Goal: Task Accomplishment & Management: Complete application form

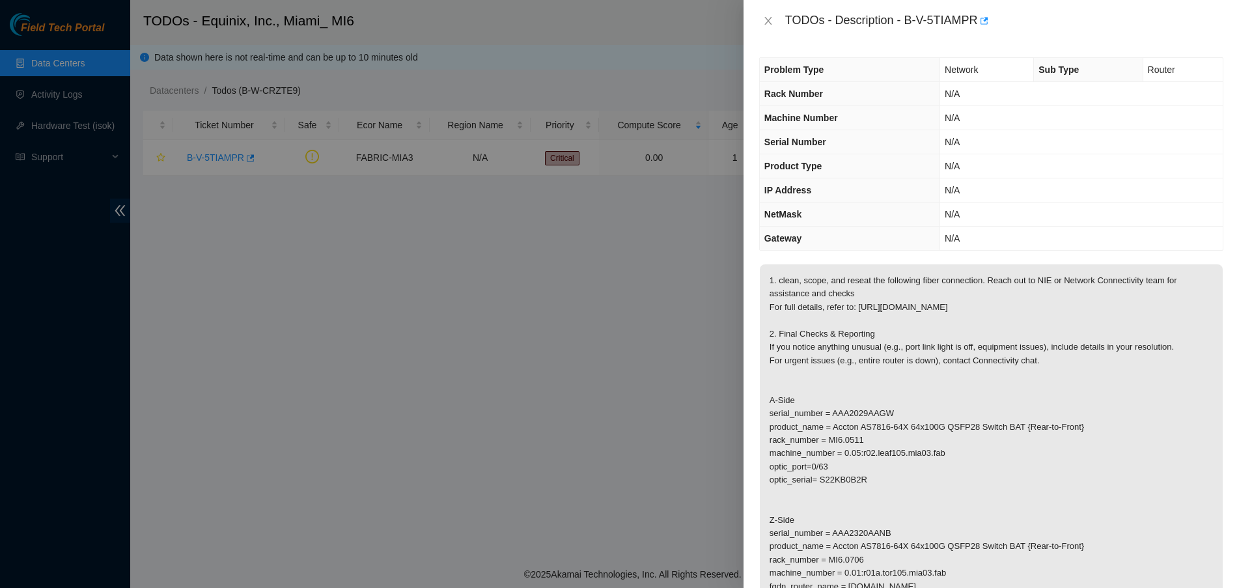
scroll to position [81, 0]
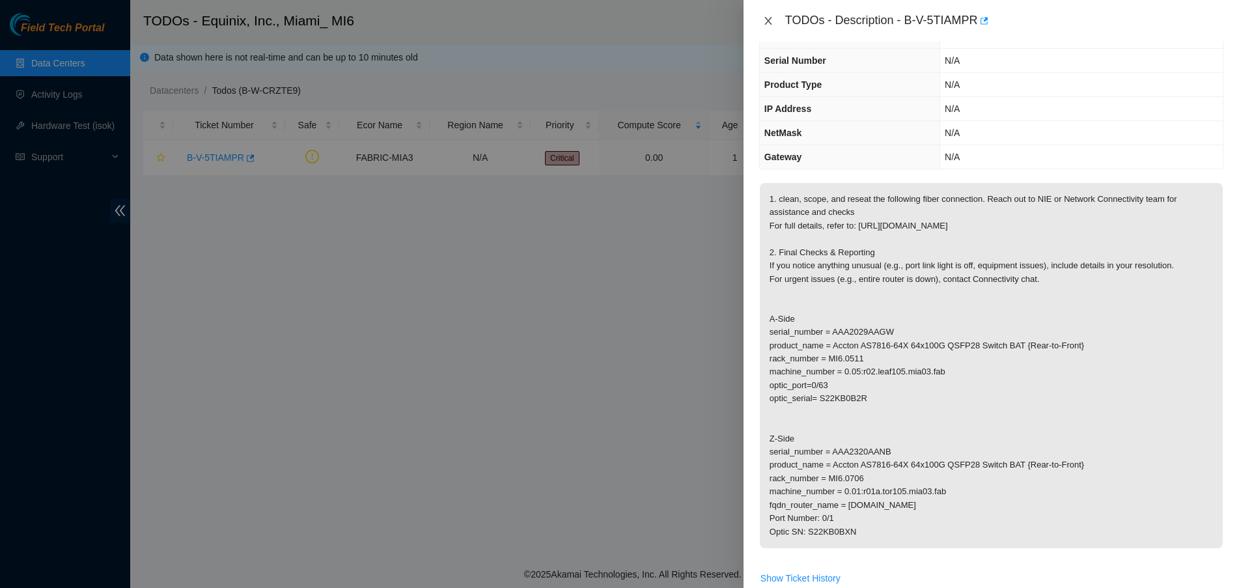
click at [766, 20] on icon "close" at bounding box center [768, 21] width 10 height 10
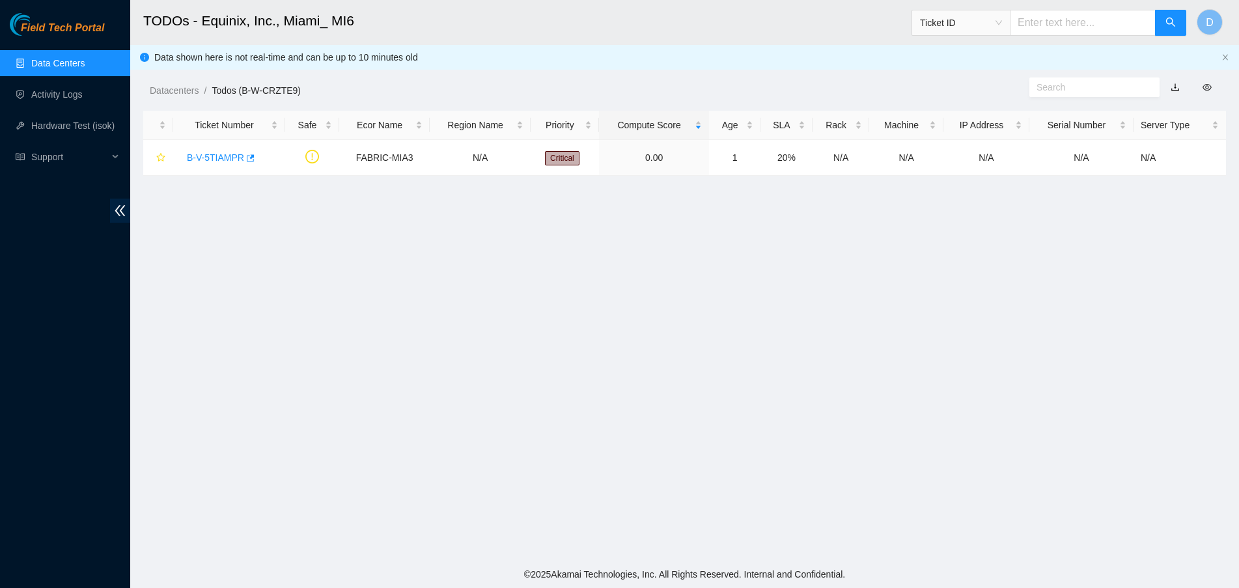
scroll to position [110, 0]
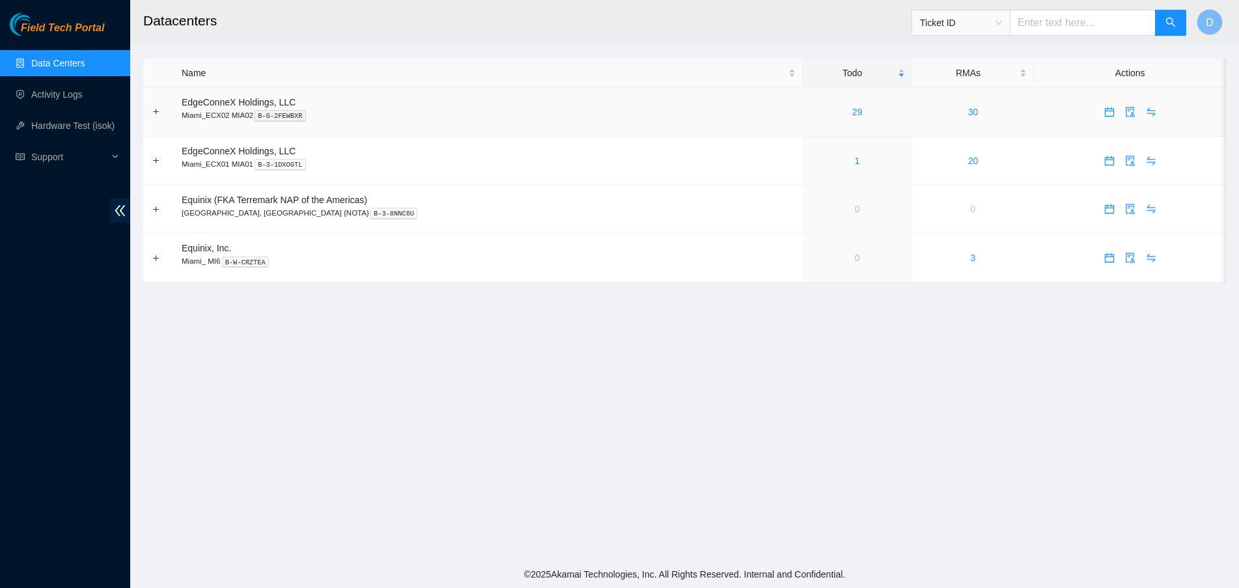
click at [810, 126] on td "29" at bounding box center [857, 112] width 109 height 49
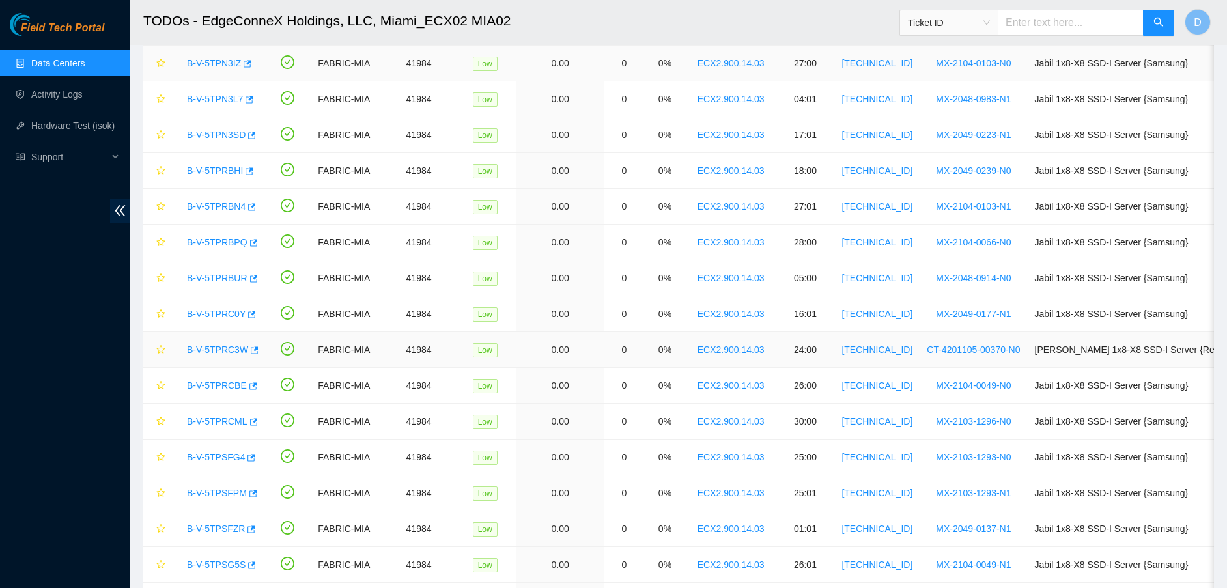
scroll to position [419, 0]
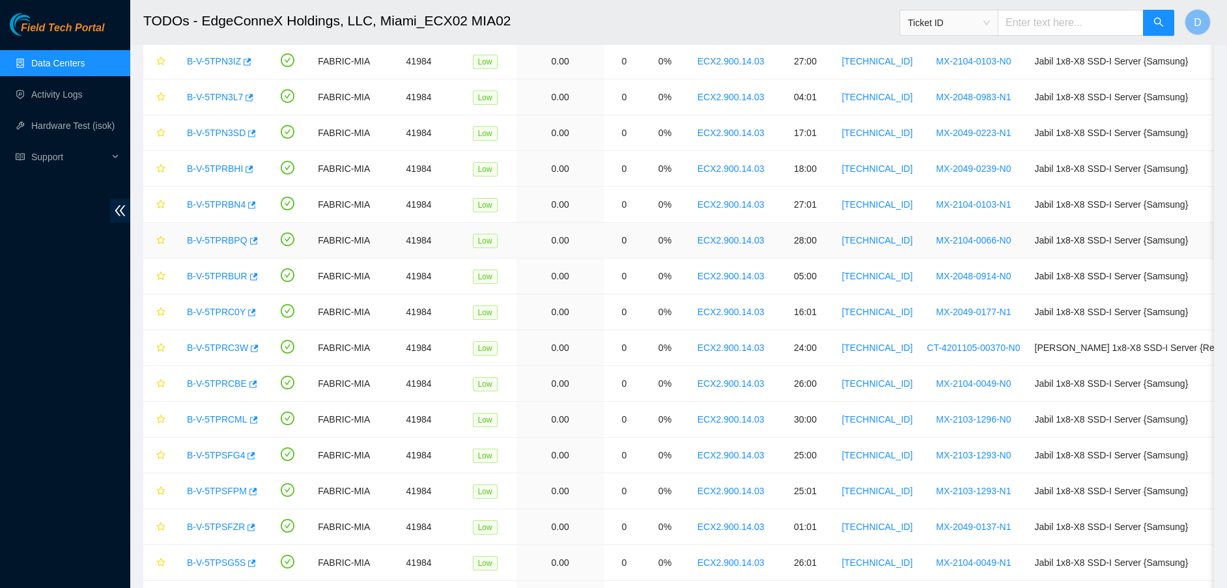
click at [219, 235] on link "B-V-5TPRBPQ" at bounding box center [217, 240] width 61 height 10
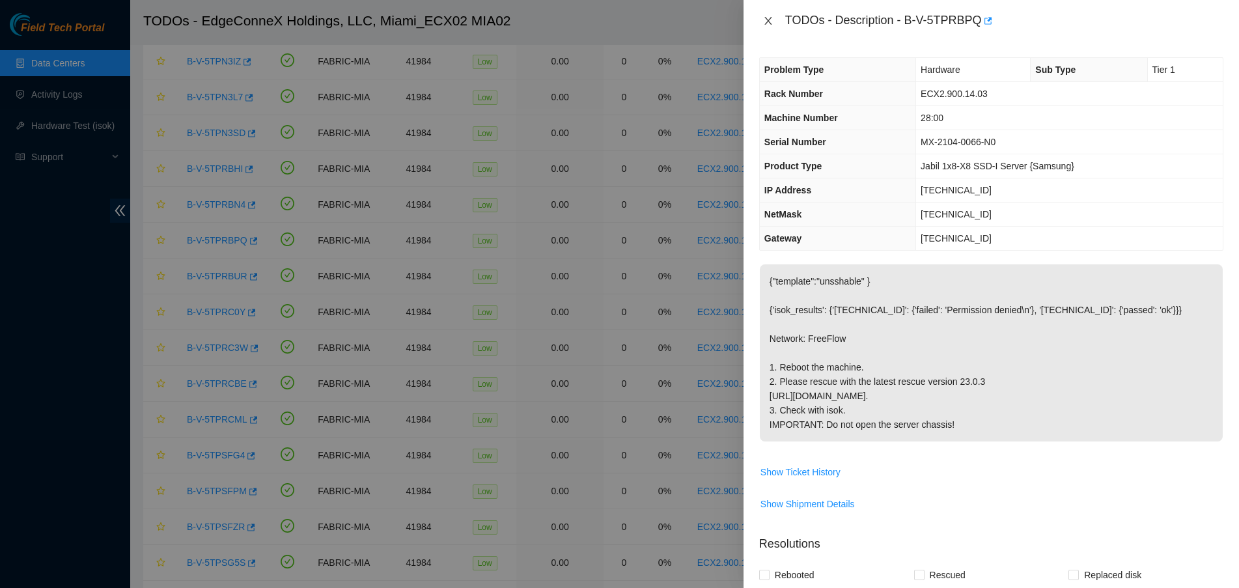
click at [764, 17] on icon "close" at bounding box center [768, 21] width 10 height 10
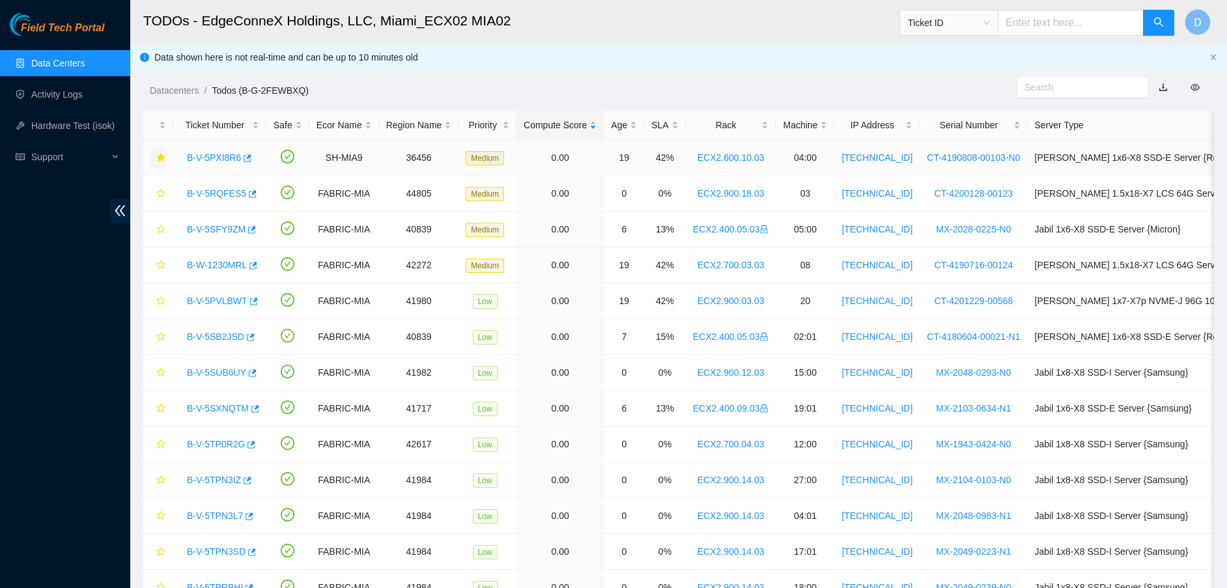
click at [162, 158] on icon "star" at bounding box center [160, 157] width 8 height 8
click at [162, 159] on icon "star" at bounding box center [160, 157] width 9 height 9
click at [801, 121] on div "Machine" at bounding box center [805, 125] width 44 height 14
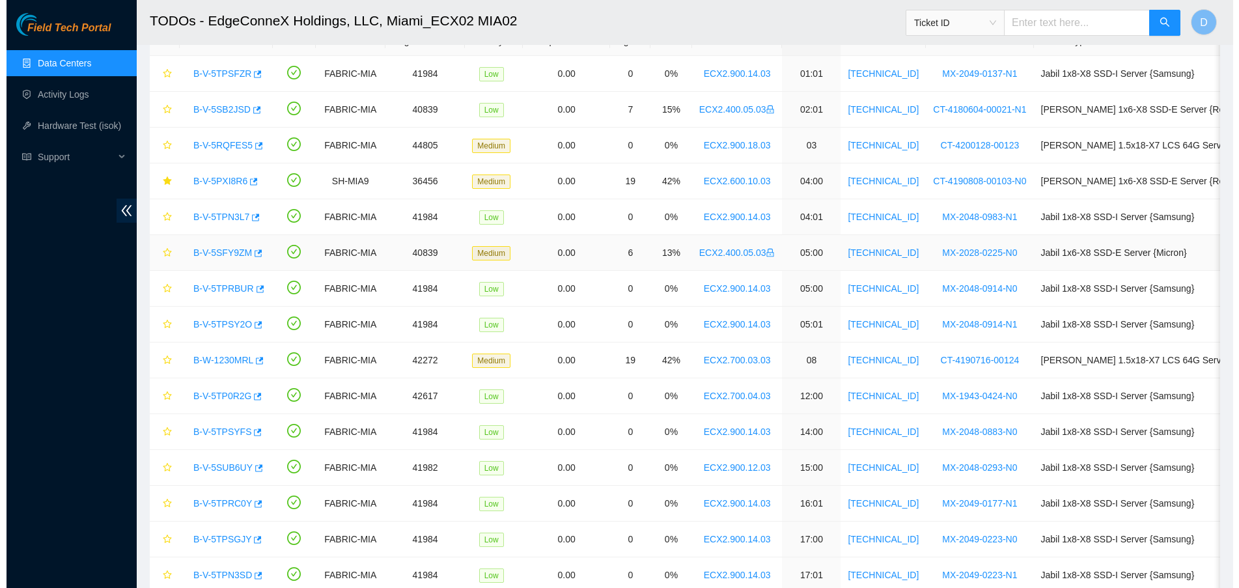
scroll to position [94, 0]
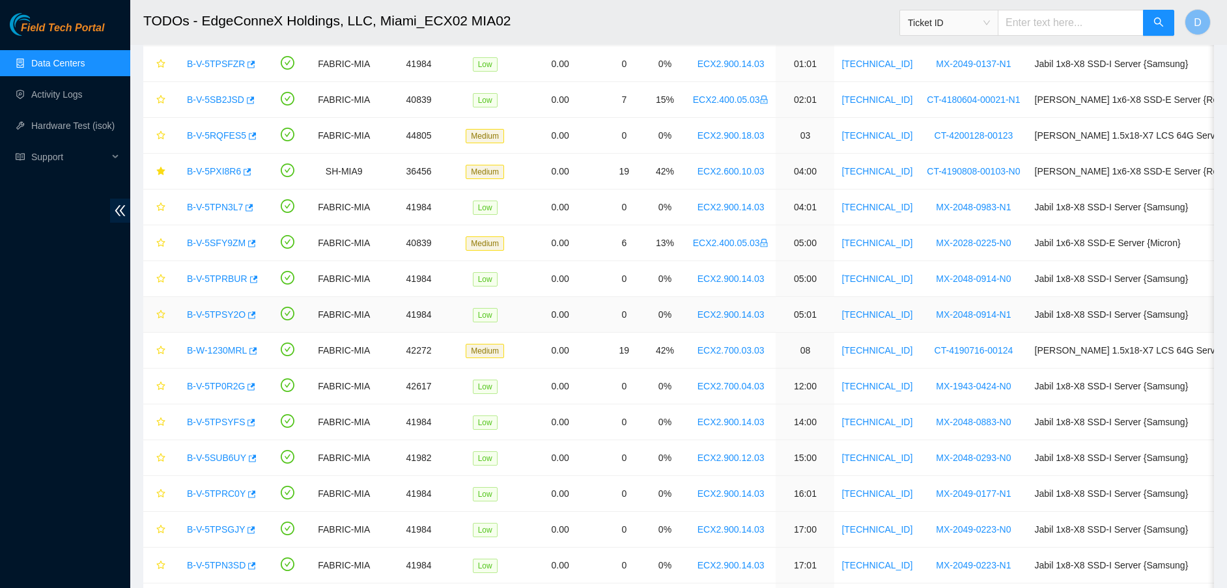
click at [226, 311] on link "B-V-5TPSY2O" at bounding box center [216, 314] width 59 height 10
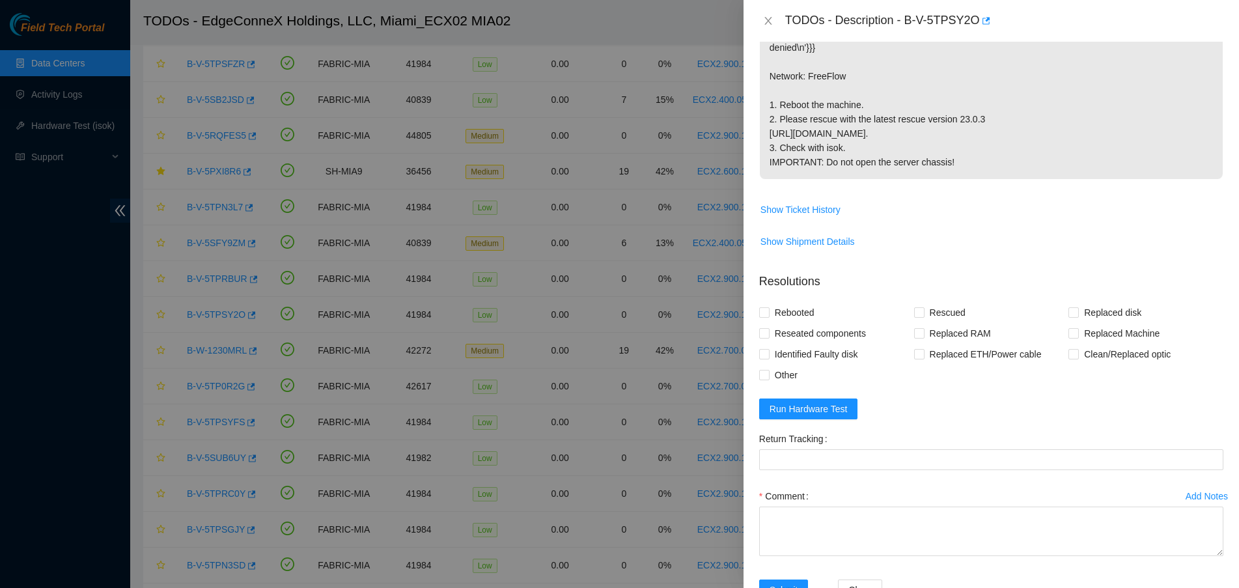
scroll to position [349, 0]
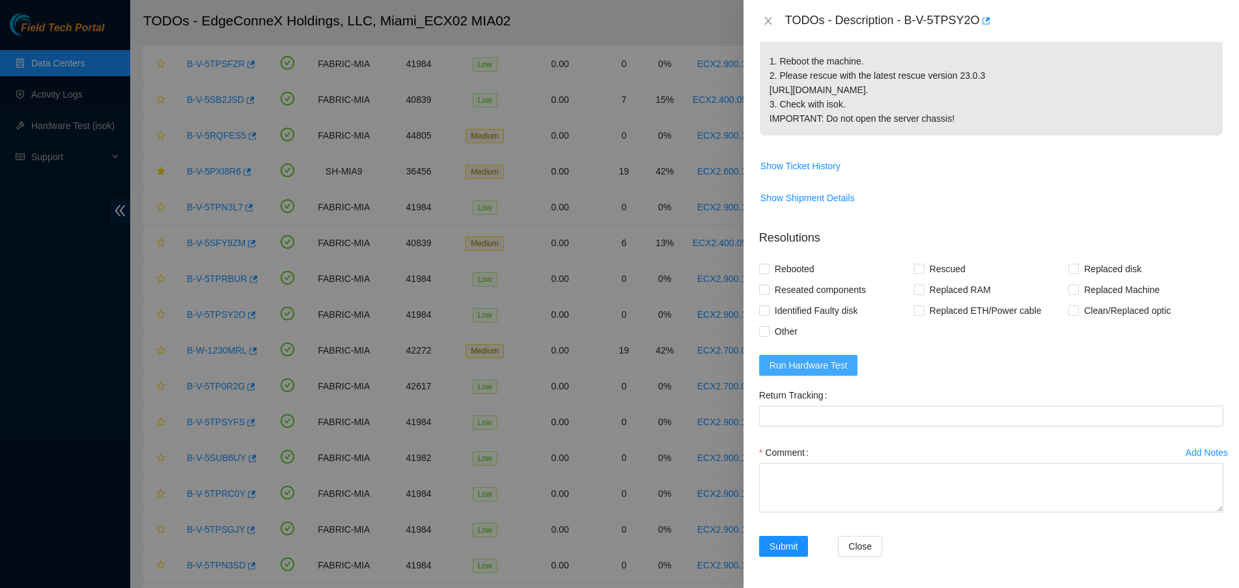
click at [832, 360] on span "Run Hardware Test" at bounding box center [809, 365] width 78 height 14
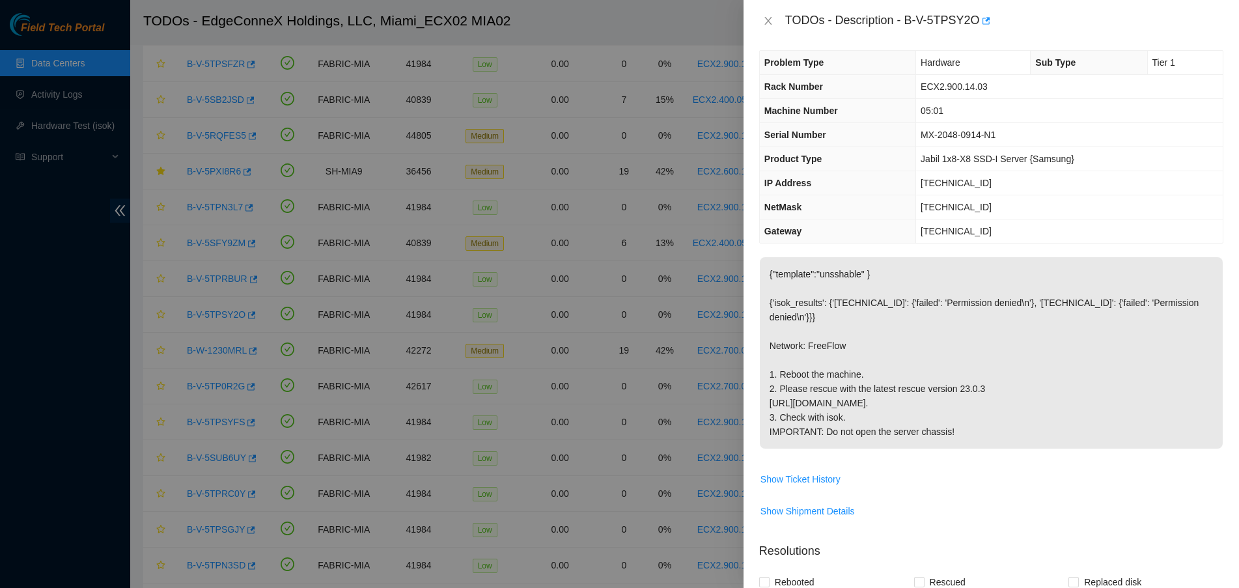
scroll to position [0, 0]
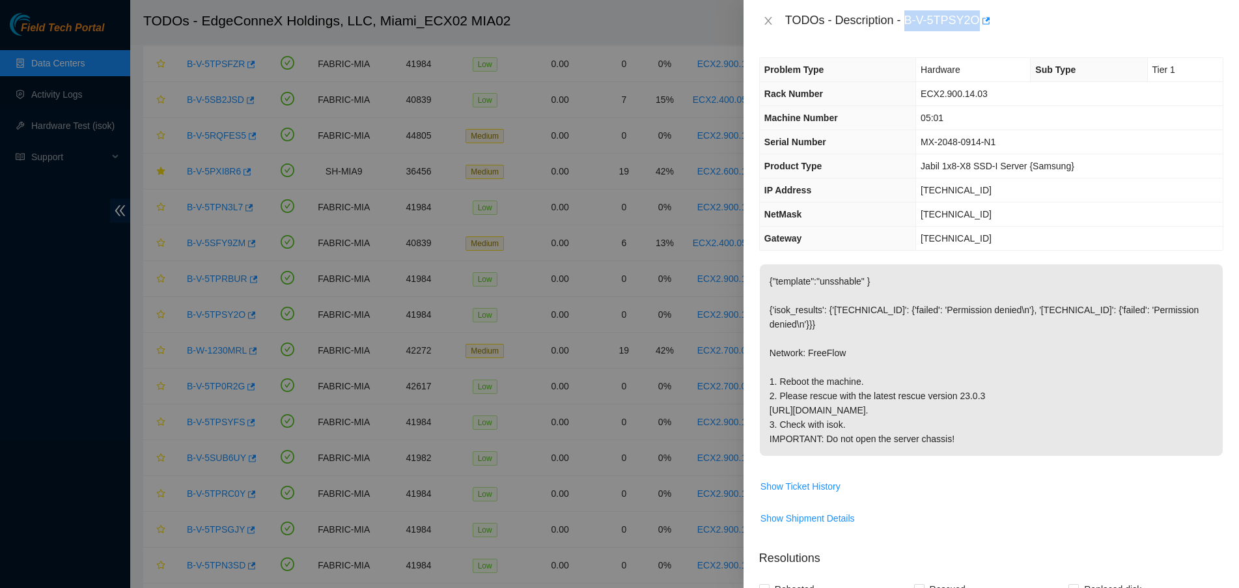
drag, startPoint x: 905, startPoint y: 18, endPoint x: 974, endPoint y: 16, distance: 69.7
click at [974, 16] on div "TODOs - Description - B-V-5TPSY2O" at bounding box center [1004, 20] width 438 height 21
copy div "B-V-5TPSY2O"
click at [977, 141] on span "MX-2048-0914-N1" at bounding box center [958, 142] width 75 height 10
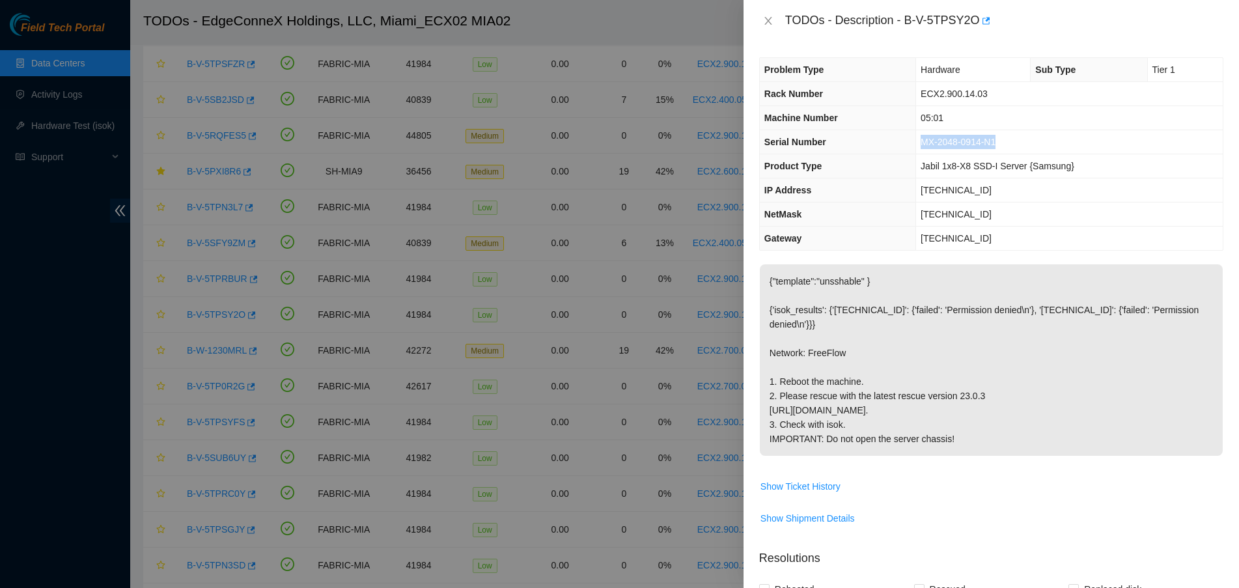
click at [977, 141] on span "MX-2048-0914-N1" at bounding box center [958, 142] width 75 height 10
copy span "MX-2048-0914-N1"
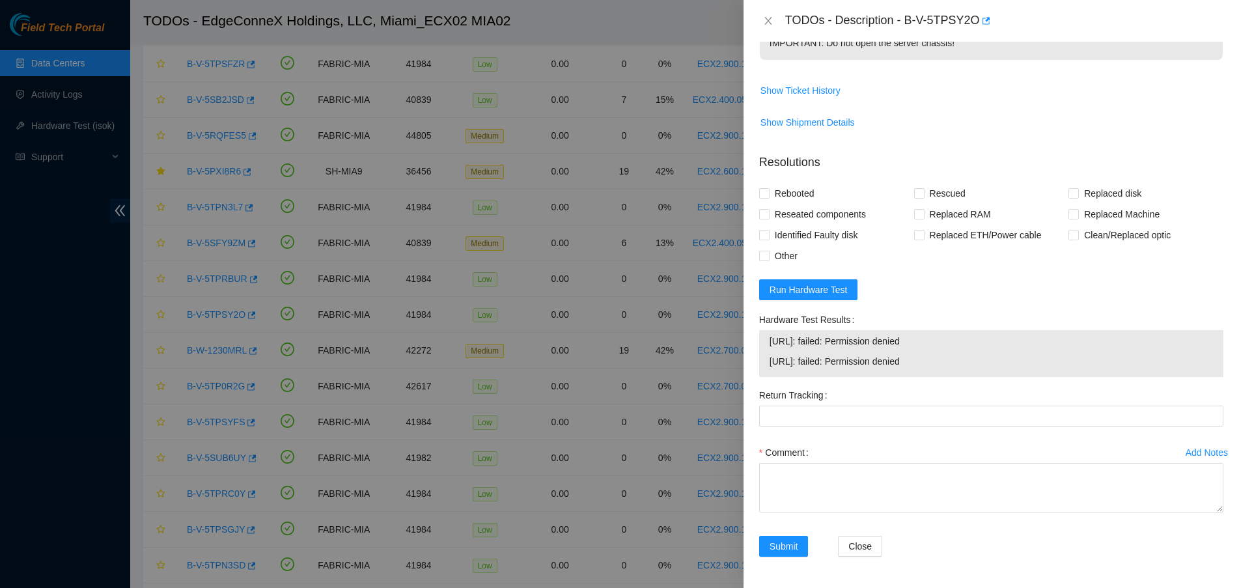
drag, startPoint x: 944, startPoint y: 365, endPoint x: 765, endPoint y: 339, distance: 180.9
click at [765, 339] on div "23.218.255.12: failed: Permission denied 23.218.255.13: failed: Permission deni…" at bounding box center [991, 353] width 464 height 47
copy tbody "23.218.255.12: failed: Permission denied 23.218.255.13: failed: Permission deni…"
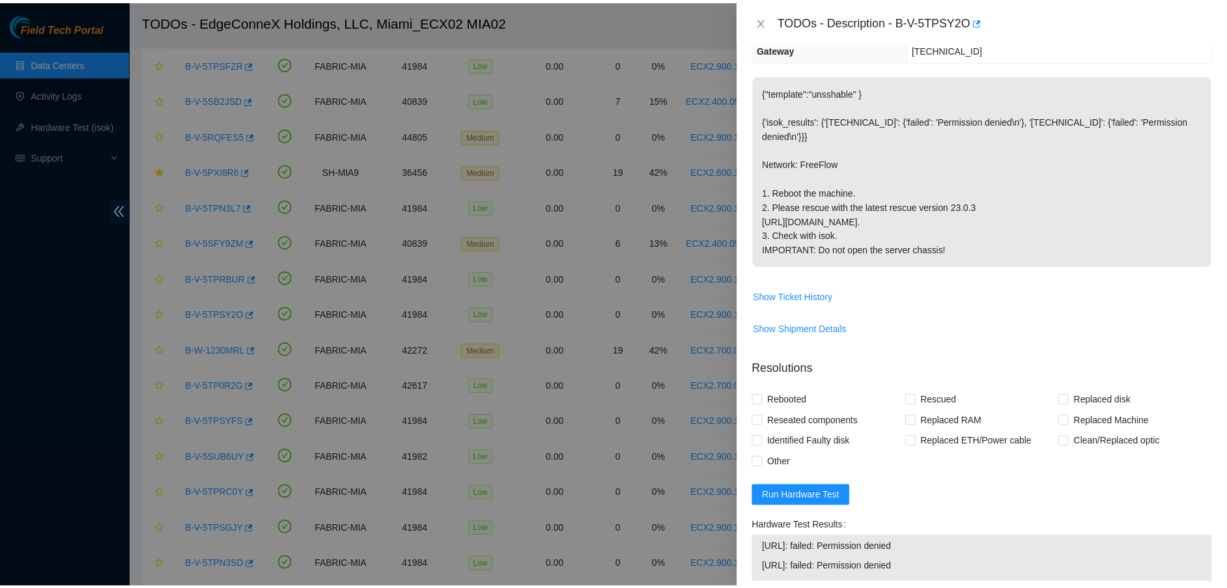
scroll to position [326, 0]
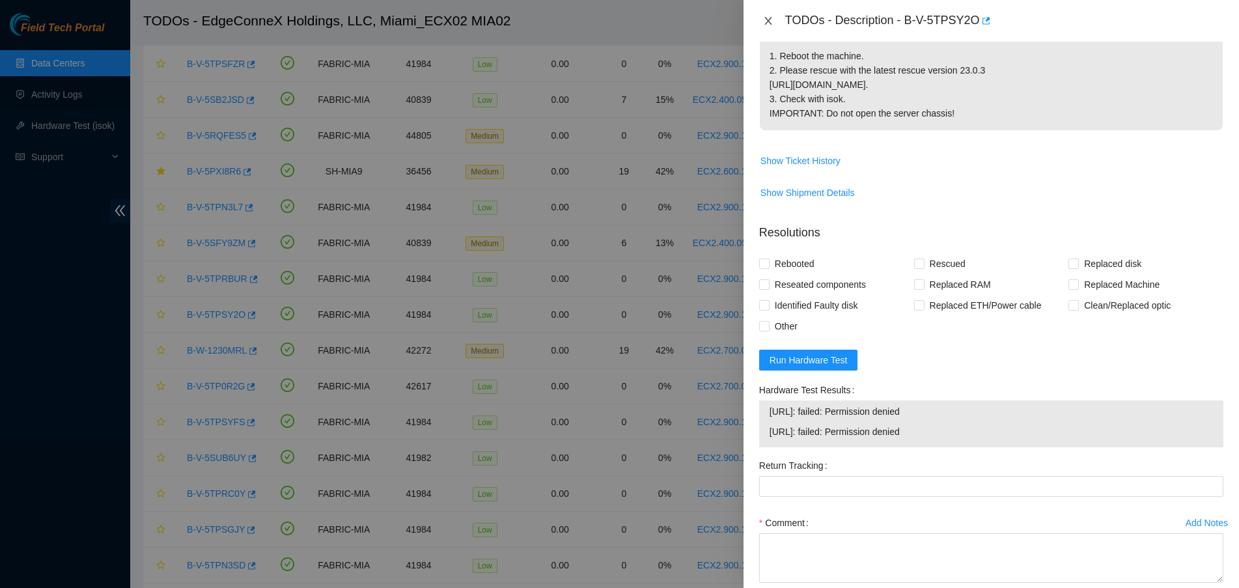
click at [769, 22] on icon "close" at bounding box center [768, 21] width 7 height 8
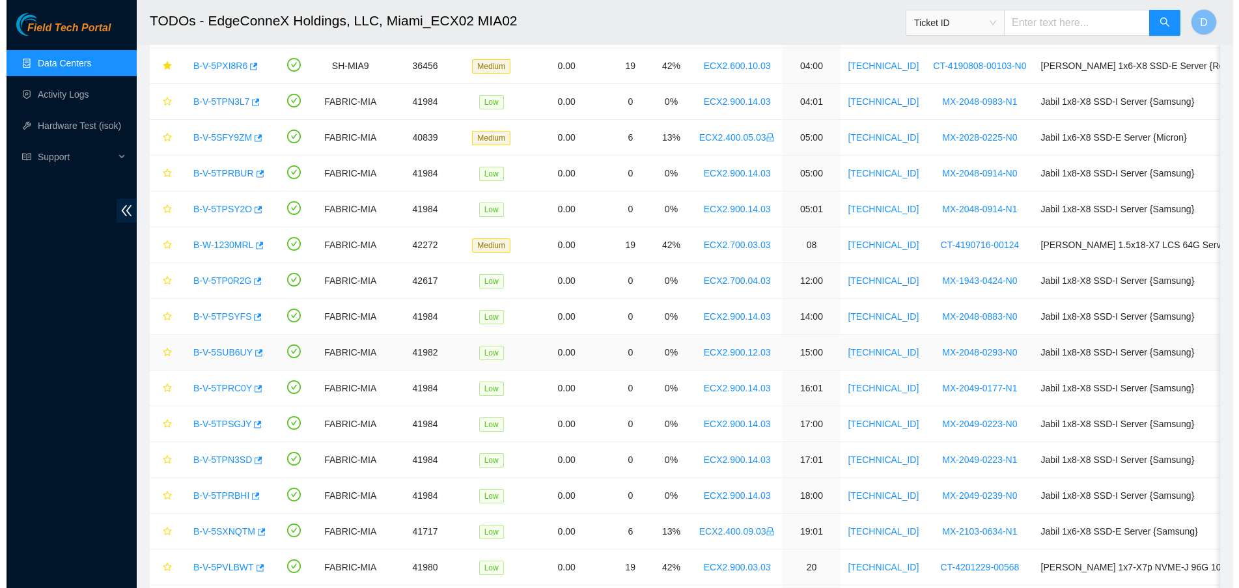
scroll to position [94, 0]
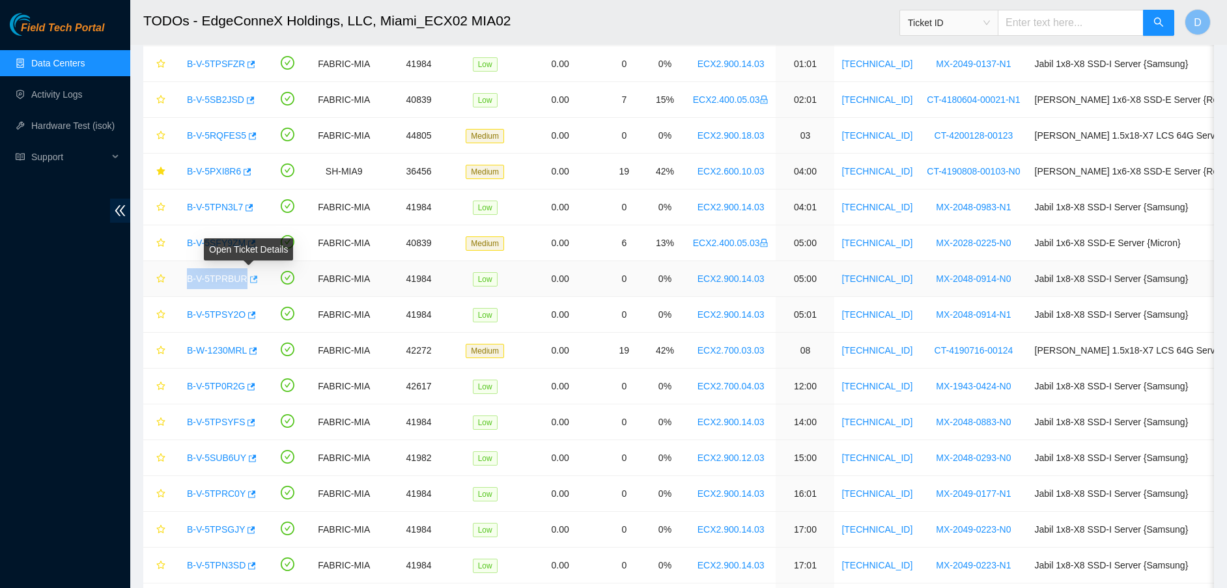
drag, startPoint x: 182, startPoint y: 275, endPoint x: 244, endPoint y: 270, distance: 62.7
click at [244, 270] on div "B-V-5TPRBUR" at bounding box center [219, 278] width 79 height 21
copy link "B-V-5TPRBUR"
click at [229, 282] on link "B-V-5TPRBUR" at bounding box center [217, 279] width 61 height 10
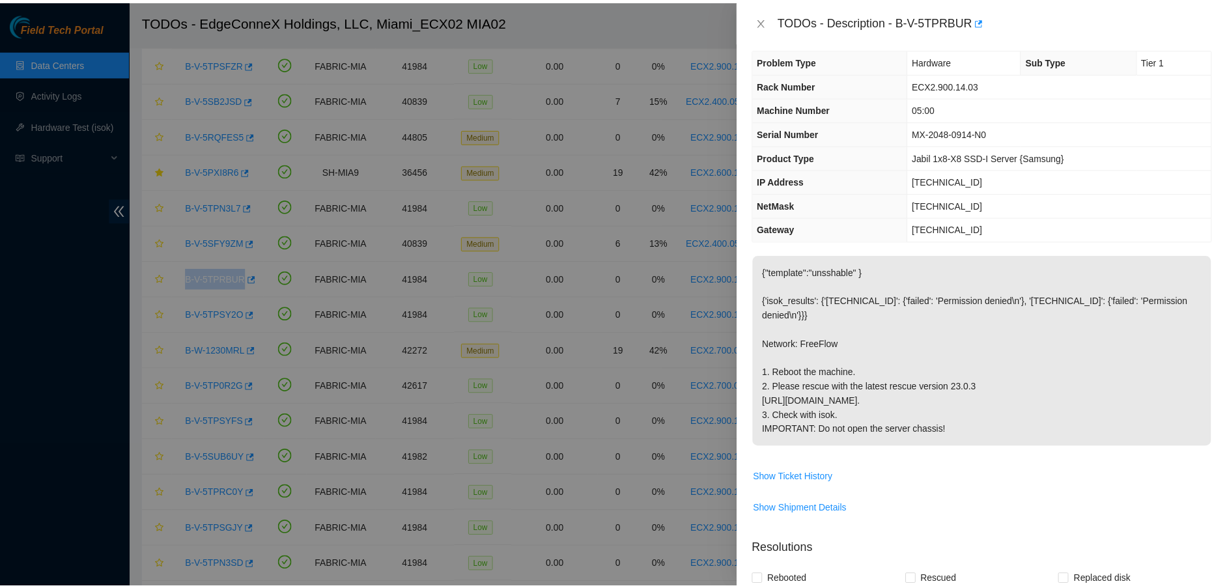
scroll to position [0, 0]
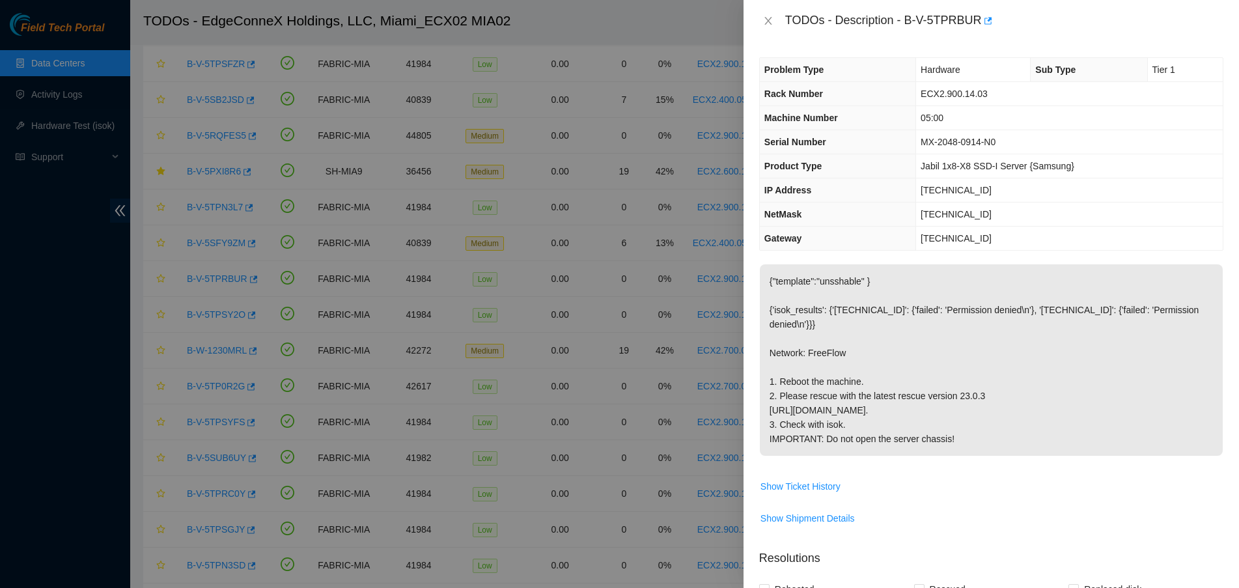
click at [1018, 181] on td "23.218.255.12" at bounding box center [1069, 190] width 307 height 24
click at [996, 193] on td "23.218.255.12" at bounding box center [1069, 190] width 307 height 24
click at [934, 143] on span "MX-2048-0914-N0" at bounding box center [958, 142] width 75 height 10
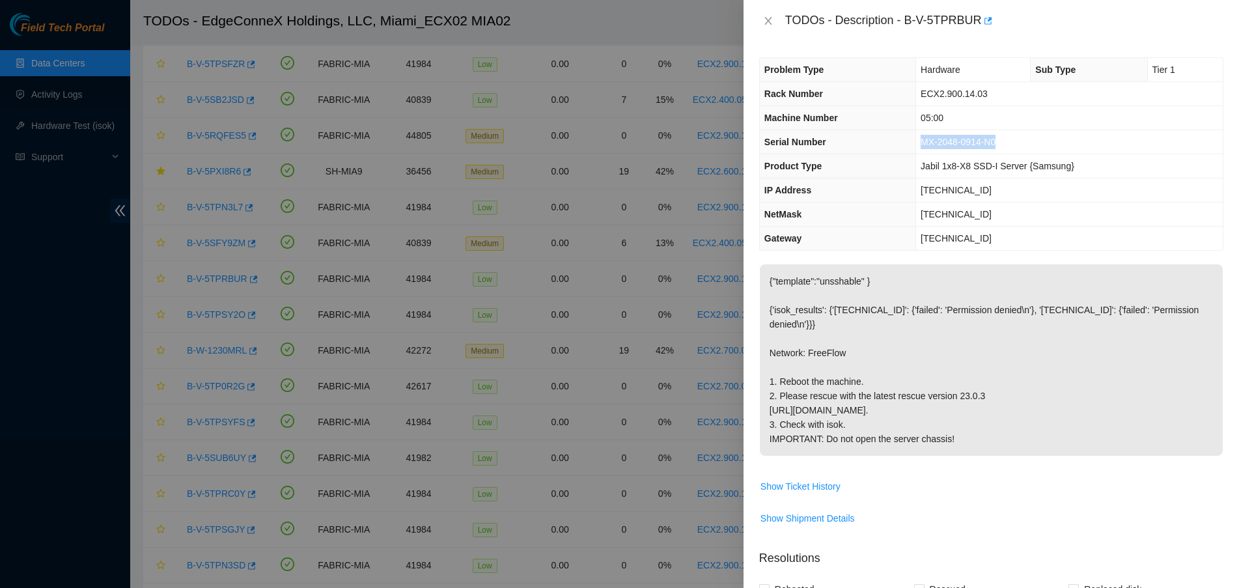
copy span "MX-2048-0914-N0"
click at [762, 24] on button "Close" at bounding box center [768, 21] width 18 height 12
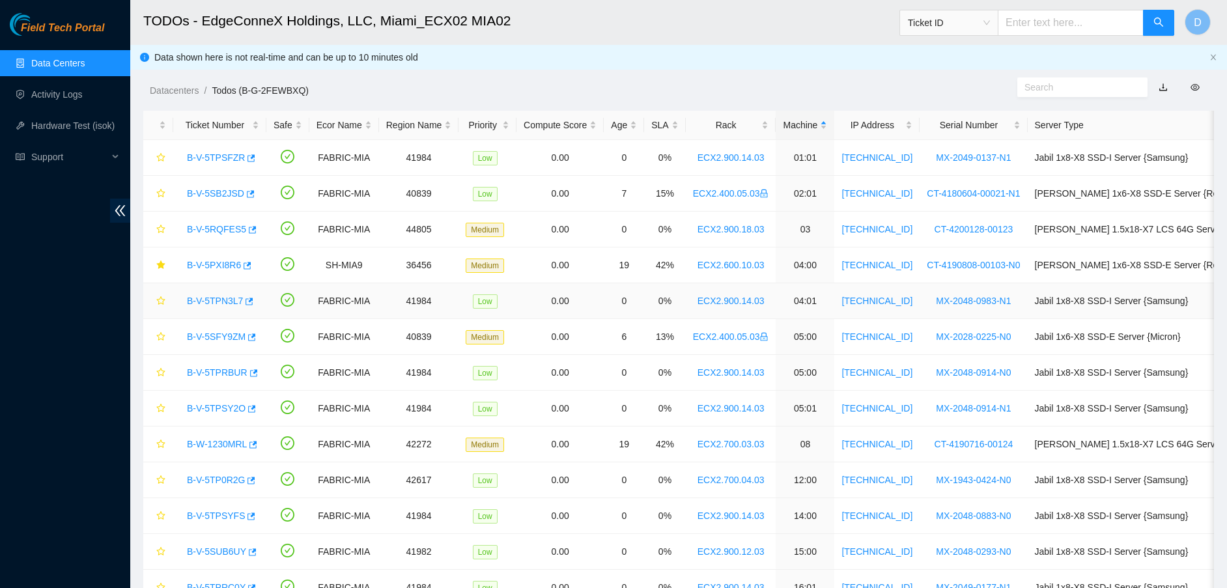
click at [208, 300] on link "B-V-5TPN3L7" at bounding box center [215, 301] width 56 height 10
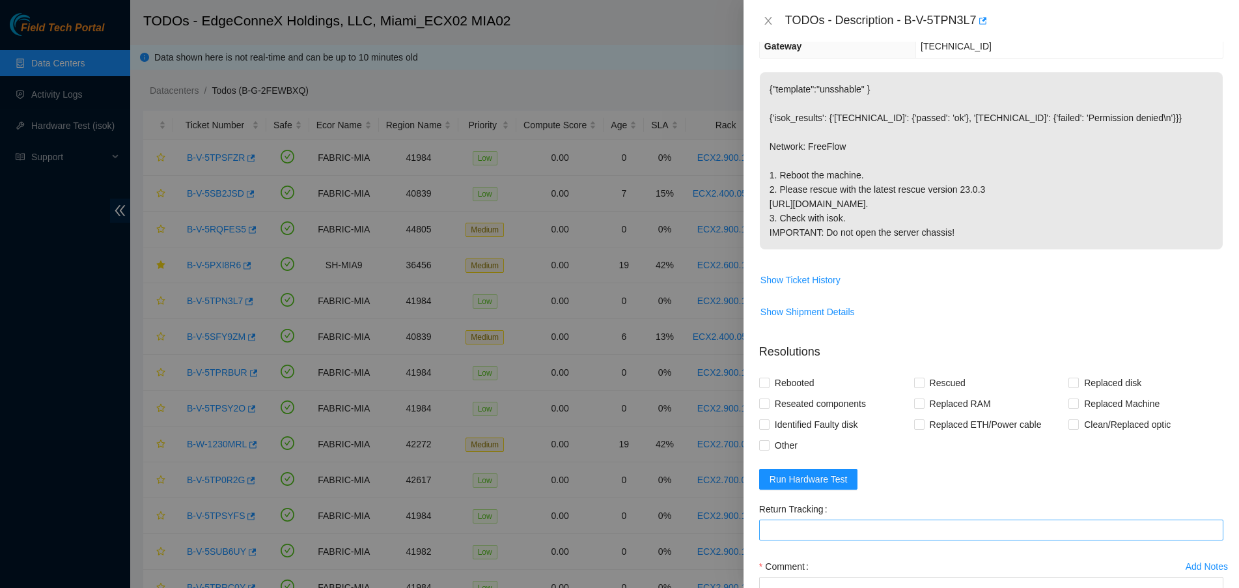
scroll to position [326, 0]
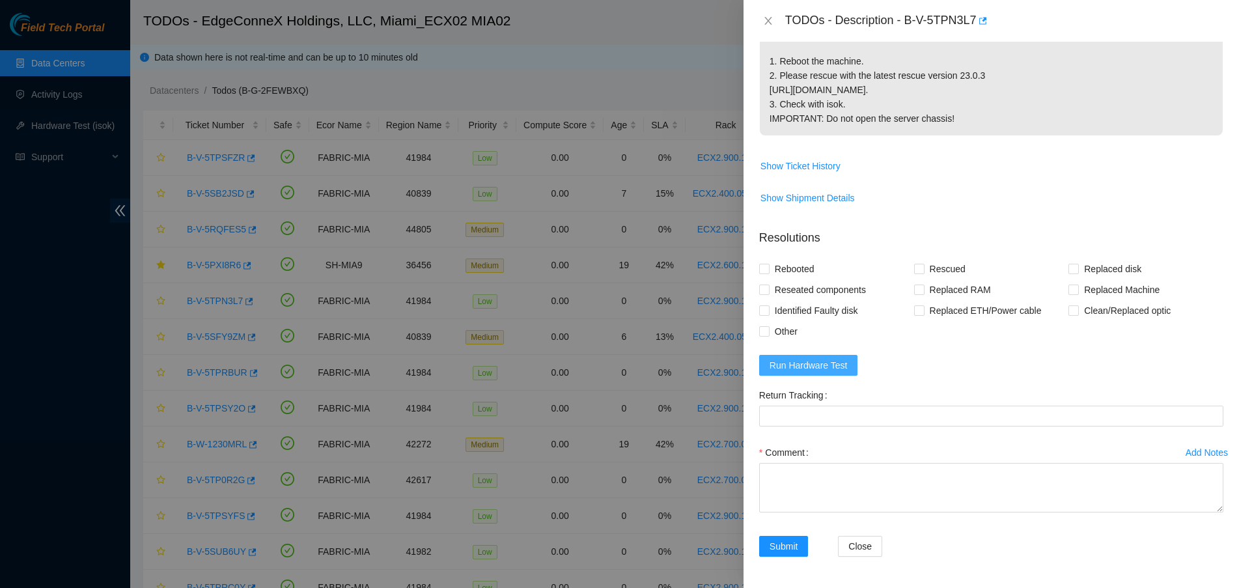
click at [807, 371] on span "Run Hardware Test" at bounding box center [809, 365] width 78 height 14
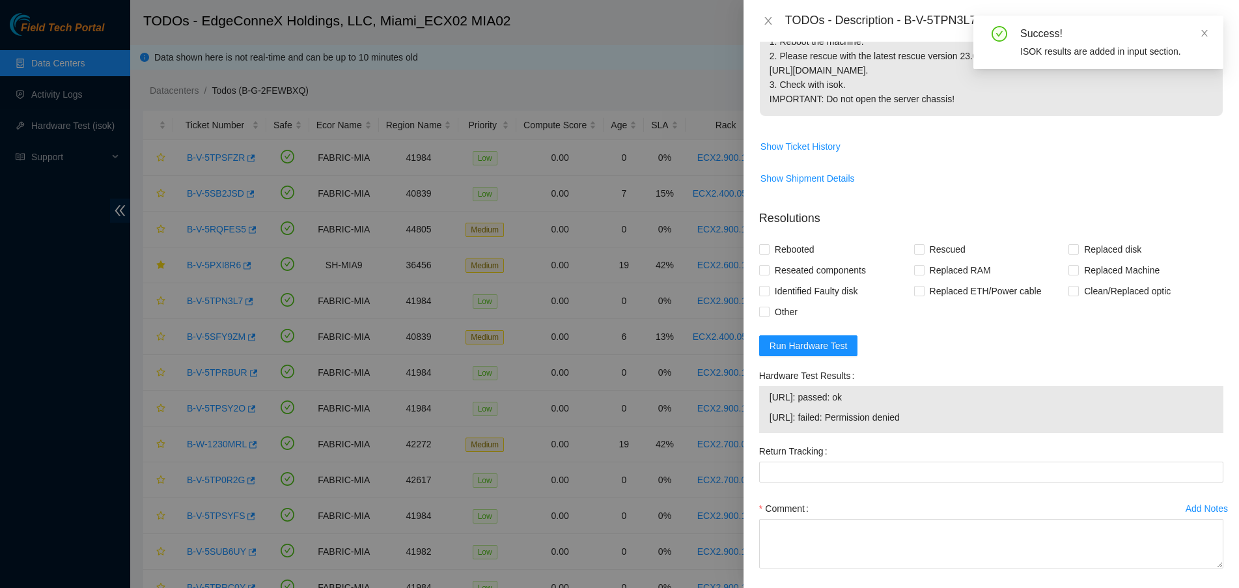
scroll to position [0, 0]
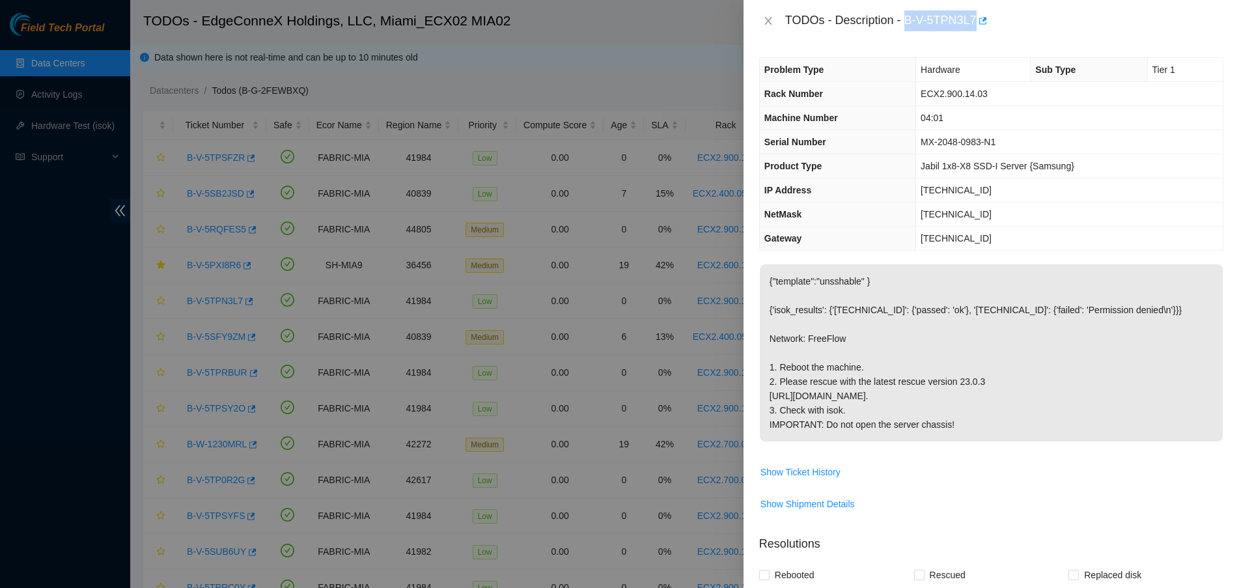
drag, startPoint x: 907, startPoint y: 21, endPoint x: 974, endPoint y: 30, distance: 67.7
click at [974, 30] on div "TODOs - Description - B-V-5TPN3L7" at bounding box center [1004, 20] width 438 height 21
copy div "B-V-5TPN3L7"
click at [974, 139] on span "MX-2048-0983-N1" at bounding box center [958, 142] width 75 height 10
click at [975, 139] on span "MX-2048-0983-N1" at bounding box center [958, 142] width 75 height 10
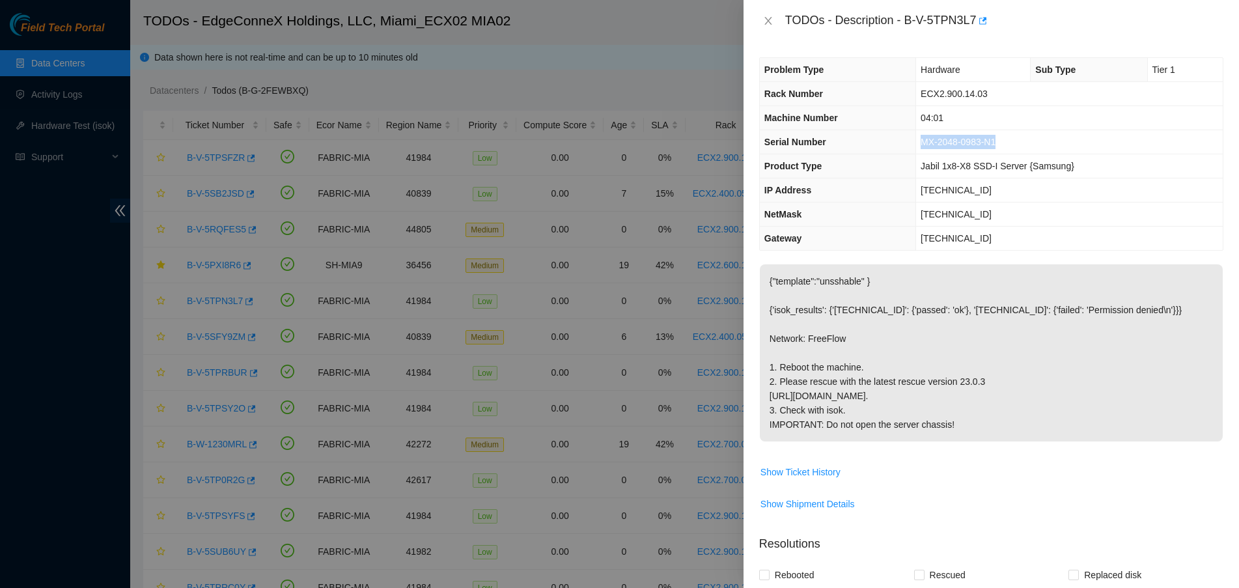
click at [975, 139] on span "MX-2048-0983-N1" at bounding box center [958, 142] width 75 height 10
copy span "MX-2048-0983-N1"
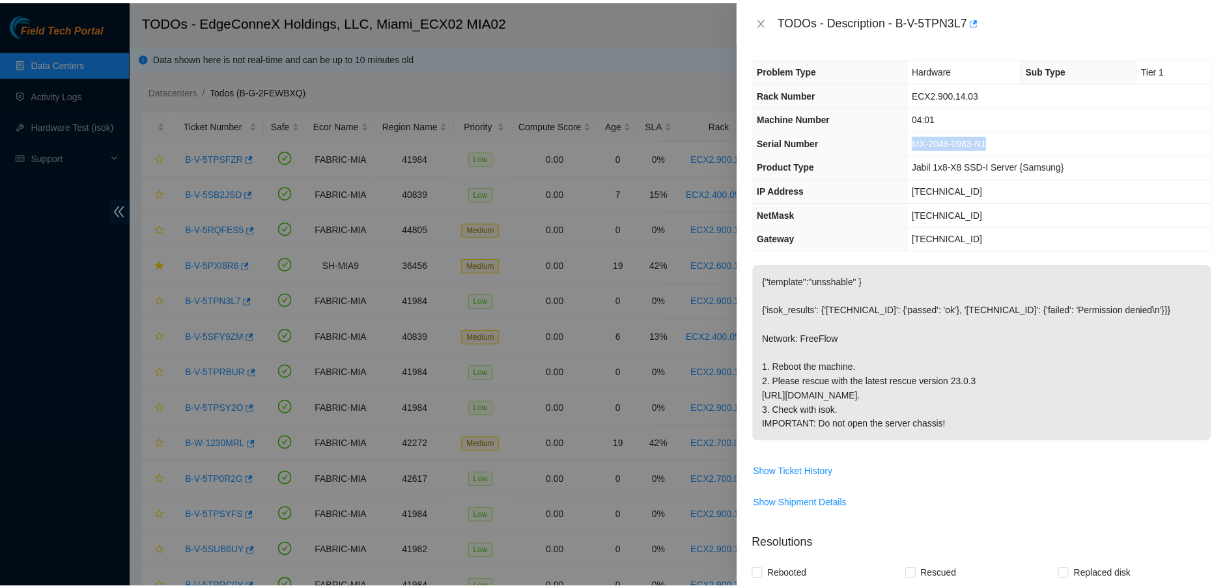
scroll to position [410, 0]
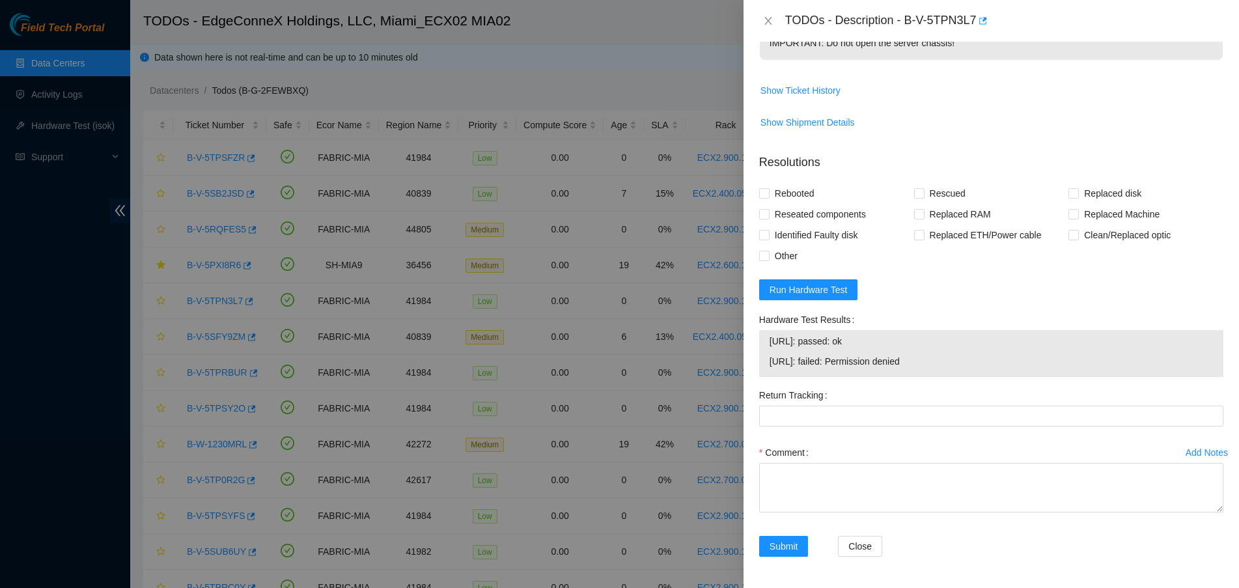
click at [860, 366] on span "23.218.255.11: failed: Permission denied" at bounding box center [991, 361] width 443 height 14
click at [927, 366] on span "23.218.255.11: failed: Permission denied" at bounding box center [991, 361] width 443 height 14
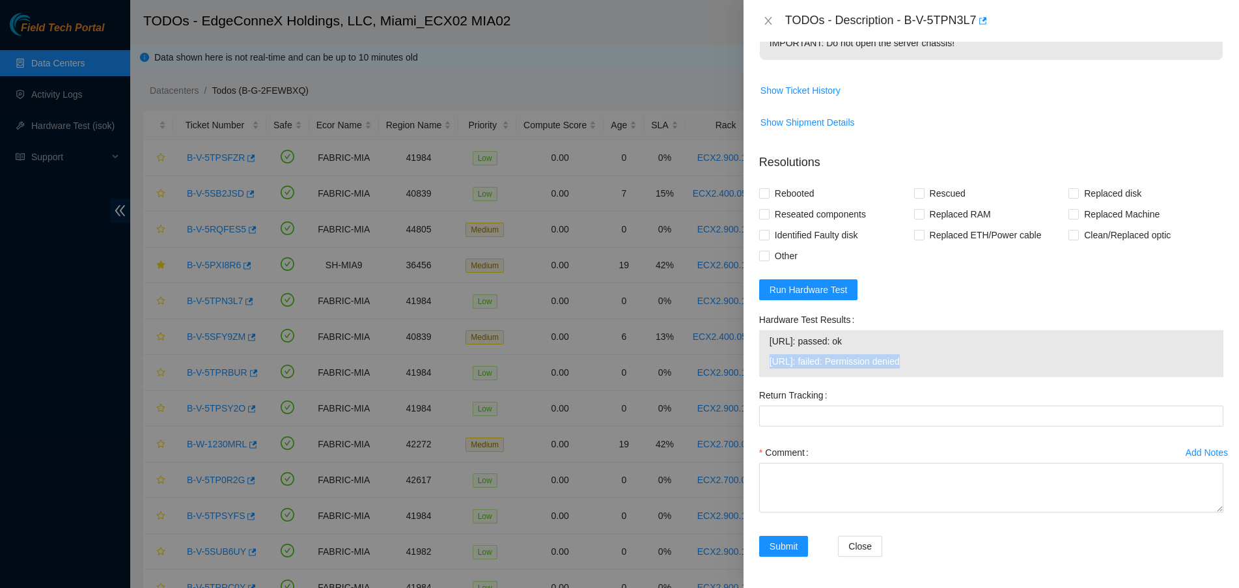
click at [948, 360] on span "23.218.255.11: failed: Permission denied" at bounding box center [991, 361] width 443 height 14
drag, startPoint x: 925, startPoint y: 361, endPoint x: 753, endPoint y: 351, distance: 172.2
click at [754, 351] on div "Hardware Test Results 23.218.255.10: passed: ok 23.218.255.11: failed: Permissi…" at bounding box center [991, 347] width 475 height 76
copy tbody "23.218.255.10: passed: ok 23.218.255.11: failed: Permission denied"
click at [766, 23] on icon "close" at bounding box center [768, 21] width 7 height 8
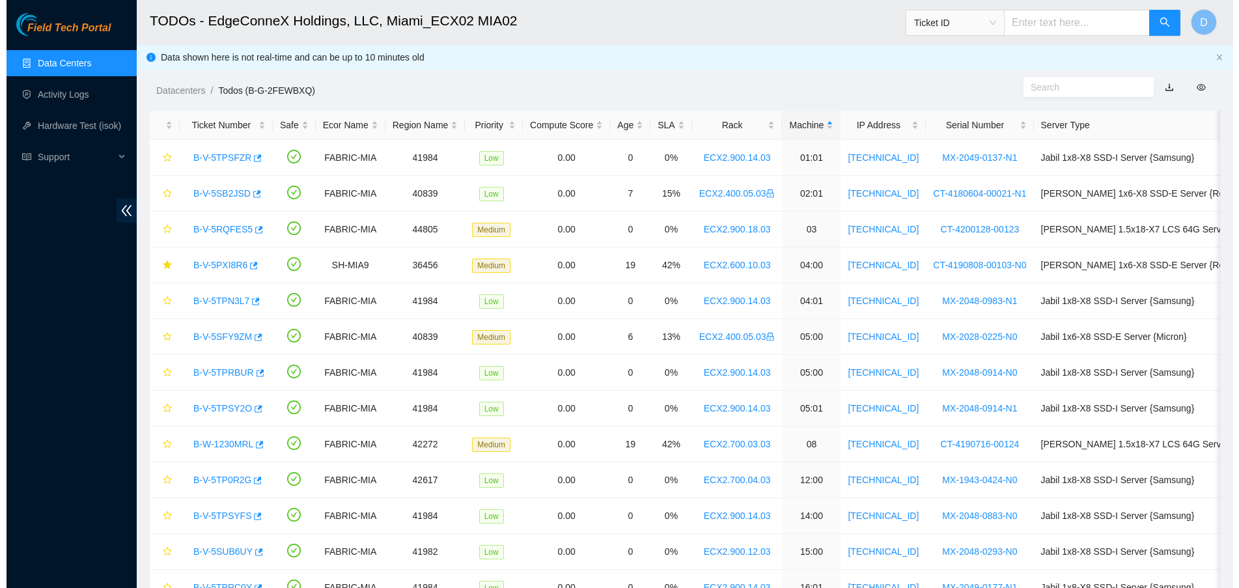
scroll to position [291, 0]
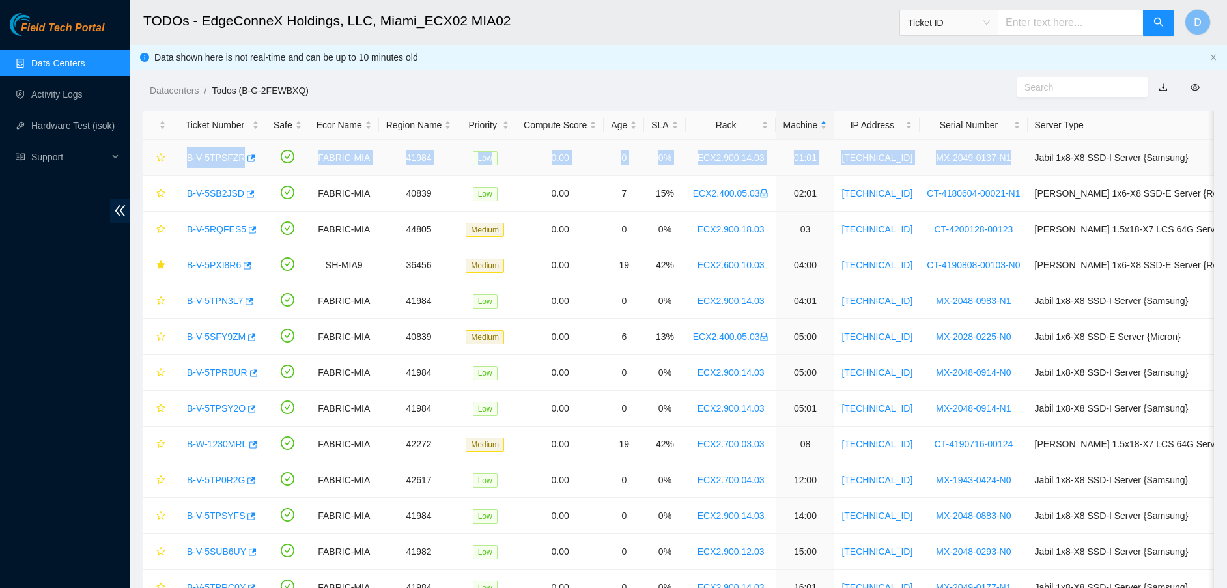
drag, startPoint x: 191, startPoint y: 154, endPoint x: 996, endPoint y: 160, distance: 804.9
click at [996, 160] on tr "B-V-5TPSFZR FABRIC-MIA 41984 Low 0.00 0 0% ECX2.900.14.03 01:01 23.218.255.5 MX…" at bounding box center [742, 158] width 1198 height 36
copy tr "B-V-5TPSFZR FABRIC-MIA 41984 Low 0.00 0 0% ECX2.900.14.03 01:01 23.218.255.5 MX…"
click at [217, 158] on link "B-V-5TPSFZR" at bounding box center [216, 157] width 58 height 10
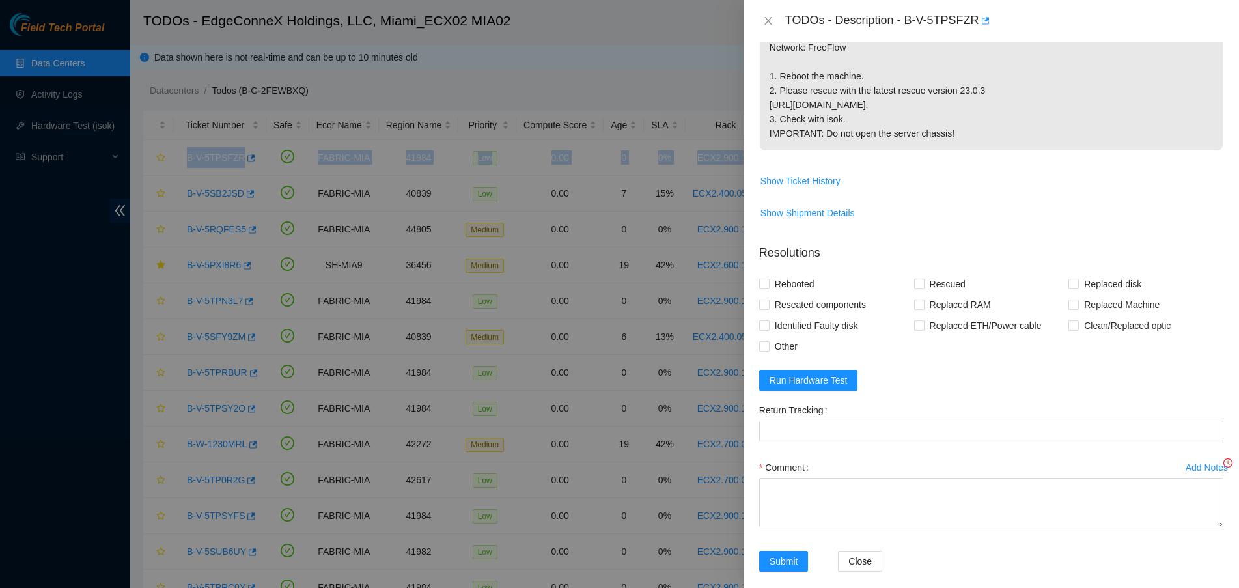
scroll to position [335, 0]
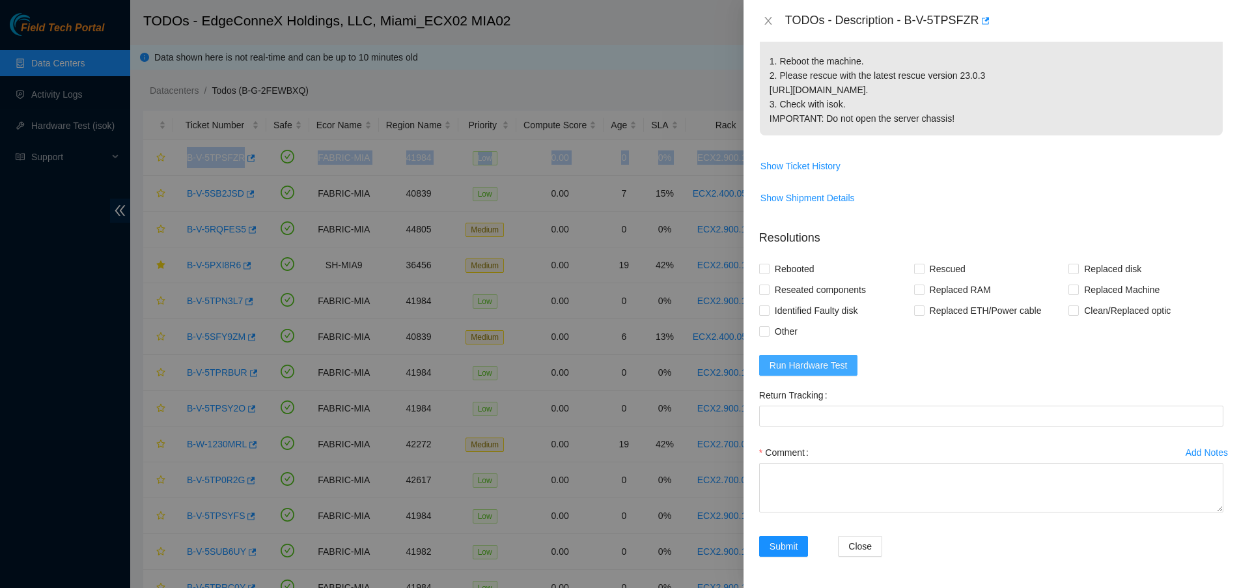
click at [817, 367] on span "Run Hardware Test" at bounding box center [809, 365] width 78 height 14
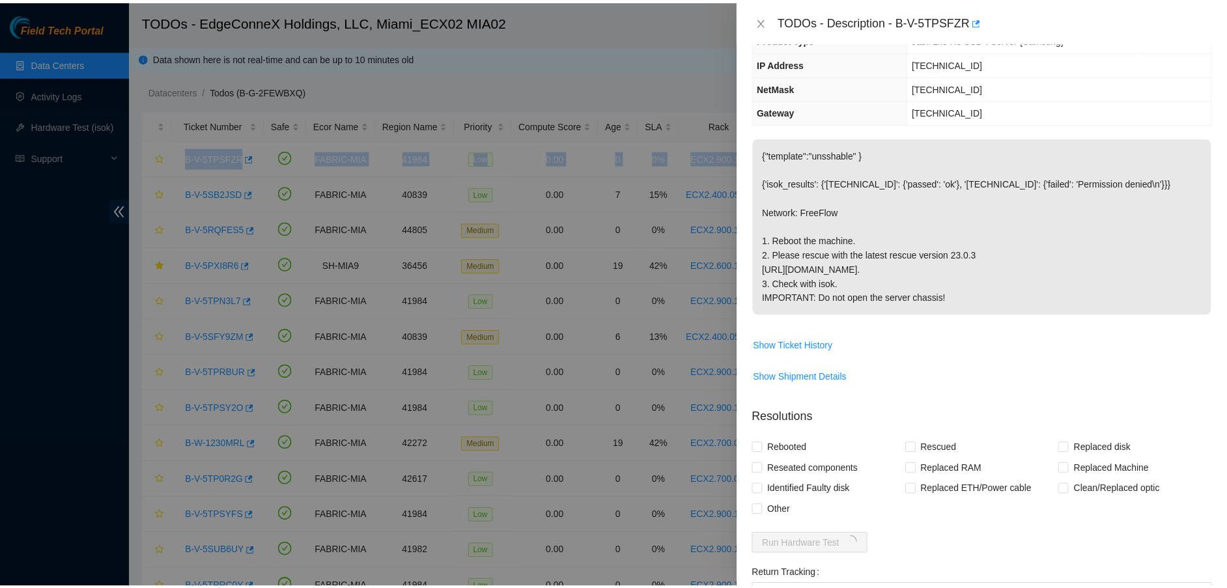
scroll to position [0, 0]
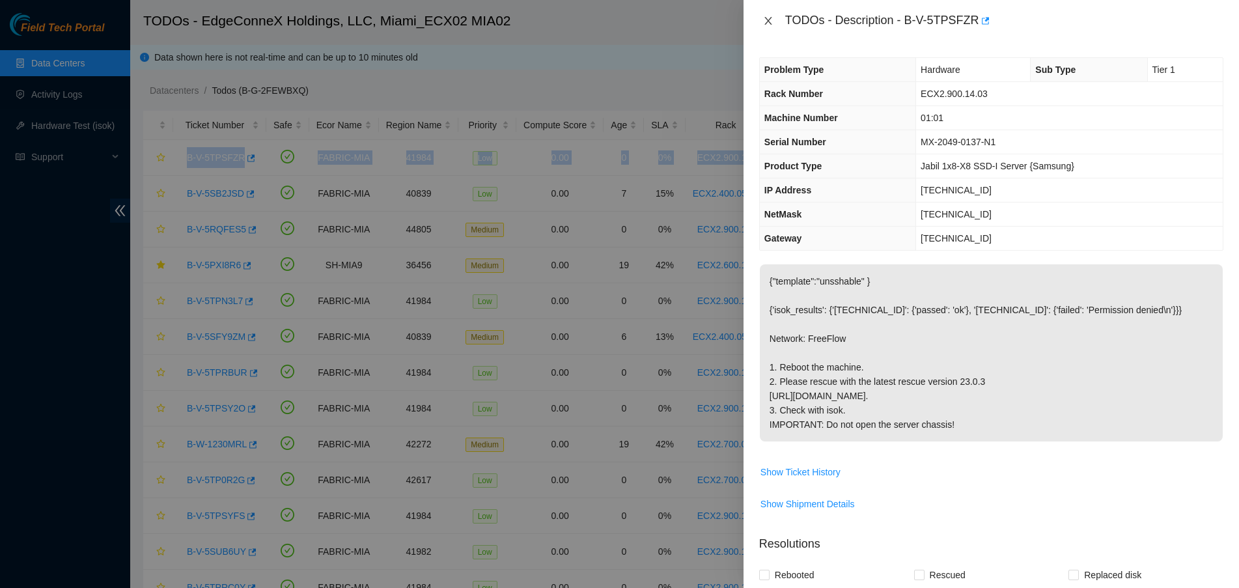
click at [770, 18] on icon "close" at bounding box center [768, 21] width 10 height 10
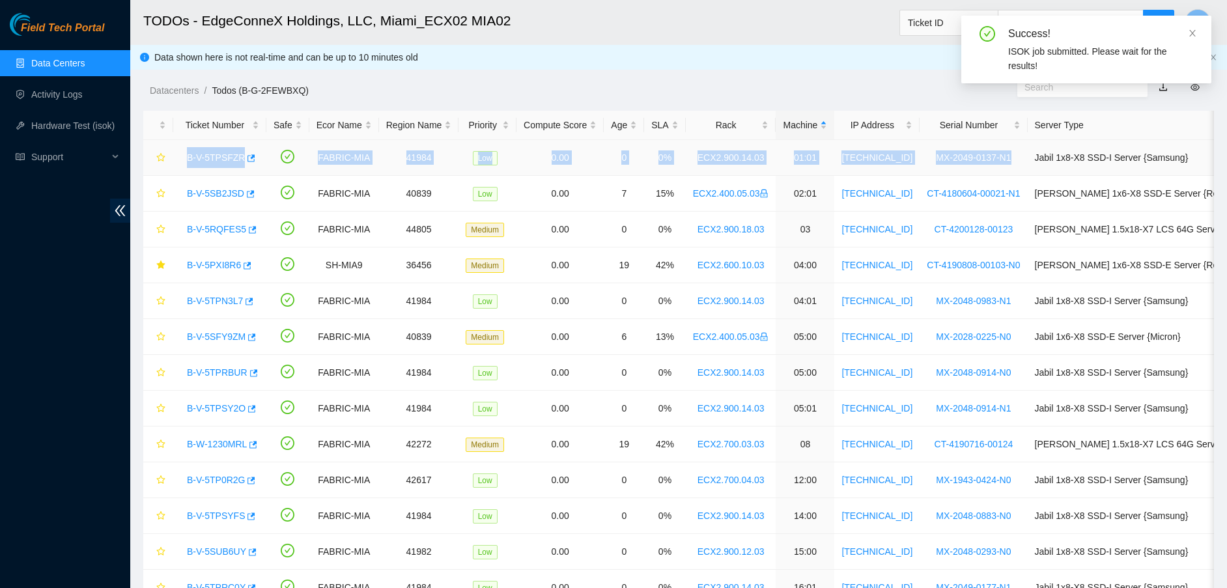
click at [669, 165] on td "0%" at bounding box center [664, 158] width 41 height 36
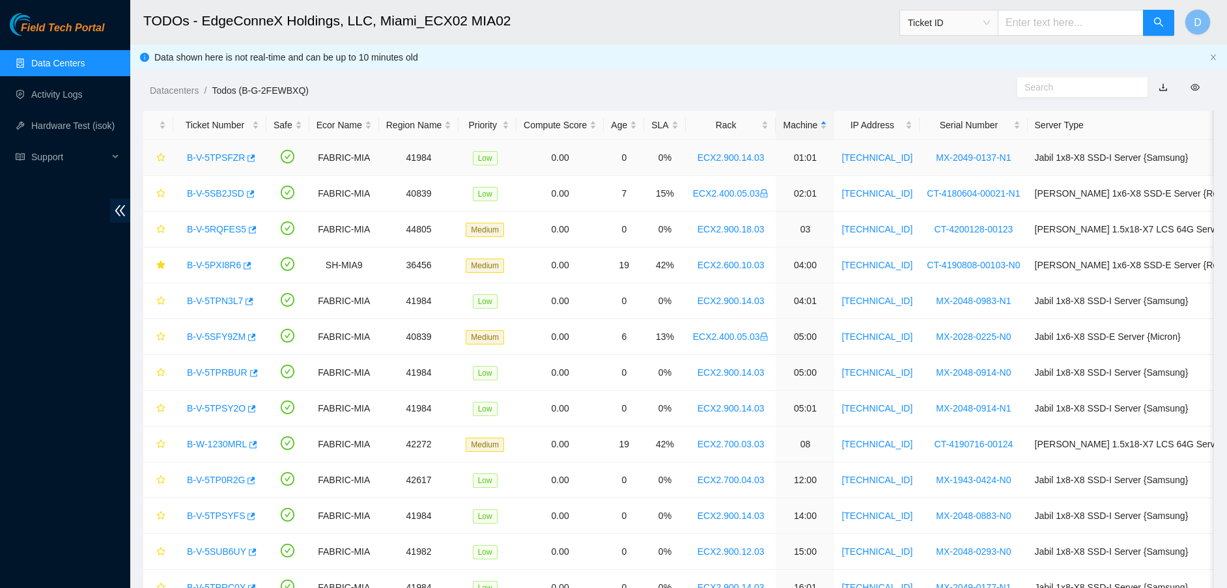
click at [207, 155] on link "B-V-5TPSFZR" at bounding box center [216, 157] width 58 height 10
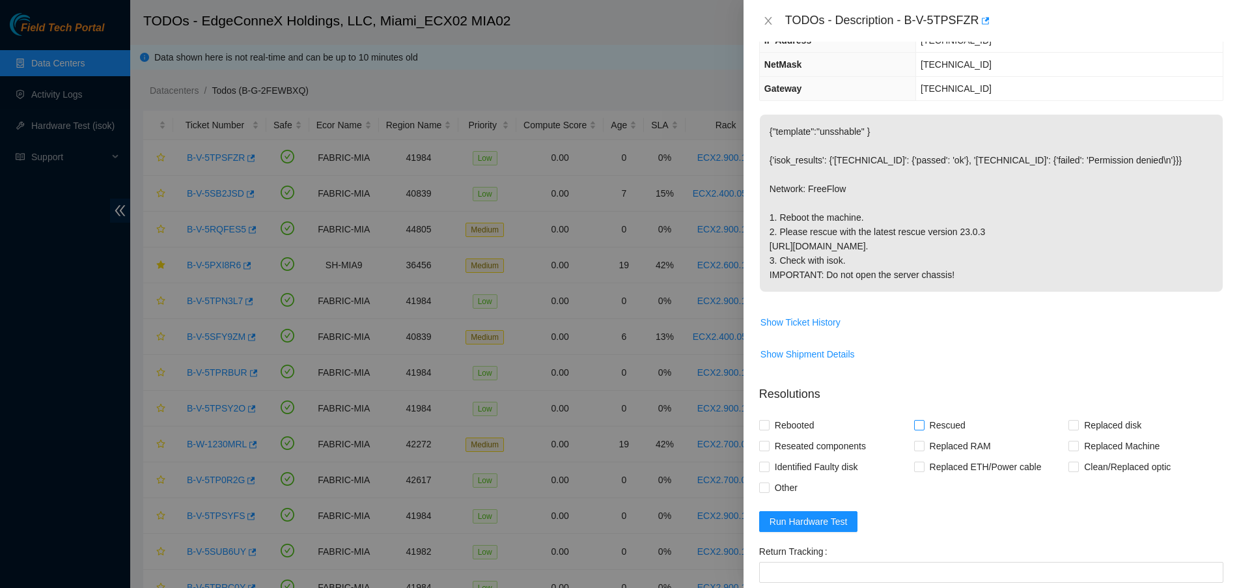
scroll to position [335, 0]
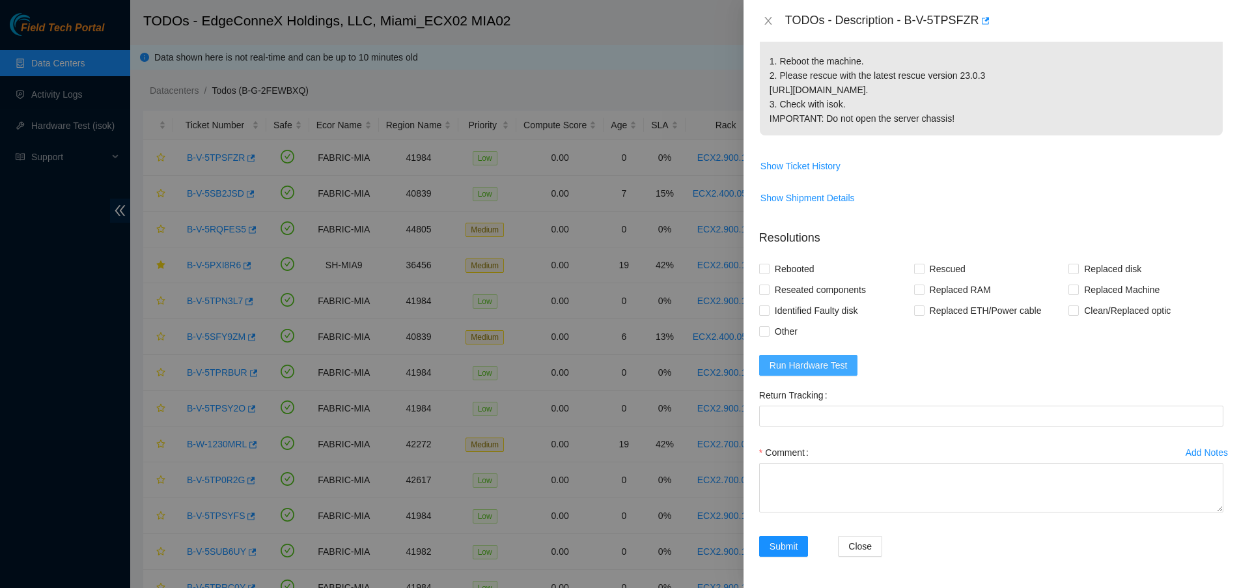
click at [822, 363] on span "Run Hardware Test" at bounding box center [809, 365] width 78 height 14
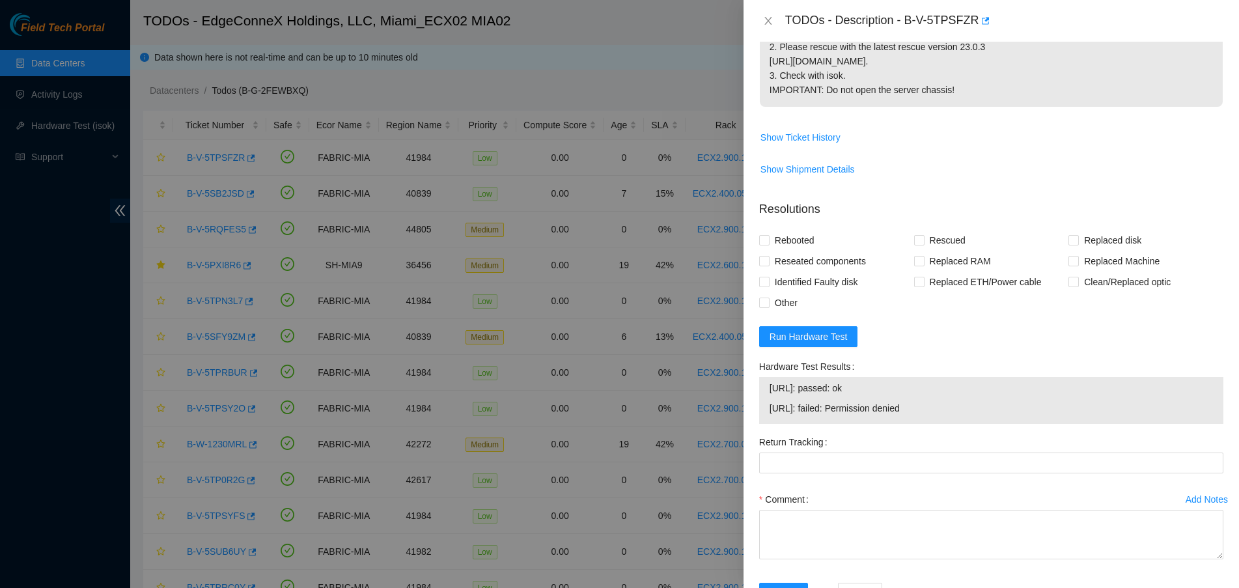
click at [841, 415] on span "23.218.255.5: failed: Permission denied" at bounding box center [991, 408] width 443 height 14
drag, startPoint x: 1007, startPoint y: 417, endPoint x: 1000, endPoint y: 428, distance: 13.6
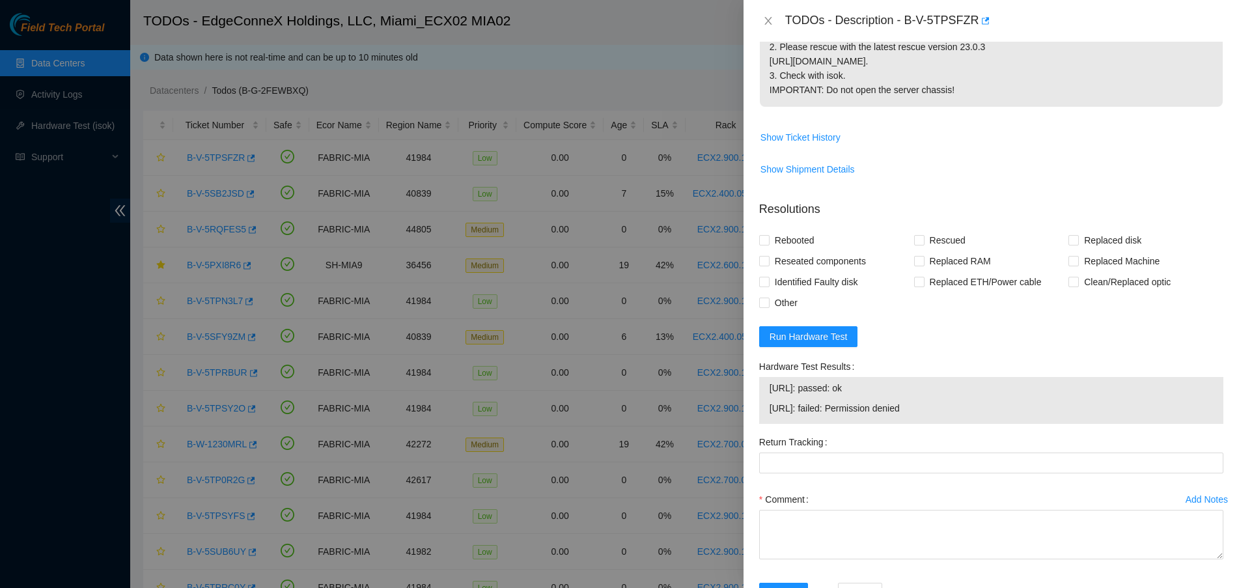
click at [1007, 395] on span "23.218.255.4: passed: ok" at bounding box center [991, 388] width 443 height 14
drag, startPoint x: 968, startPoint y: 442, endPoint x: 770, endPoint y: 419, distance: 199.9
click at [770, 419] on tbody "23.218.255.4: passed: ok 23.218.255.5: failed: Permission denied" at bounding box center [991, 400] width 445 height 40
copy tbody "23.218.255.4: passed: ok 23.218.255.5: failed: Permission denied"
click at [770, 22] on icon "close" at bounding box center [768, 21] width 7 height 8
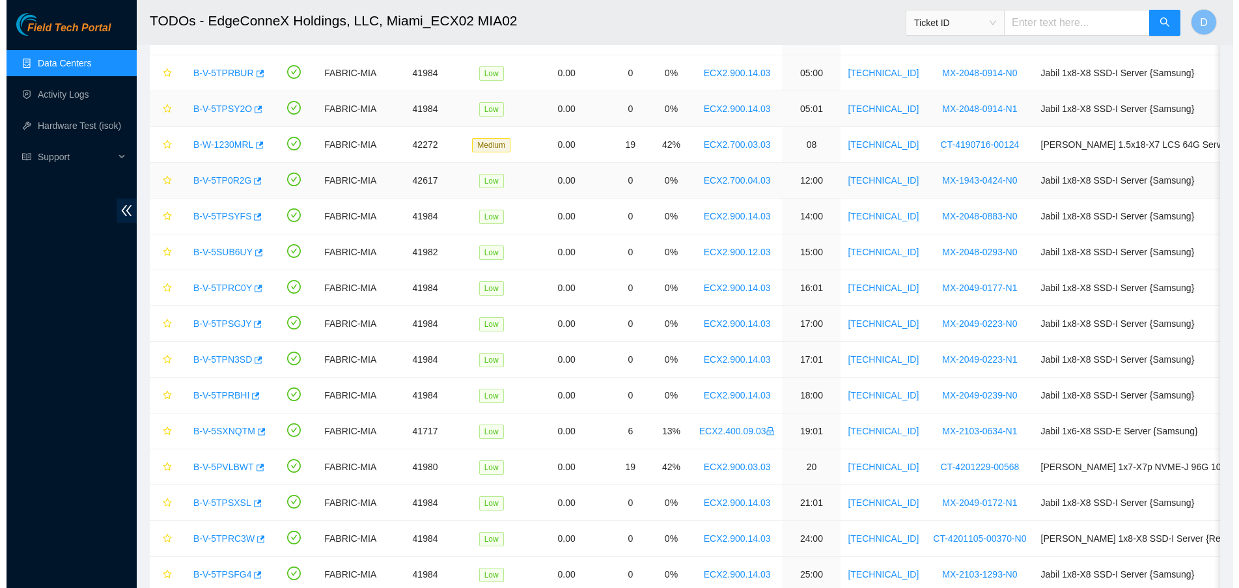
scroll to position [318, 0]
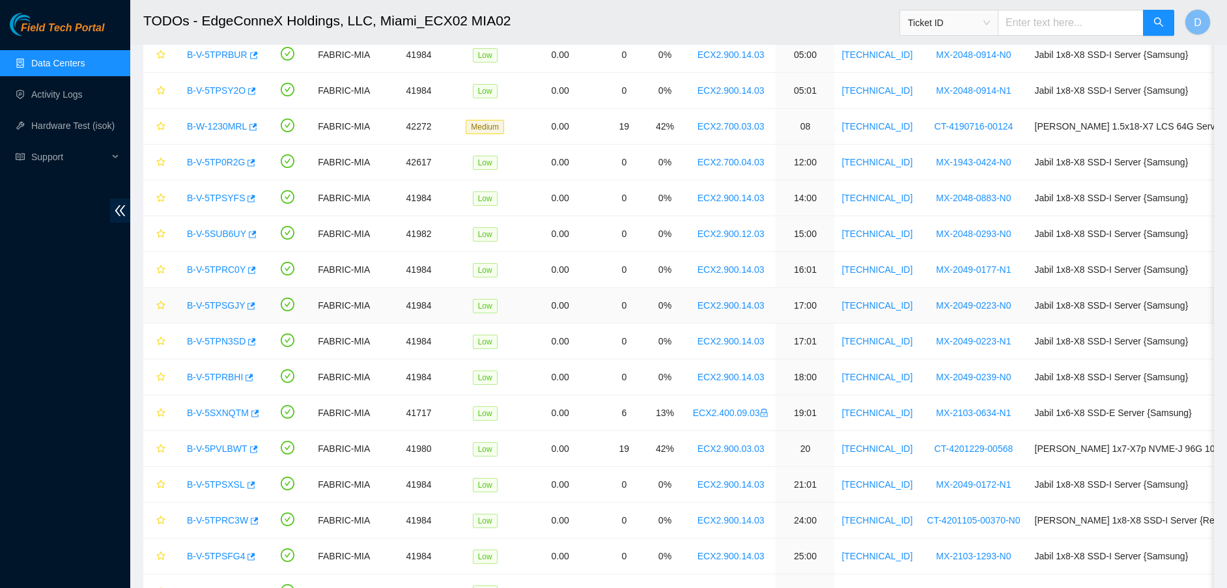
click at [203, 305] on link "B-V-5TPSGJY" at bounding box center [216, 305] width 58 height 10
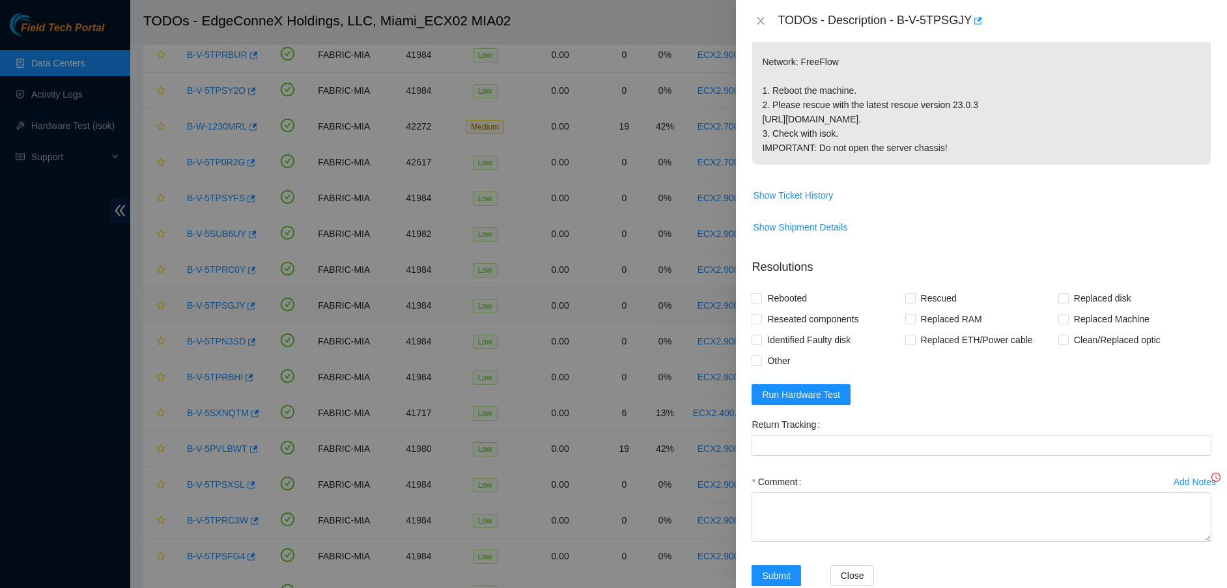
scroll to position [335, 0]
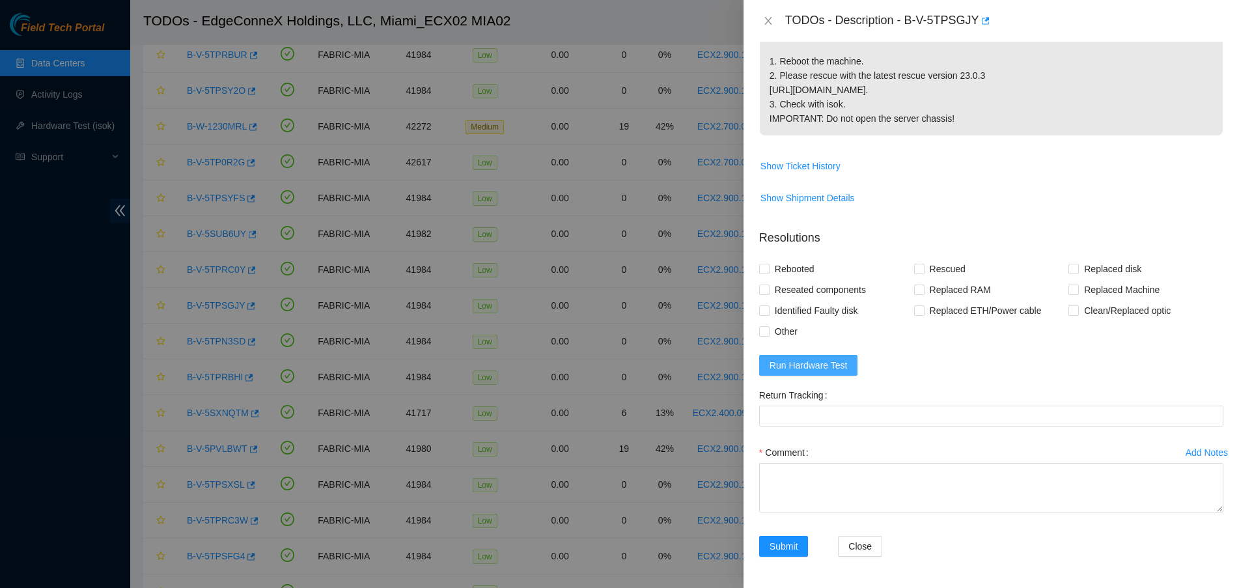
click at [809, 372] on span "Run Hardware Test" at bounding box center [809, 365] width 78 height 14
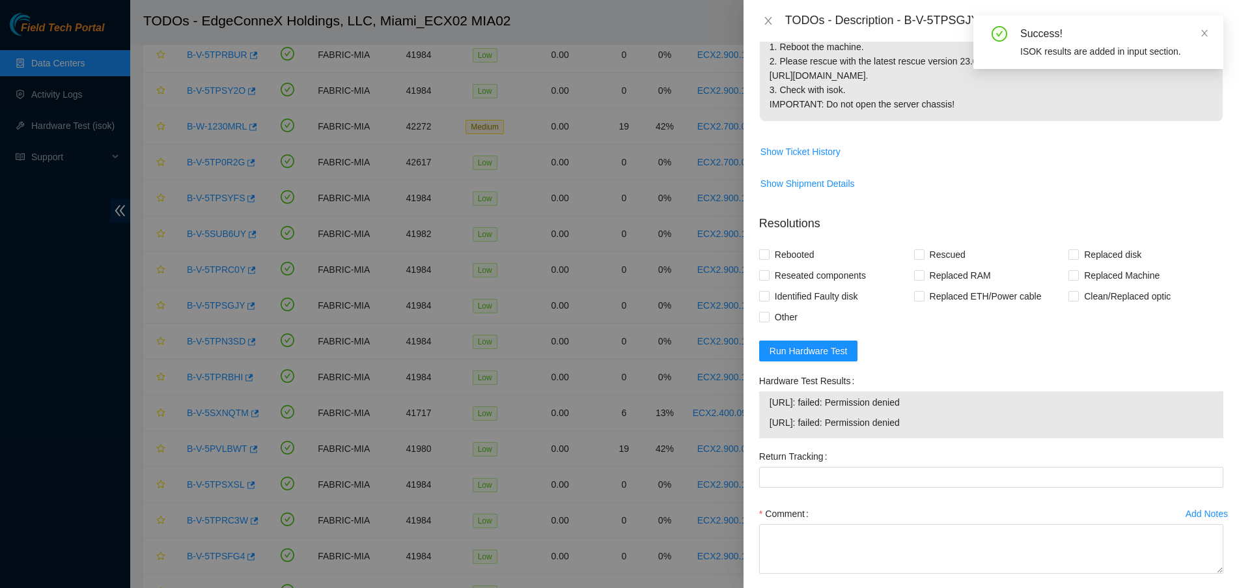
drag, startPoint x: 945, startPoint y: 450, endPoint x: 756, endPoint y: 428, distance: 190.1
click at [756, 428] on div "Hardware Test Results 23.218.255.36: failed: Permission denied 23.218.255.37: f…" at bounding box center [991, 409] width 475 height 76
click at [768, 21] on icon "close" at bounding box center [768, 21] width 7 height 8
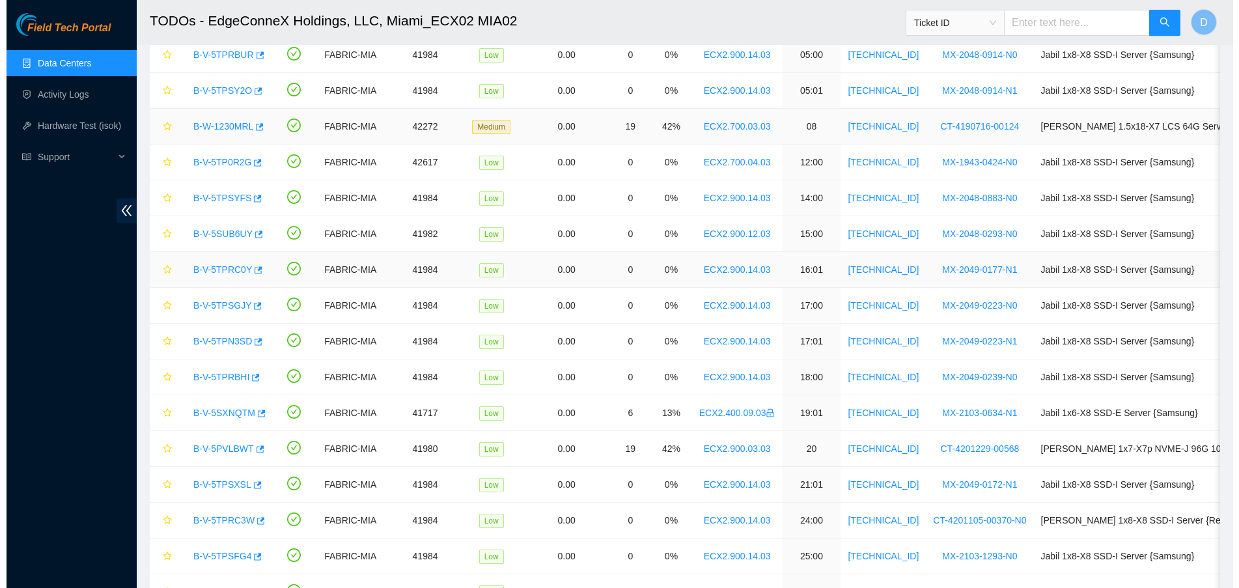
scroll to position [291, 0]
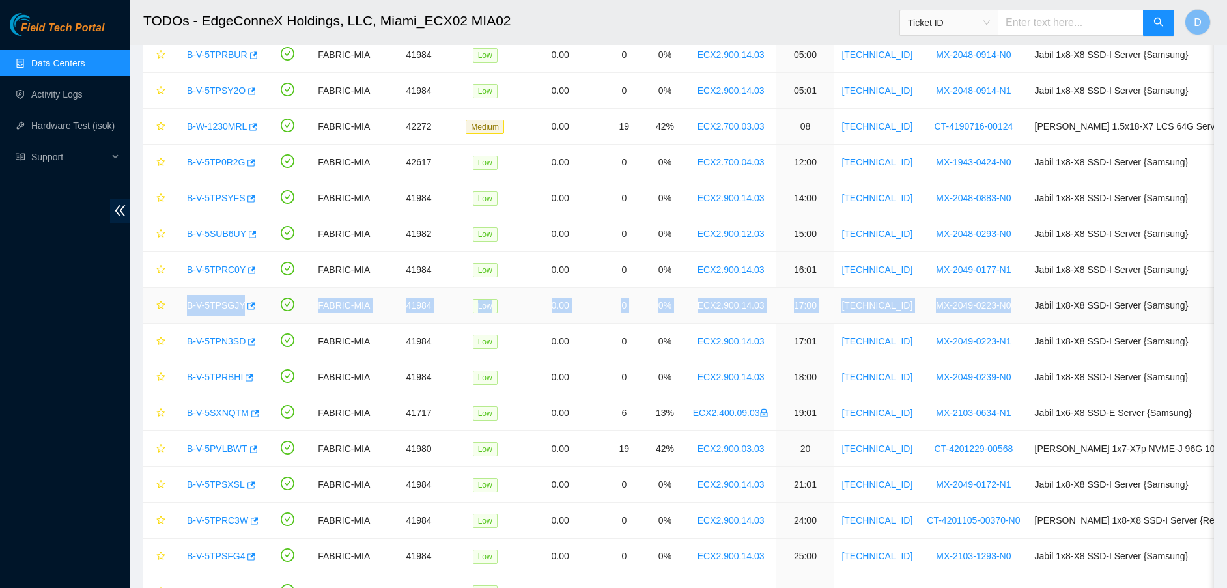
drag, startPoint x: 183, startPoint y: 307, endPoint x: 992, endPoint y: 310, distance: 809.4
click at [992, 310] on tr "B-V-5TPSGJY FABRIC-MIA 41984 Low 0.00 0 0% ECX2.900.14.03 17:00 23.218.255.36 M…" at bounding box center [742, 306] width 1198 height 36
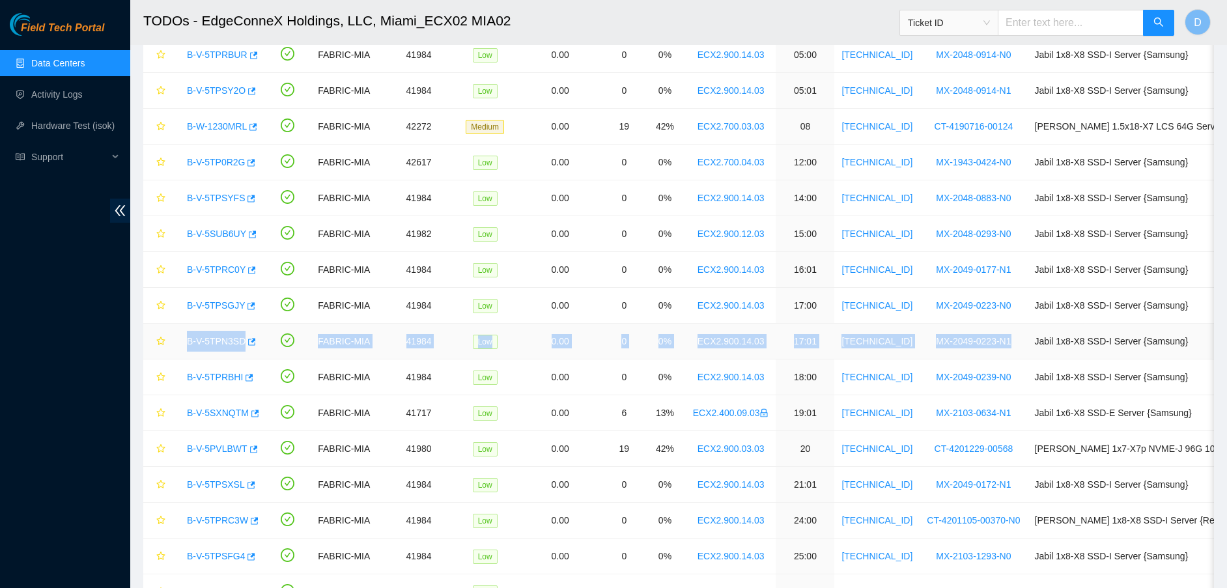
drag, startPoint x: 183, startPoint y: 339, endPoint x: 992, endPoint y: 345, distance: 808.8
click at [992, 345] on tr "B-V-5TPN3SD FABRIC-MIA 41984 Low 0.00 0 0% ECX2.900.14.03 17:01 23.218.255.37 M…" at bounding box center [742, 342] width 1198 height 36
drag, startPoint x: 212, startPoint y: 340, endPoint x: 236, endPoint y: 335, distance: 24.0
click at [212, 340] on link "B-V-5TPN3SD" at bounding box center [216, 341] width 59 height 10
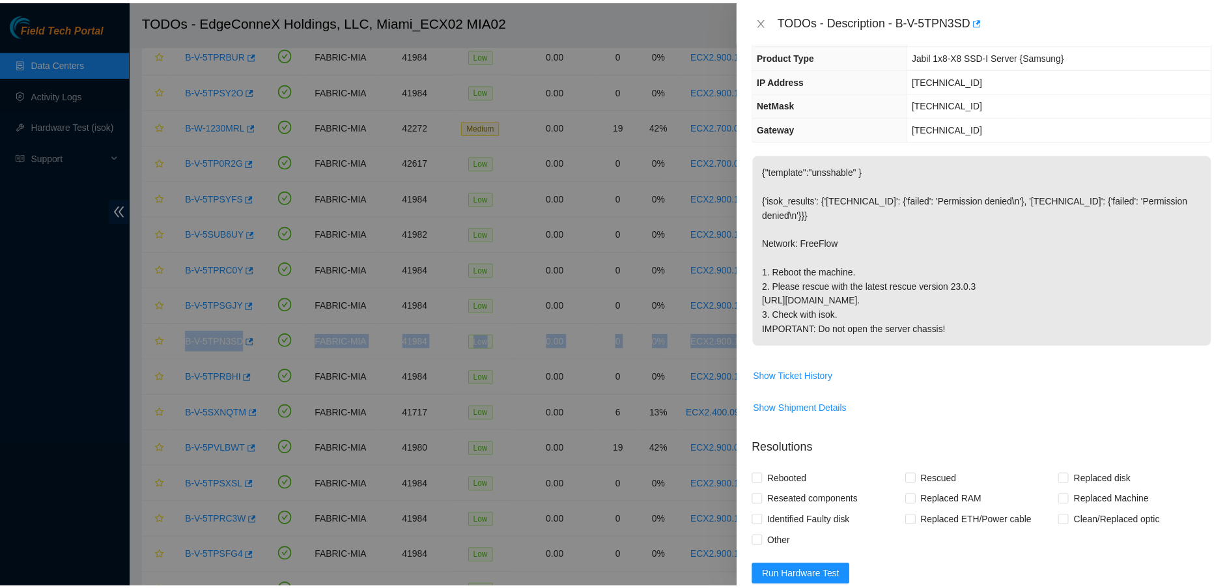
scroll to position [0, 0]
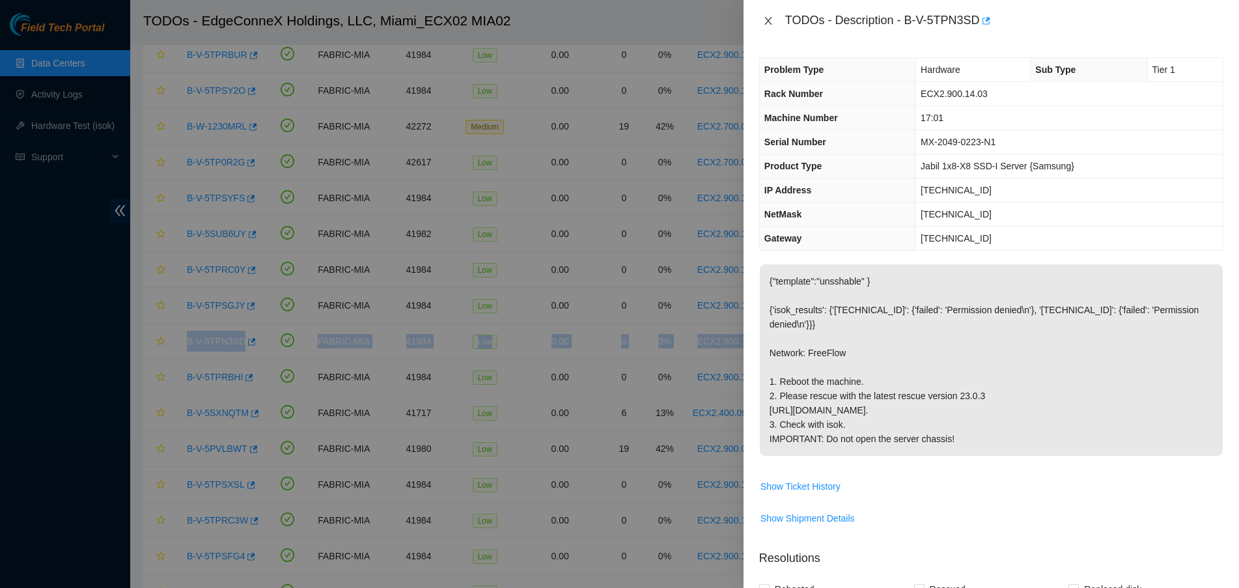
click at [769, 18] on icon "close" at bounding box center [768, 21] width 10 height 10
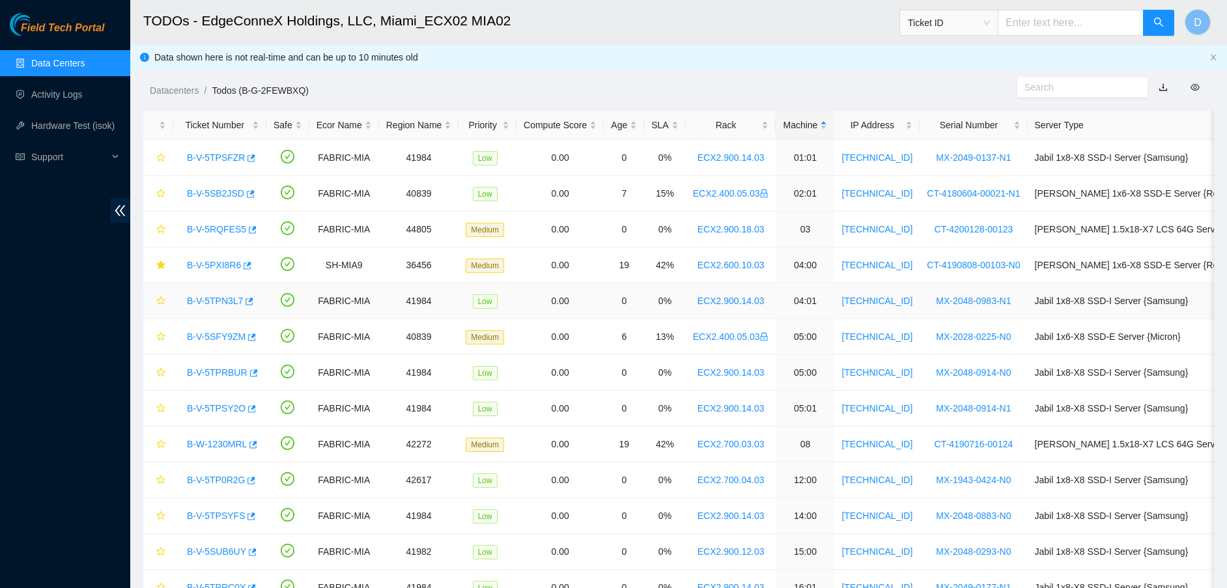
click at [200, 296] on link "B-V-5TPN3L7" at bounding box center [215, 301] width 56 height 10
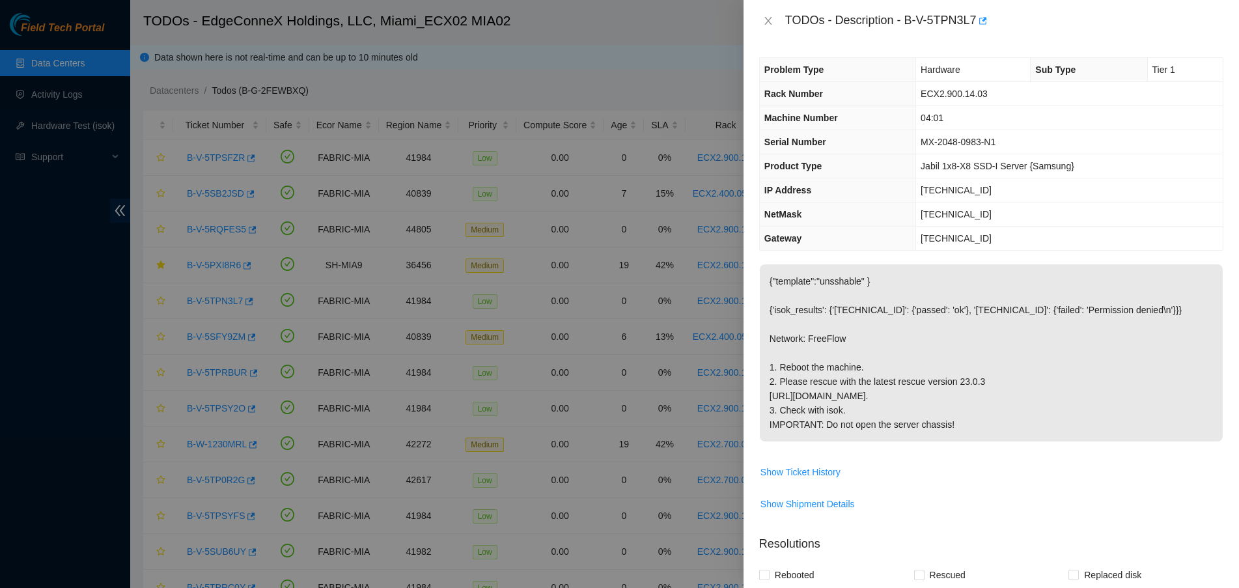
click at [880, 227] on th "Gateway" at bounding box center [838, 239] width 156 height 24
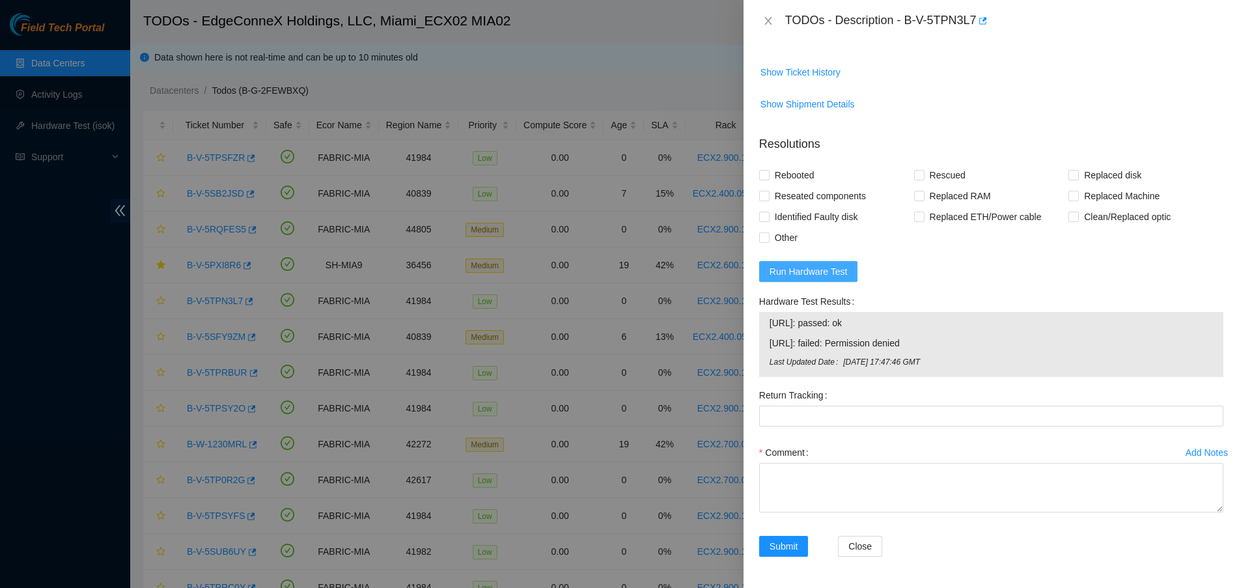
click at [837, 270] on span "Run Hardware Test" at bounding box center [809, 271] width 78 height 14
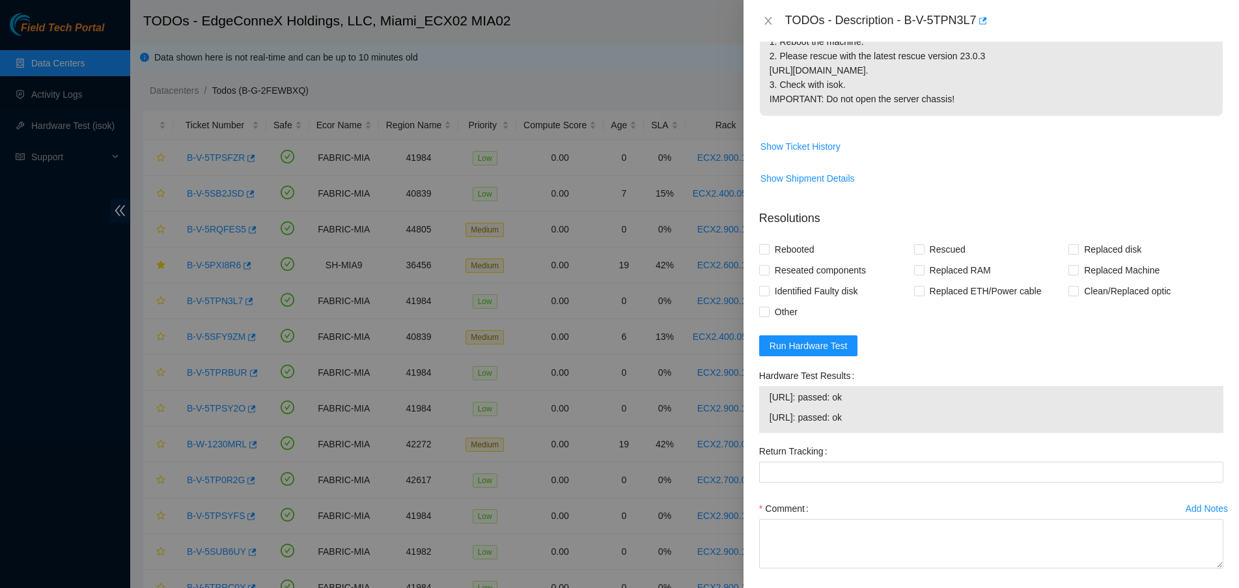
scroll to position [410, 0]
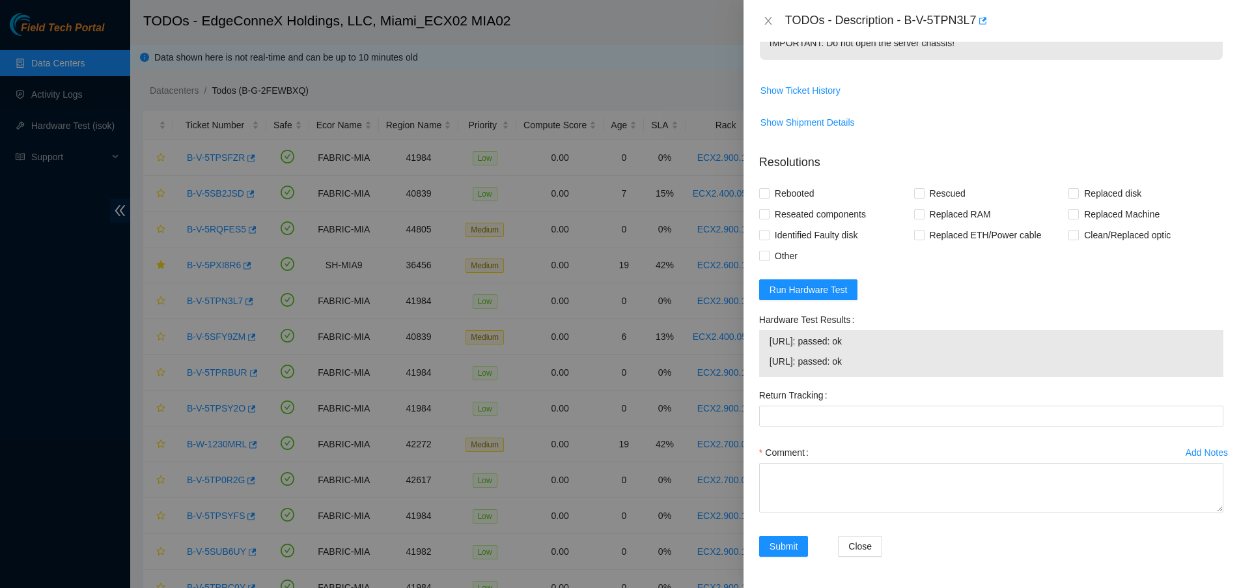
drag, startPoint x: 897, startPoint y: 361, endPoint x: 774, endPoint y: 341, distance: 124.6
click at [766, 343] on div "23.218.255.10: passed: ok 23.218.255.11: passed: ok" at bounding box center [991, 353] width 464 height 47
click at [866, 483] on textarea "Comment" at bounding box center [991, 487] width 464 height 49
paste textarea "Verified ticket is safe to work on YES NOCC Authorized: YES Located server conn…"
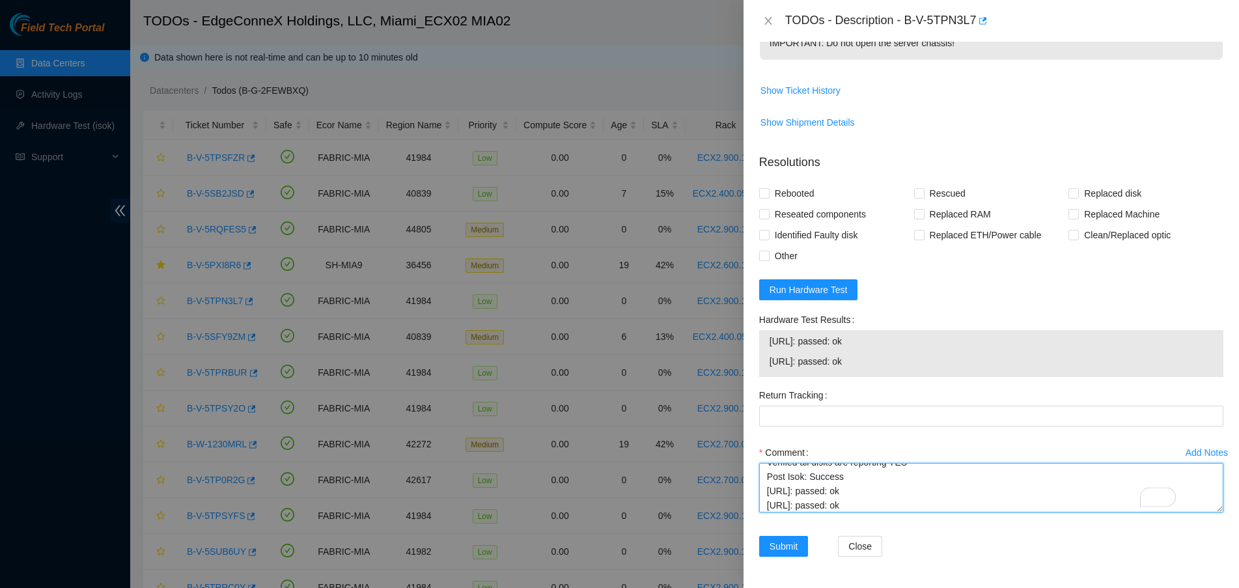
scroll to position [183, 0]
type textarea "Verified ticket is safe to work on YES NOCC Authorized: YES Located server conn…"
click at [919, 191] on span at bounding box center [919, 193] width 10 height 10
click at [919, 191] on input "Rescued" at bounding box center [918, 192] width 9 height 9
checkbox input "true"
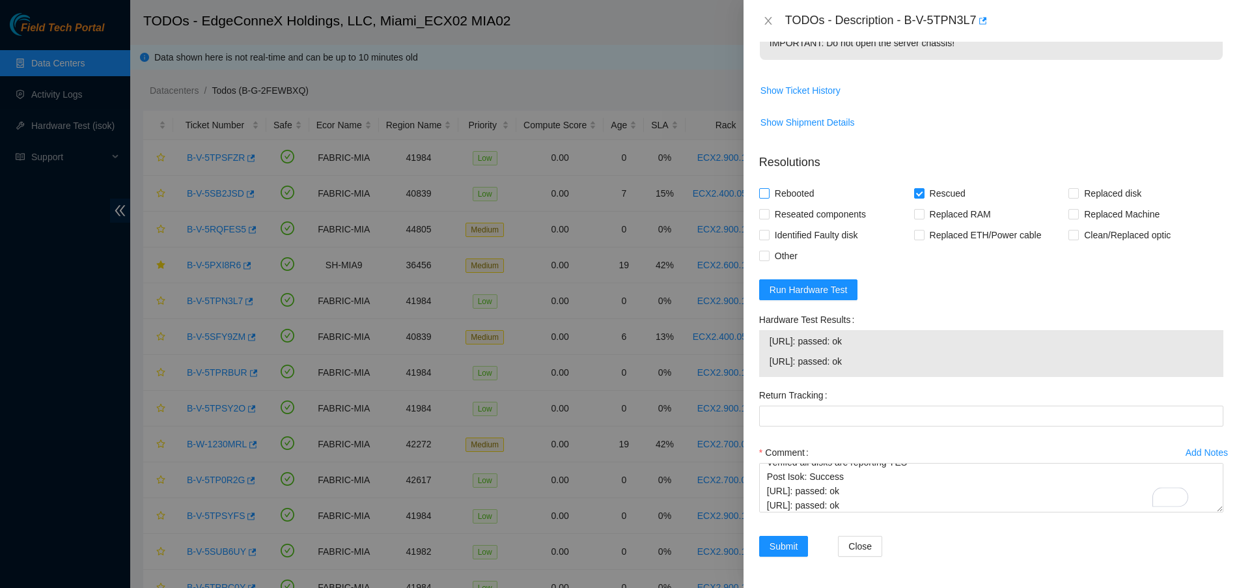
click at [772, 188] on span "Rebooted" at bounding box center [795, 193] width 50 height 21
click at [768, 188] on input "Rebooted" at bounding box center [763, 192] width 9 height 9
checkbox input "true"
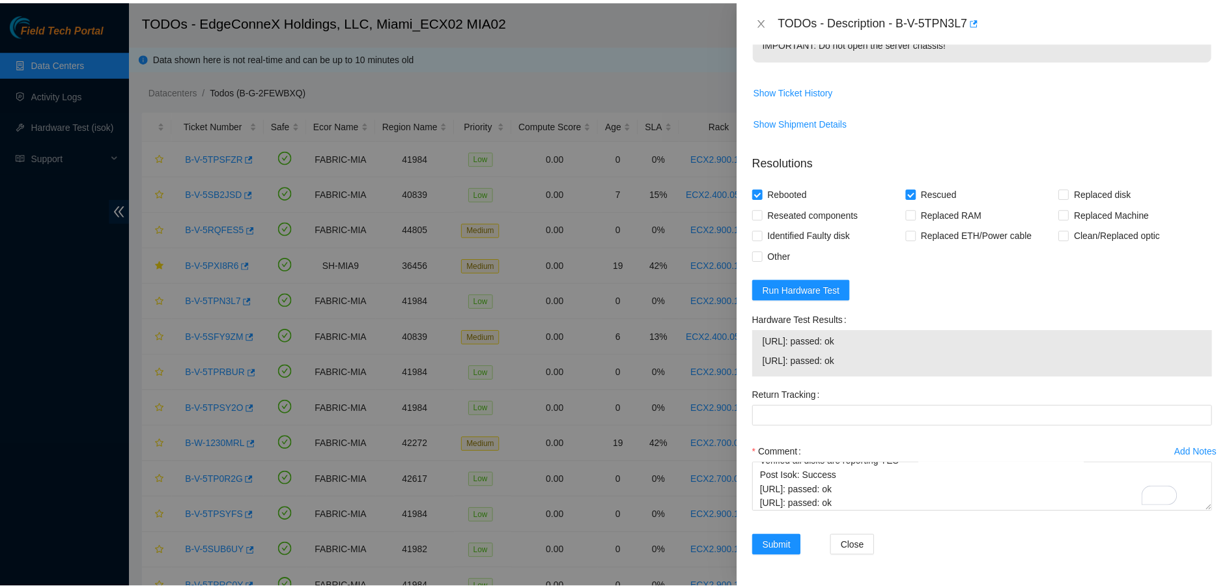
scroll to position [423, 0]
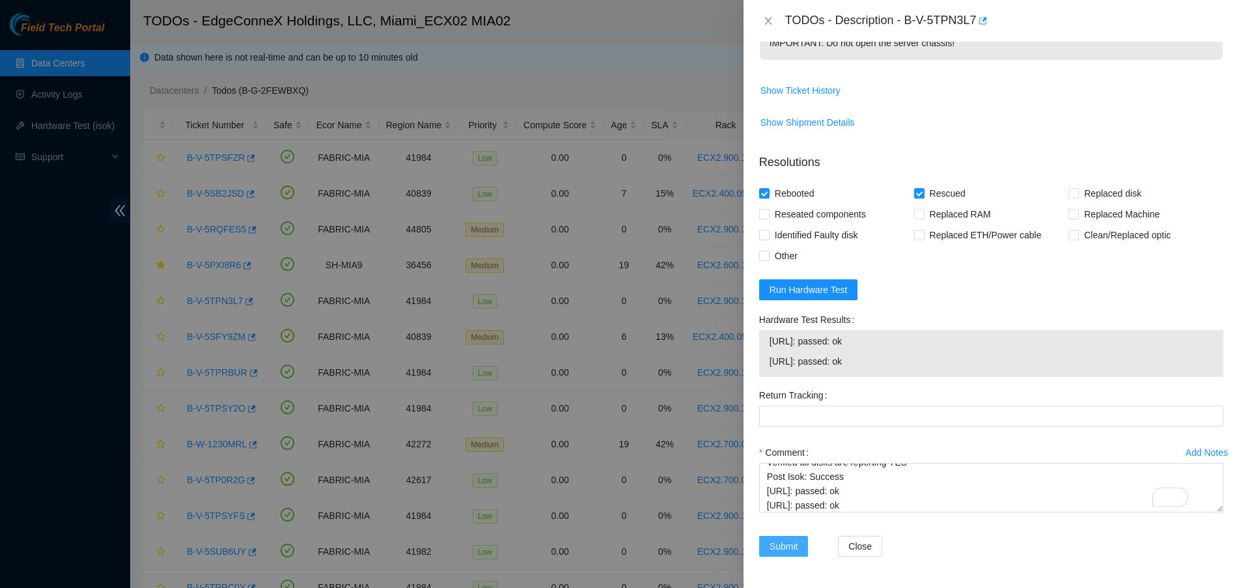
click at [797, 539] on span "Submit" at bounding box center [784, 546] width 29 height 14
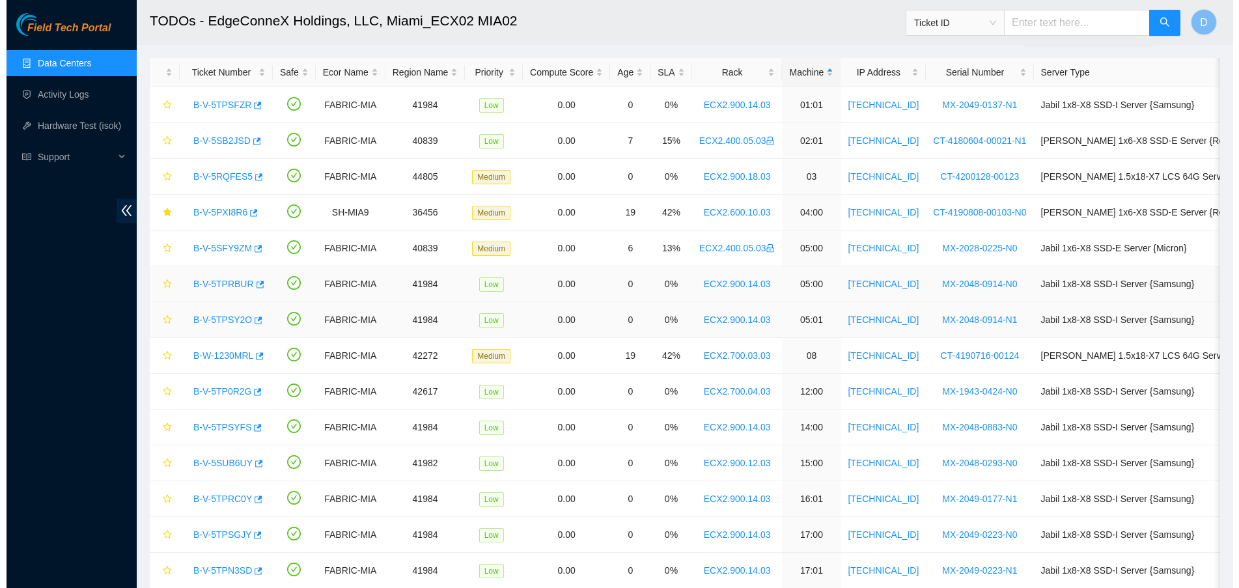
scroll to position [81, 0]
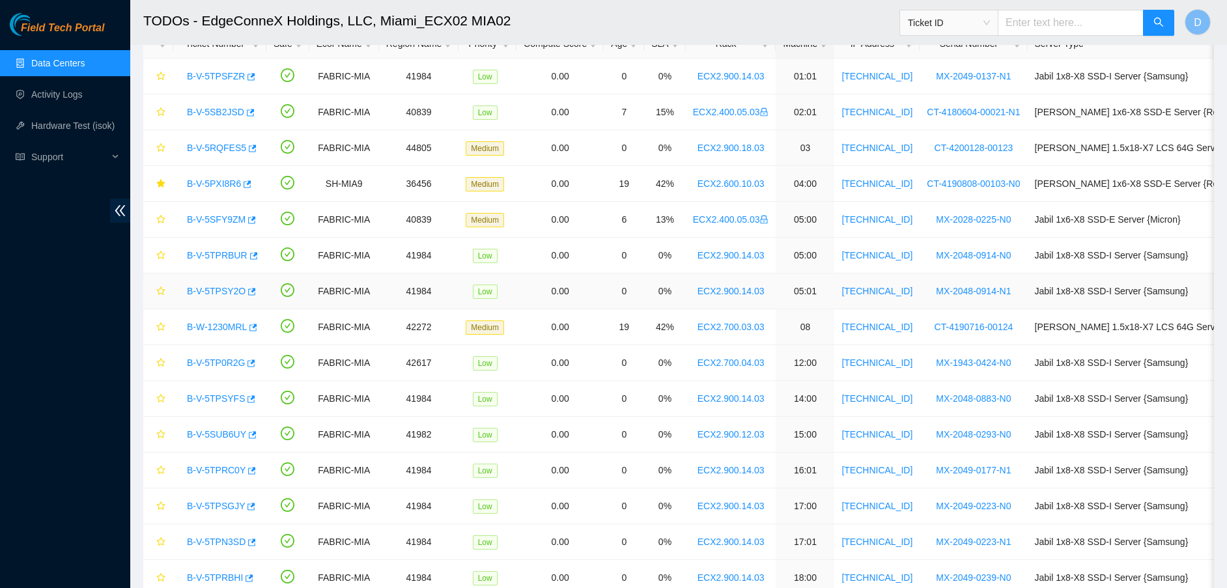
click at [195, 292] on link "B-V-5TPSY2O" at bounding box center [216, 291] width 59 height 10
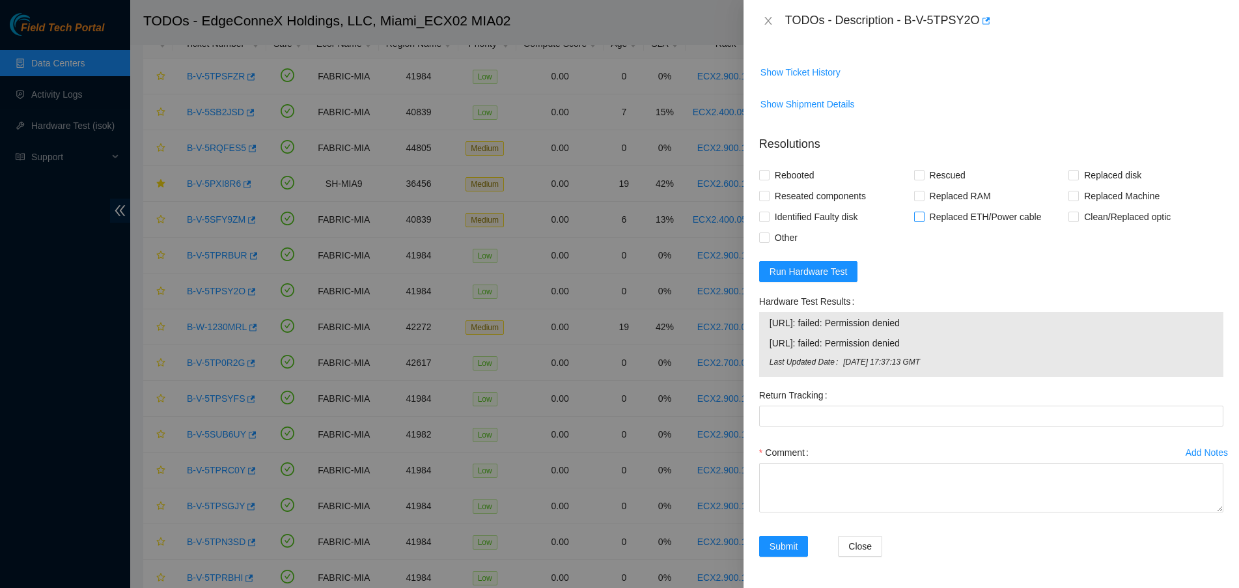
scroll to position [0, 0]
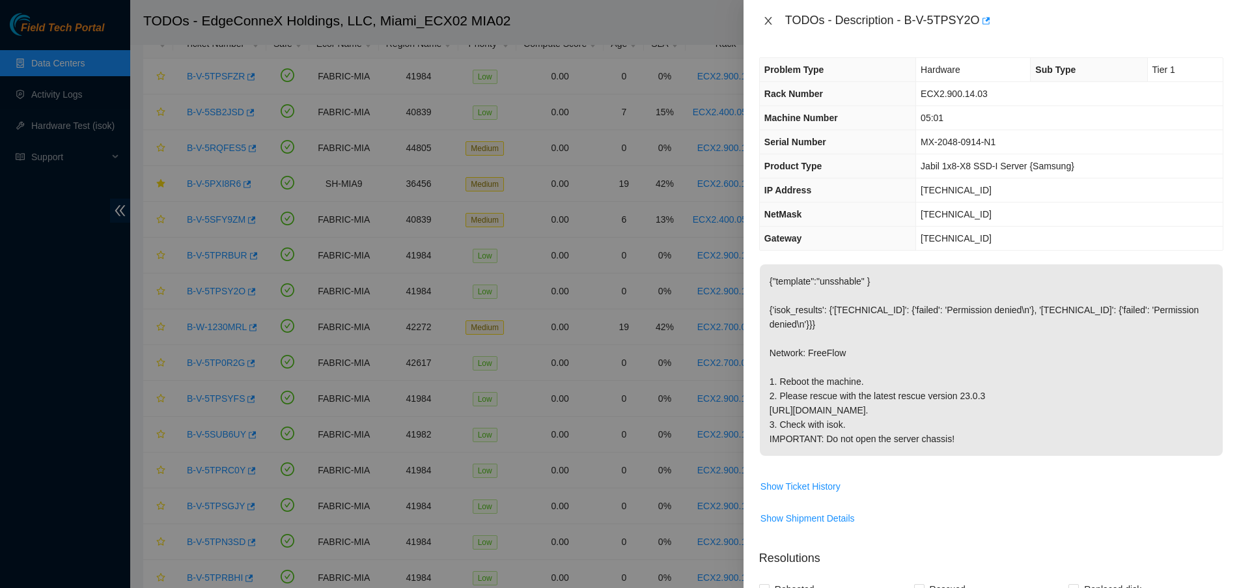
click at [767, 17] on icon "close" at bounding box center [768, 21] width 10 height 10
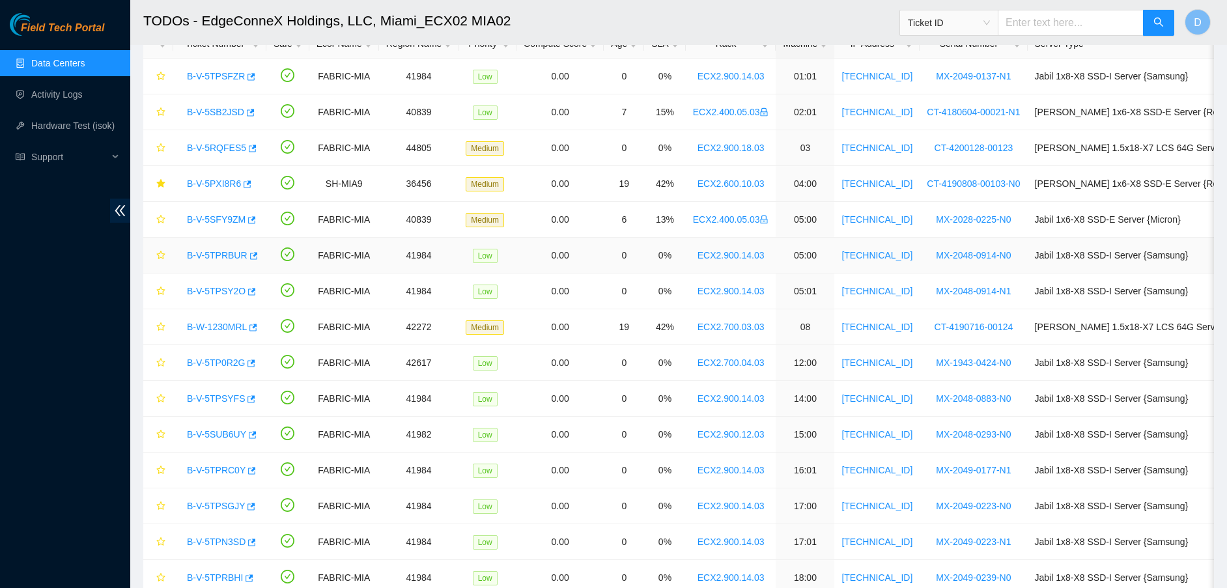
click at [190, 251] on link "B-V-5TPRBUR" at bounding box center [217, 255] width 61 height 10
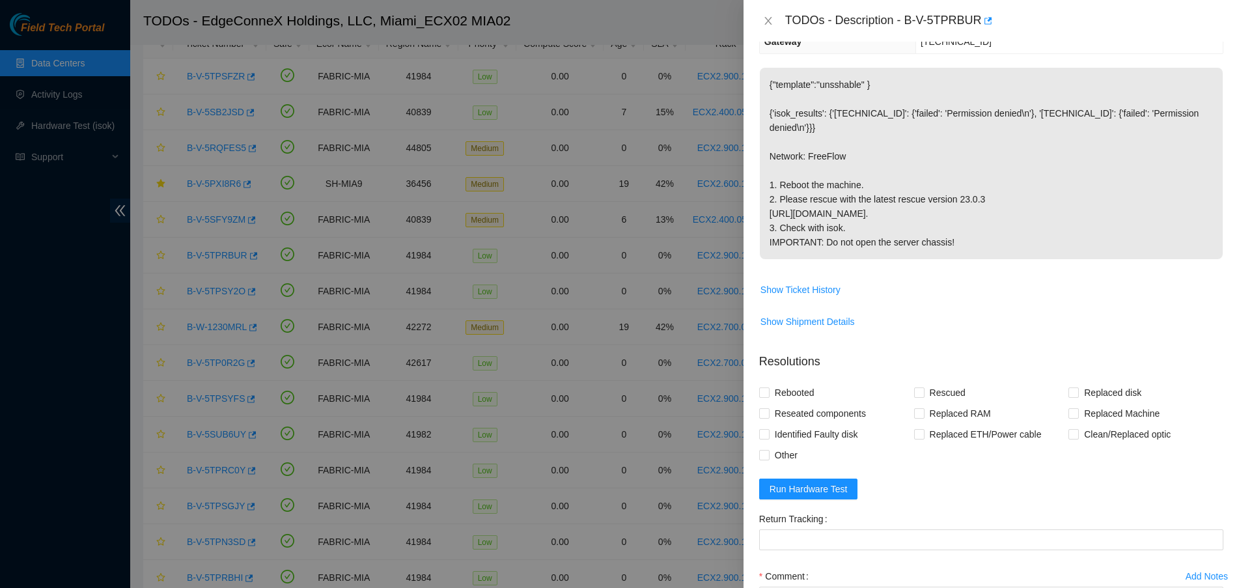
scroll to position [349, 0]
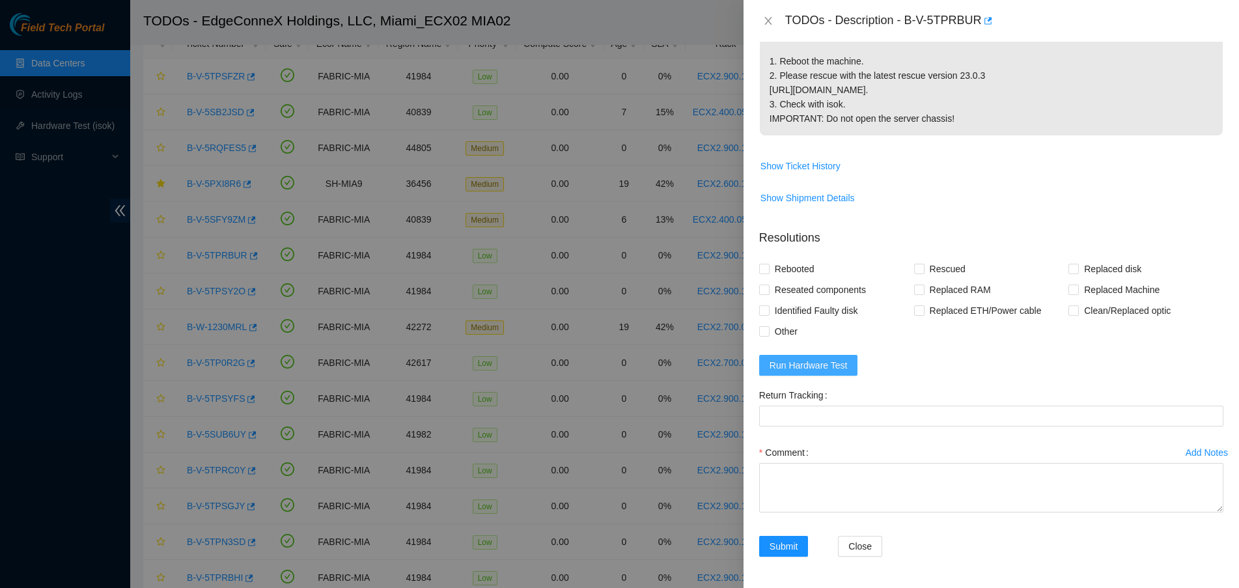
click at [835, 363] on span "Run Hardware Test" at bounding box center [809, 365] width 78 height 14
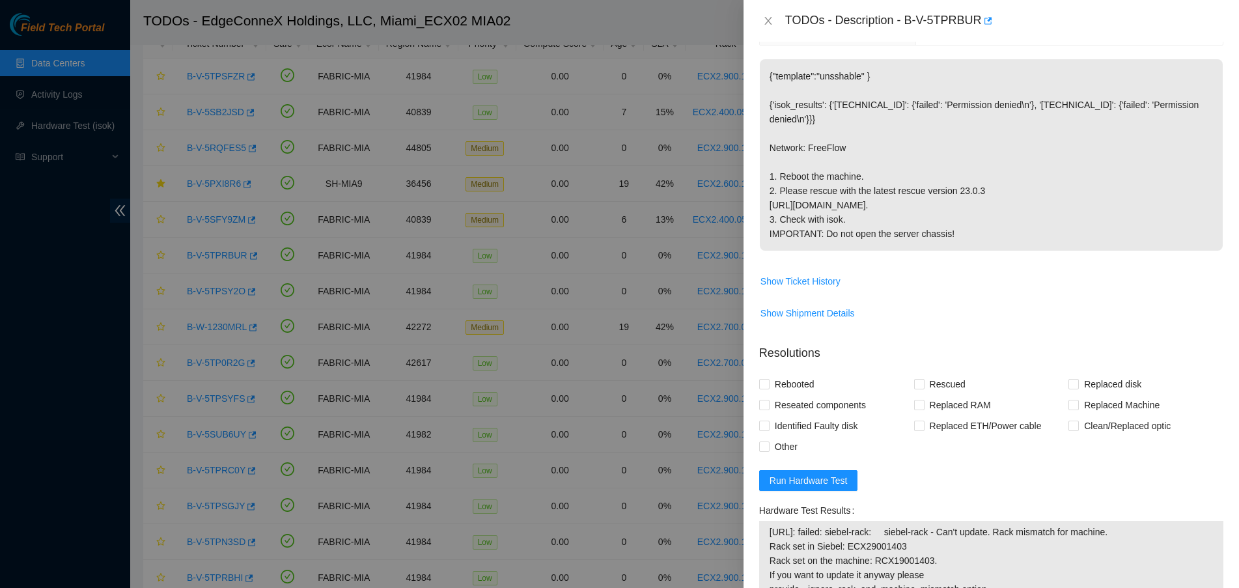
scroll to position [482, 0]
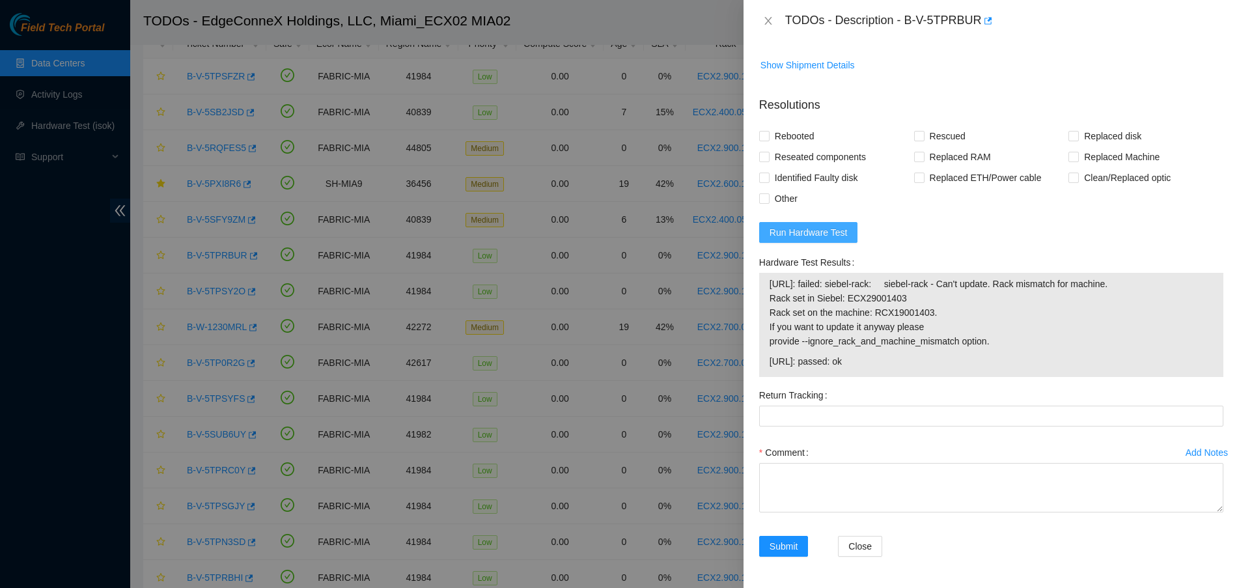
click at [820, 236] on span "Run Hardware Test" at bounding box center [809, 232] width 78 height 14
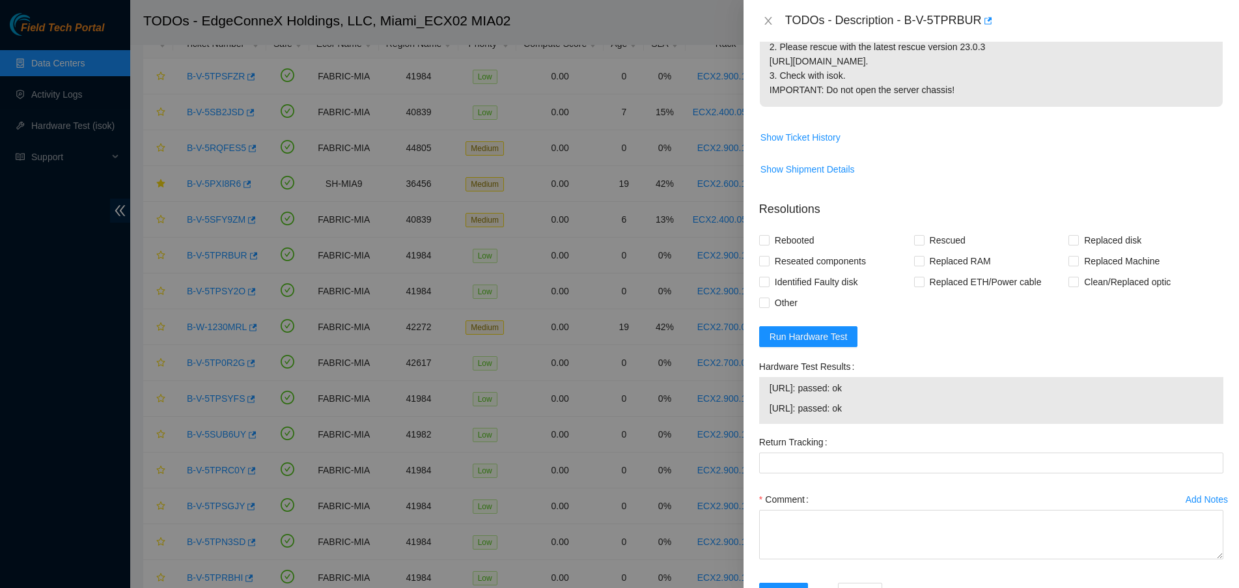
scroll to position [425, 0]
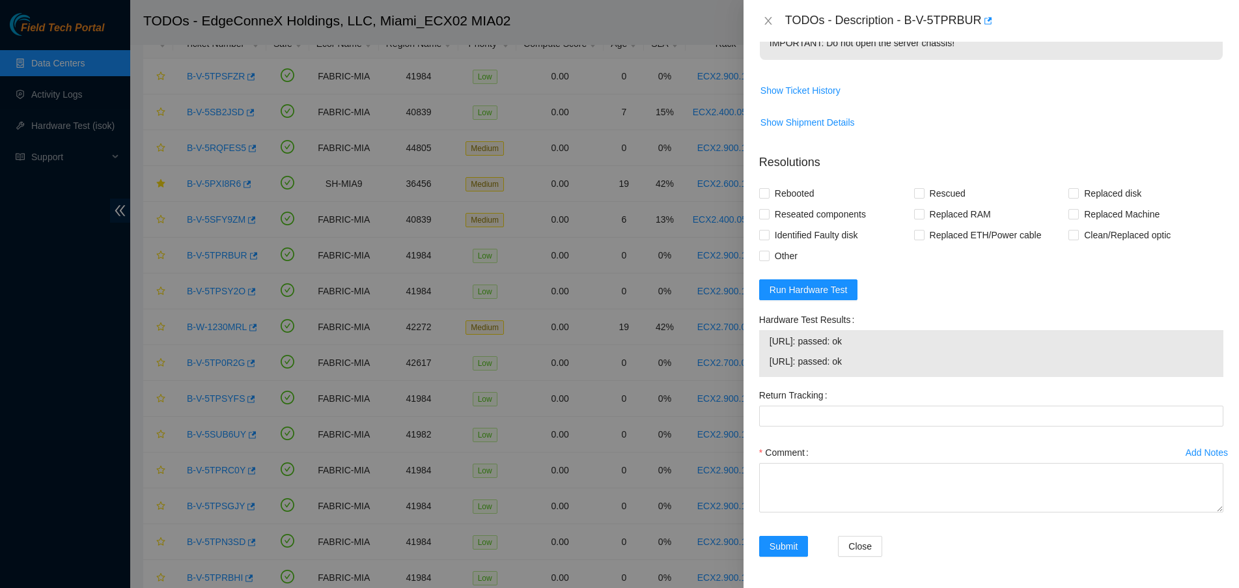
drag, startPoint x: 893, startPoint y: 360, endPoint x: 766, endPoint y: 349, distance: 127.5
click at [766, 349] on div "23.218.255.12: passed: ok 23.218.255.13: passed: ok" at bounding box center [991, 353] width 464 height 47
click at [844, 360] on span "23.218.255.13: passed: ok" at bounding box center [991, 361] width 443 height 14
drag, startPoint x: 897, startPoint y: 367, endPoint x: 753, endPoint y: 350, distance: 144.8
click at [753, 350] on div "Problem Type Hardware Sub Type Tier 1 Rack Number ECX2.900.14.03 Machine Number…" at bounding box center [992, 315] width 496 height 546
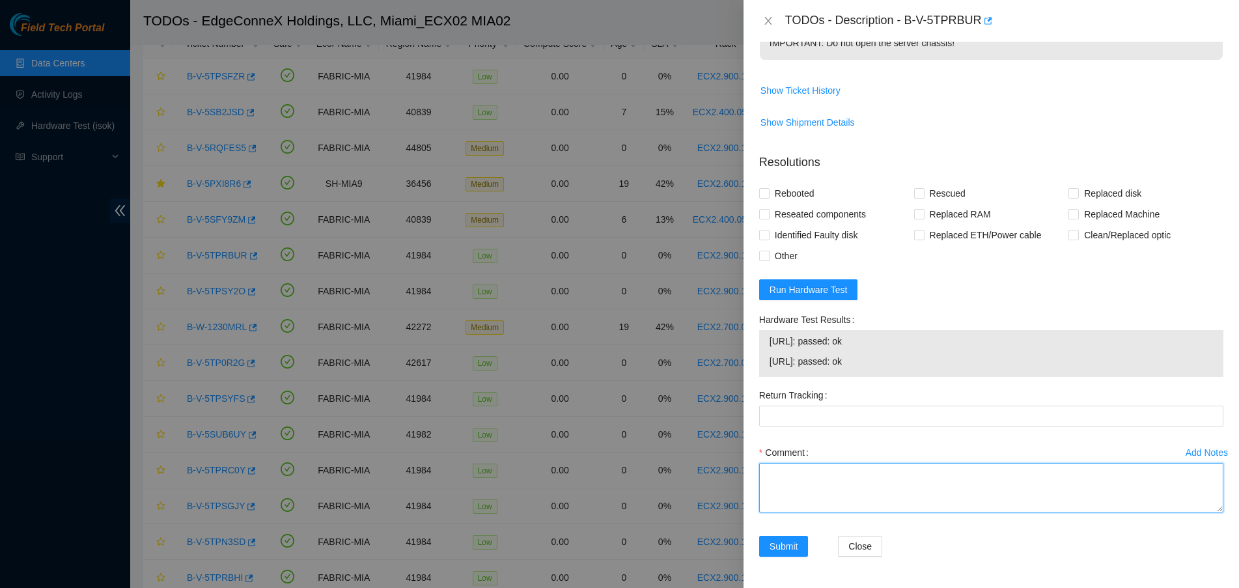
click at [845, 477] on textarea "Comment" at bounding box center [991, 487] width 464 height 49
paste textarea "Verified ticket is safe to work on YES NOCC Authorized: YES Located server conn…"
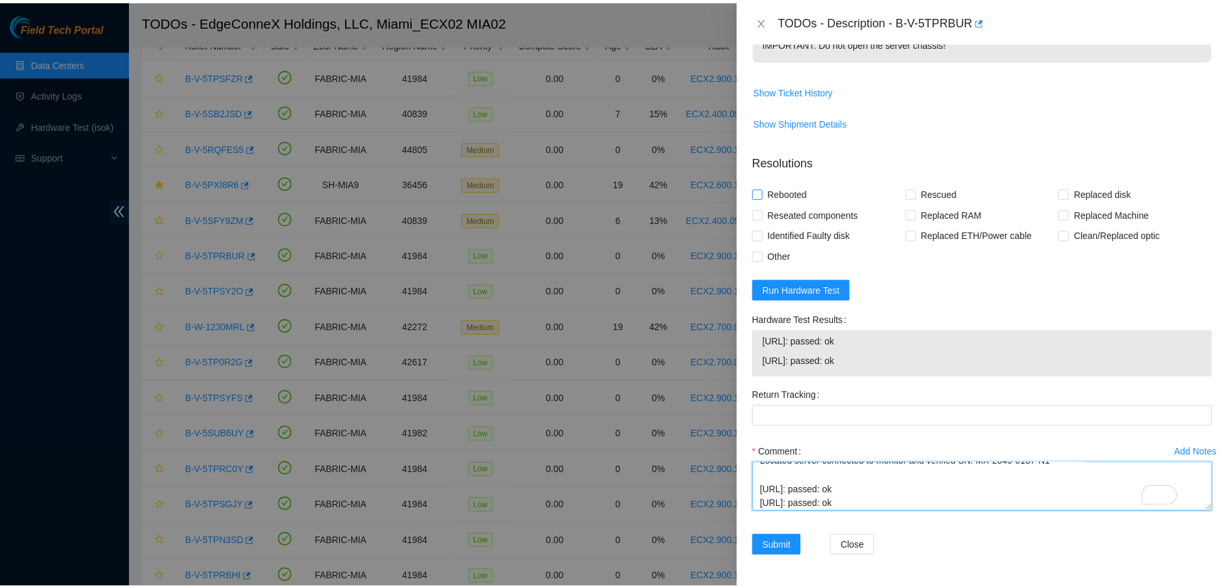
scroll to position [255, 0]
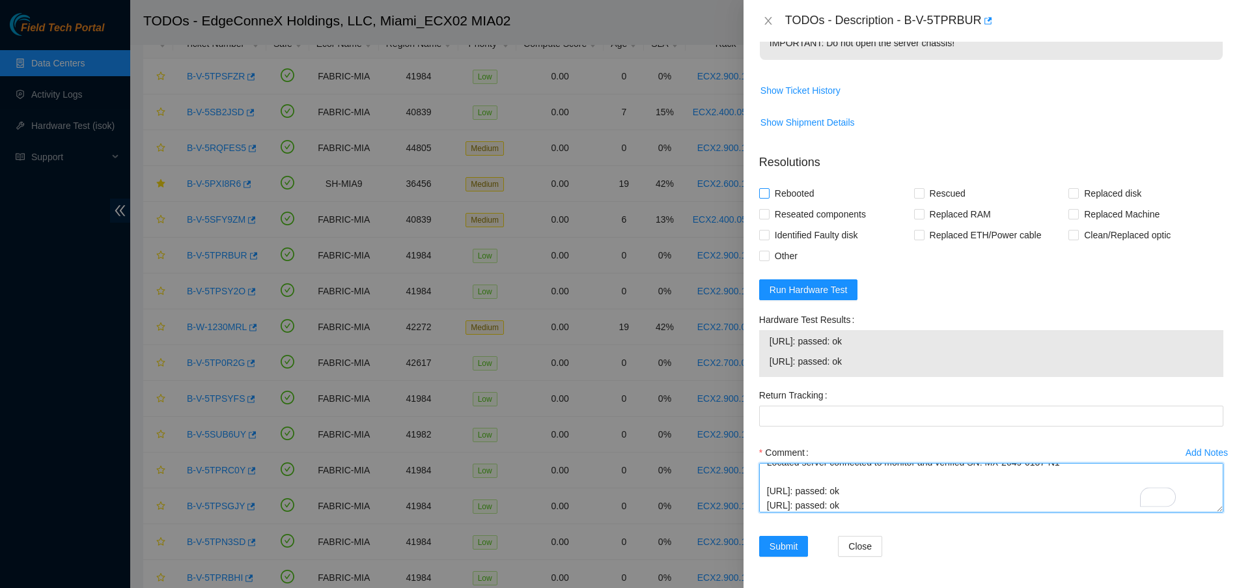
type textarea "Verified ticket is safe to work on YES NOCC Authorized: YES Located server conn…"
click at [770, 190] on span "Rebooted" at bounding box center [795, 193] width 50 height 21
click at [768, 190] on input "Rebooted" at bounding box center [763, 192] width 9 height 9
checkbox input "true"
click at [914, 188] on input "Rescued" at bounding box center [918, 192] width 9 height 9
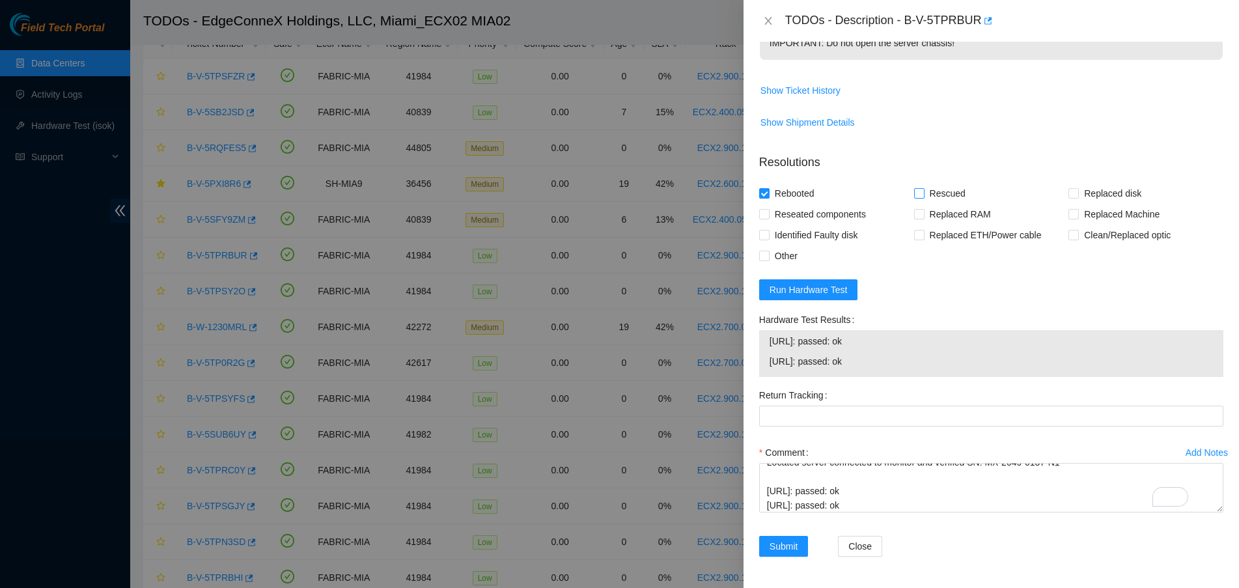
checkbox input "true"
click at [794, 545] on span "Submit" at bounding box center [784, 546] width 29 height 14
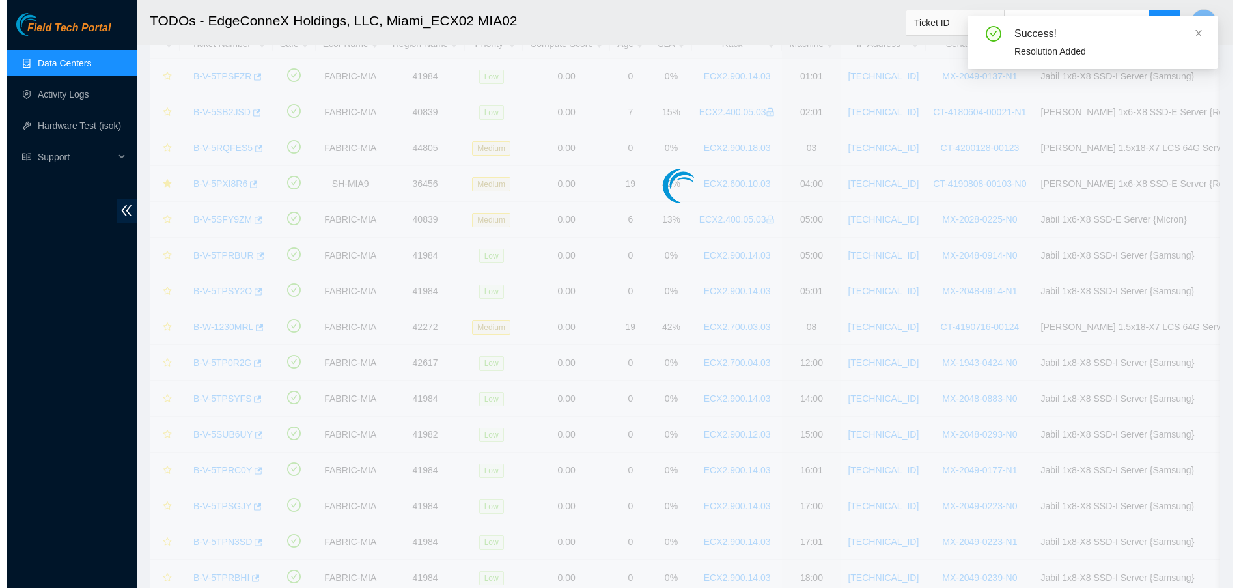
scroll to position [291, 0]
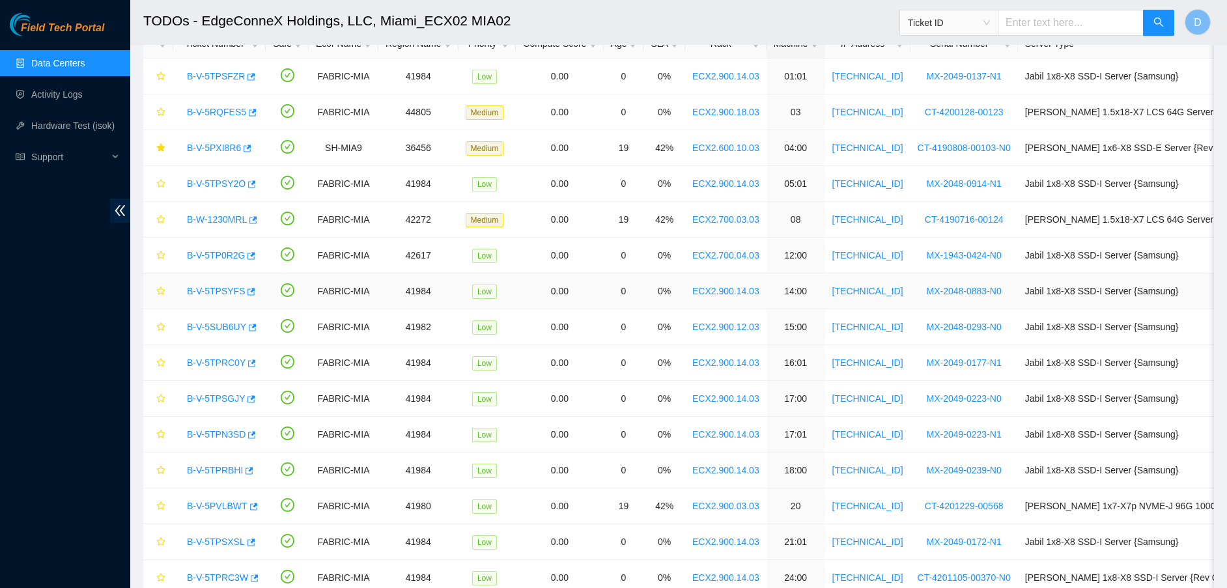
drag, startPoint x: 181, startPoint y: 294, endPoint x: 182, endPoint y: 280, distance: 13.7
click at [182, 281] on div "B-V-5TPSYFS" at bounding box center [219, 291] width 78 height 21
drag, startPoint x: 181, startPoint y: 287, endPoint x: 210, endPoint y: 293, distance: 29.2
click at [210, 293] on div "B-V-5TPSYFS" at bounding box center [219, 291] width 78 height 21
click at [204, 186] on link "B-V-5TPSY2O" at bounding box center [216, 183] width 59 height 10
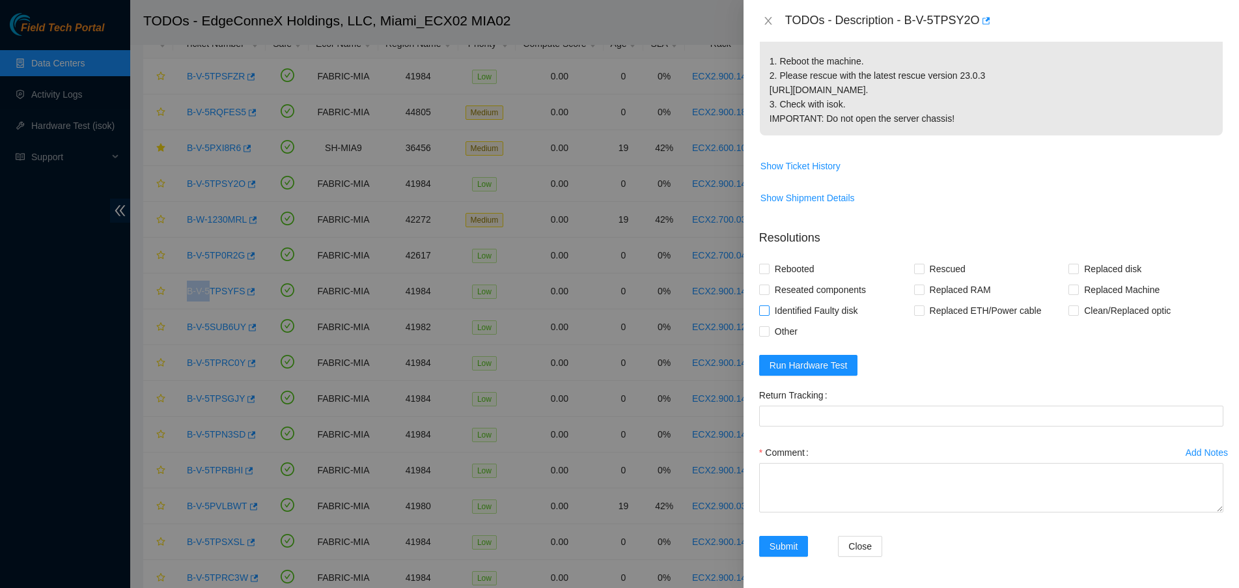
scroll to position [425, 0]
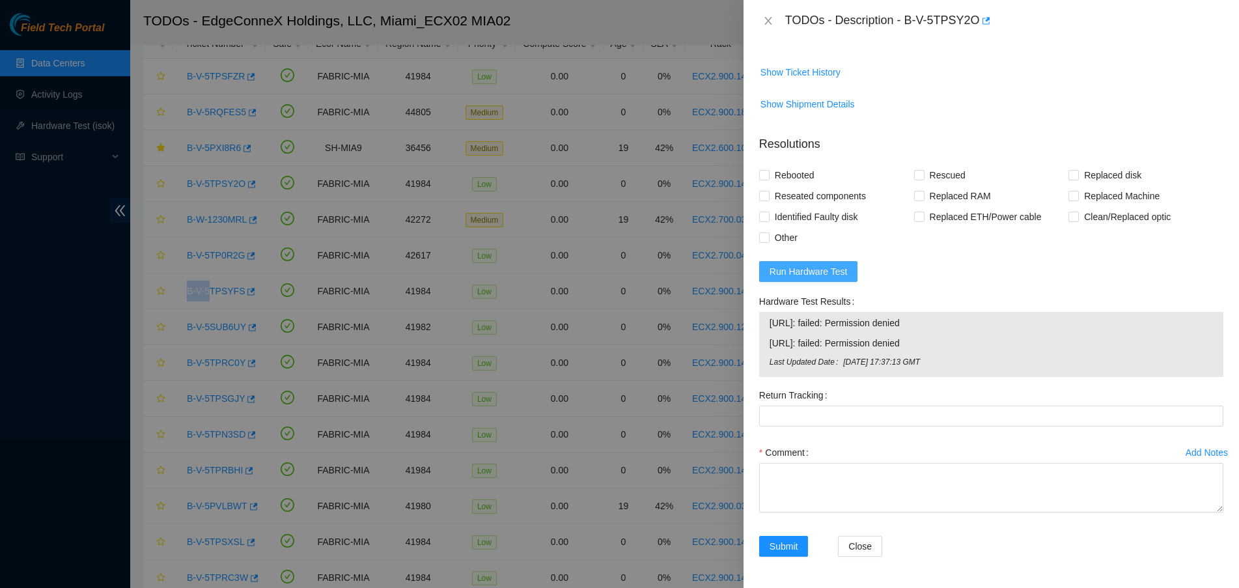
click at [813, 279] on span "Run Hardware Test" at bounding box center [809, 271] width 78 height 14
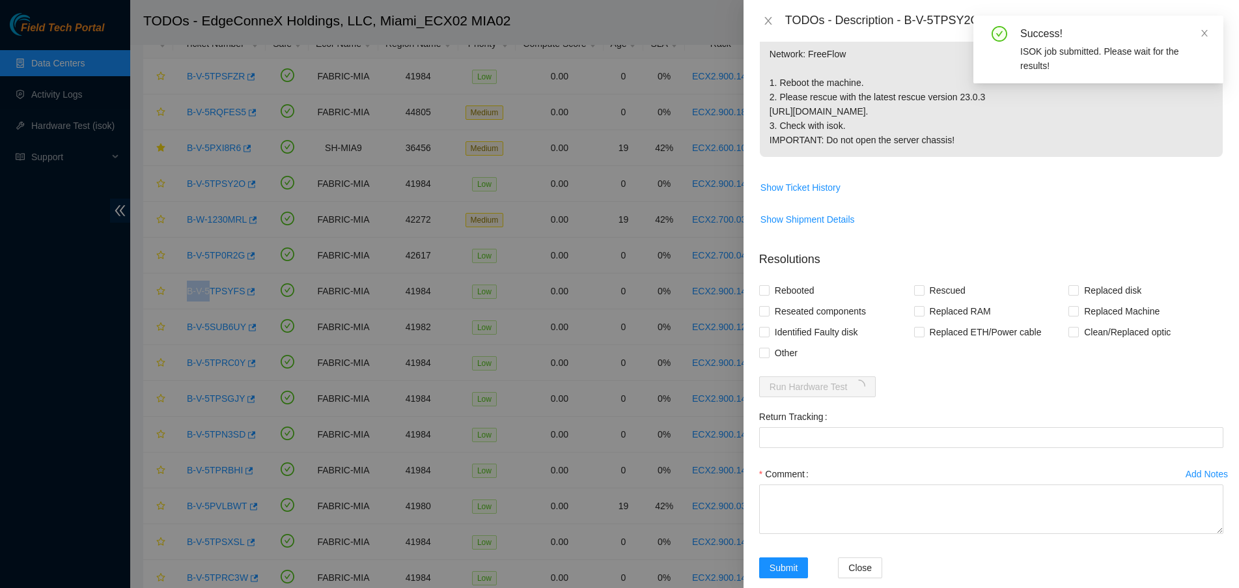
scroll to position [349, 0]
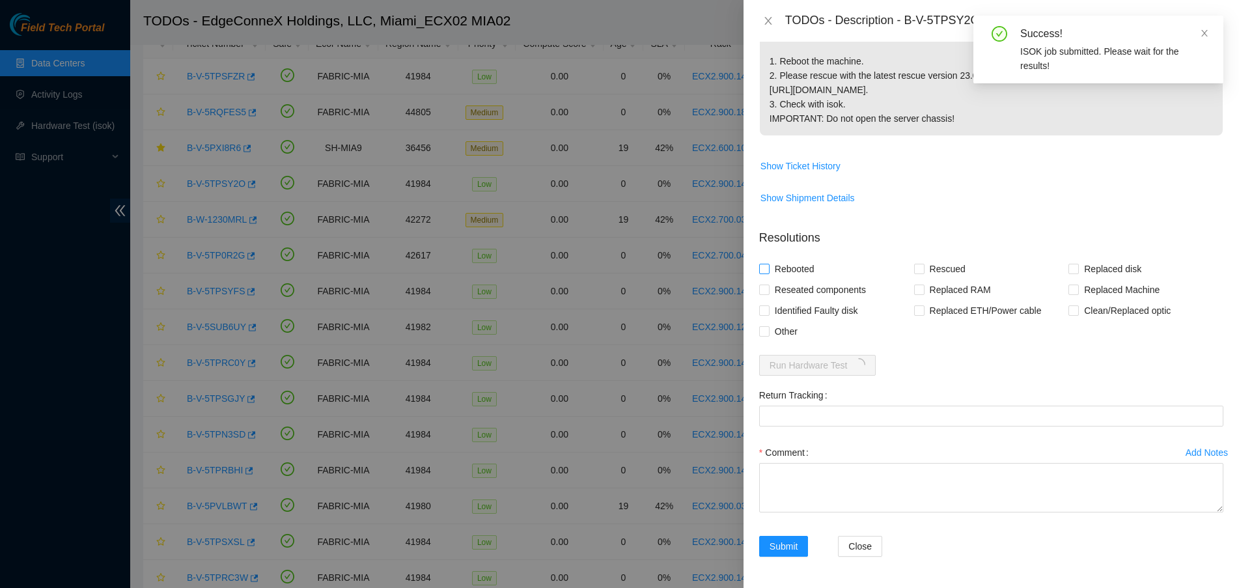
click at [772, 268] on span "Rebooted" at bounding box center [795, 269] width 50 height 21
click at [768, 268] on input "Rebooted" at bounding box center [763, 268] width 9 height 9
checkbox input "true"
click at [914, 272] on input "Rescued" at bounding box center [918, 268] width 9 height 9
checkbox input "true"
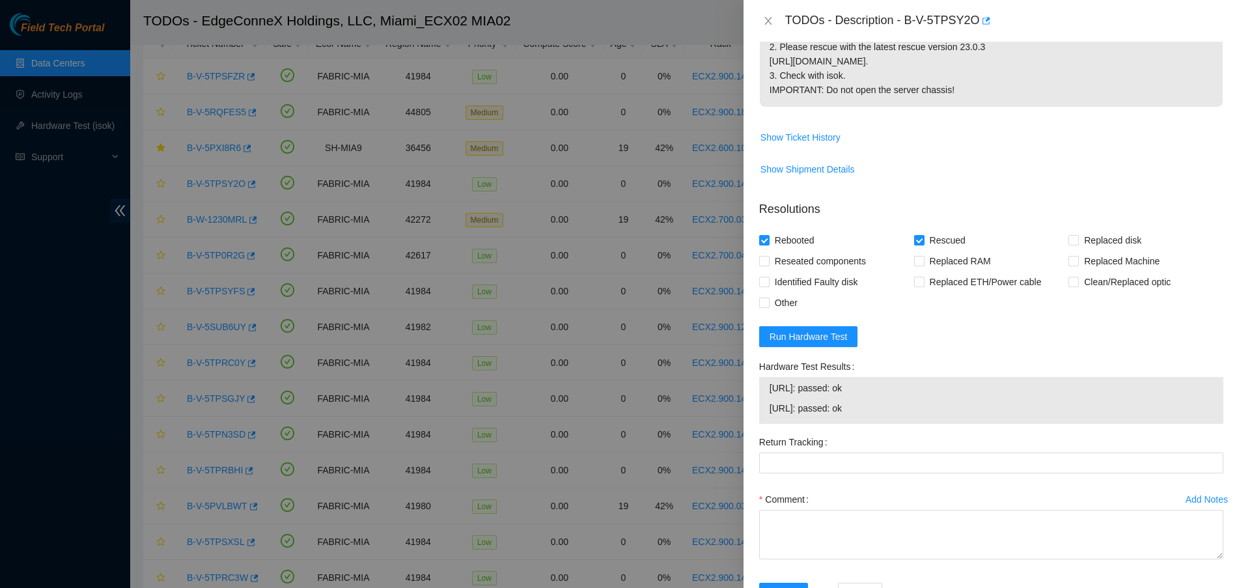
drag, startPoint x: 903, startPoint y: 432, endPoint x: 761, endPoint y: 421, distance: 143.0
click at [761, 421] on div "23.218.255.12: passed: ok 23.218.255.13: passed: ok" at bounding box center [991, 400] width 464 height 47
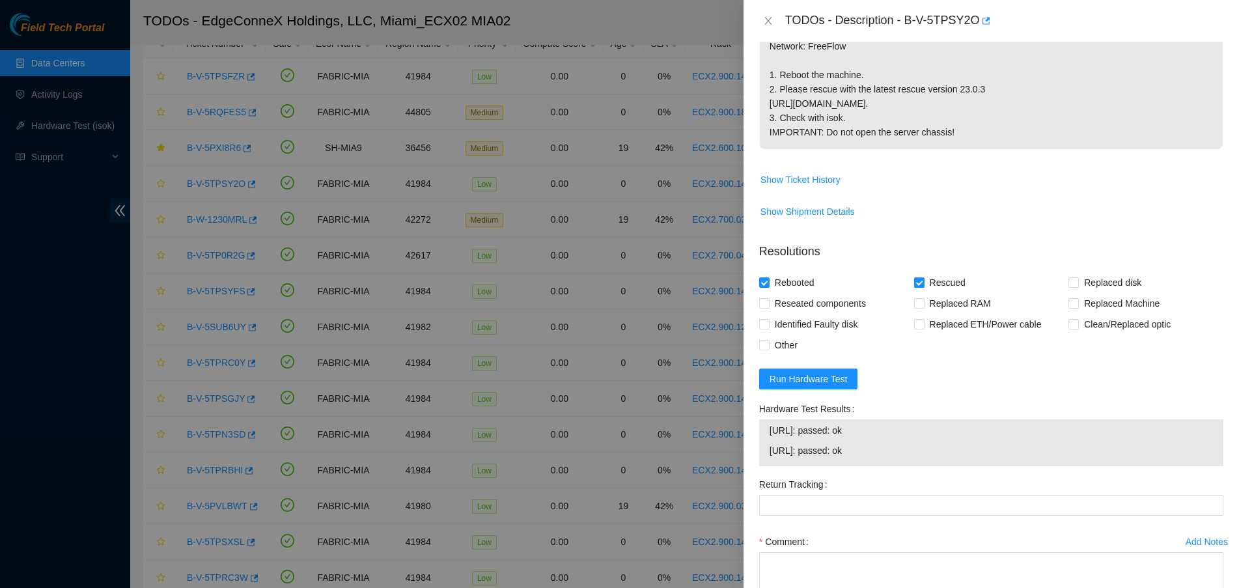
scroll to position [425, 0]
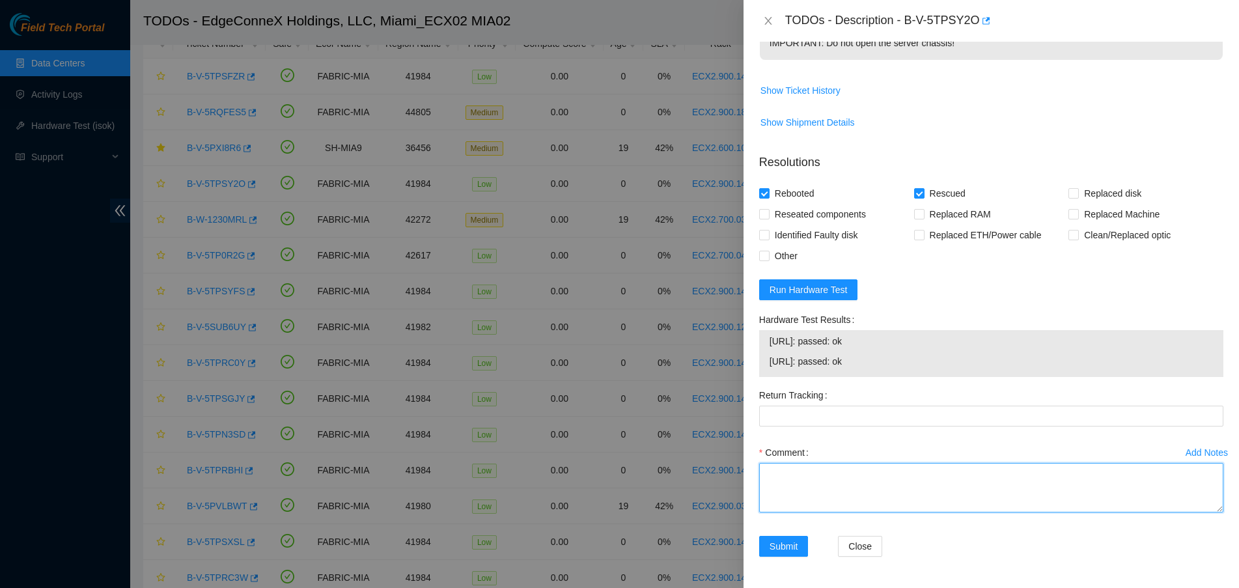
drag, startPoint x: 815, startPoint y: 493, endPoint x: 811, endPoint y: 484, distance: 9.7
click at [813, 488] on textarea "Comment" at bounding box center [991, 487] width 464 height 49
paste textarea "Verified ticket is safe to work on YES NOCC Authorized: YES Located server conn…"
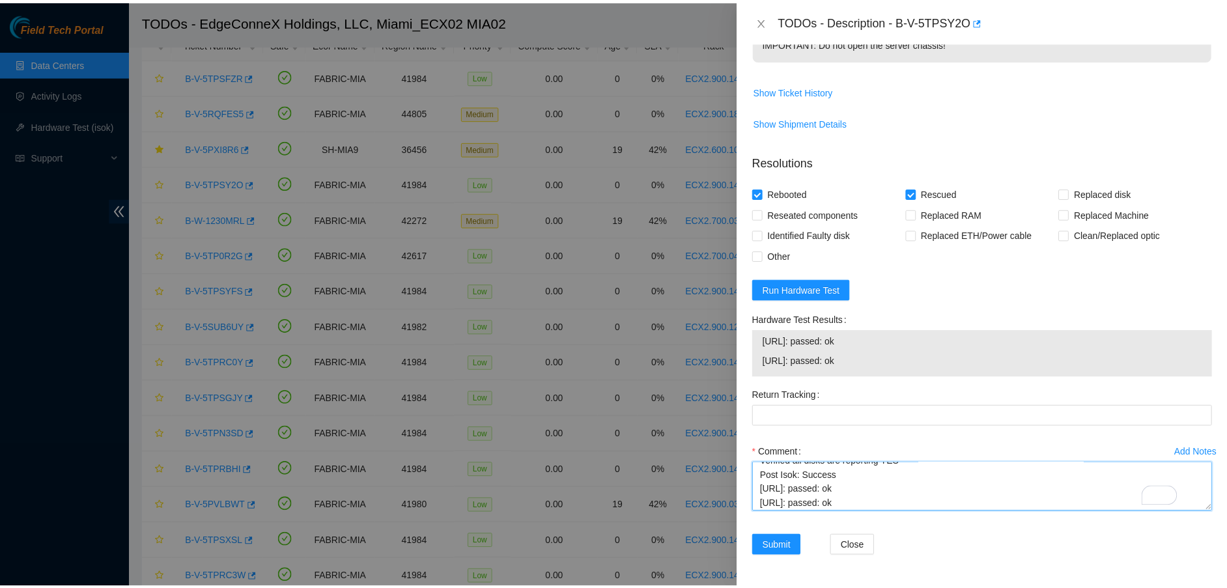
scroll to position [197, 0]
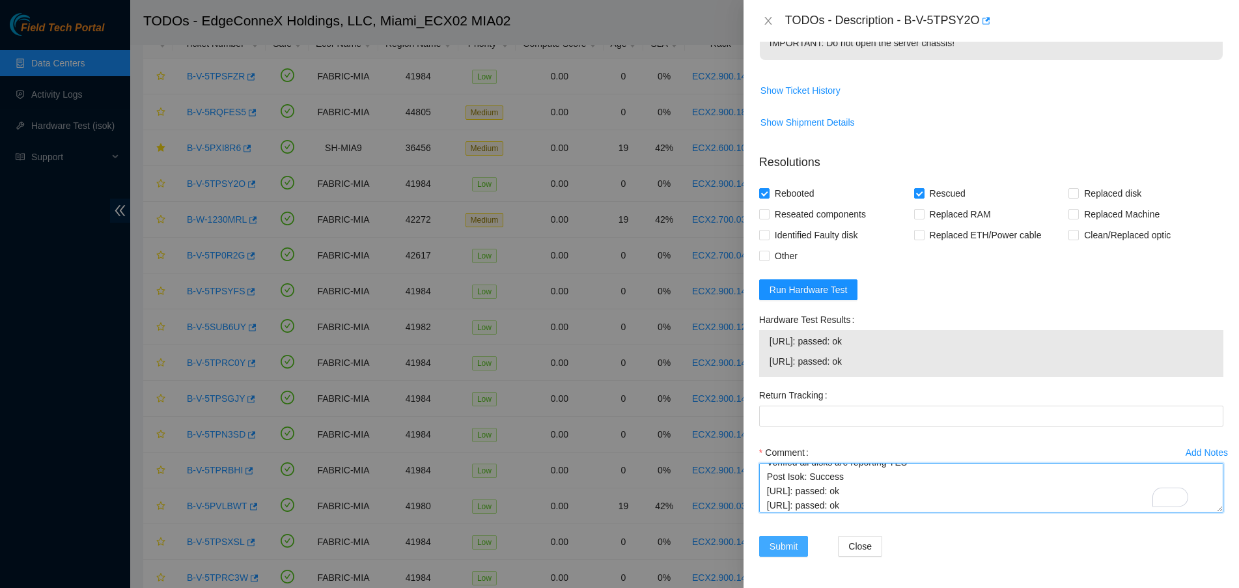
type textarea "Verified ticket is safe to work on YES NOCC Authorized: YES Located server conn…"
click at [771, 546] on span "Submit" at bounding box center [784, 546] width 29 height 14
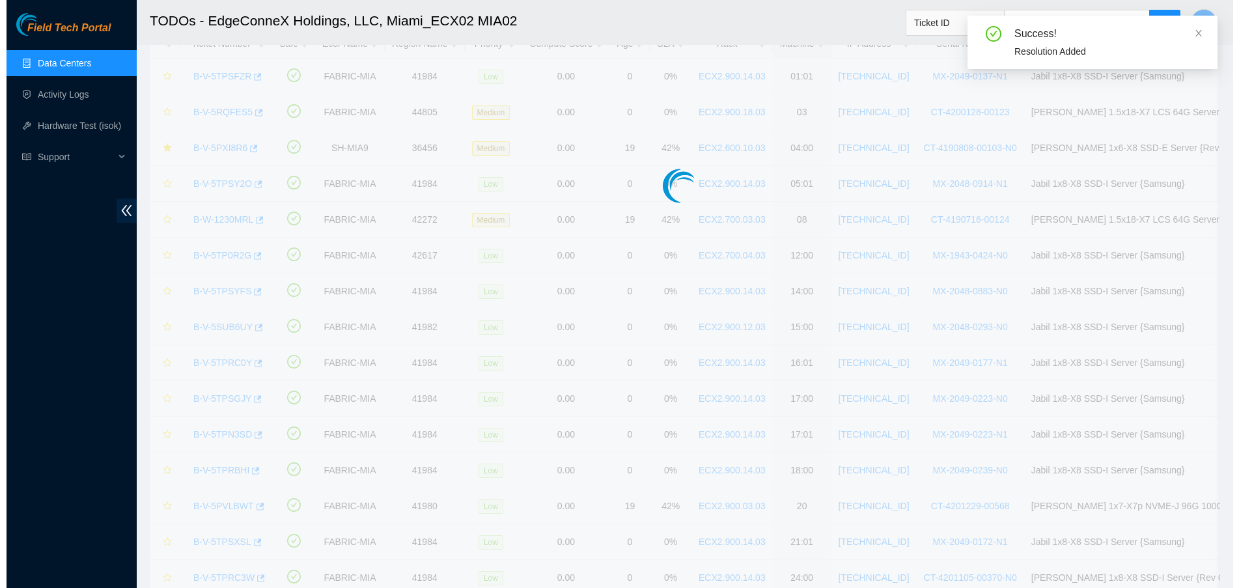
scroll to position [291, 0]
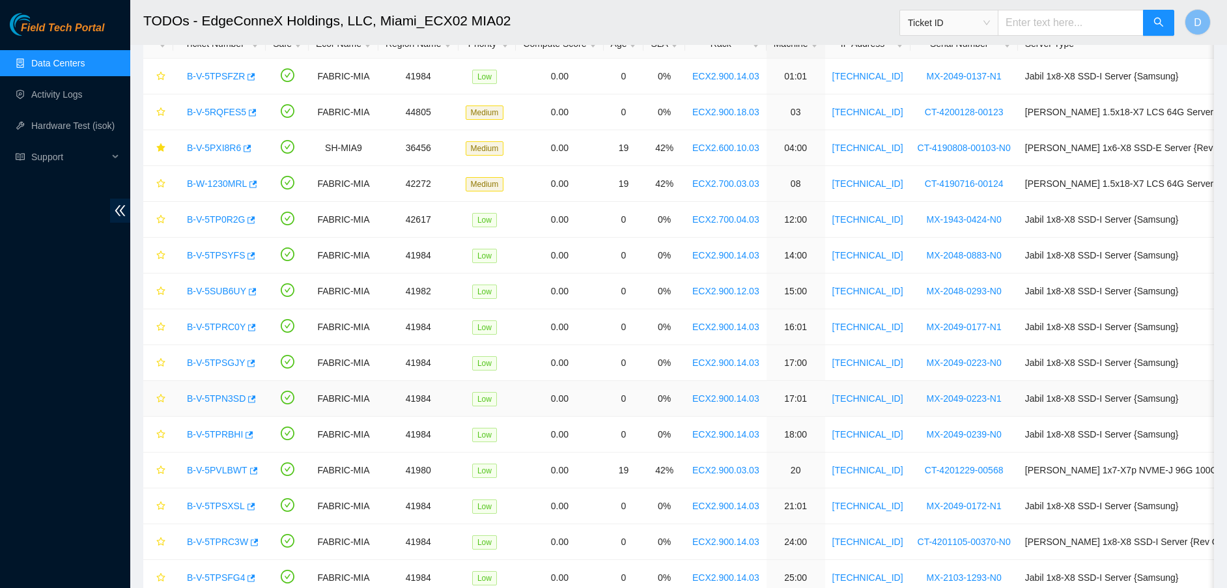
click at [231, 397] on link "B-V-5TPN3SD" at bounding box center [216, 398] width 59 height 10
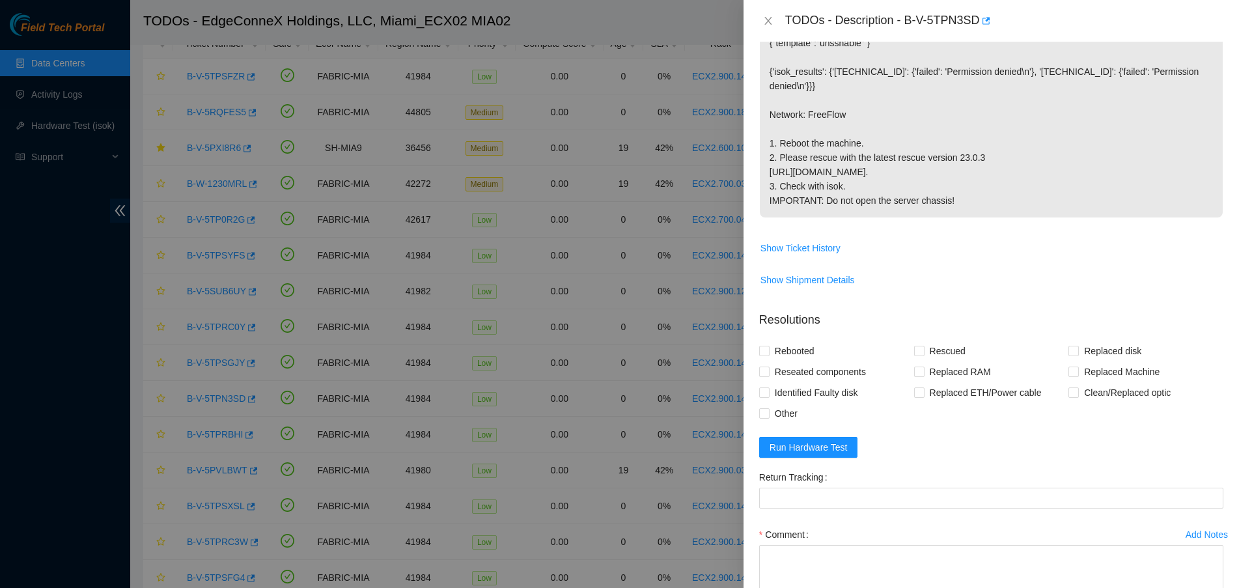
scroll to position [23, 0]
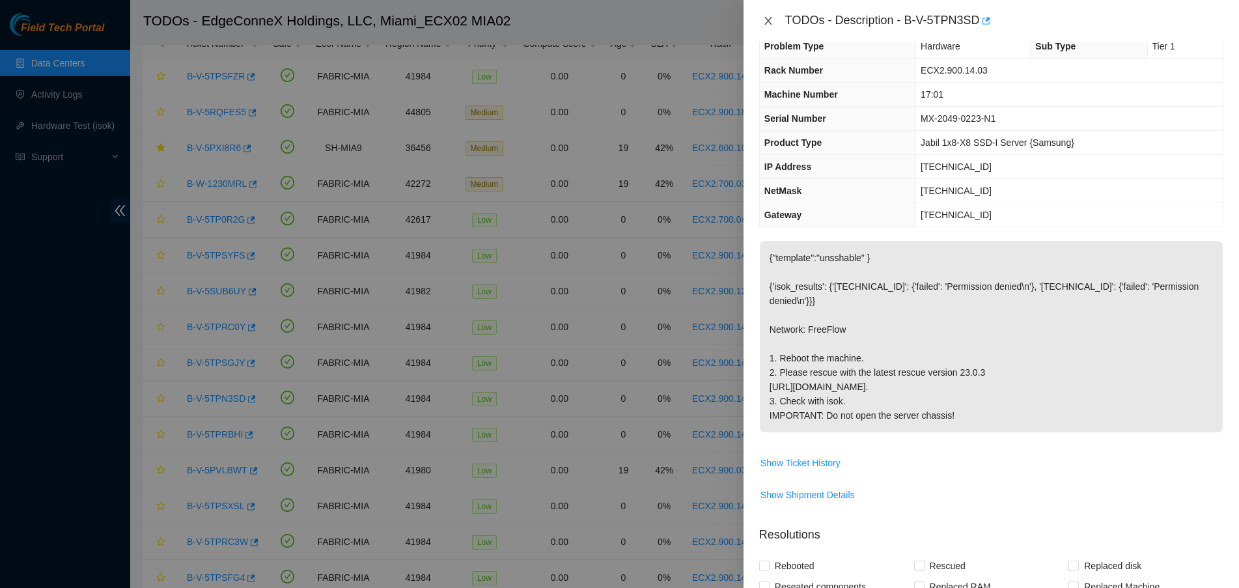
click at [773, 18] on icon "close" at bounding box center [768, 21] width 10 height 10
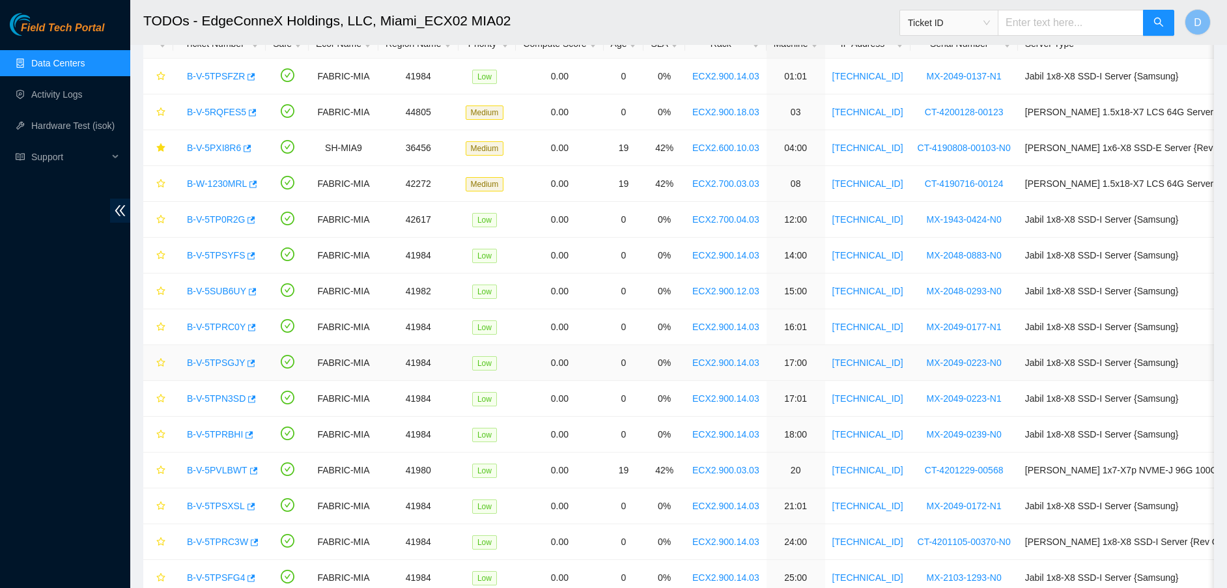
drag, startPoint x: 219, startPoint y: 358, endPoint x: 235, endPoint y: 367, distance: 18.3
click at [218, 358] on link "B-V-5TPSGJY" at bounding box center [216, 363] width 58 height 10
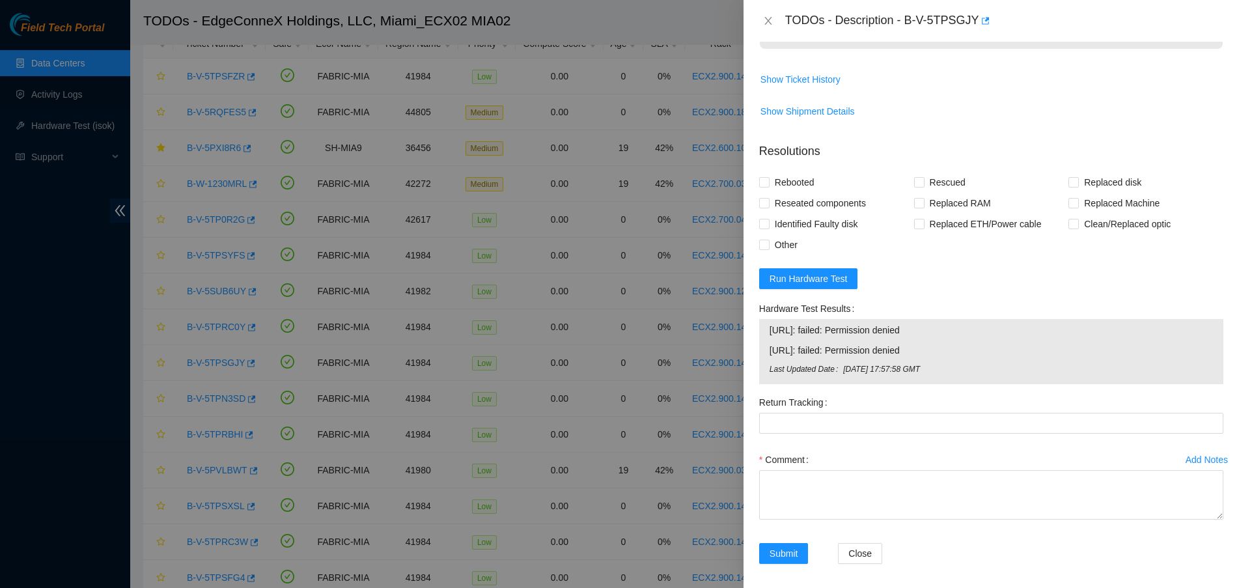
scroll to position [443, 0]
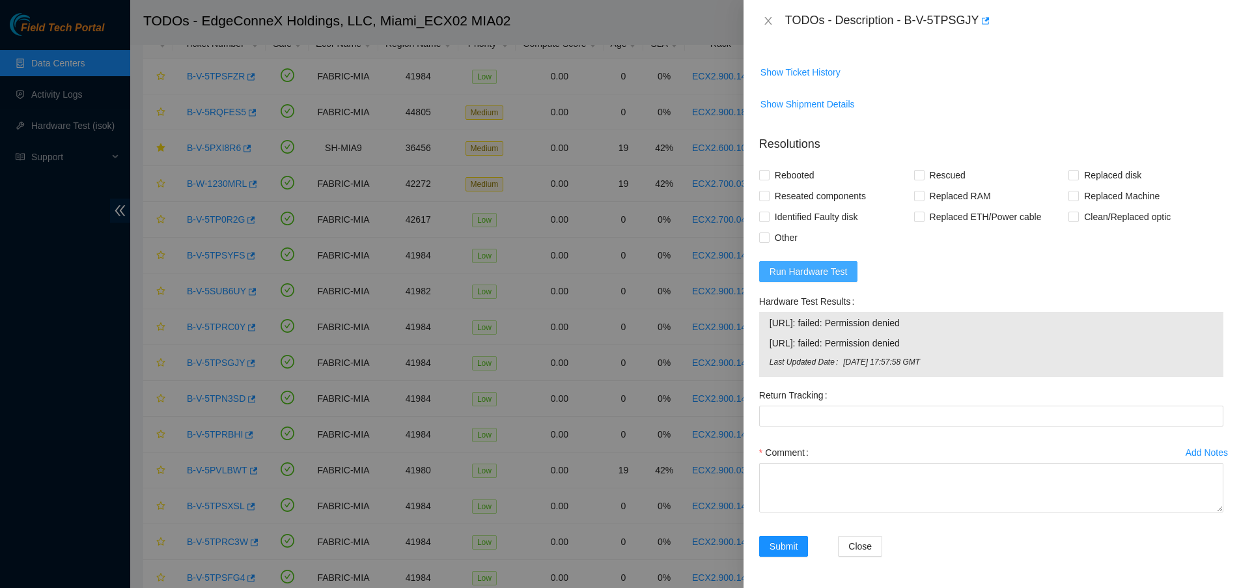
click at [843, 271] on span "Run Hardware Test" at bounding box center [809, 271] width 78 height 14
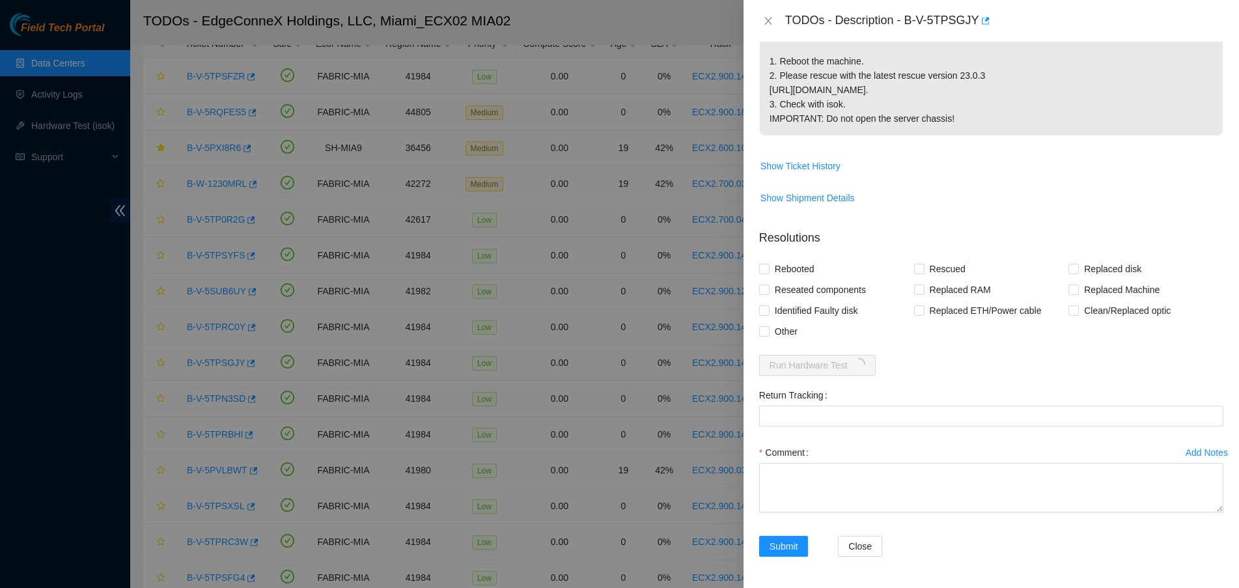
scroll to position [425, 0]
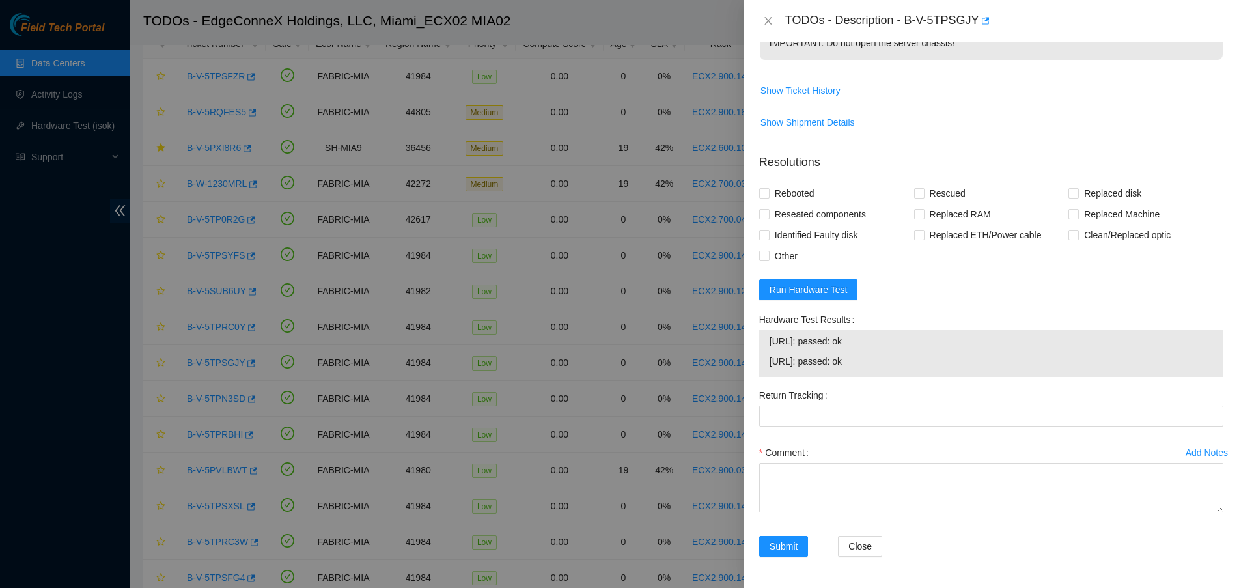
drag, startPoint x: 884, startPoint y: 368, endPoint x: 753, endPoint y: 339, distance: 134.0
click at [754, 339] on div "Hardware Test Results 23.218.255.36: passed: ok 23.218.255.37: passed: ok" at bounding box center [991, 347] width 475 height 76
click at [850, 492] on textarea "Comment" at bounding box center [991, 487] width 464 height 49
paste textarea "Verified ticket is safe to work on YES NOCC Authorized: YES Located server conn…"
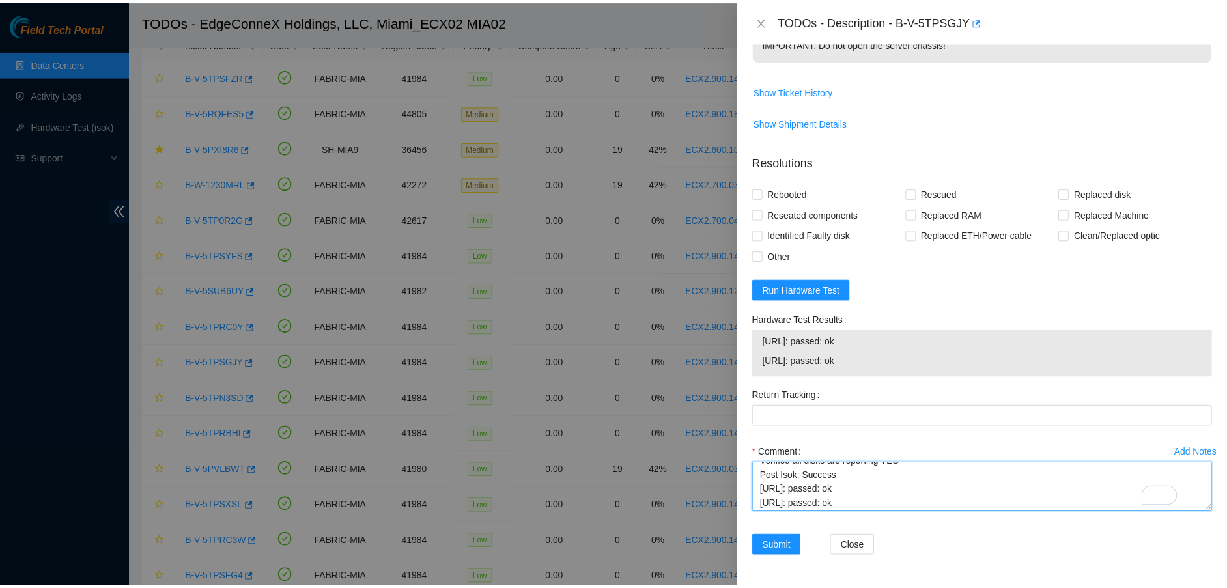
scroll to position [437, 0]
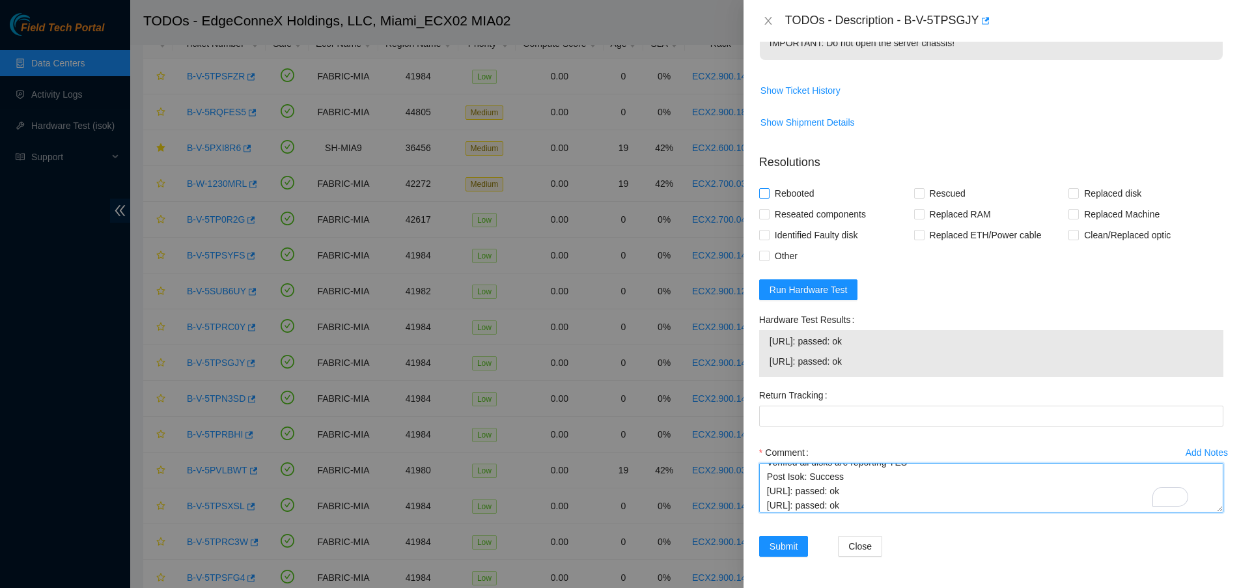
type textarea "Verified ticket is safe to work on YES NOCC Authorized: YES Located server conn…"
click at [763, 188] on input "Rebooted" at bounding box center [763, 192] width 9 height 9
checkbox input "true"
click at [914, 188] on input "Rescued" at bounding box center [918, 192] width 9 height 9
checkbox input "true"
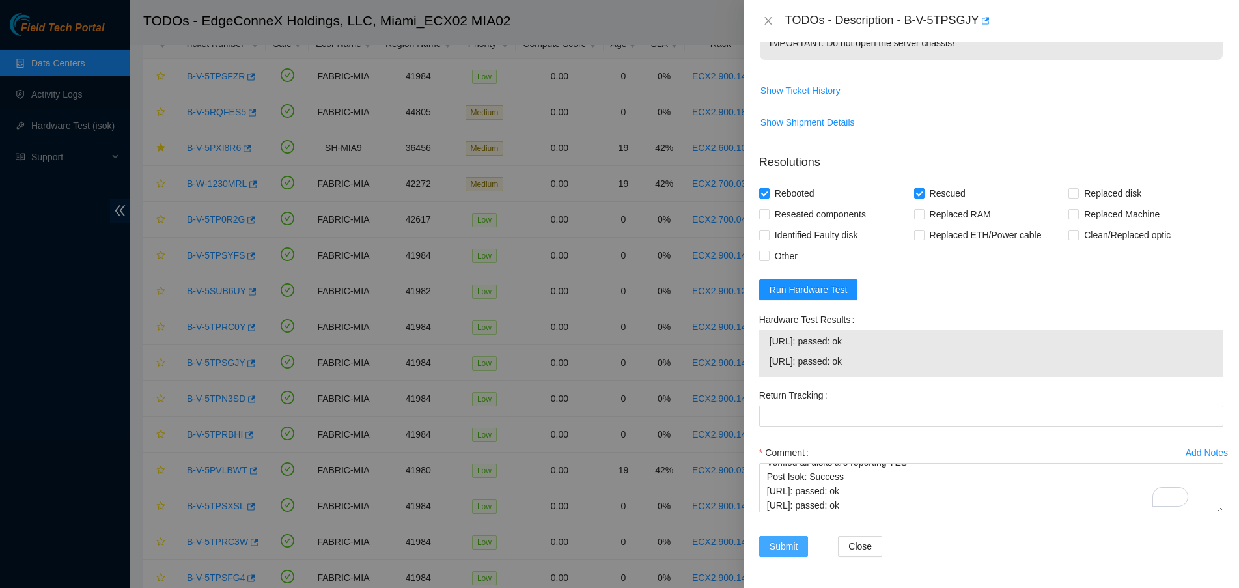
click at [783, 539] on span "Submit" at bounding box center [784, 546] width 29 height 14
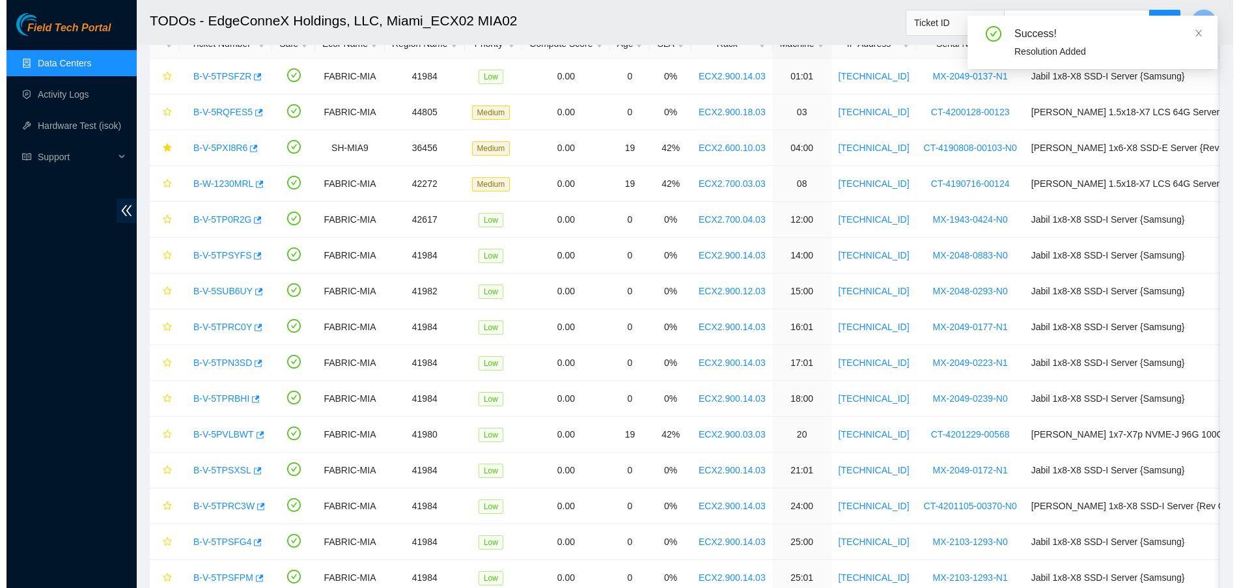
scroll to position [291, 0]
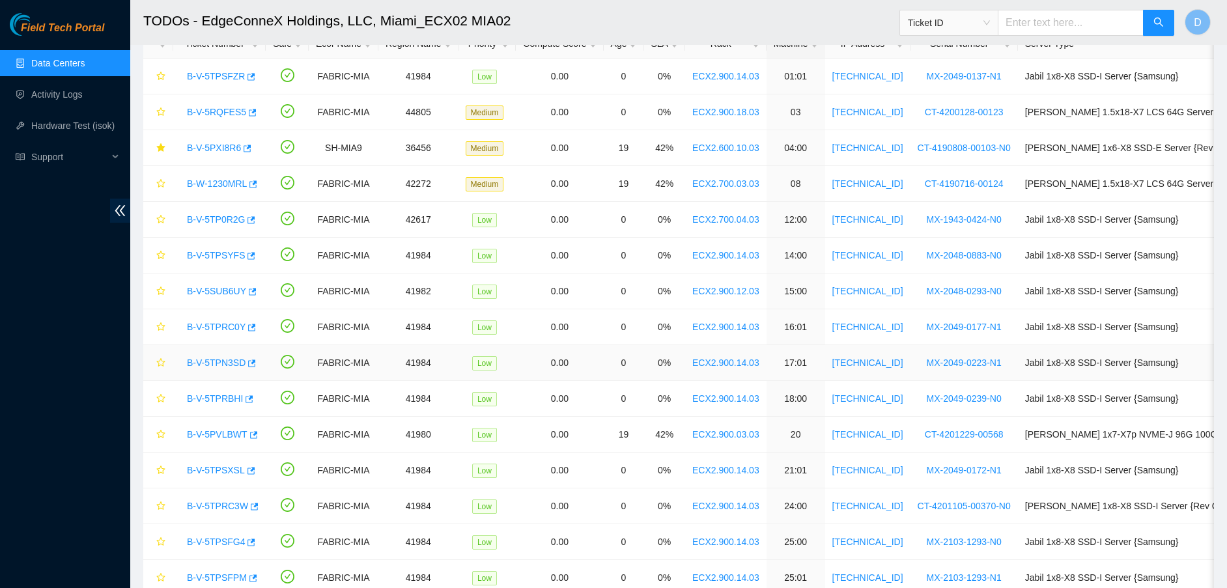
click at [221, 363] on link "B-V-5TPN3SD" at bounding box center [216, 363] width 59 height 10
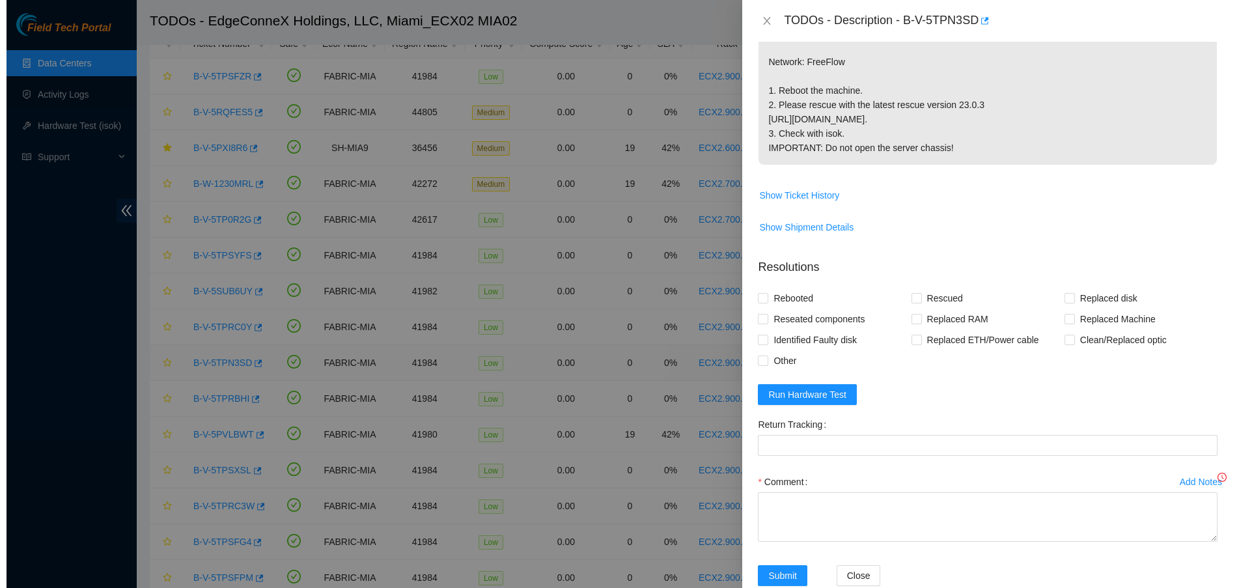
scroll to position [349, 0]
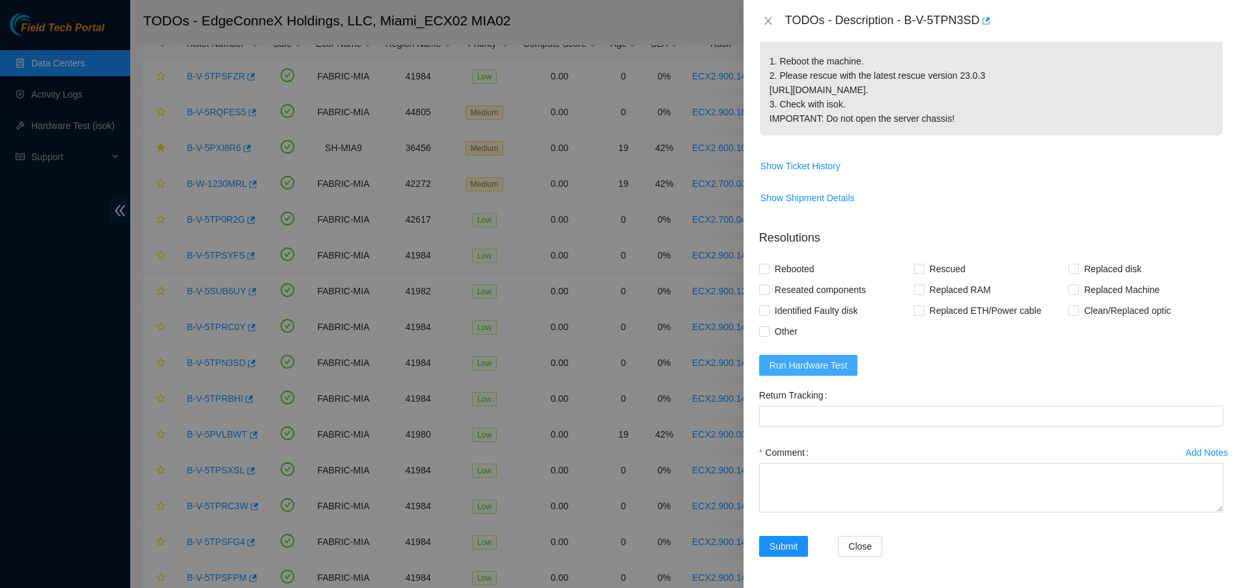
click at [852, 363] on button "Run Hardware Test" at bounding box center [808, 365] width 99 height 21
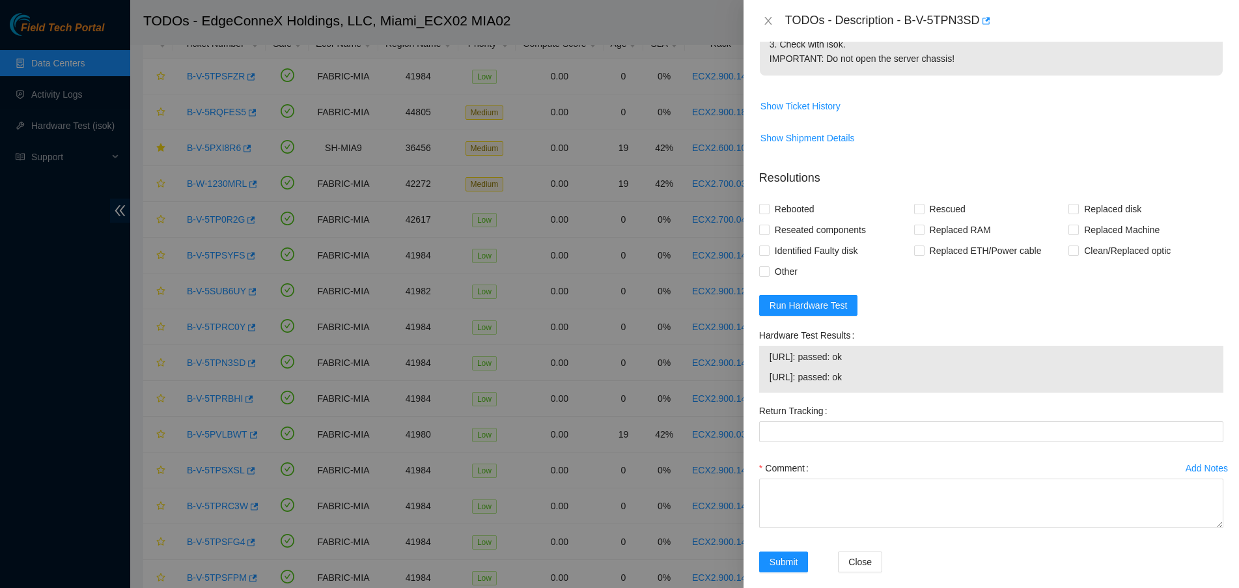
scroll to position [425, 0]
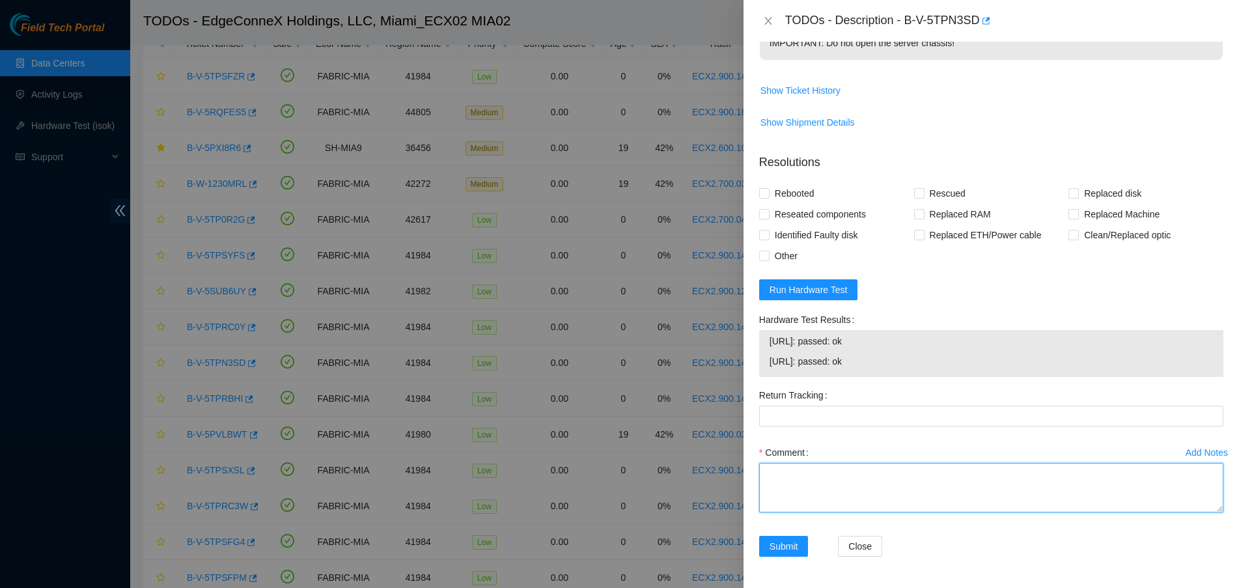
click at [850, 495] on textarea "Comment" at bounding box center [991, 487] width 464 height 49
paste textarea "Verified ticket is safe to work on YES NOCC Authorized: YES Located server conn…"
type textarea "Verified ticket is safe to work on YES NOCC Authorized: YES Located server conn…"
click at [766, 189] on input "Rebooted" at bounding box center [763, 192] width 9 height 9
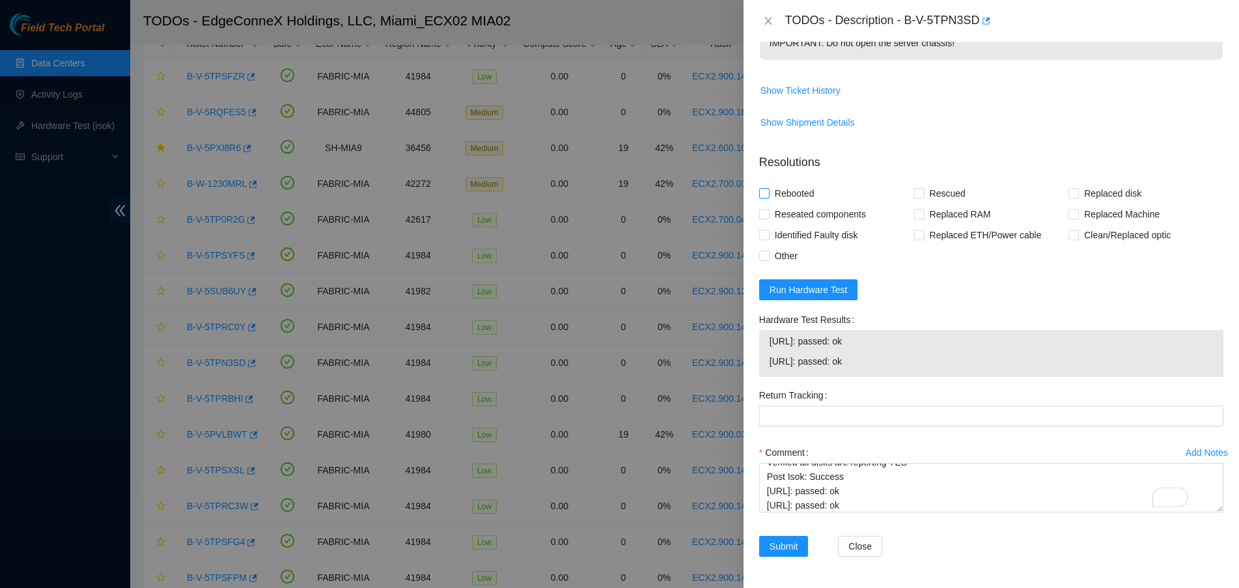
checkbox input "true"
click at [902, 189] on div "Rebooted" at bounding box center [836, 193] width 155 height 21
click at [914, 189] on input "Rescued" at bounding box center [918, 192] width 9 height 9
checkbox input "true"
click at [790, 542] on span "Submit" at bounding box center [784, 546] width 29 height 14
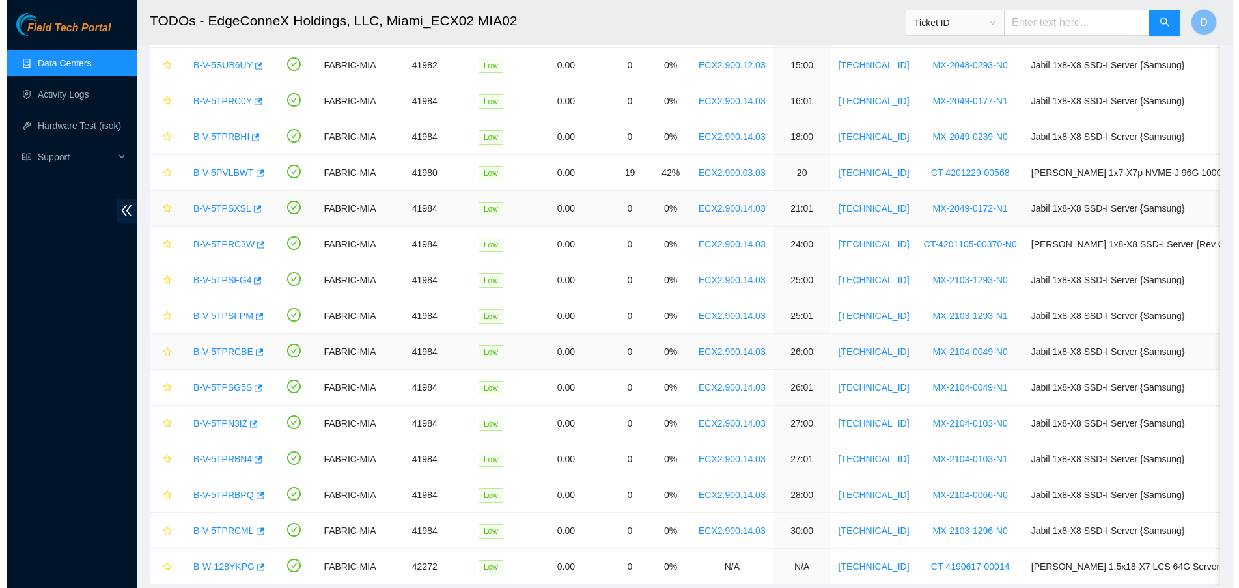
scroll to position [357, 0]
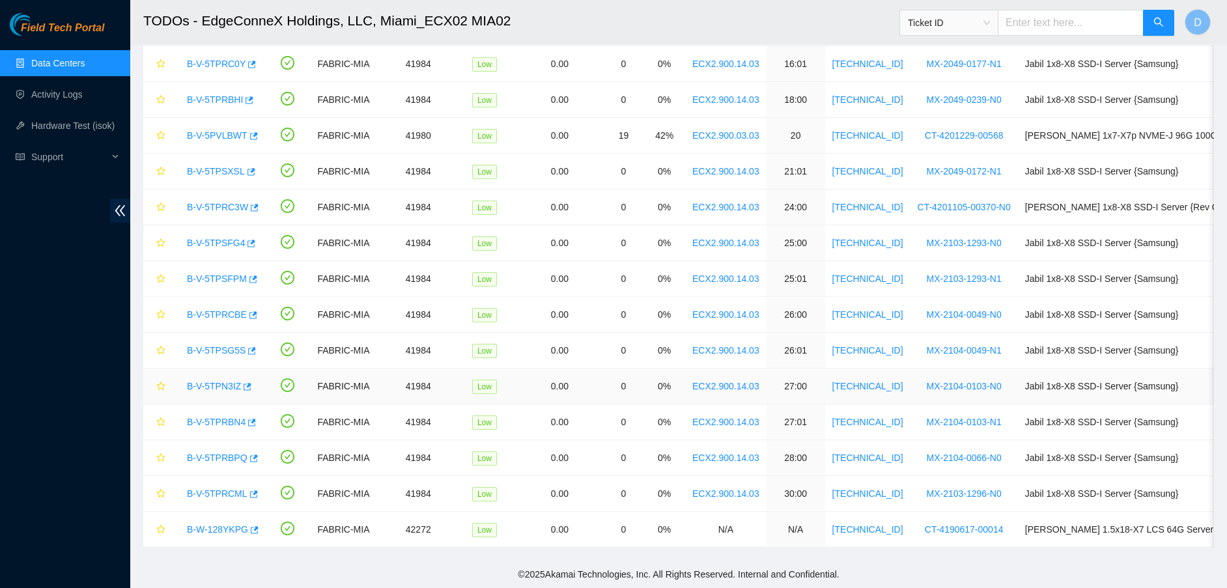
click at [219, 381] on link "B-V-5TPN3IZ" at bounding box center [214, 386] width 54 height 10
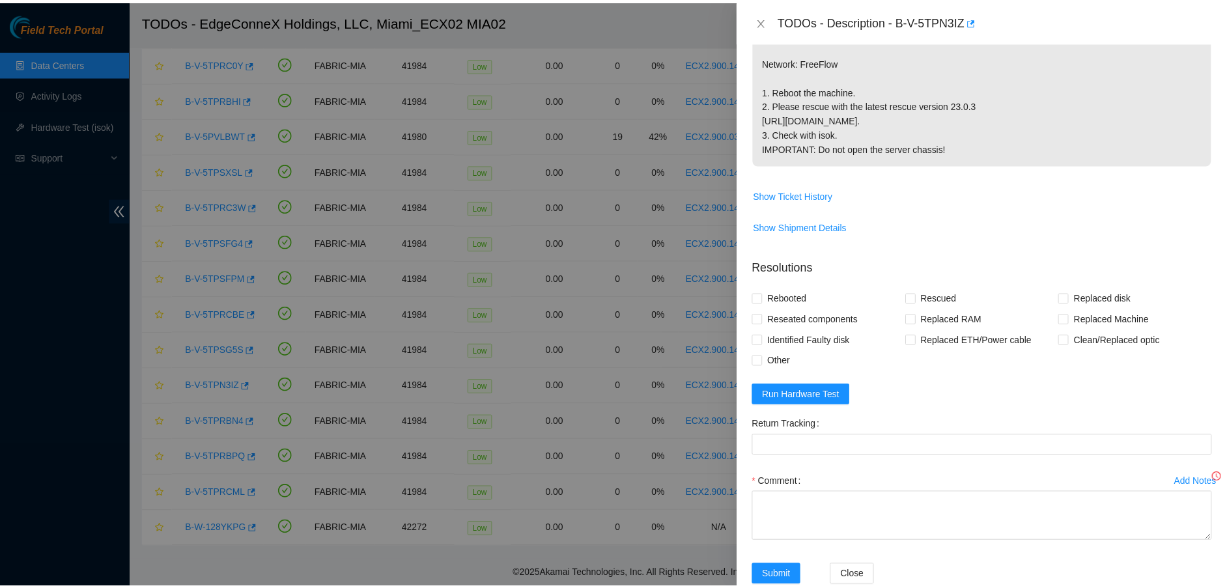
scroll to position [349, 0]
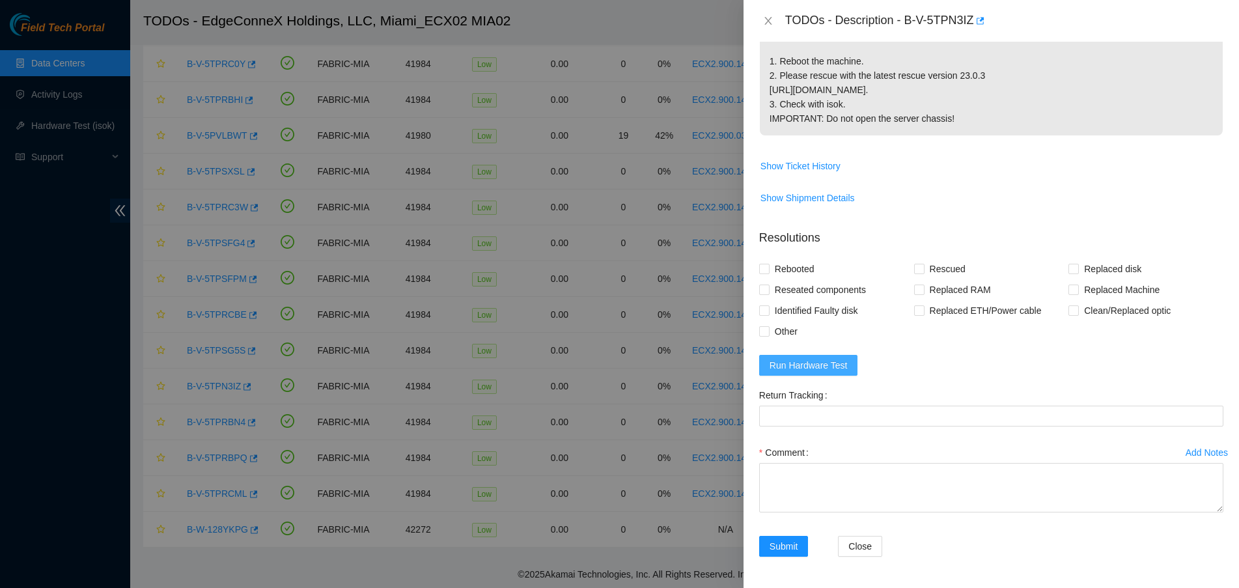
click at [792, 358] on button "Run Hardware Test" at bounding box center [808, 365] width 99 height 21
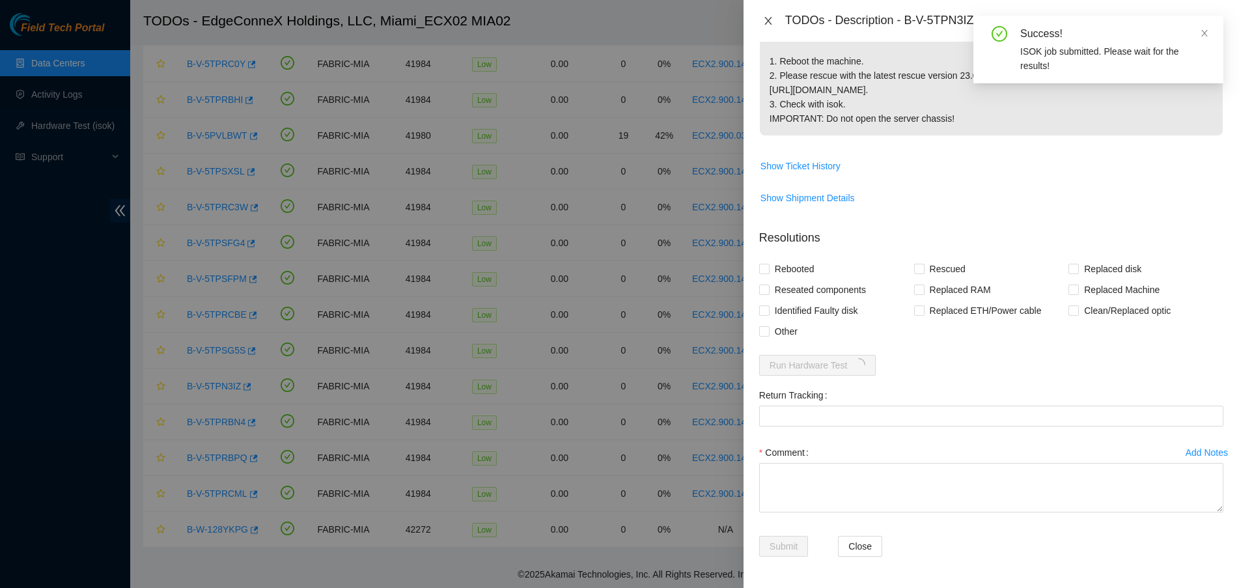
click at [771, 23] on icon "close" at bounding box center [768, 21] width 10 height 10
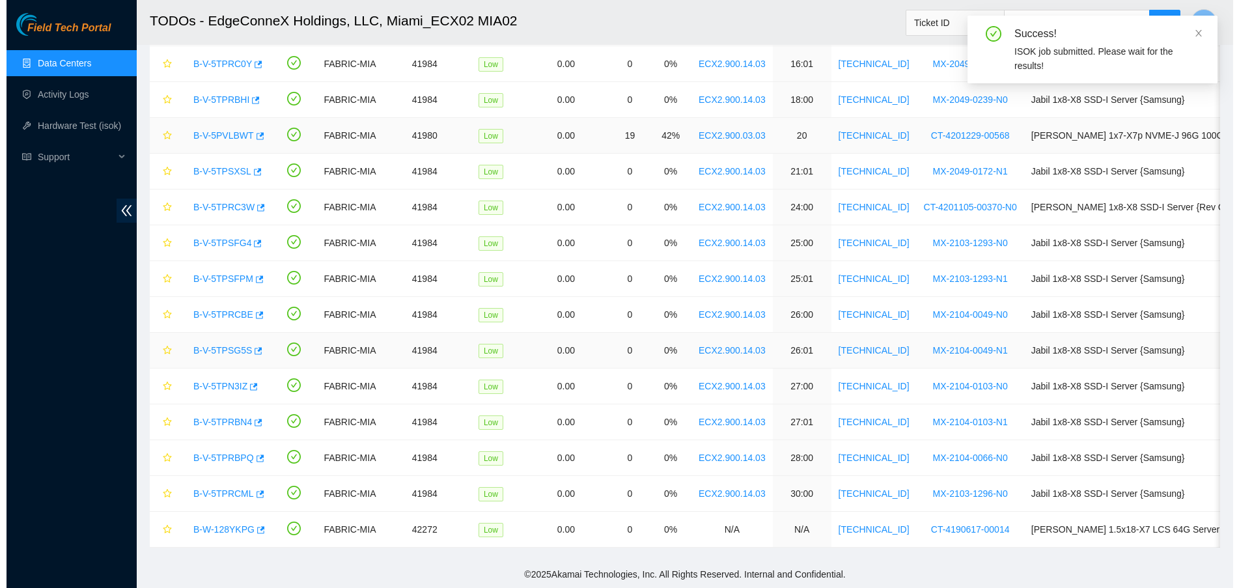
scroll to position [291, 0]
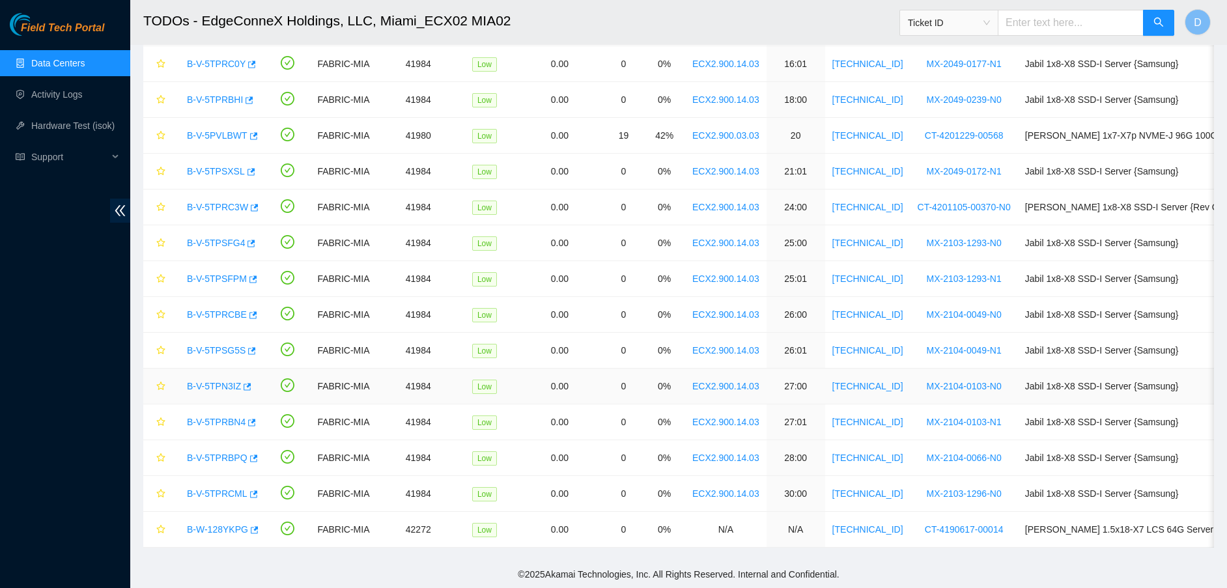
click at [202, 369] on td "B-V-5TPN3IZ" at bounding box center [219, 387] width 92 height 36
click at [197, 381] on link "B-V-5TPN3IZ" at bounding box center [214, 386] width 54 height 10
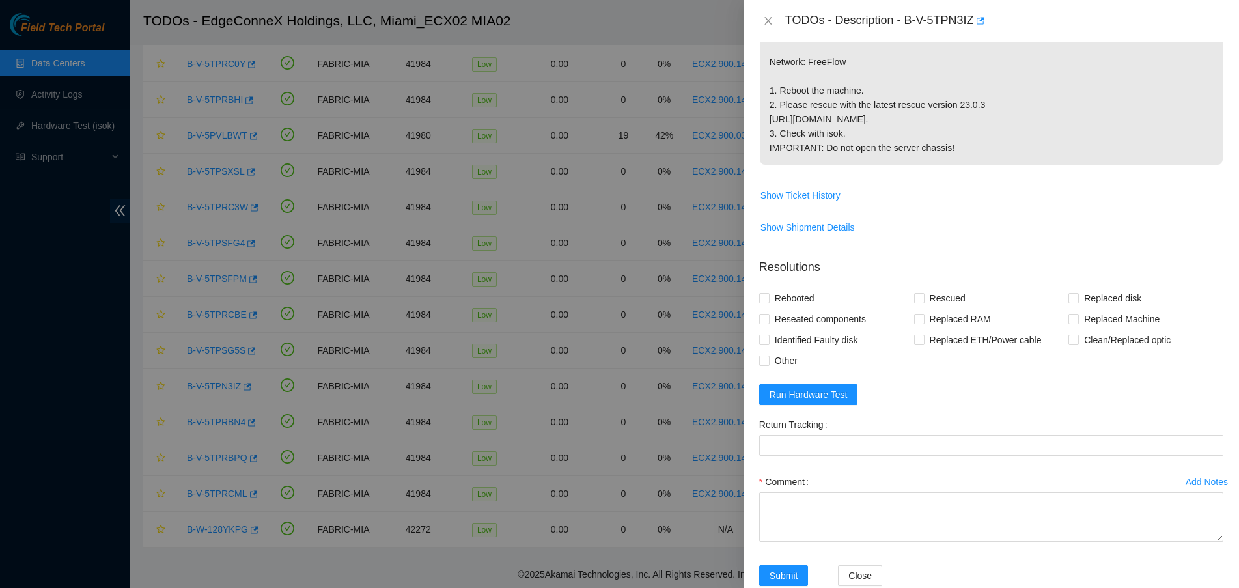
scroll to position [349, 0]
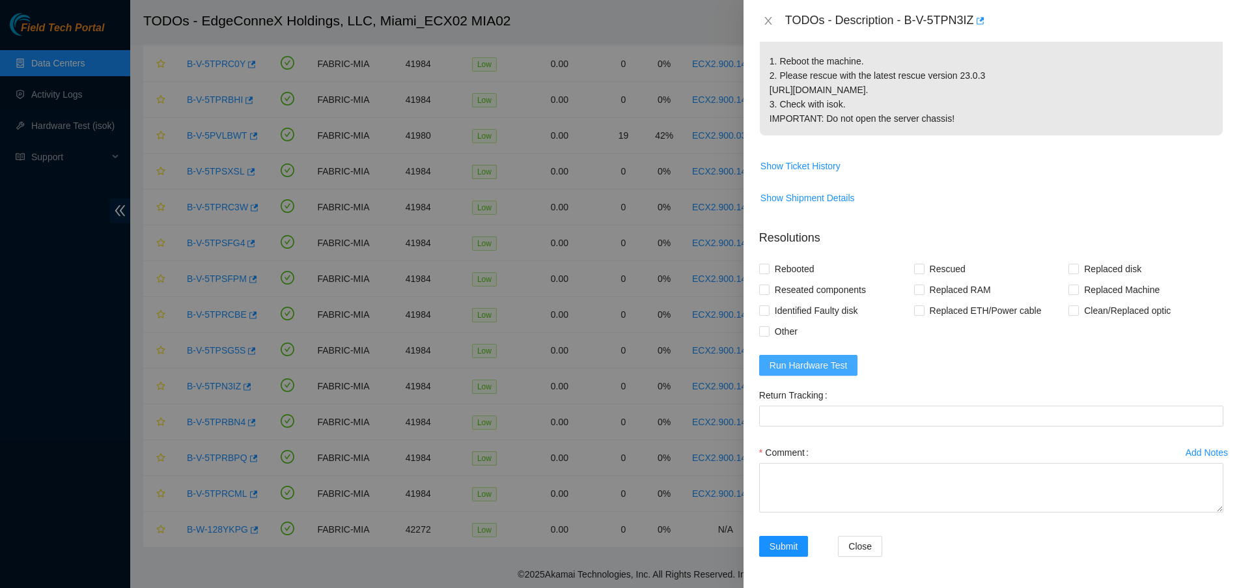
click at [786, 362] on span "Run Hardware Test" at bounding box center [809, 365] width 78 height 14
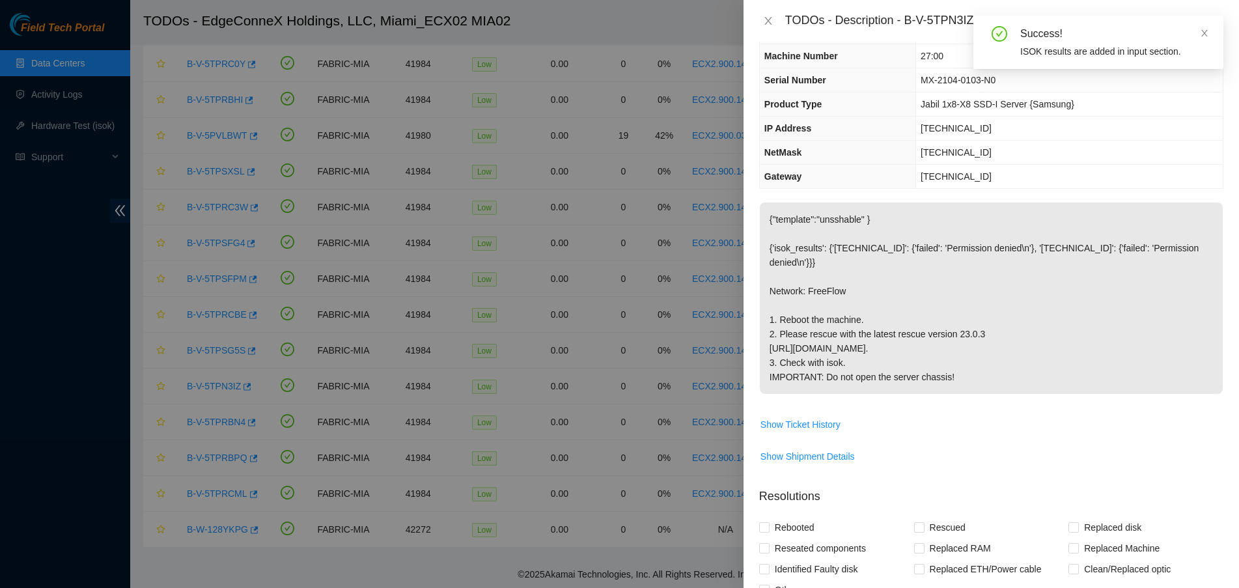
scroll to position [0, 0]
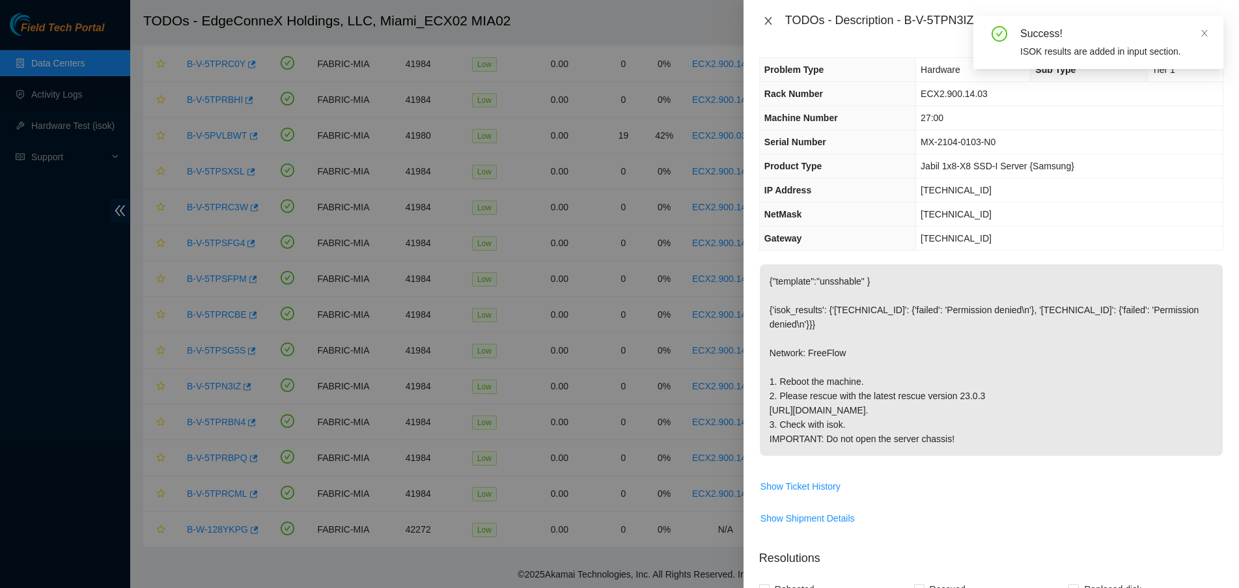
drag, startPoint x: 764, startPoint y: 18, endPoint x: 735, endPoint y: 74, distance: 62.6
click at [764, 20] on icon "close" at bounding box center [768, 21] width 10 height 10
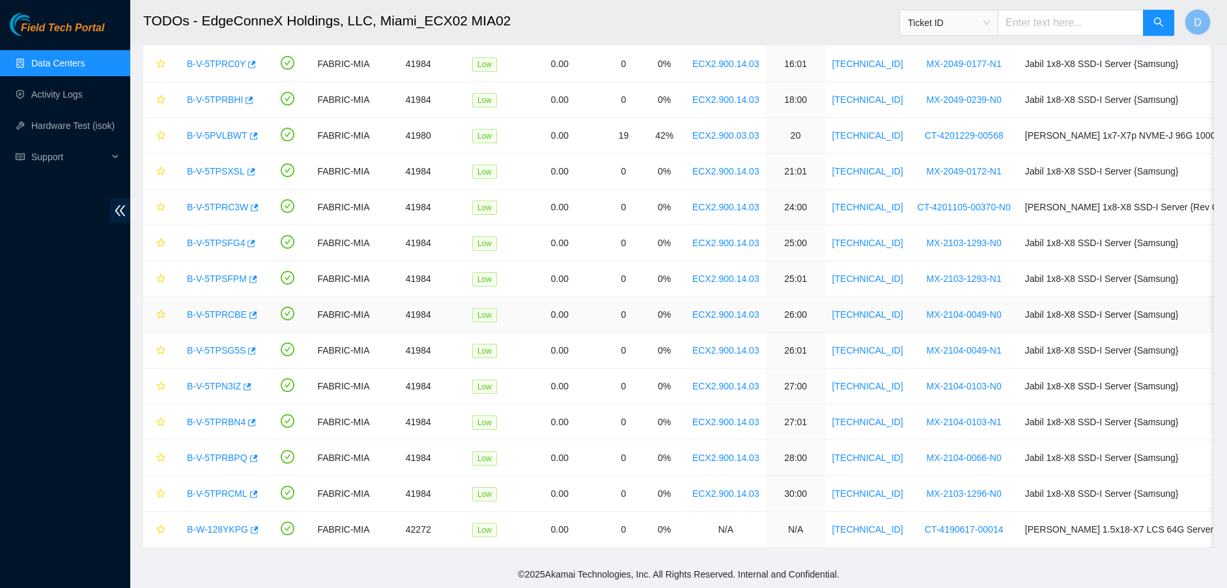
click at [221, 309] on link "B-V-5TPRCBE" at bounding box center [217, 314] width 60 height 10
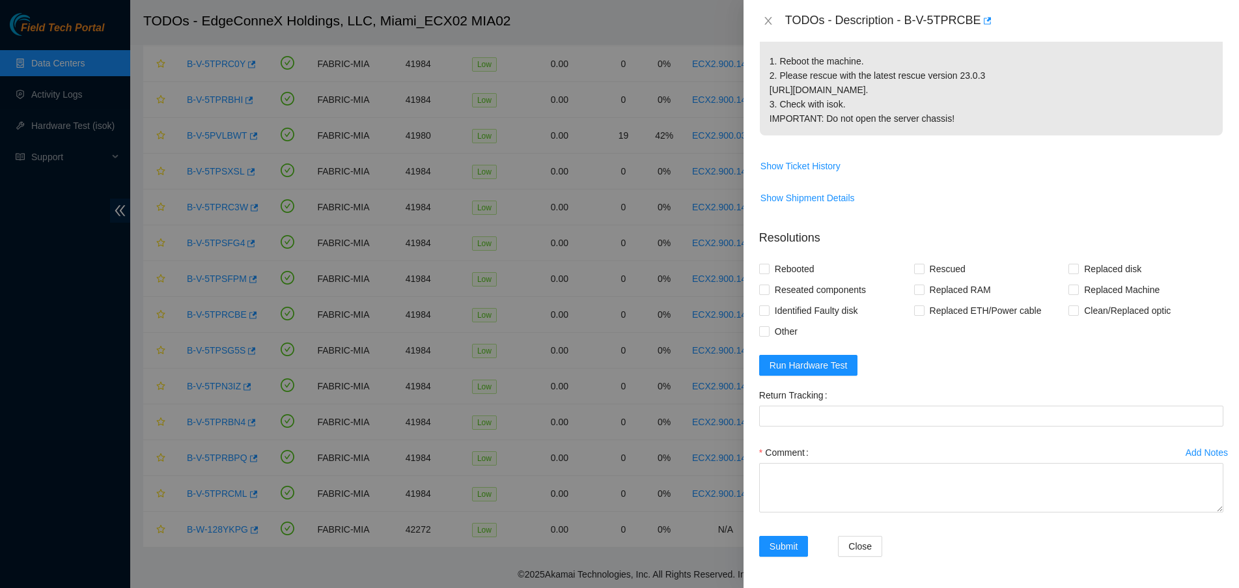
scroll to position [349, 0]
click at [826, 354] on form "Resolutions Rebooted Rescued Replaced disk Reseated components Replaced RAM Rep…" at bounding box center [991, 396] width 464 height 354
click at [837, 359] on span "Run Hardware Test" at bounding box center [809, 365] width 78 height 14
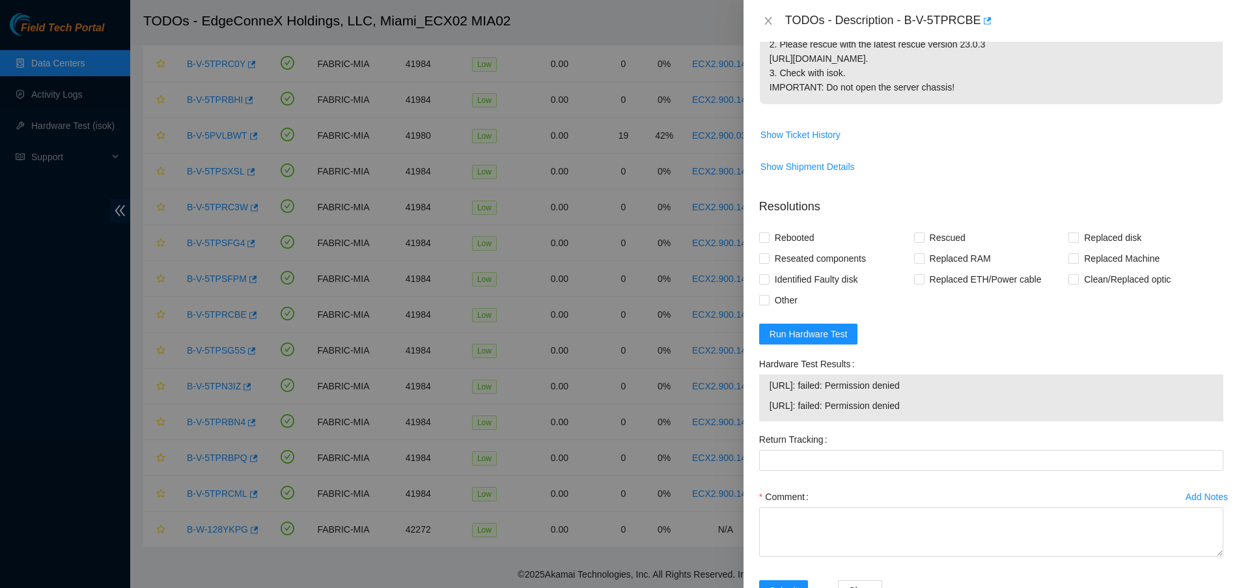
scroll to position [407, 0]
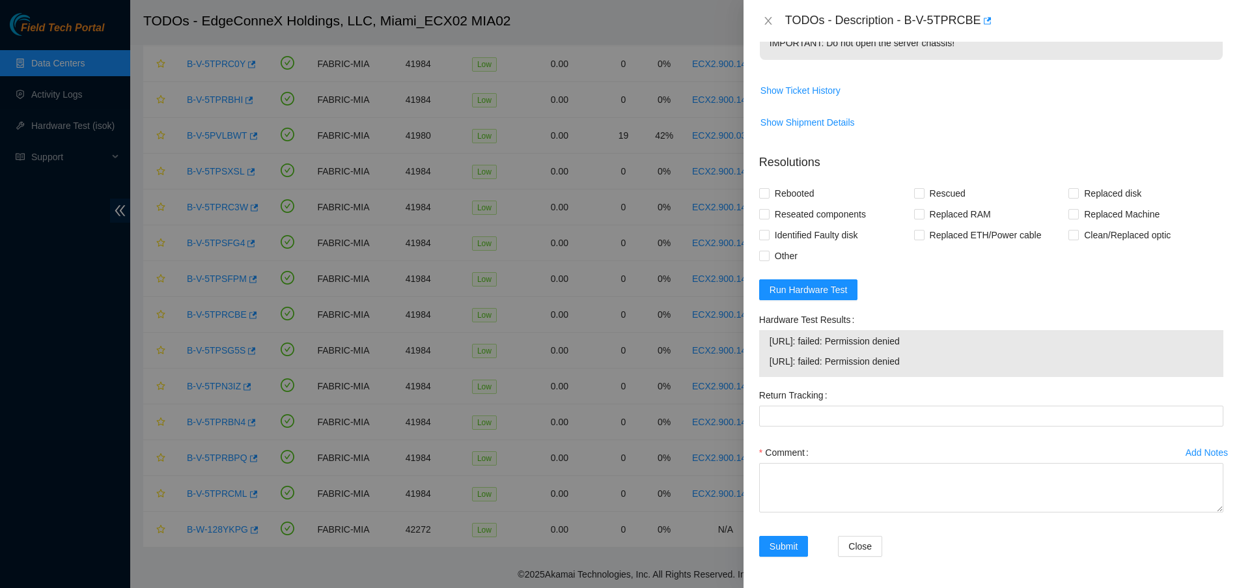
drag, startPoint x: 939, startPoint y: 371, endPoint x: 936, endPoint y: 380, distance: 10.3
click at [936, 374] on tbody "23.218.255.54: failed: Permission denied 23.218.255.55: failed: Permission deni…" at bounding box center [991, 353] width 445 height 40
click at [973, 374] on td "23.218.255.55: failed: Permission denied" at bounding box center [991, 364] width 445 height 20
drag, startPoint x: 971, startPoint y: 386, endPoint x: 765, endPoint y: 358, distance: 208.2
click at [765, 358] on div "23.218.255.54: failed: Permission denied 23.218.255.55: failed: Permission deni…" at bounding box center [991, 353] width 464 height 47
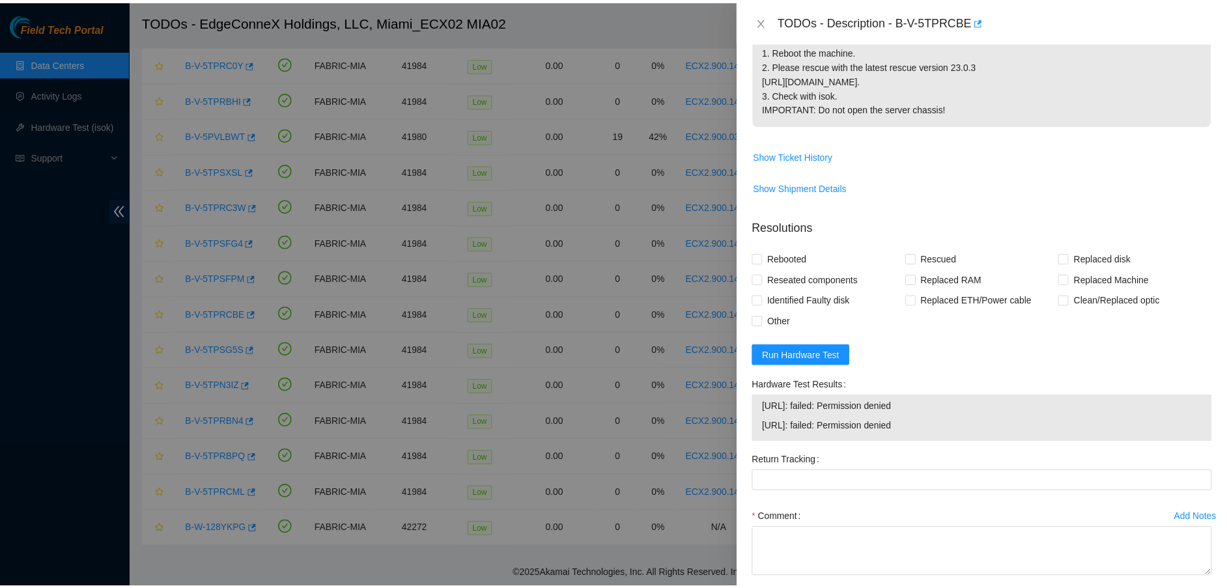
scroll to position [180, 0]
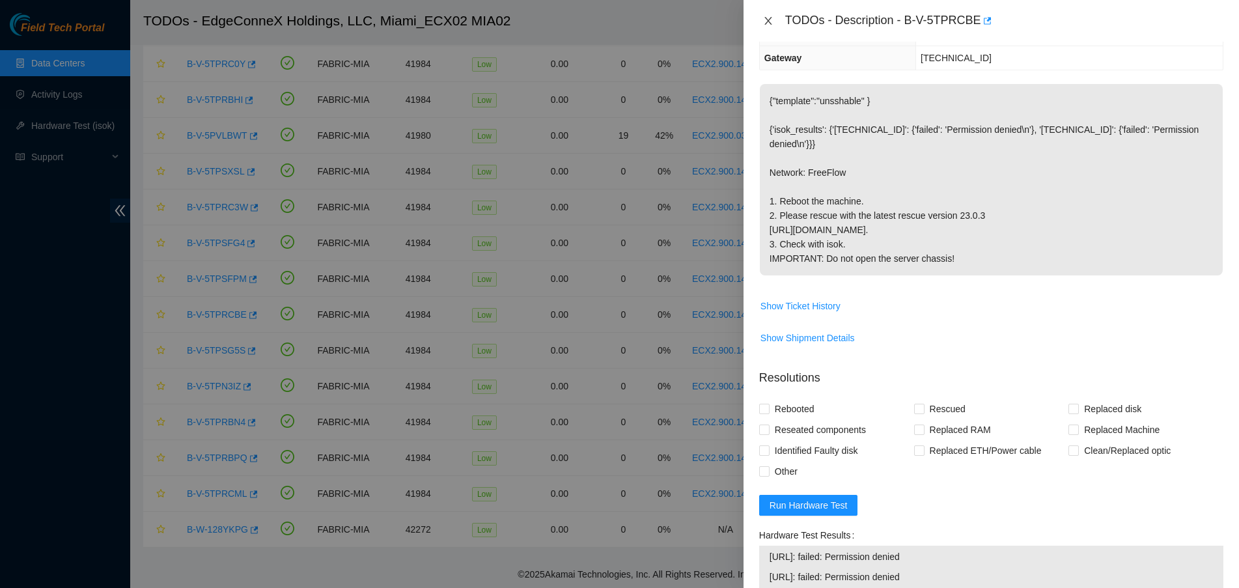
click at [766, 22] on icon "close" at bounding box center [768, 21] width 10 height 10
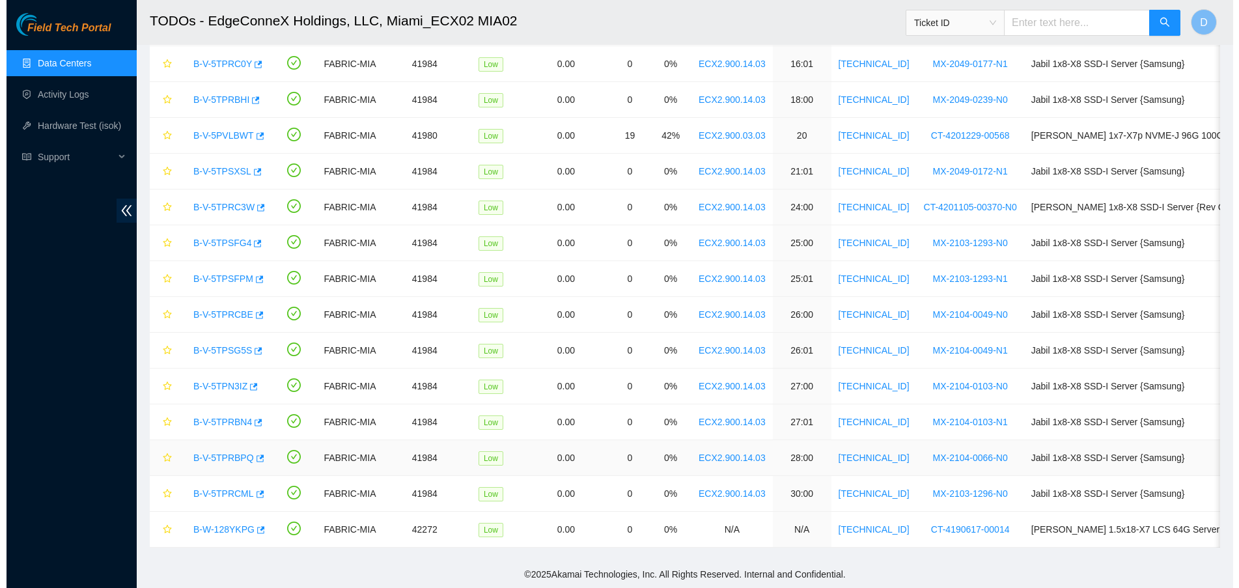
scroll to position [238, 0]
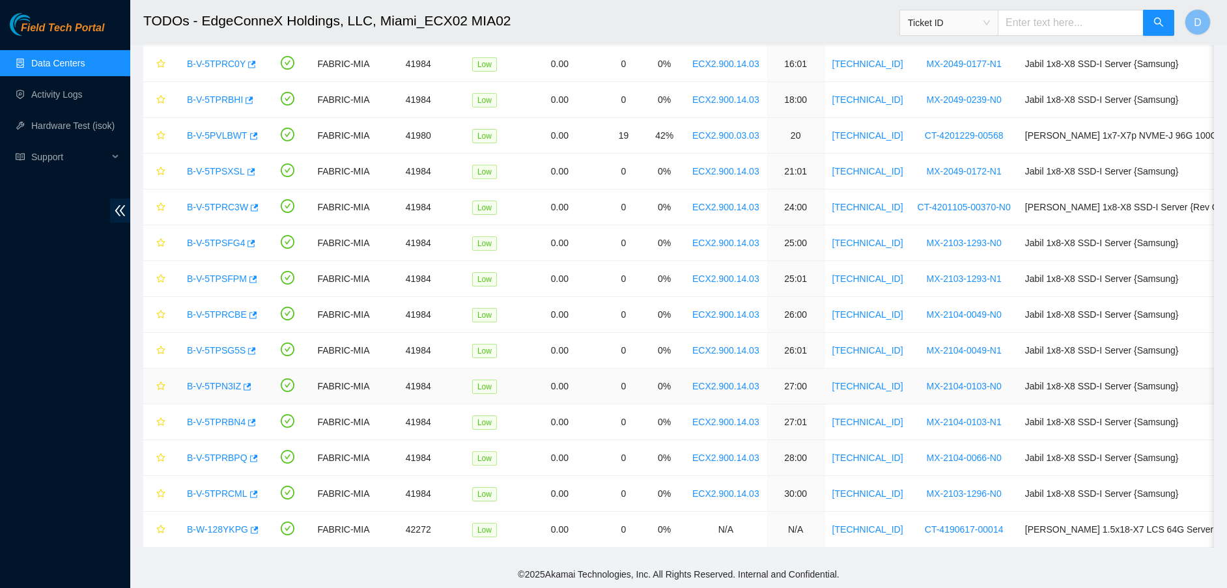
click at [232, 381] on link "B-V-5TPN3IZ" at bounding box center [214, 386] width 54 height 10
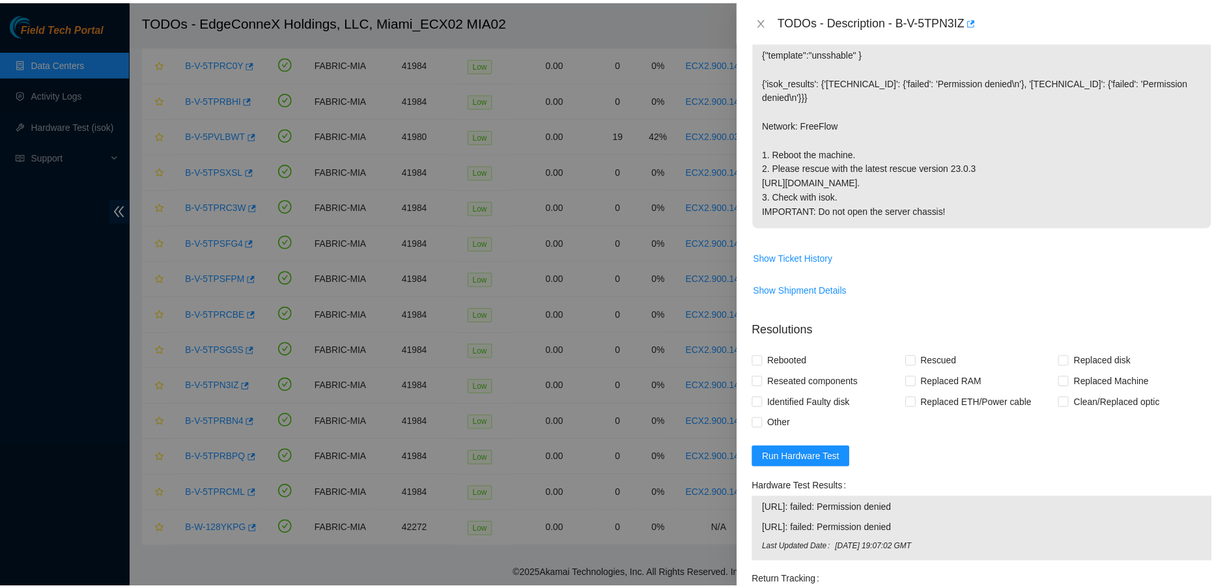
scroll to position [443, 0]
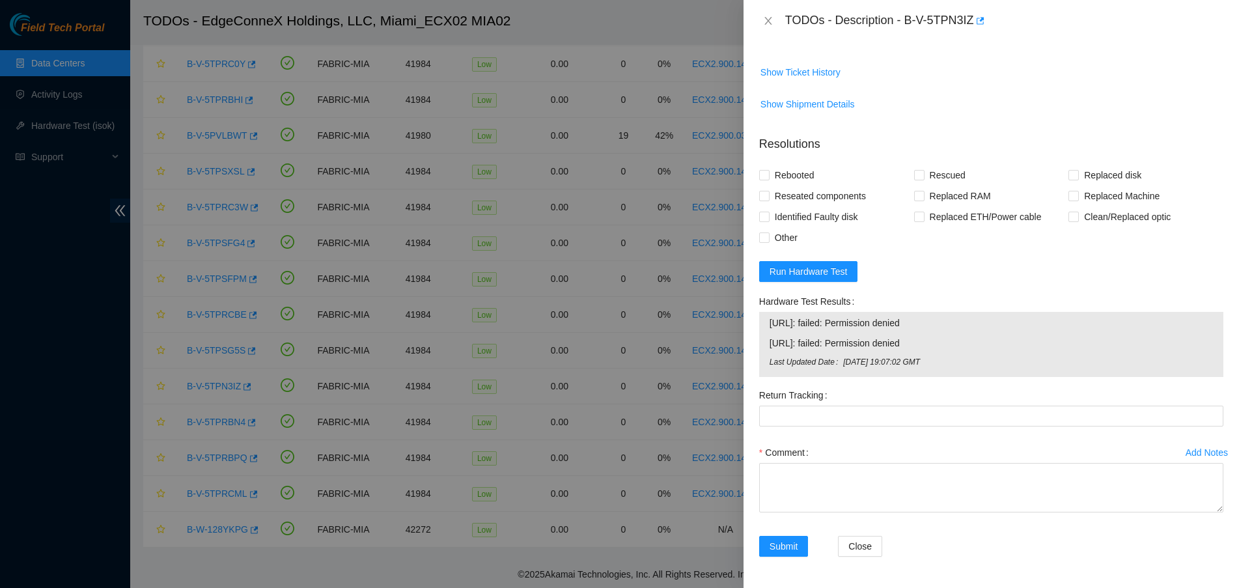
drag, startPoint x: 946, startPoint y: 351, endPoint x: 756, endPoint y: 337, distance: 190.6
click at [756, 337] on div "Hardware Test Results 23.218.255.56: failed: Permission denied 23.218.255.57: f…" at bounding box center [991, 338] width 475 height 94
click at [768, 18] on icon "close" at bounding box center [768, 21] width 10 height 10
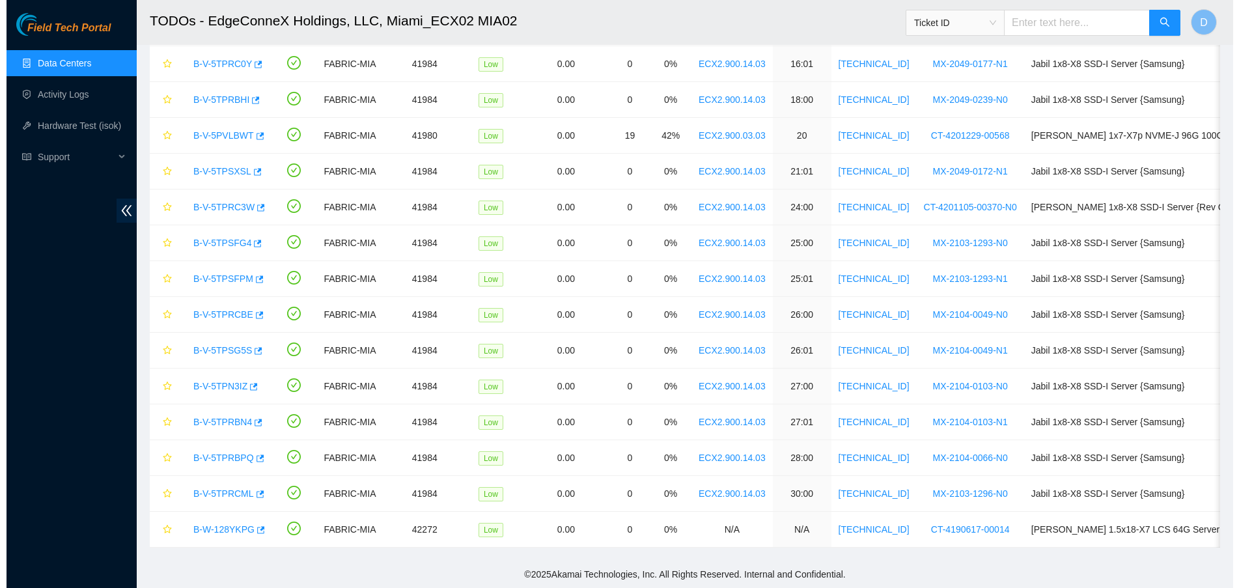
scroll to position [291, 0]
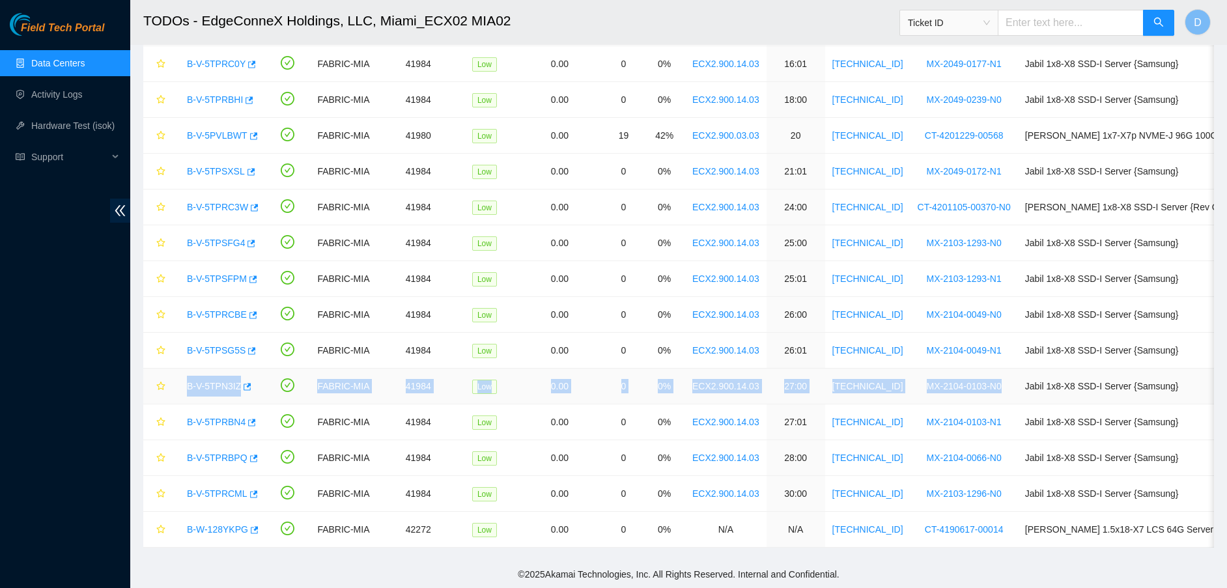
drag, startPoint x: 180, startPoint y: 374, endPoint x: 990, endPoint y: 374, distance: 810.1
click at [990, 374] on tr "B-V-5TPN3IZ FABRIC-MIA 41984 Low 0.00 0 0% ECX2.900.14.03 27:00 23.218.255.56 M…" at bounding box center [737, 387] width 1188 height 36
click at [213, 309] on link "B-V-5TPRCBE" at bounding box center [217, 314] width 60 height 10
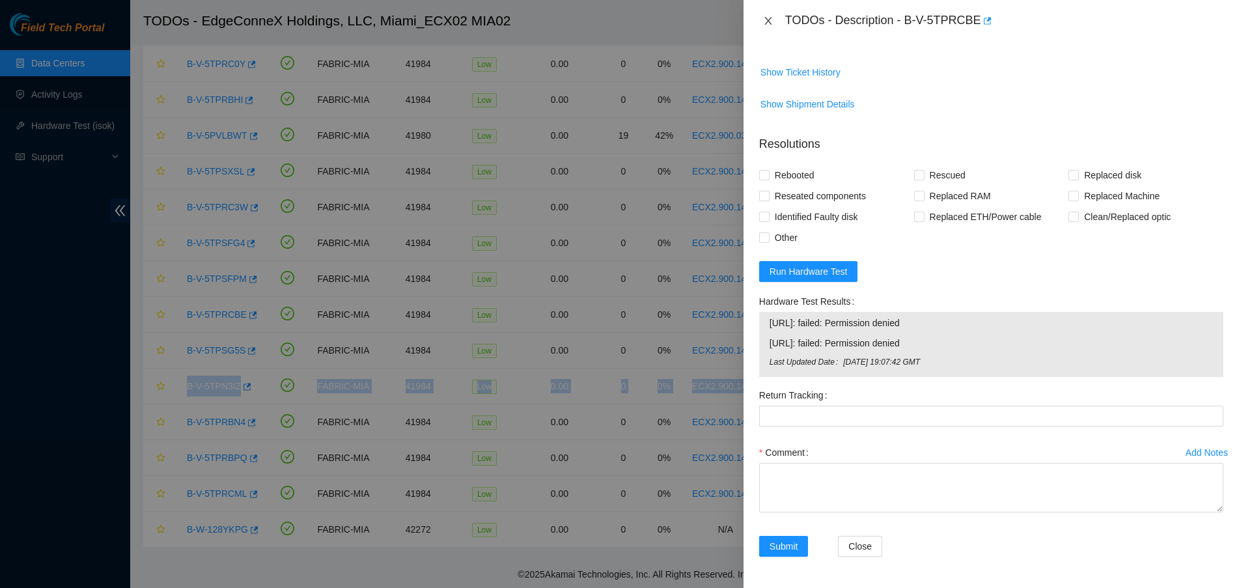
click at [766, 21] on icon "close" at bounding box center [768, 21] width 10 height 10
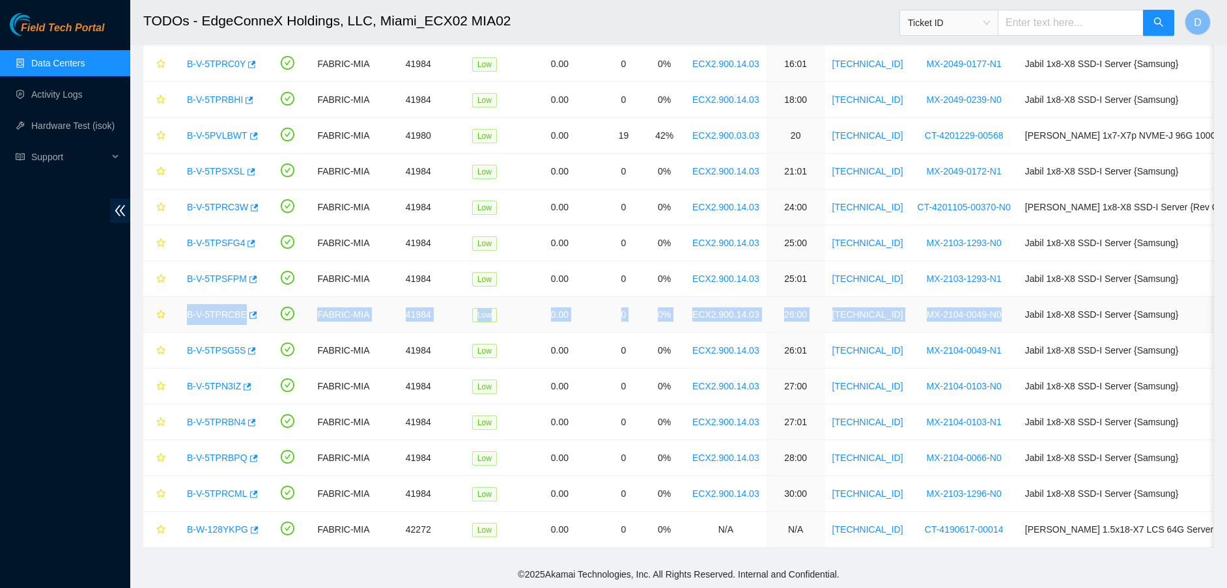
drag, startPoint x: 182, startPoint y: 299, endPoint x: 975, endPoint y: 290, distance: 792.5
click at [975, 297] on tr "B-V-5TPRCBE FABRIC-MIA 41984 Low 0.00 0 0% ECX2.900.14.03 26:00 23.218.255.54 M…" at bounding box center [737, 315] width 1188 height 36
click at [214, 309] on link "B-V-5TPRCBE" at bounding box center [217, 314] width 60 height 10
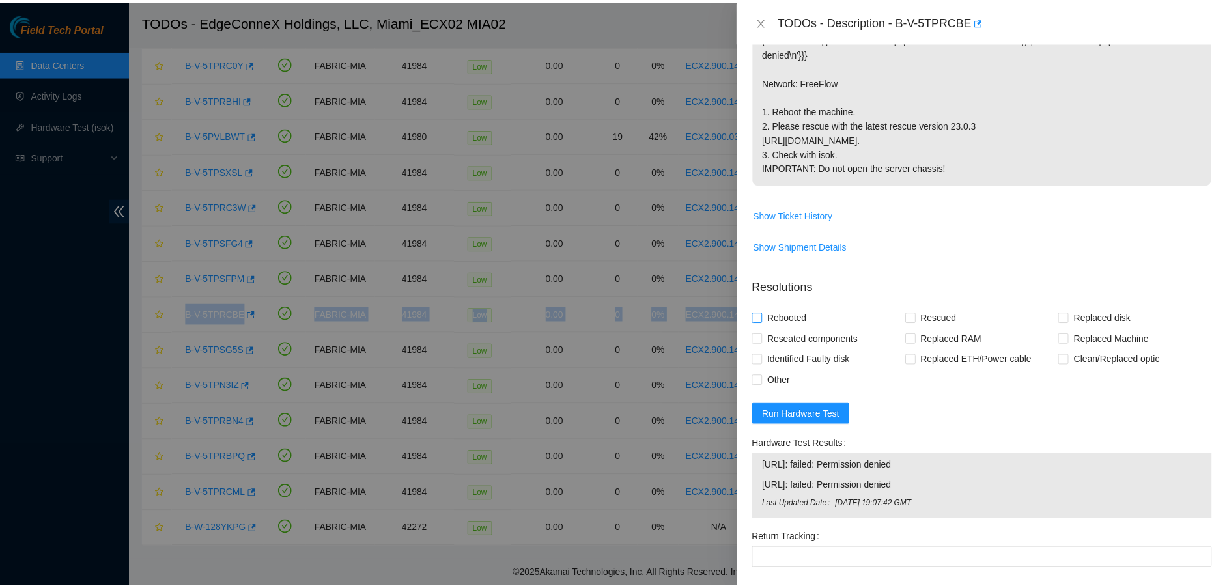
scroll to position [443, 0]
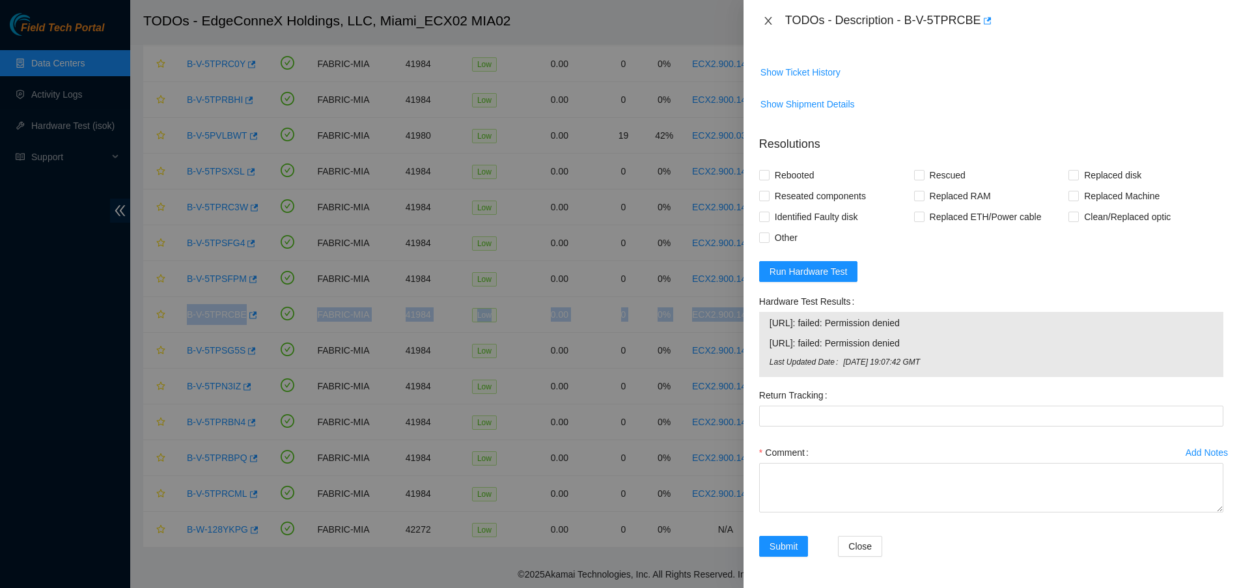
click at [770, 20] on icon "close" at bounding box center [768, 21] width 10 height 10
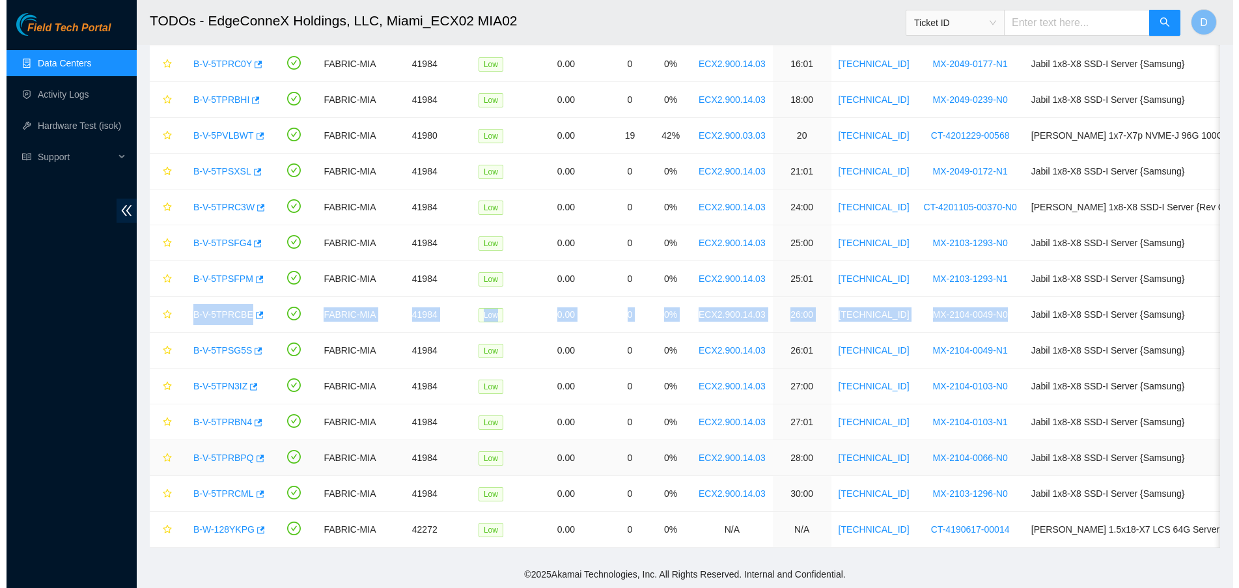
scroll to position [291, 0]
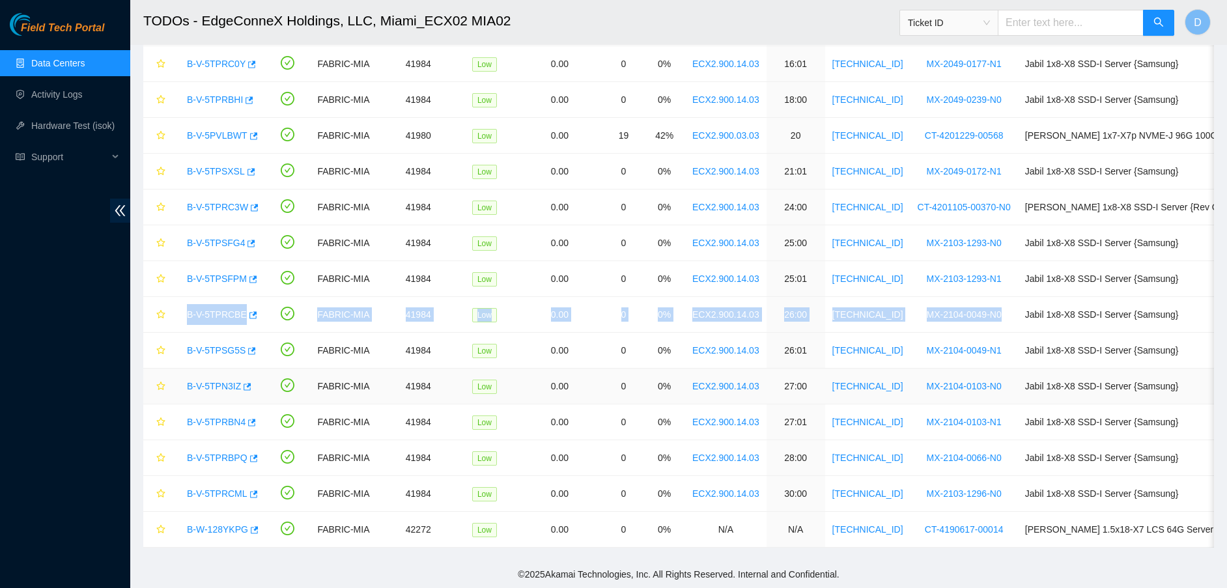
click at [231, 381] on link "B-V-5TPN3IZ" at bounding box center [214, 386] width 54 height 10
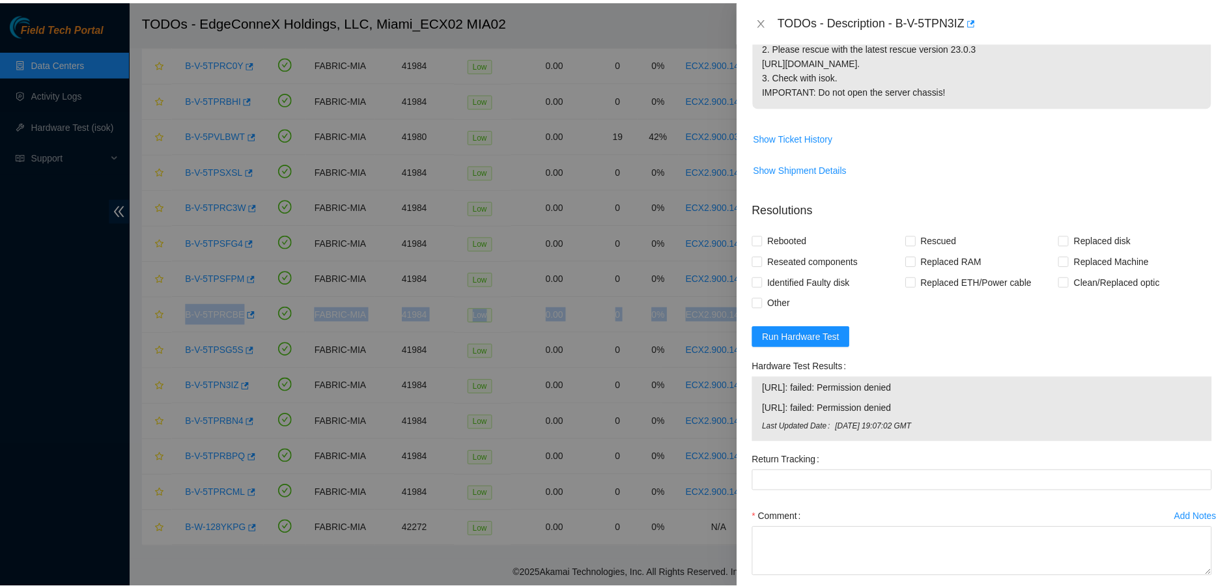
scroll to position [443, 0]
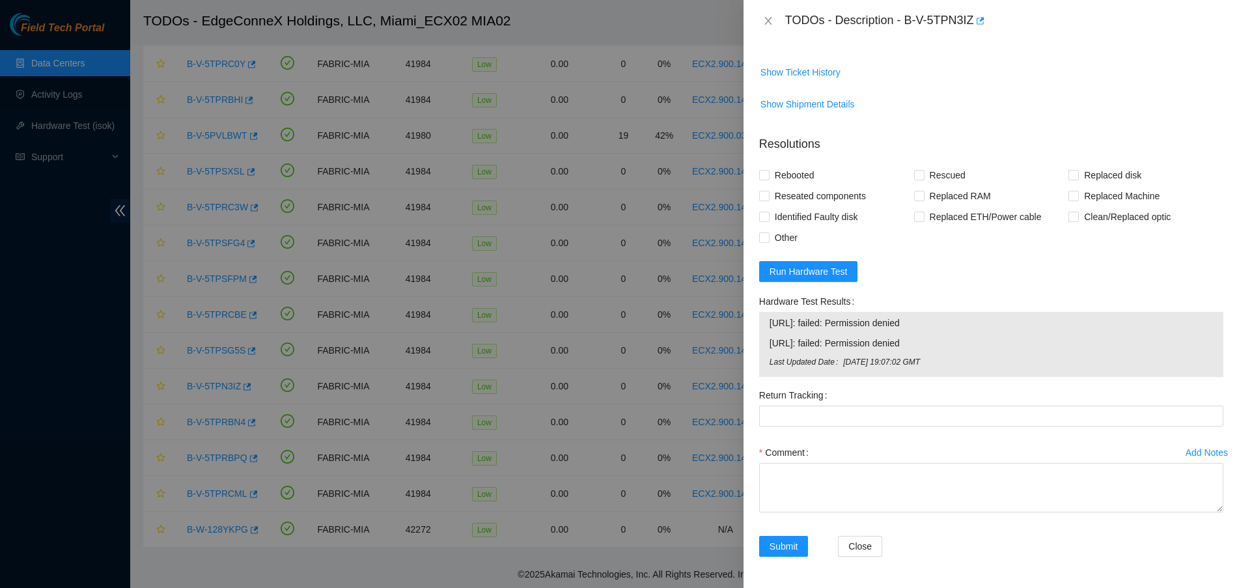
click at [766, 27] on div "TODOs - Description - B-V-5TPN3IZ" at bounding box center [991, 20] width 464 height 21
click at [766, 23] on icon "close" at bounding box center [768, 21] width 7 height 8
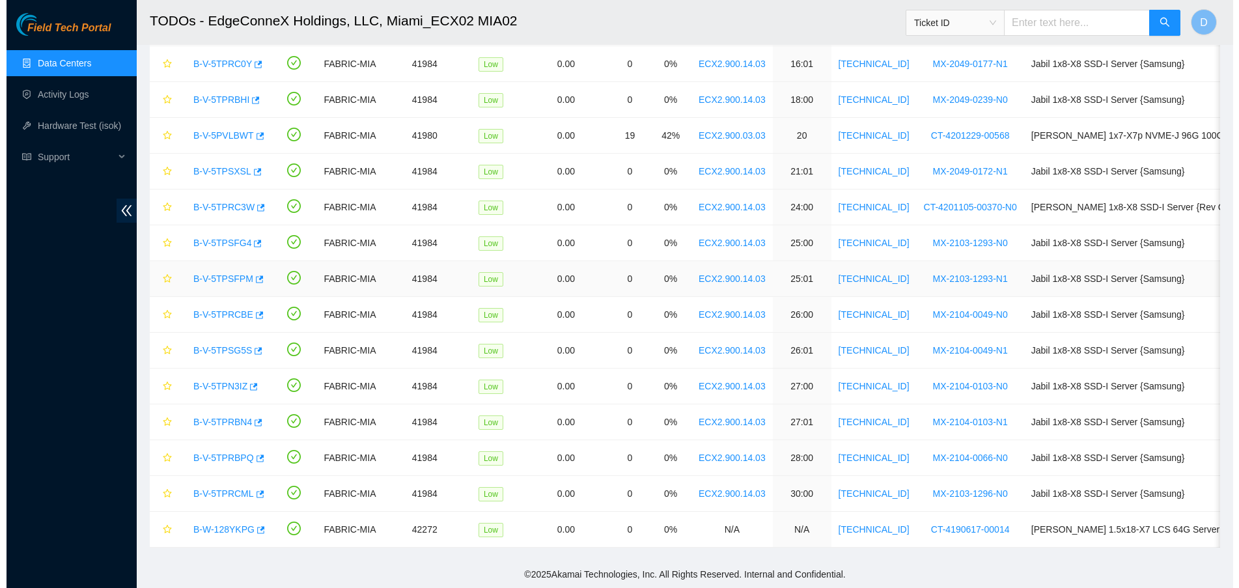
scroll to position [291, 0]
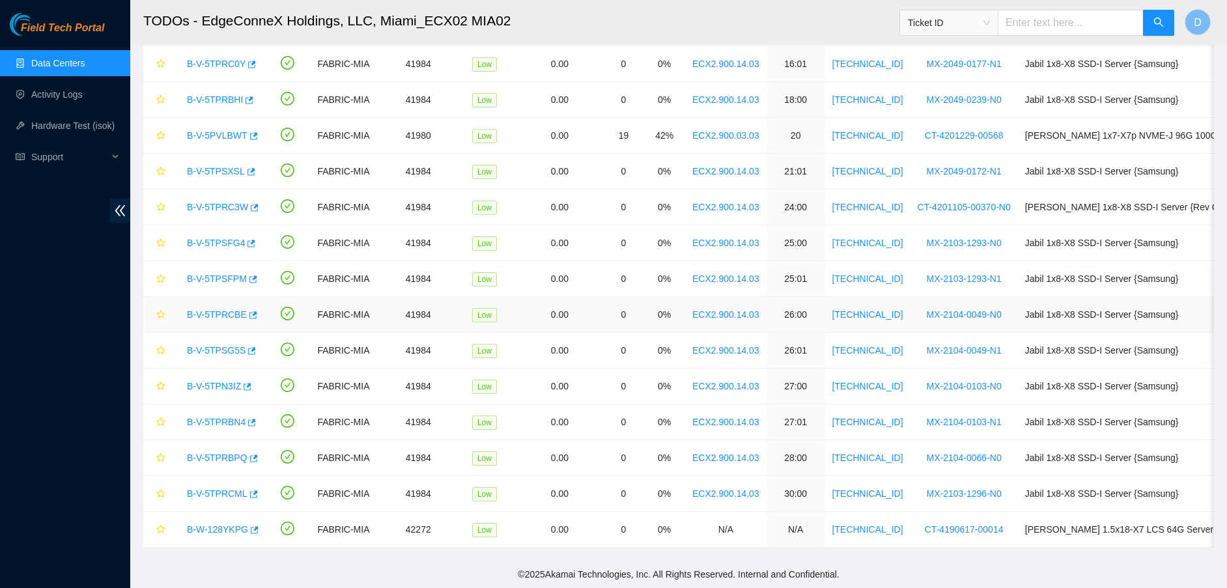
click at [207, 297] on td "B-V-5TPRCBE" at bounding box center [219, 315] width 92 height 36
click at [214, 309] on link "B-V-5TPRCBE" at bounding box center [217, 314] width 60 height 10
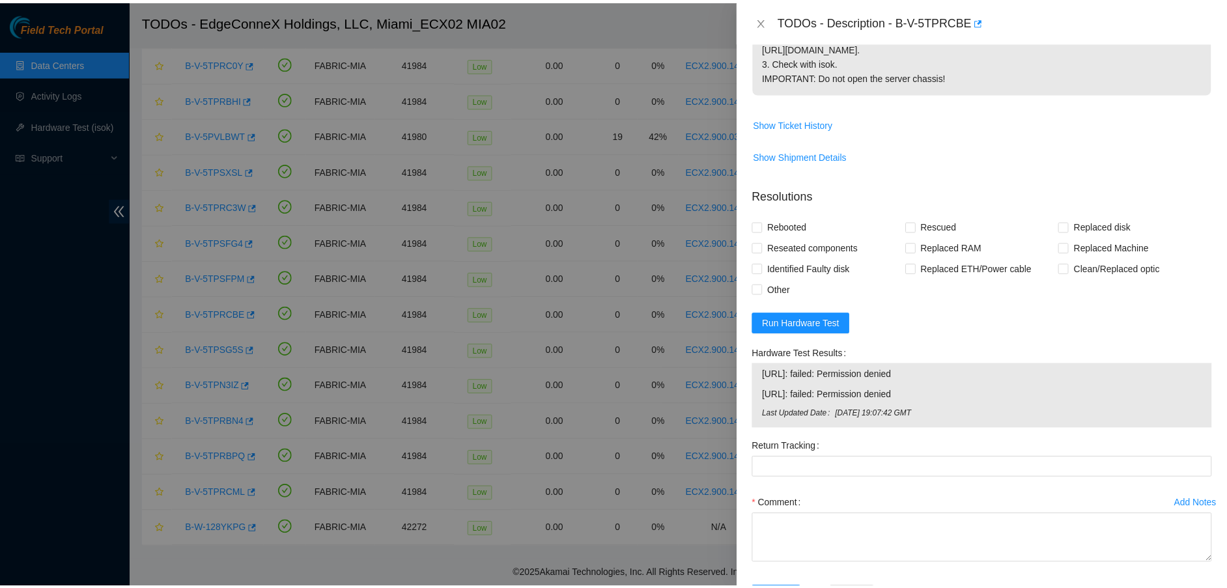
scroll to position [443, 0]
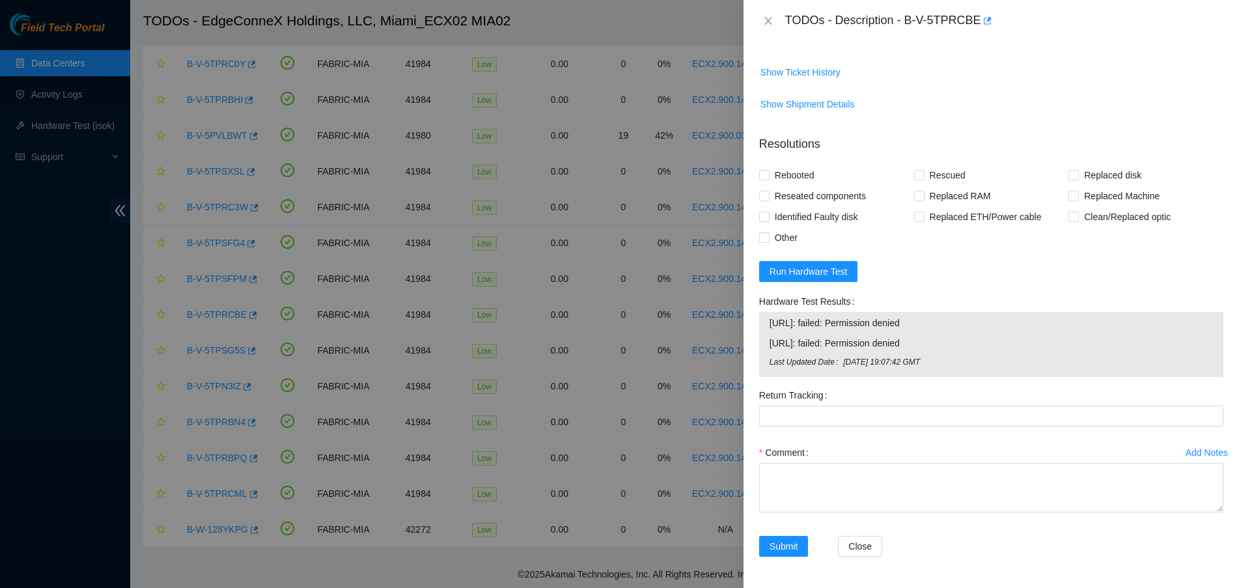
drag, startPoint x: 964, startPoint y: 335, endPoint x: 750, endPoint y: 328, distance: 214.4
click at [750, 328] on div "Problem Type Hardware Sub Type Tier 1 Rack Number ECX2.900.14.03 Machine Number…" at bounding box center [992, 315] width 496 height 546
drag, startPoint x: 772, startPoint y: 30, endPoint x: 767, endPoint y: 23, distance: 7.9
click at [770, 30] on div "TODOs - Description - B-V-5TPRCBE" at bounding box center [991, 20] width 464 height 21
click at [763, 17] on icon "close" at bounding box center [768, 21] width 10 height 10
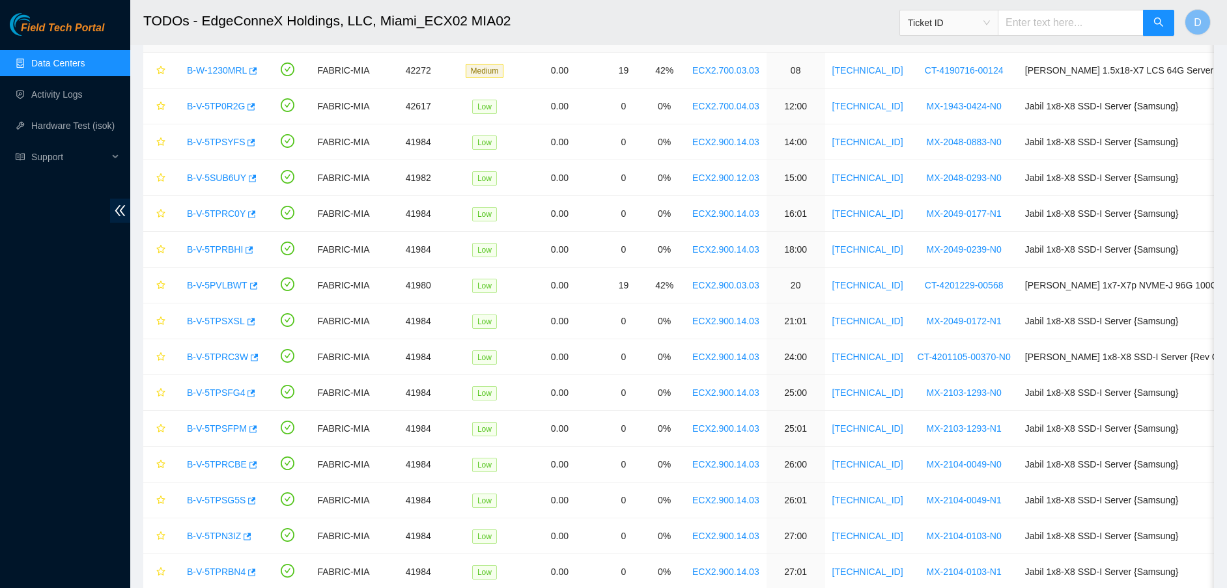
scroll to position [113, 0]
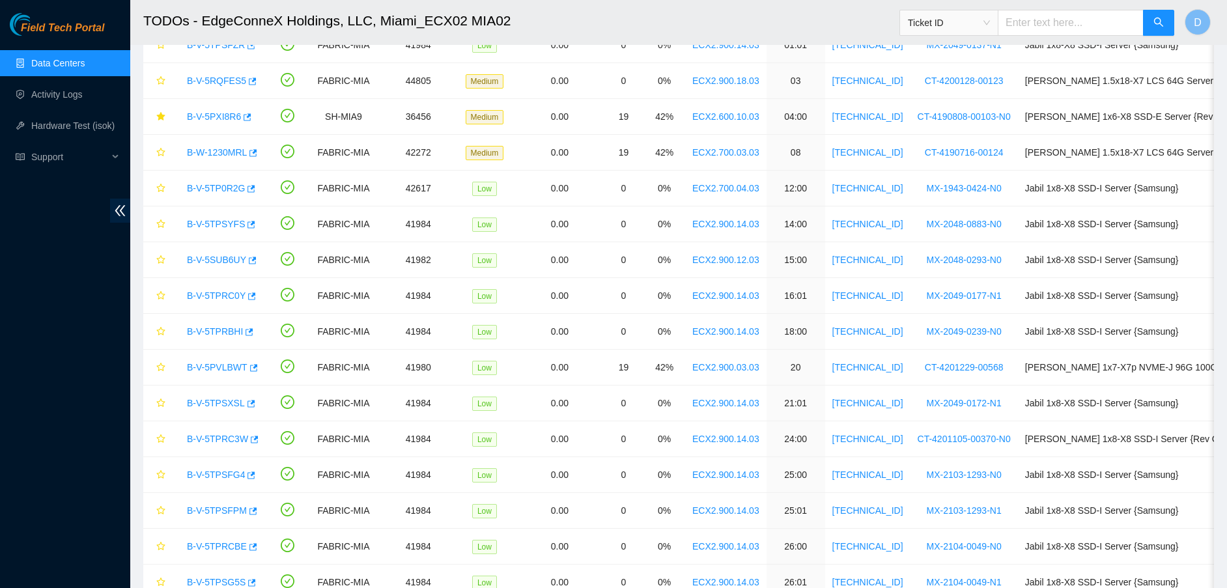
click at [85, 61] on link "Data Centers" at bounding box center [57, 63] width 53 height 10
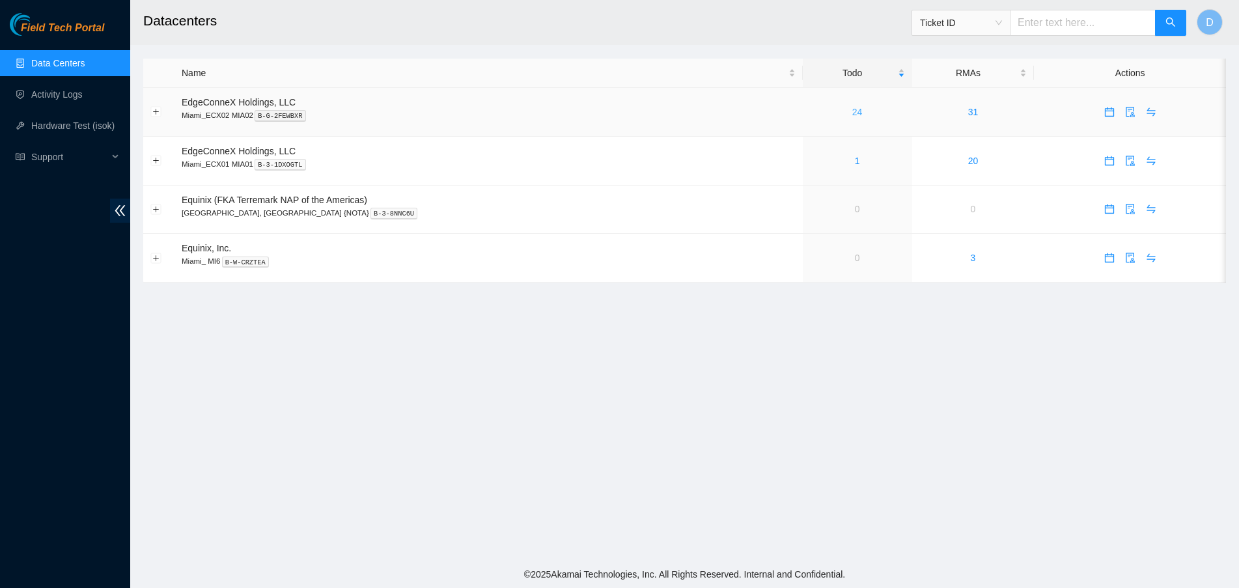
click at [852, 112] on link "24" at bounding box center [857, 112] width 10 height 10
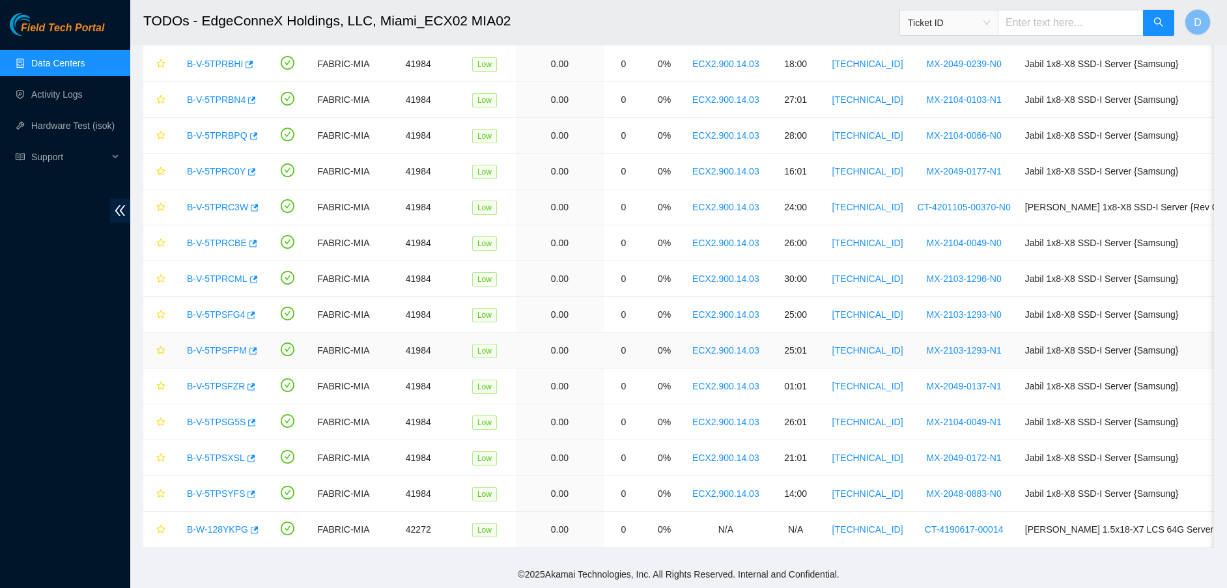
scroll to position [357, 0]
click at [210, 238] on link "B-V-5TPRCBE" at bounding box center [217, 243] width 60 height 10
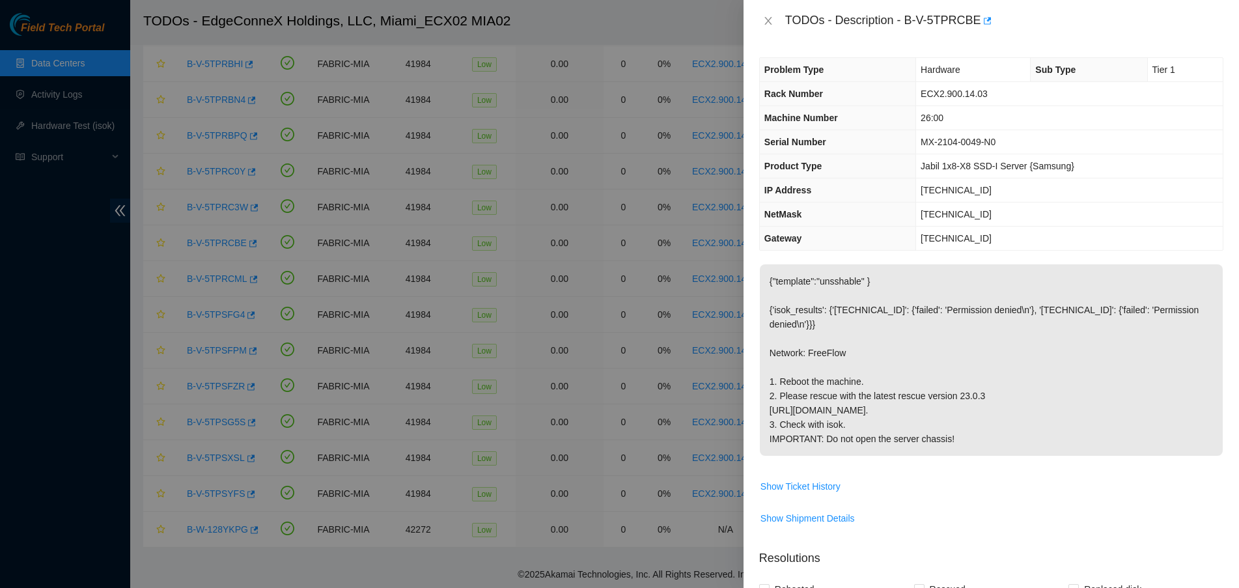
click at [772, 14] on div "TODOs - Description - B-V-5TPRCBE" at bounding box center [991, 20] width 464 height 21
click at [773, 19] on icon "close" at bounding box center [768, 21] width 10 height 10
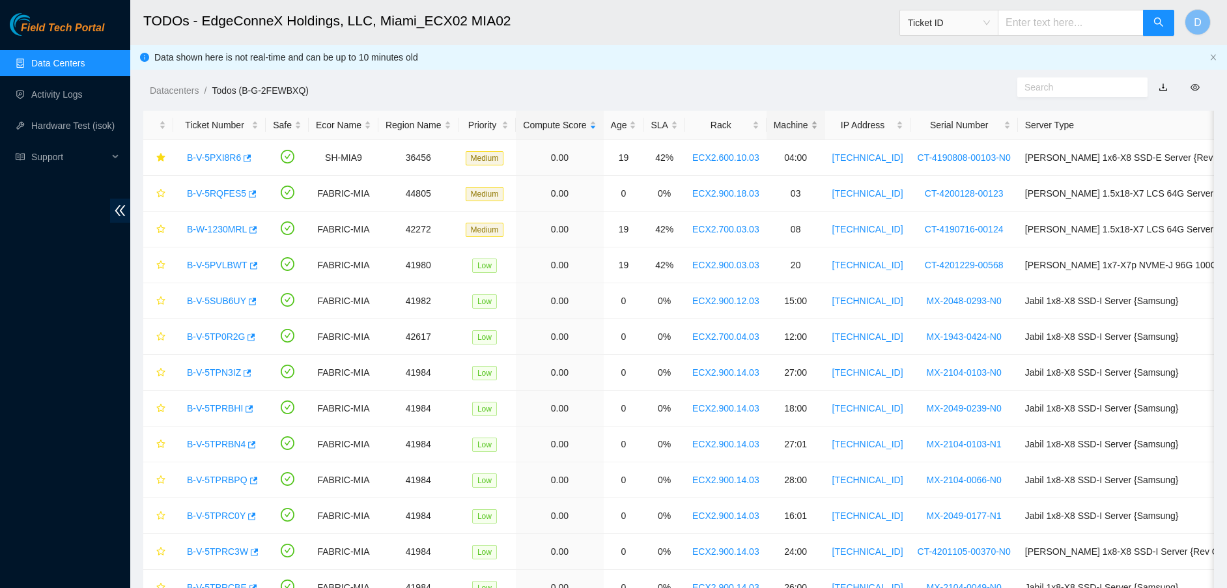
click at [779, 120] on div "Machine" at bounding box center [796, 125] width 44 height 14
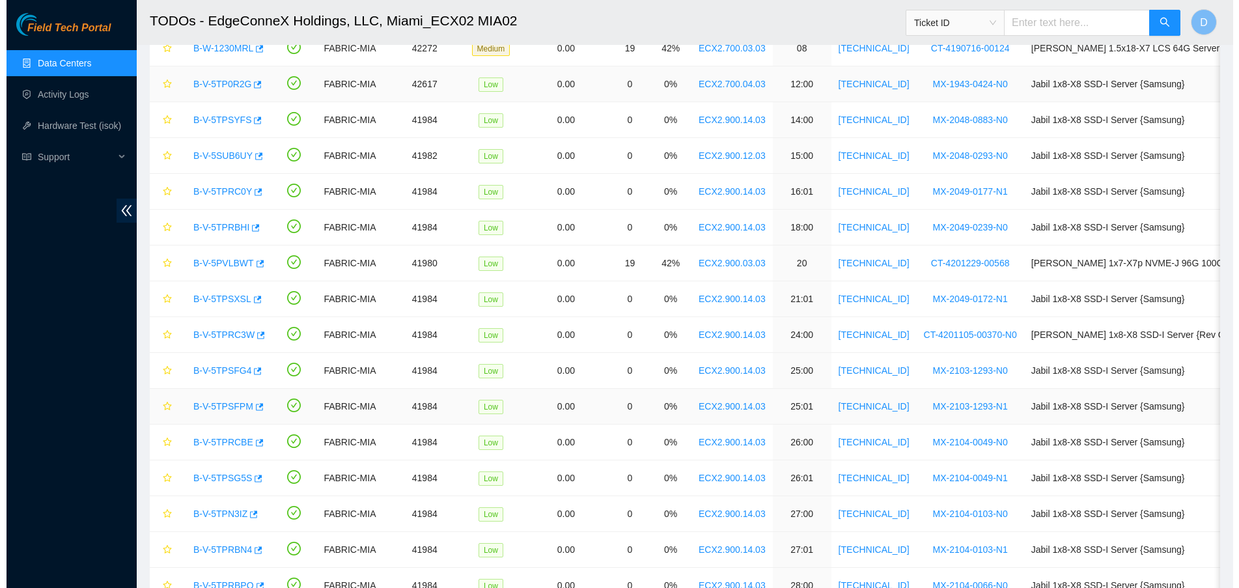
scroll to position [357, 0]
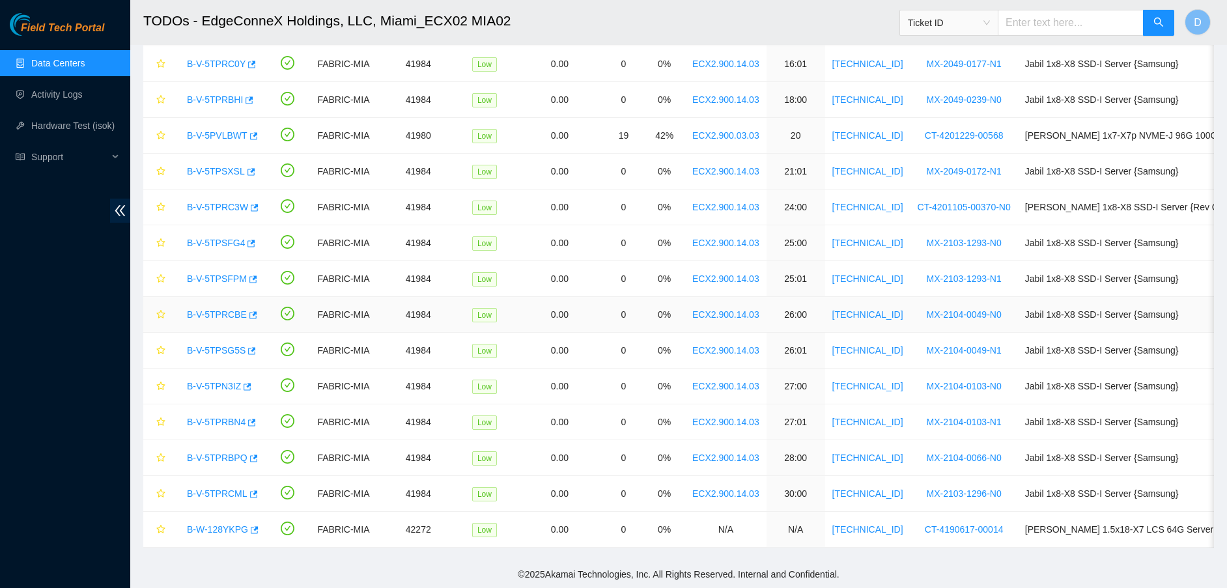
click at [203, 309] on link "B-V-5TPRCBE" at bounding box center [217, 314] width 60 height 10
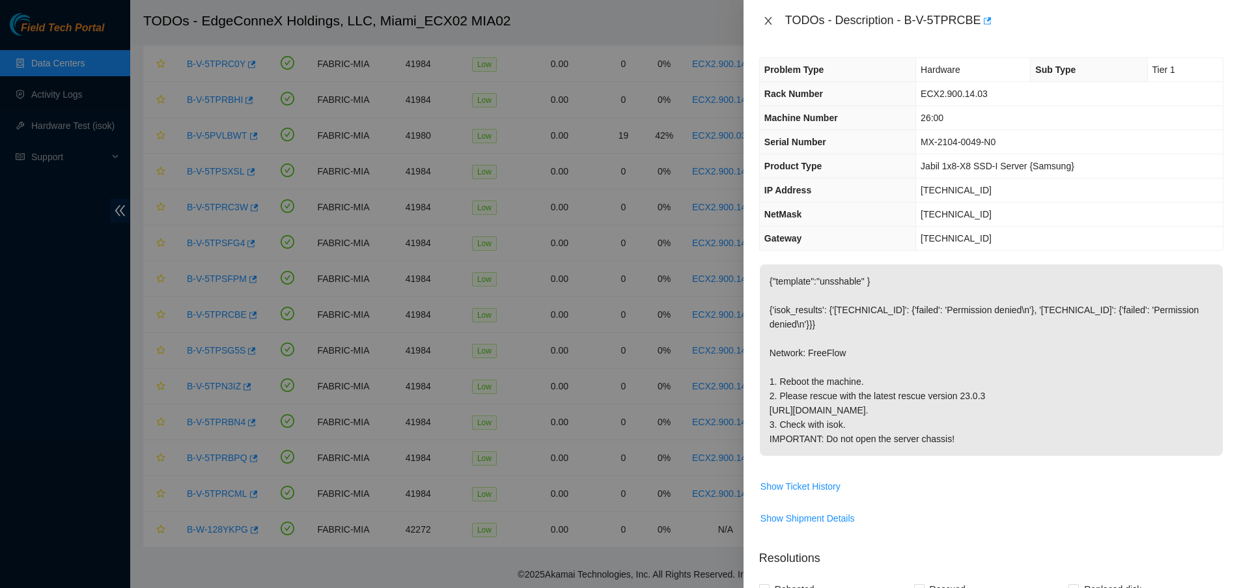
click at [768, 21] on icon "close" at bounding box center [768, 21] width 7 height 8
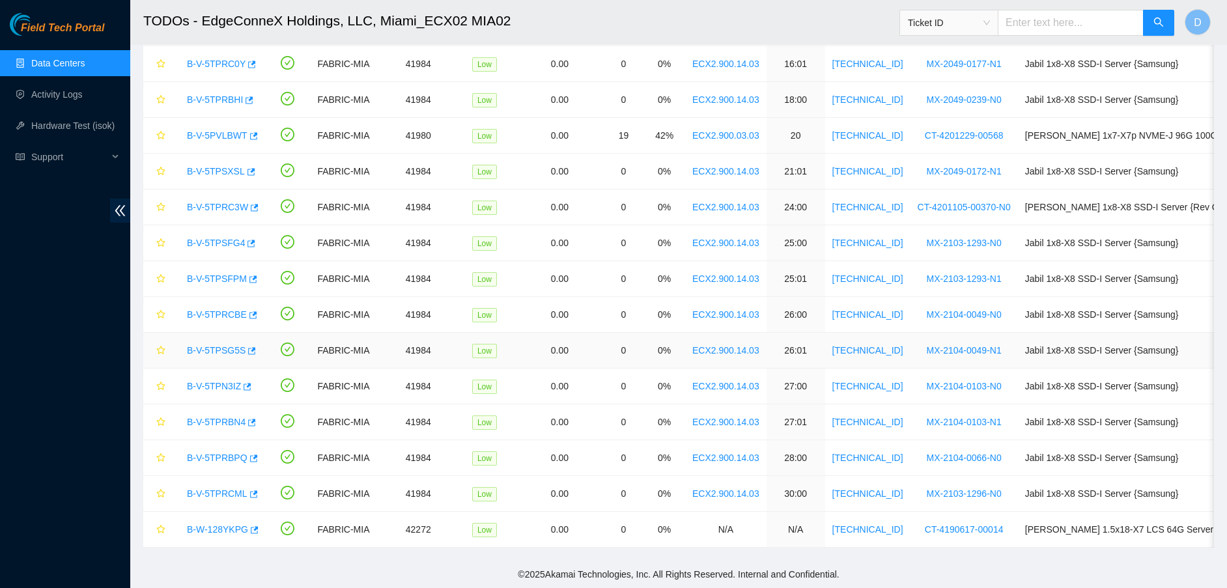
click at [229, 345] on link "B-V-5TPSG5S" at bounding box center [216, 350] width 59 height 10
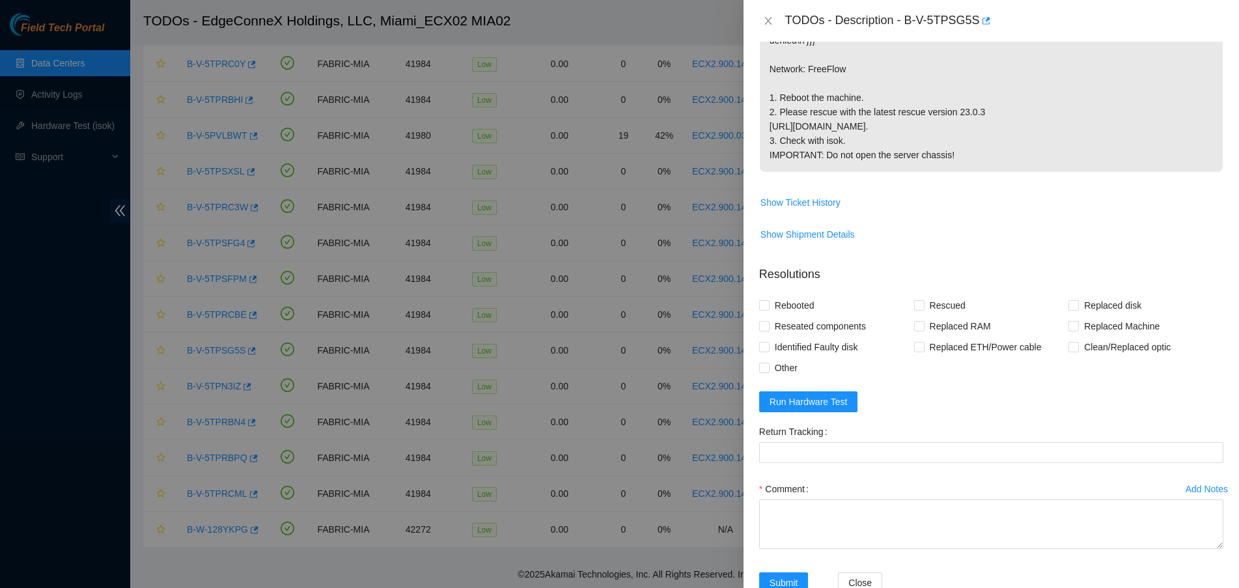
scroll to position [349, 0]
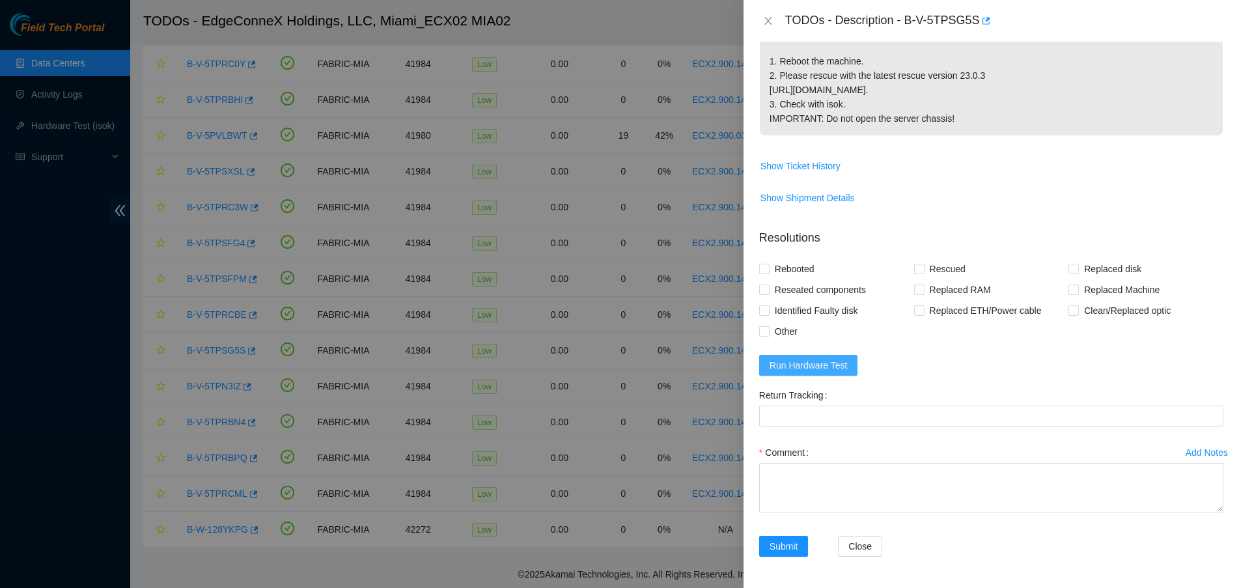
click at [784, 367] on span "Run Hardware Test" at bounding box center [809, 365] width 78 height 14
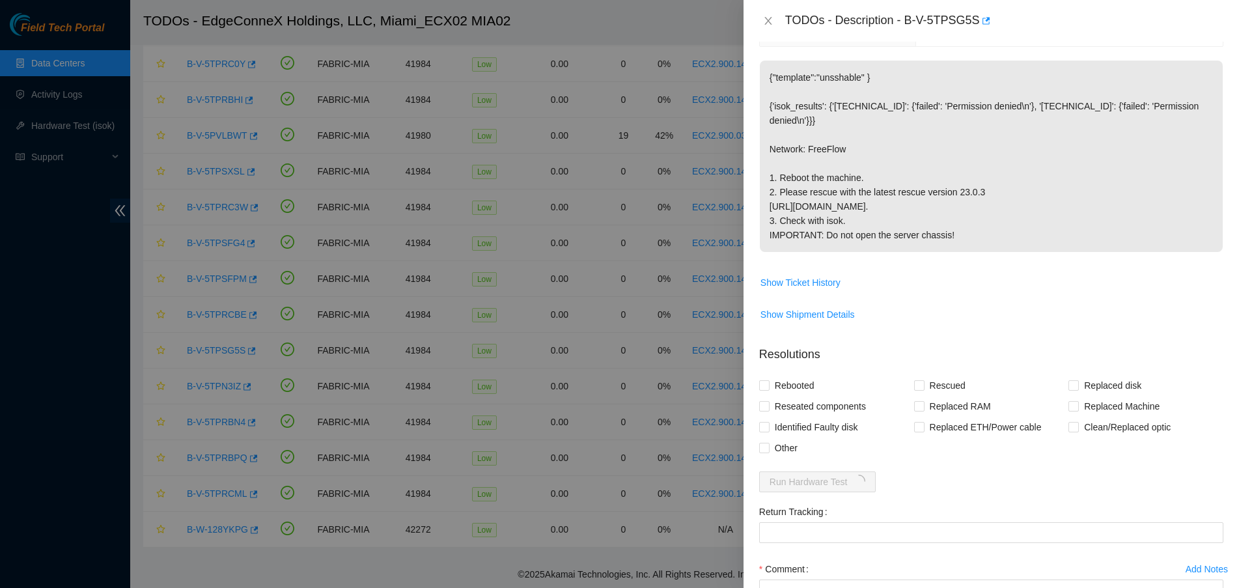
scroll to position [0, 0]
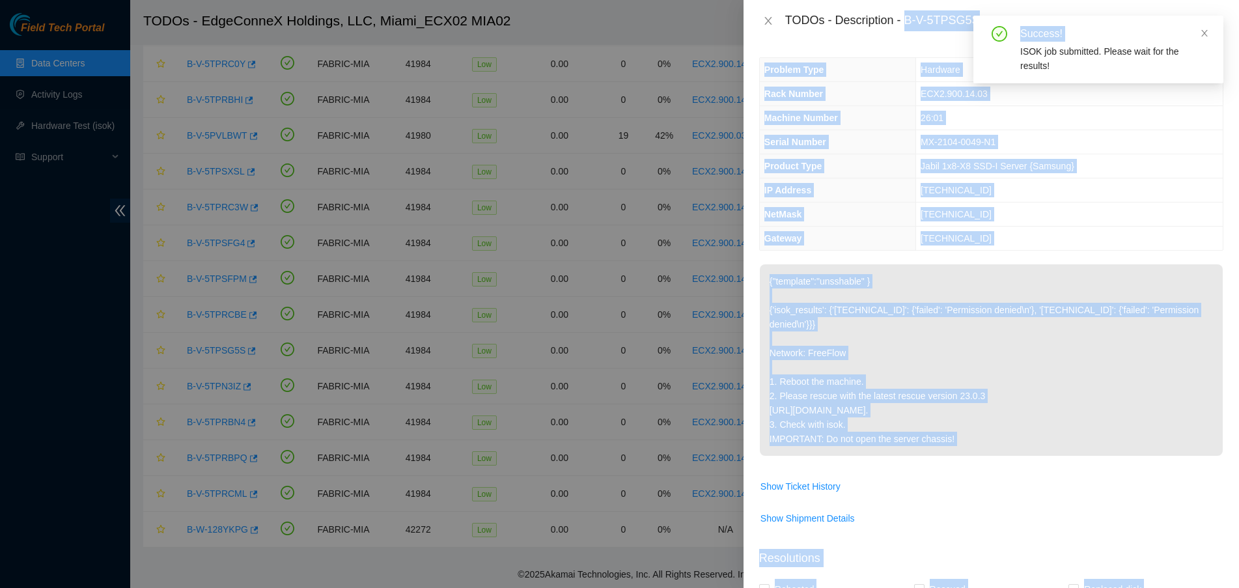
drag, startPoint x: 907, startPoint y: 23, endPoint x: 947, endPoint y: 49, distance: 47.7
click at [959, 48] on div "TODOs - Description - B-V-5TPSG5S Problem Type Hardware Sub Type Tier 1 Rack Nu…" at bounding box center [992, 294] width 496 height 588
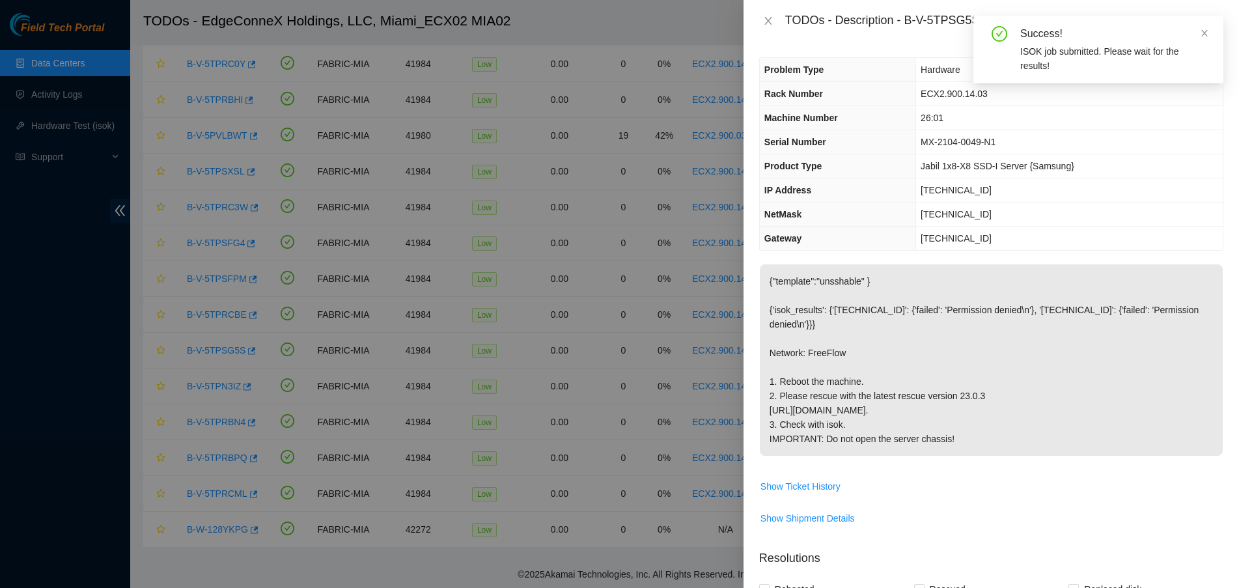
click at [880, 67] on th "Problem Type" at bounding box center [838, 70] width 156 height 24
click at [1206, 34] on icon "close" at bounding box center [1204, 33] width 7 height 7
drag, startPoint x: 906, startPoint y: 20, endPoint x: 975, endPoint y: 26, distance: 70.0
click at [975, 26] on div "TODOs - Description - B-V-5TPSG5S" at bounding box center [1004, 20] width 438 height 21
copy div "B-V-5TPSG5S"
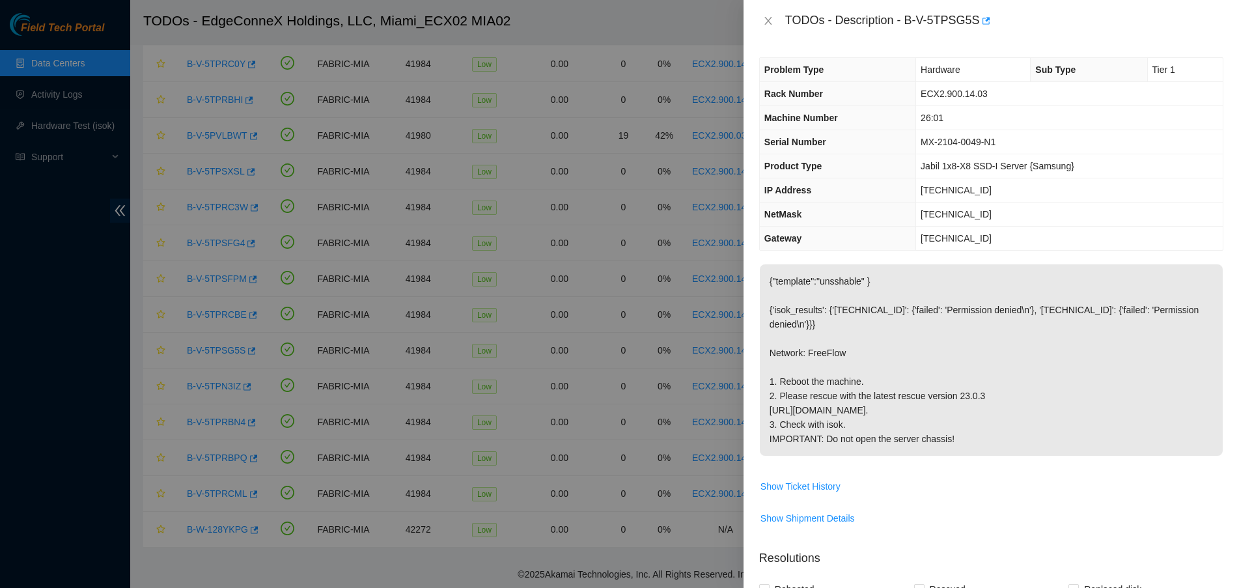
click at [940, 121] on span "26:01" at bounding box center [932, 118] width 23 height 10
click at [957, 143] on span "MX-2104-0049-N1" at bounding box center [958, 142] width 75 height 10
copy span "MX-2104-0049-N1"
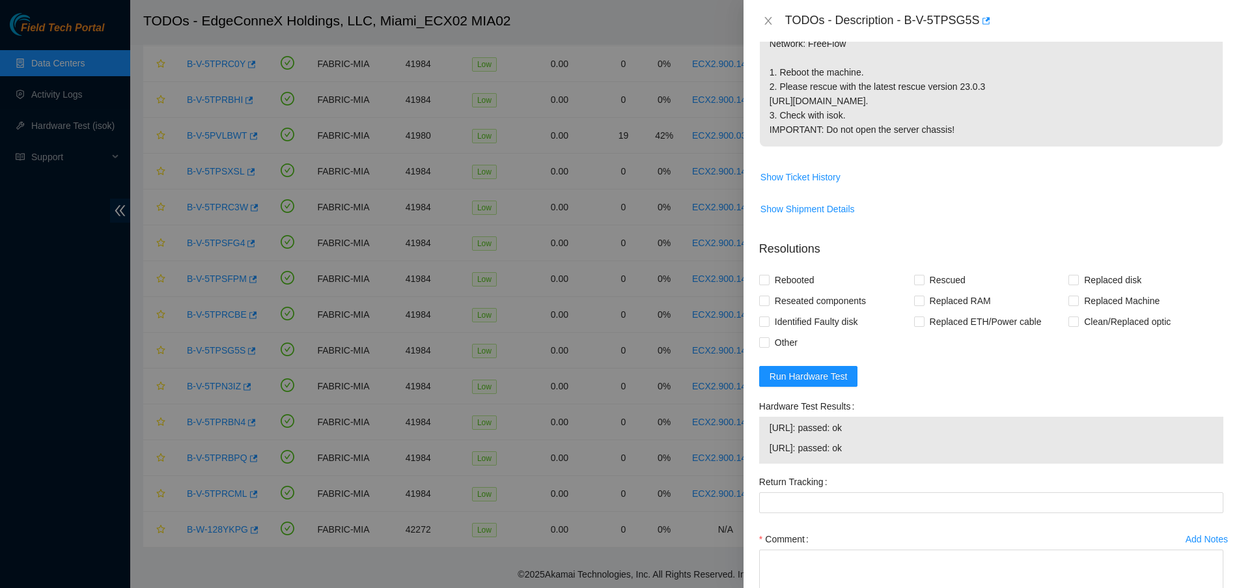
scroll to position [407, 0]
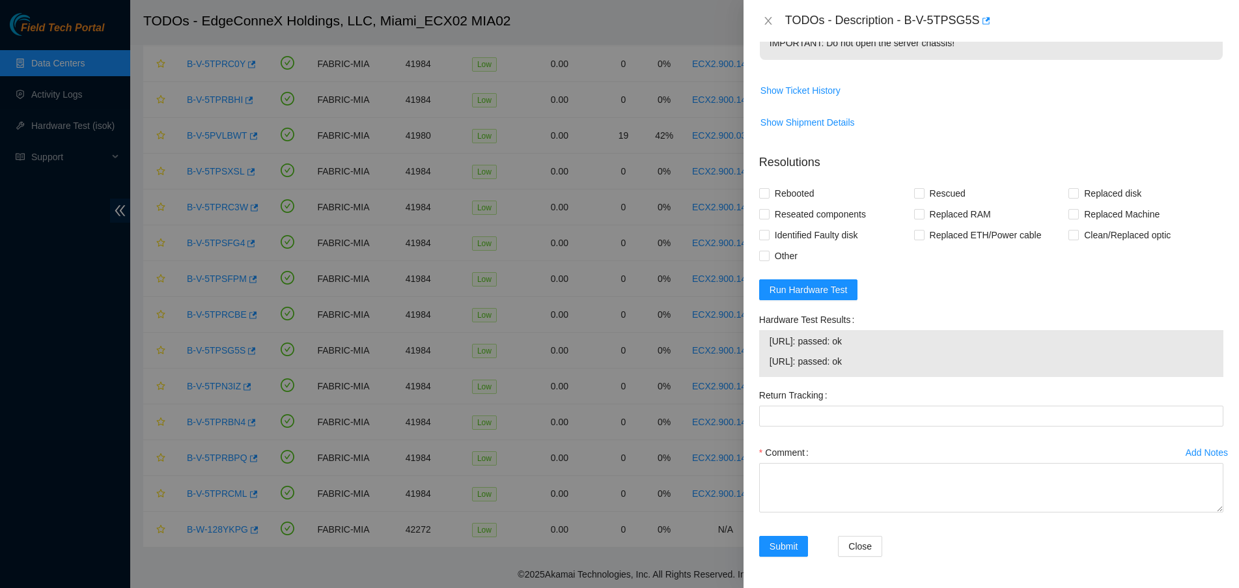
click at [848, 369] on span "23.218.255.55: passed: ok" at bounding box center [991, 361] width 443 height 14
click at [882, 369] on span "23.218.255.55: passed: ok" at bounding box center [991, 361] width 443 height 14
drag, startPoint x: 847, startPoint y: 377, endPoint x: 752, endPoint y: 357, distance: 97.2
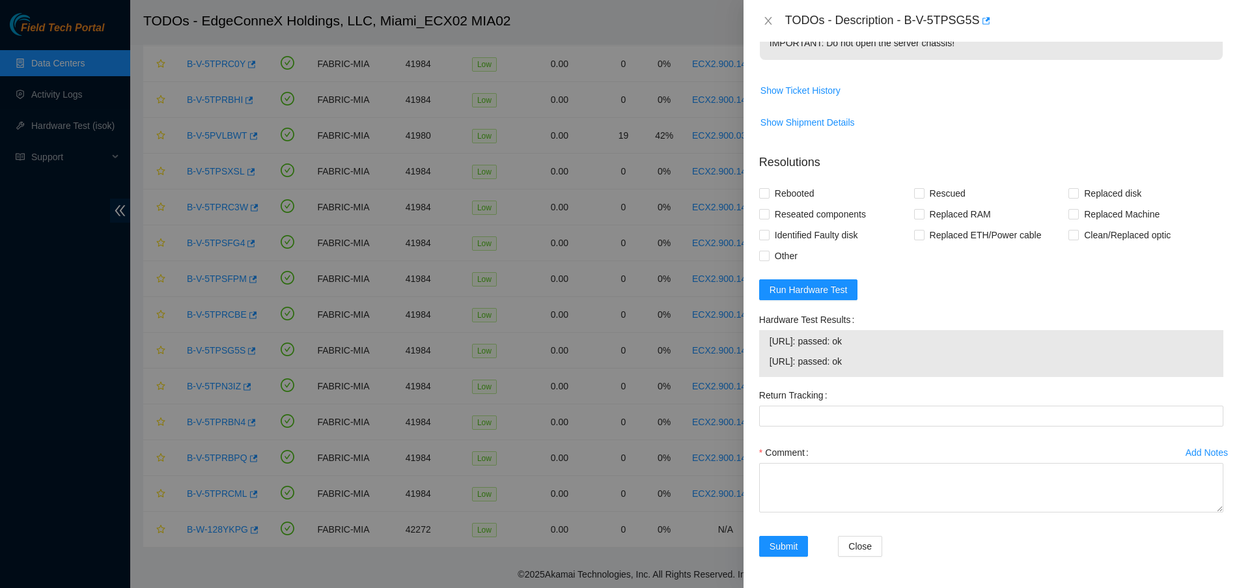
click at [752, 357] on div "Problem Type Hardware Sub Type Tier 1 Rack Number ECX2.900.14.03 Machine Number…" at bounding box center [992, 315] width 496 height 546
copy tbody "23.218.255.54: passed: ok 23.218.255.55: passed: ok"
click at [827, 512] on textarea "Comment" at bounding box center [991, 487] width 464 height 49
paste textarea "Verified ticket is safe to work on YES NOCC Authorized: YES Located server conn…"
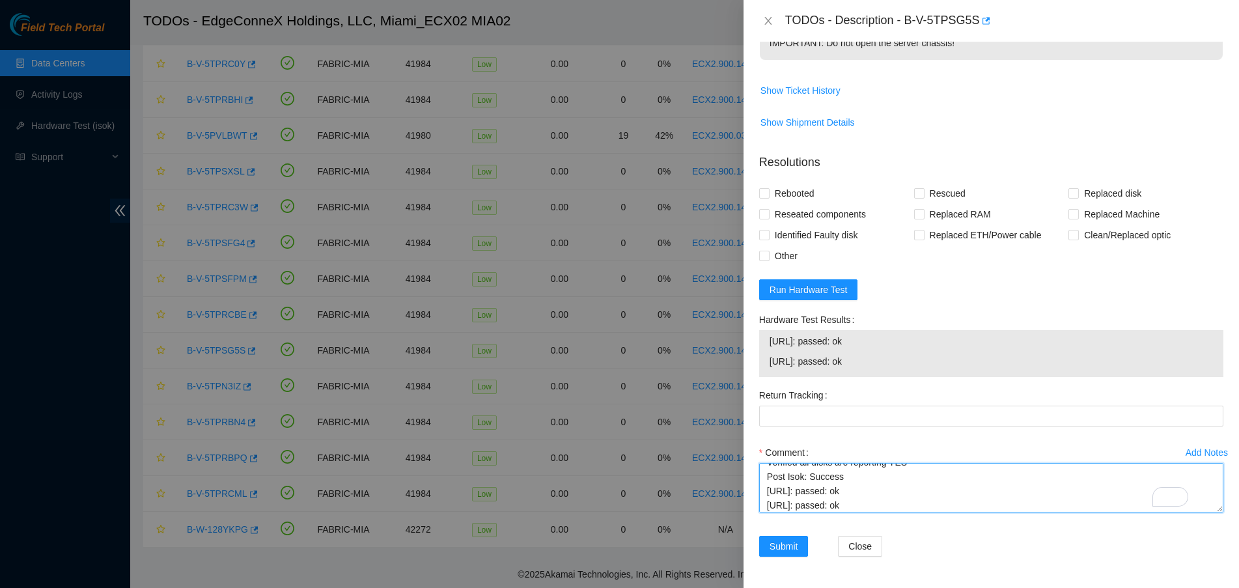
scroll to position [183, 0]
type textarea "Verified ticket is safe to work on YES NOCC Authorized: YES Located server conn…"
click at [775, 204] on span "Rebooted" at bounding box center [795, 193] width 50 height 21
click at [768, 197] on input "Rebooted" at bounding box center [763, 192] width 9 height 9
checkbox input "true"
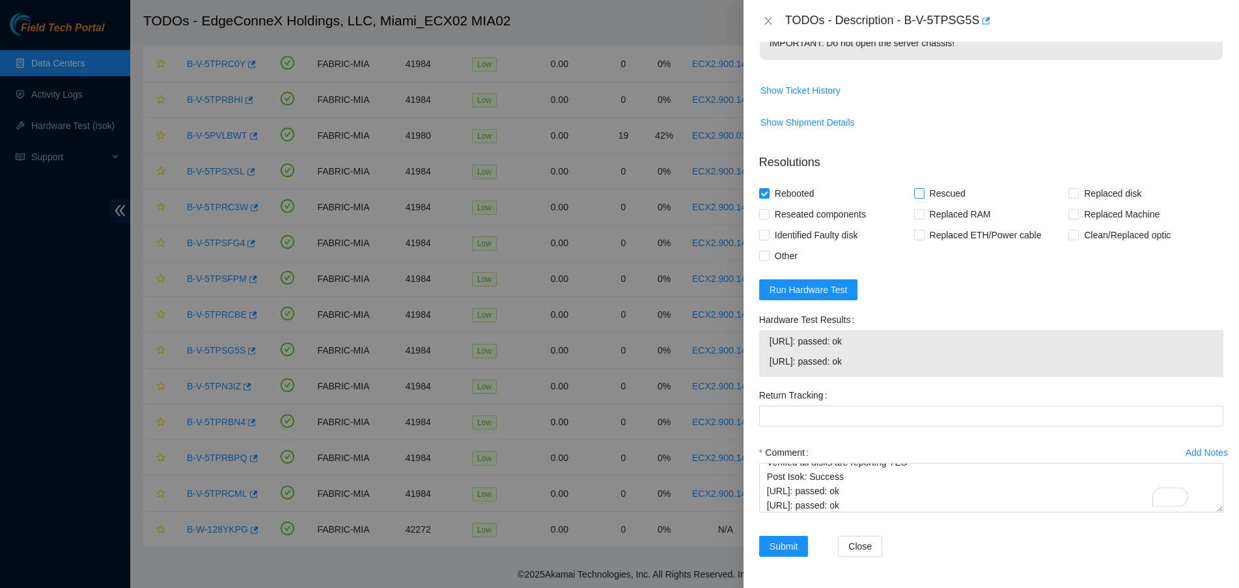
click at [918, 197] on input "Rescued" at bounding box center [918, 192] width 9 height 9
checkbox input "true"
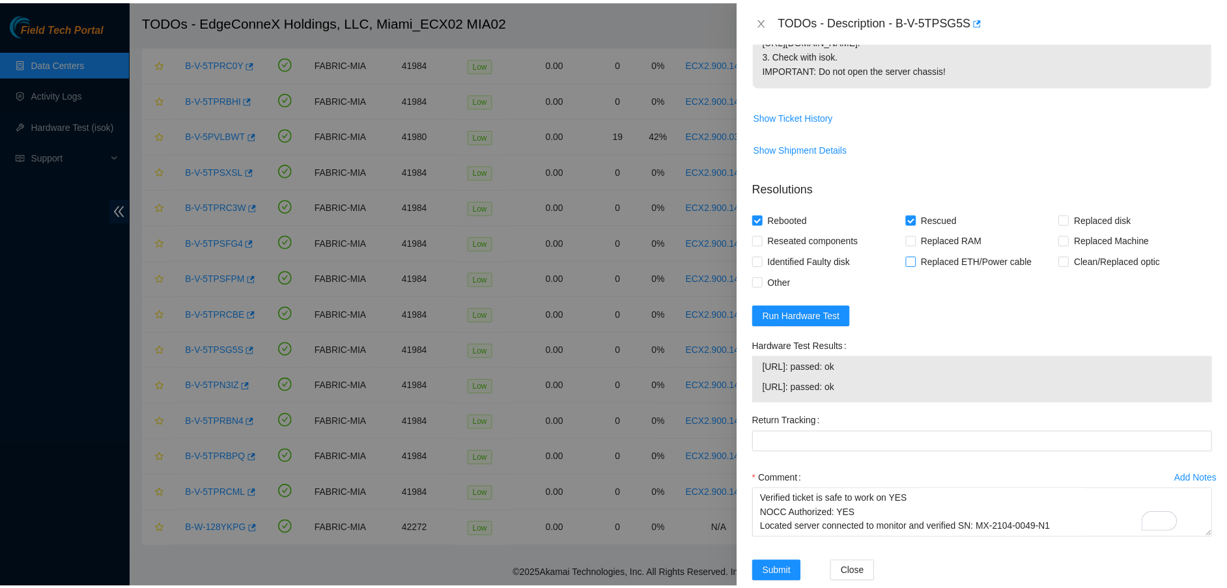
scroll to position [437, 0]
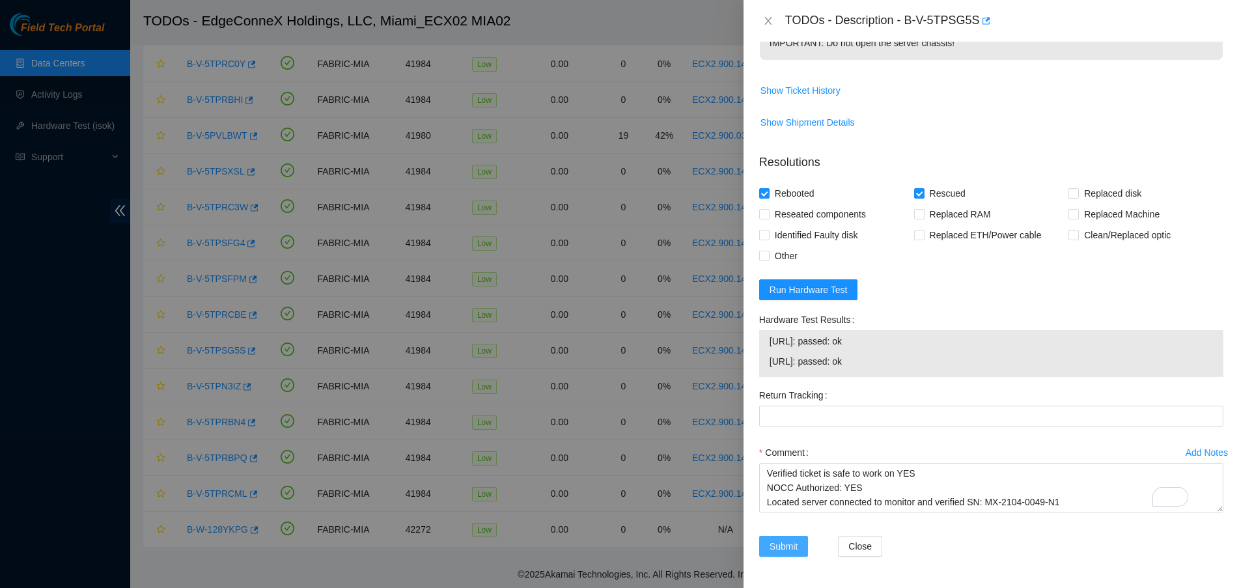
click at [781, 540] on span "Submit" at bounding box center [784, 546] width 29 height 14
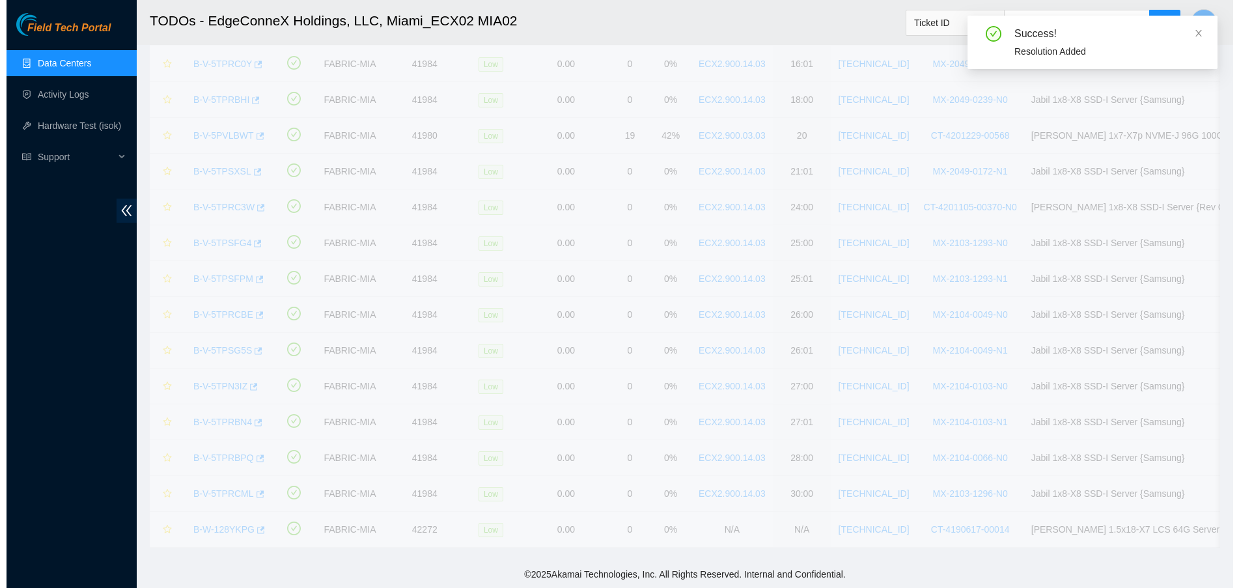
scroll to position [285, 0]
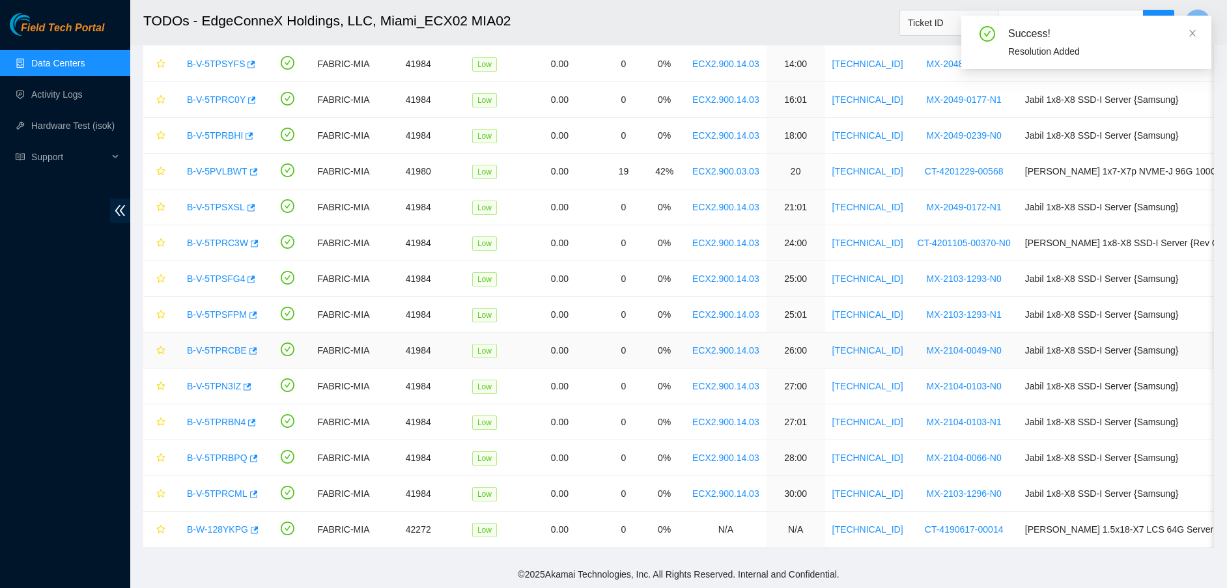
click at [194, 345] on link "B-V-5TPRCBE" at bounding box center [217, 350] width 60 height 10
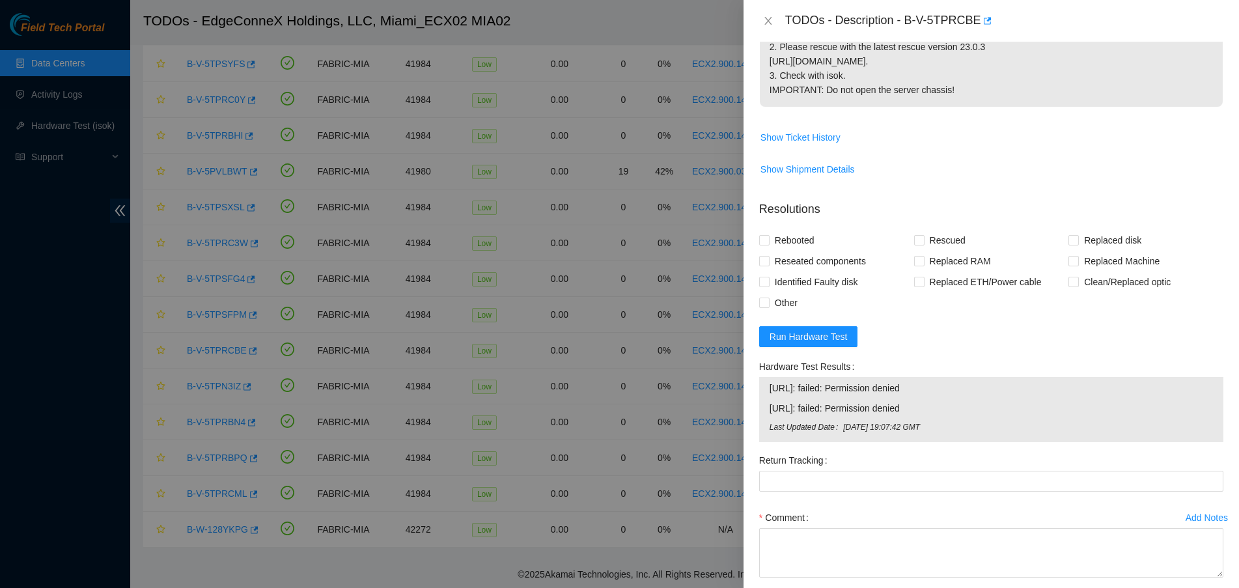
scroll to position [437, 0]
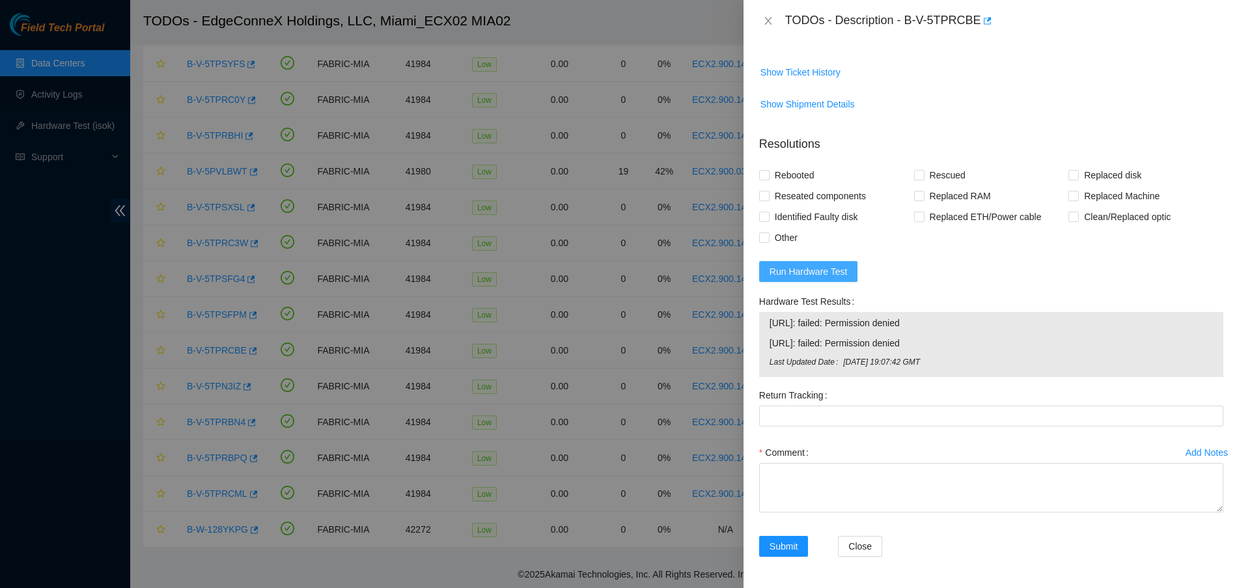
click at [817, 272] on span "Run Hardware Test" at bounding box center [809, 271] width 78 height 14
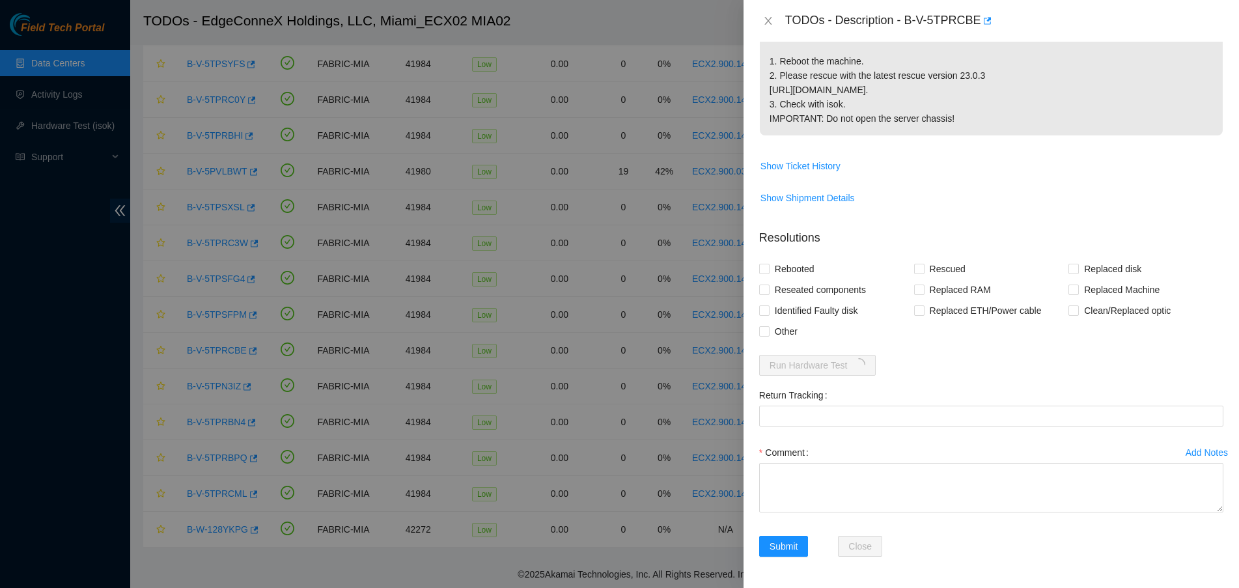
scroll to position [349, 0]
click at [774, 266] on span "Rebooted" at bounding box center [795, 269] width 50 height 21
click at [768, 266] on input "Rebooted" at bounding box center [763, 268] width 9 height 9
checkbox input "true"
click at [918, 266] on input "Rescued" at bounding box center [918, 268] width 9 height 9
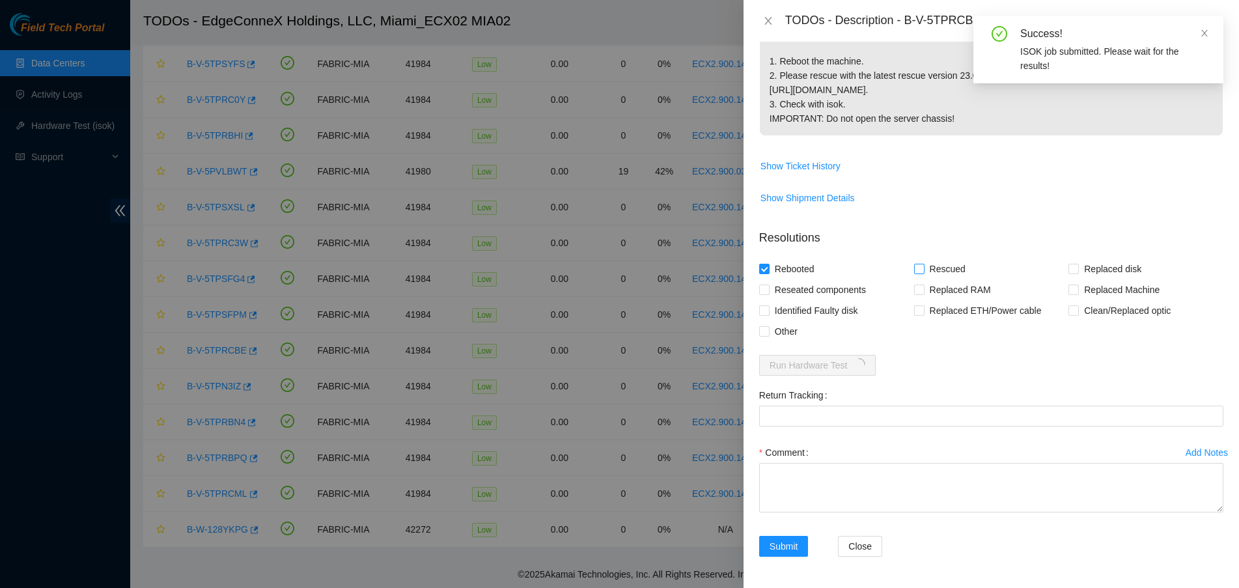
checkbox input "true"
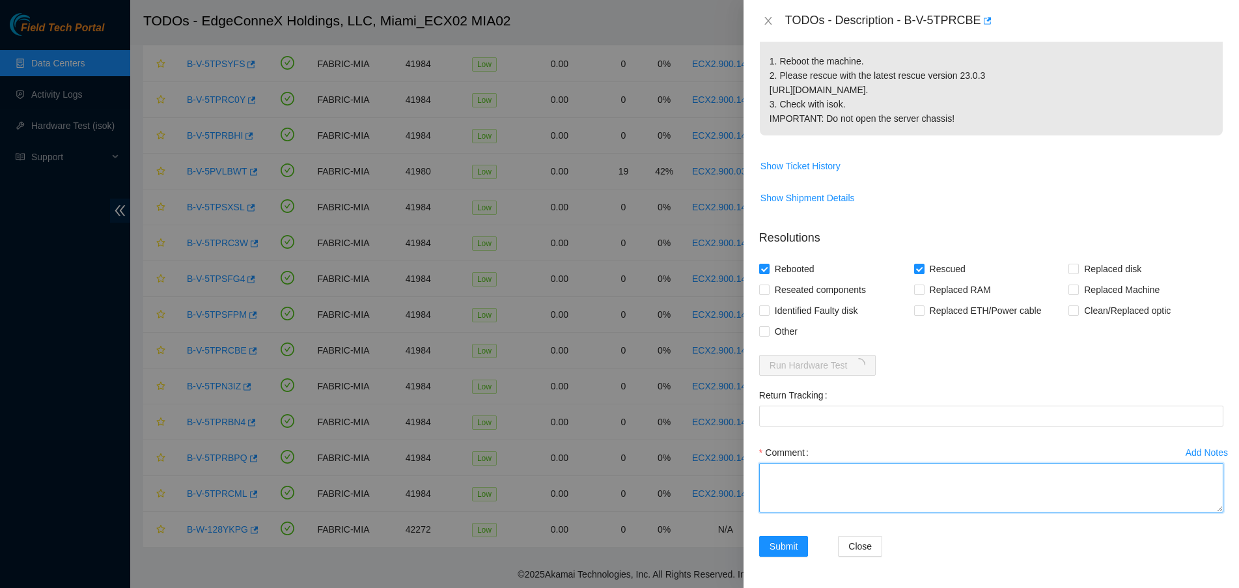
click at [849, 492] on textarea "Comment" at bounding box center [991, 487] width 464 height 49
paste textarea "Verified ticket is safe to work on YES NOCC Authorized: YES Located server conn…"
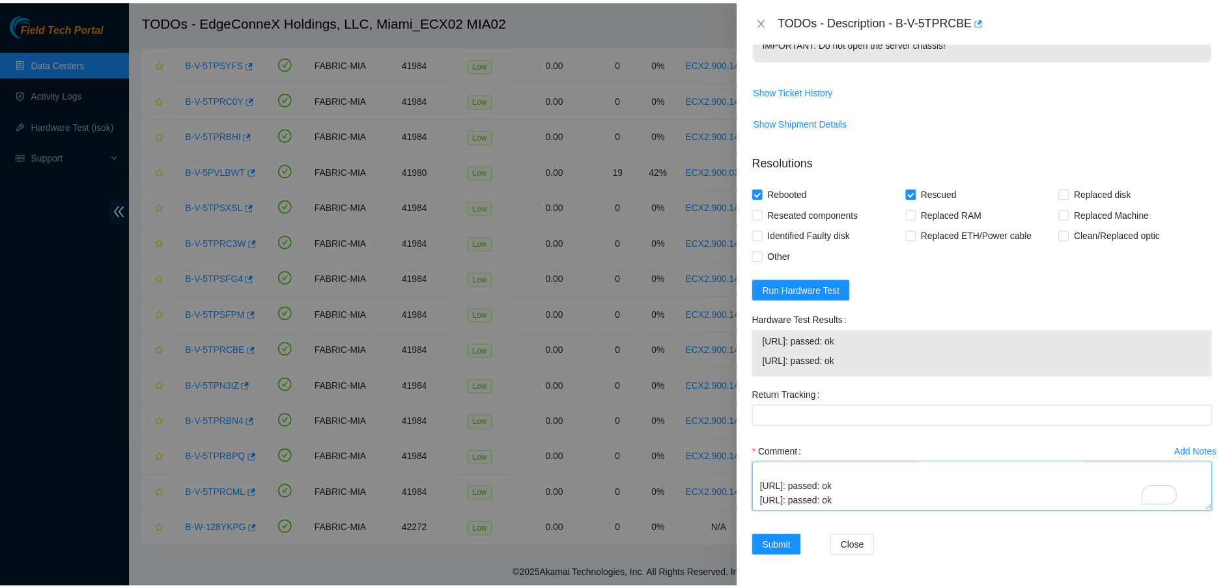
scroll to position [437, 0]
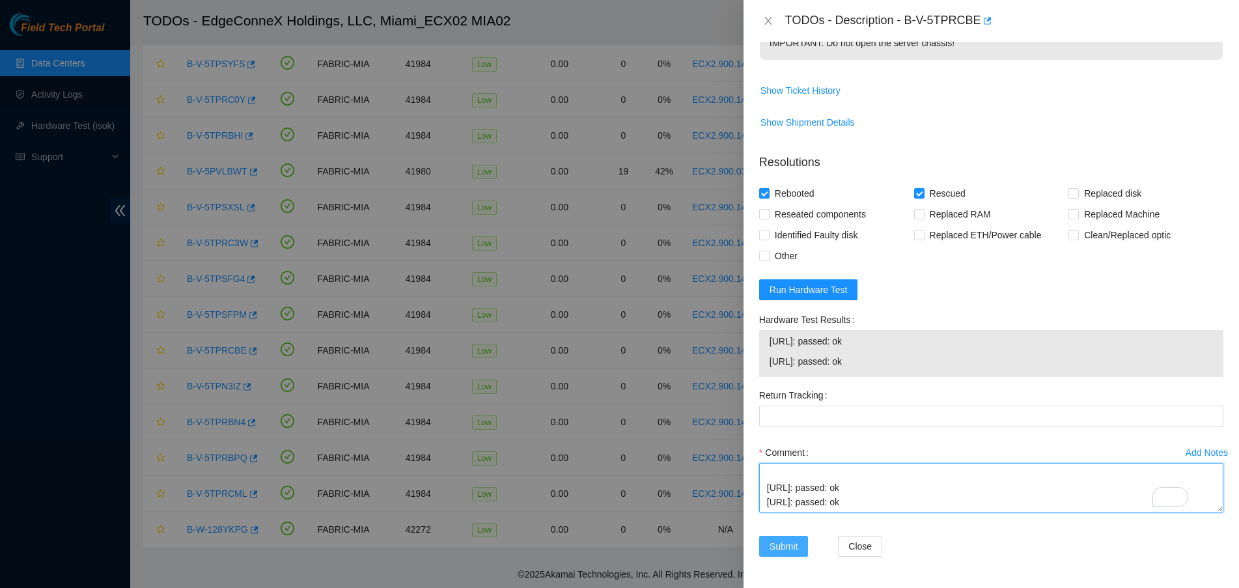
type textarea "Verified ticket is safe to work on YES NOCC Authorized: YES Located server conn…"
click at [801, 536] on button "Submit" at bounding box center [783, 546] width 49 height 21
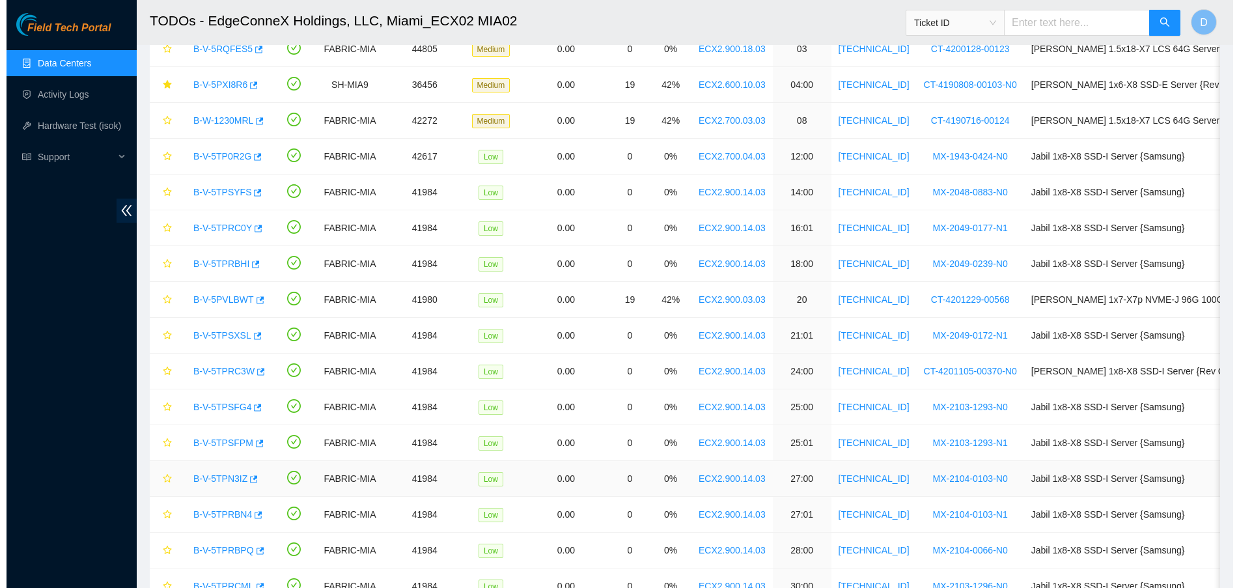
scroll to position [249, 0]
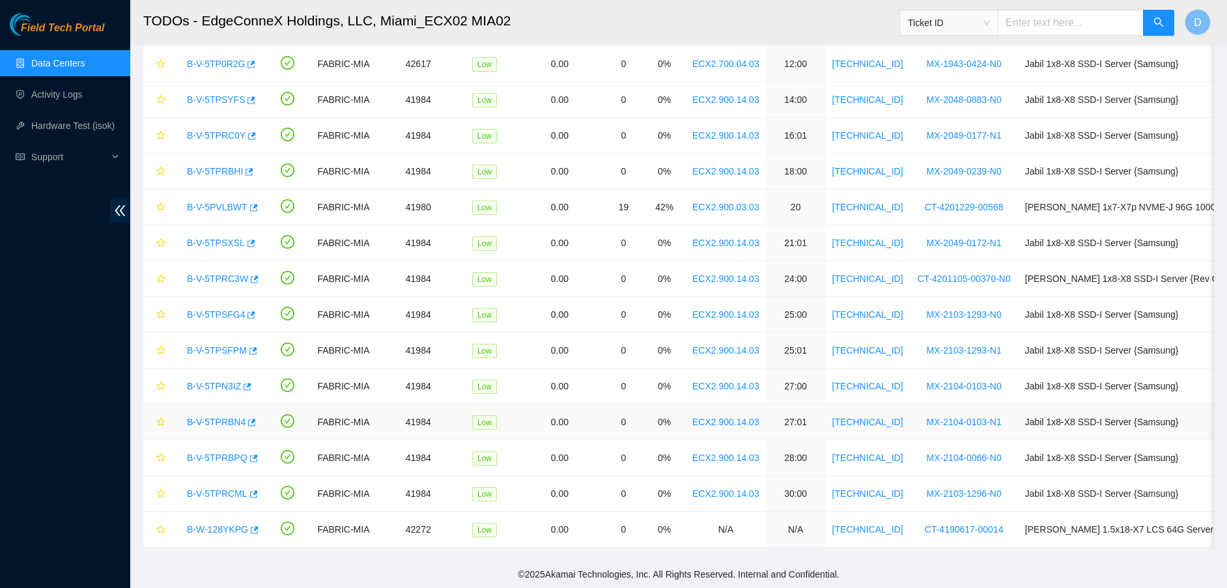
click at [207, 417] on link "B-V-5TPRBN4" at bounding box center [216, 422] width 59 height 10
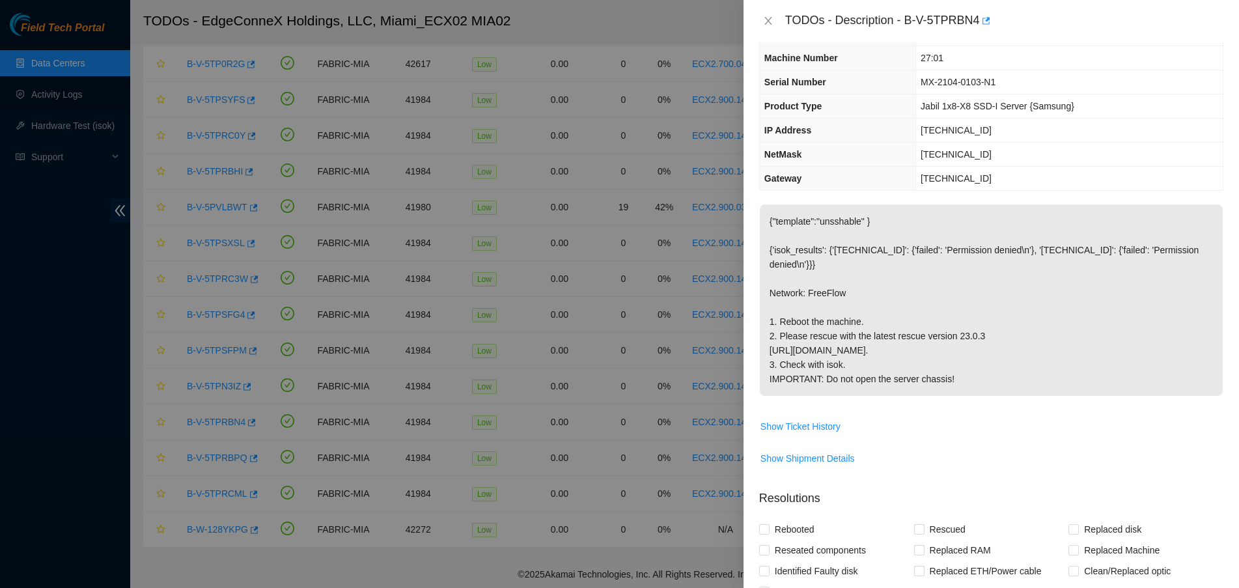
scroll to position [0, 0]
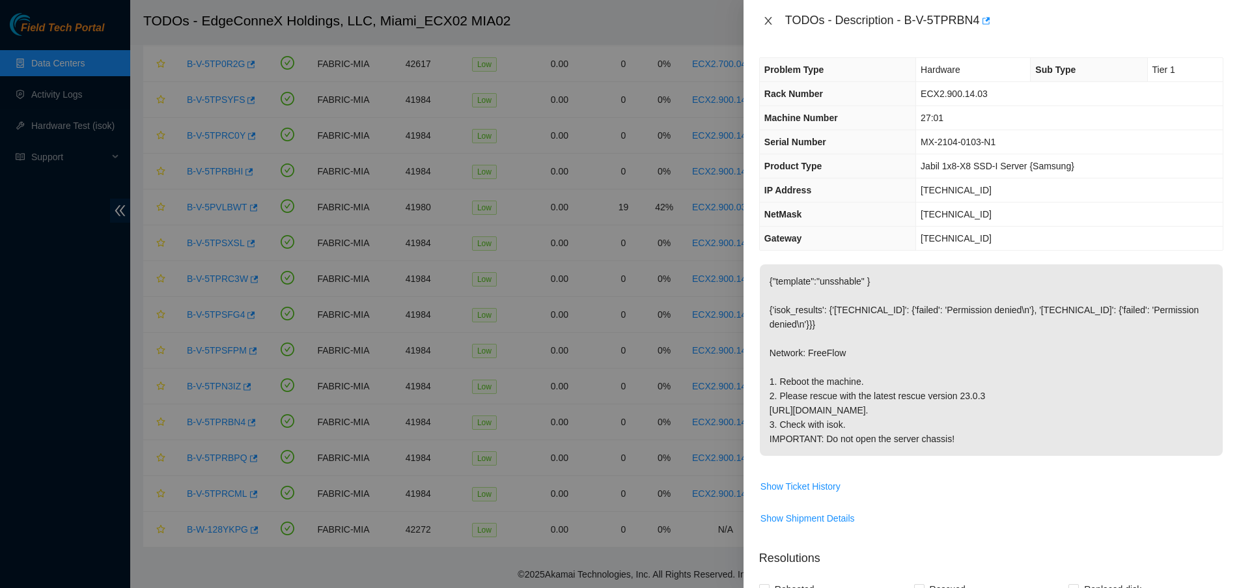
click at [769, 16] on icon "close" at bounding box center [768, 21] width 10 height 10
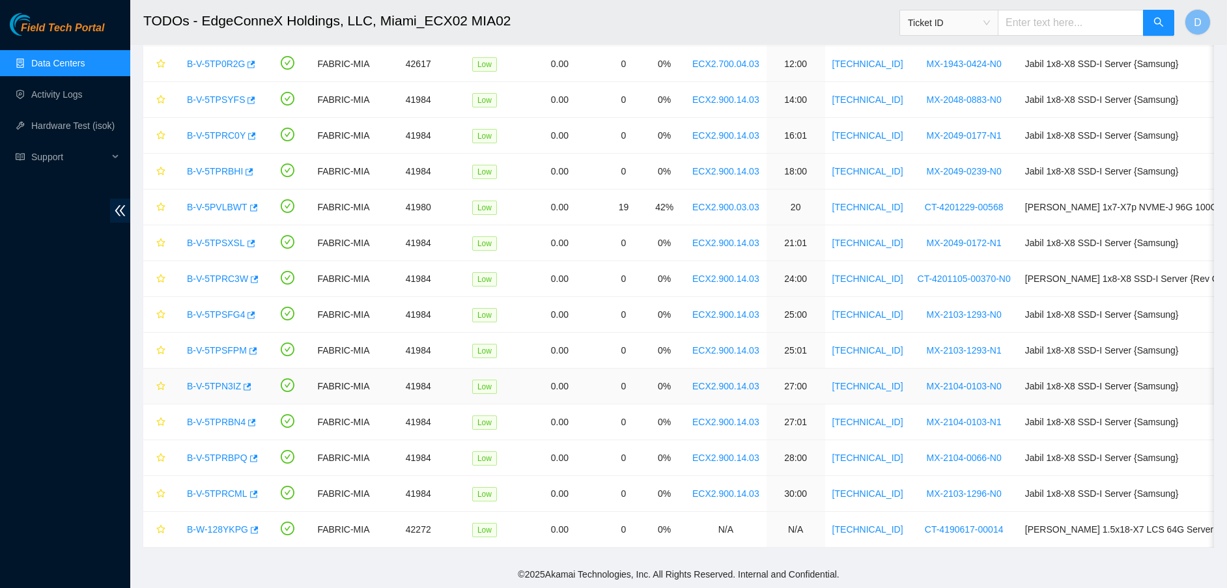
click at [210, 381] on link "B-V-5TPN3IZ" at bounding box center [214, 386] width 54 height 10
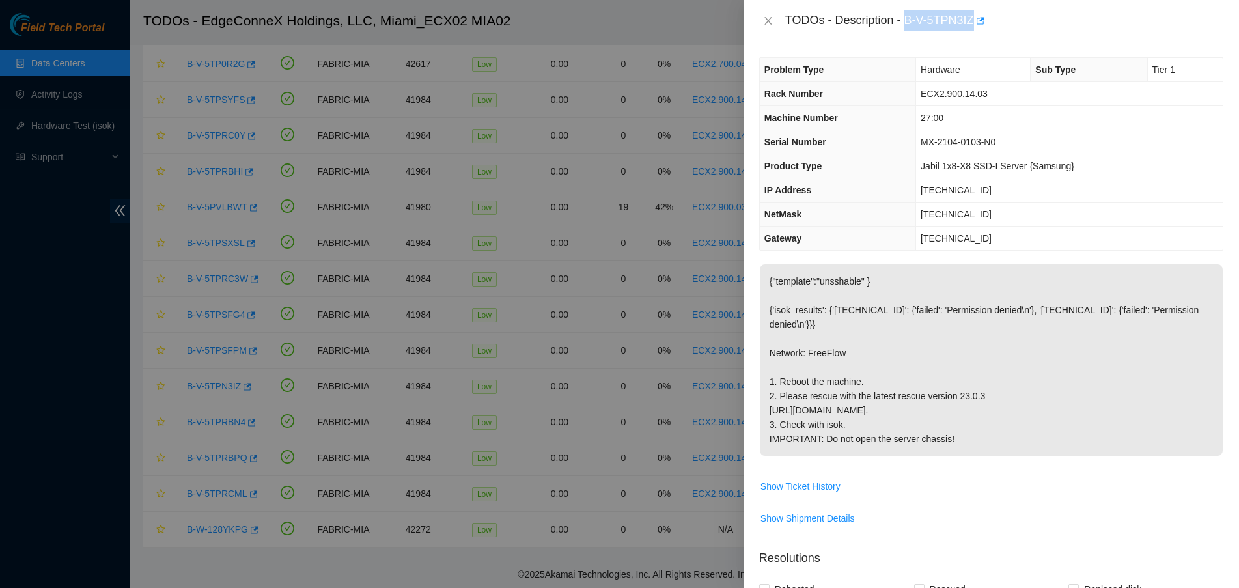
drag, startPoint x: 905, startPoint y: 18, endPoint x: 974, endPoint y: 36, distance: 70.9
click at [974, 36] on div "TODOs - Description - B-V-5TPN3IZ" at bounding box center [992, 21] width 496 height 42
copy div "B-V-5TPN3IZ"
click at [767, 25] on icon "close" at bounding box center [768, 21] width 10 height 10
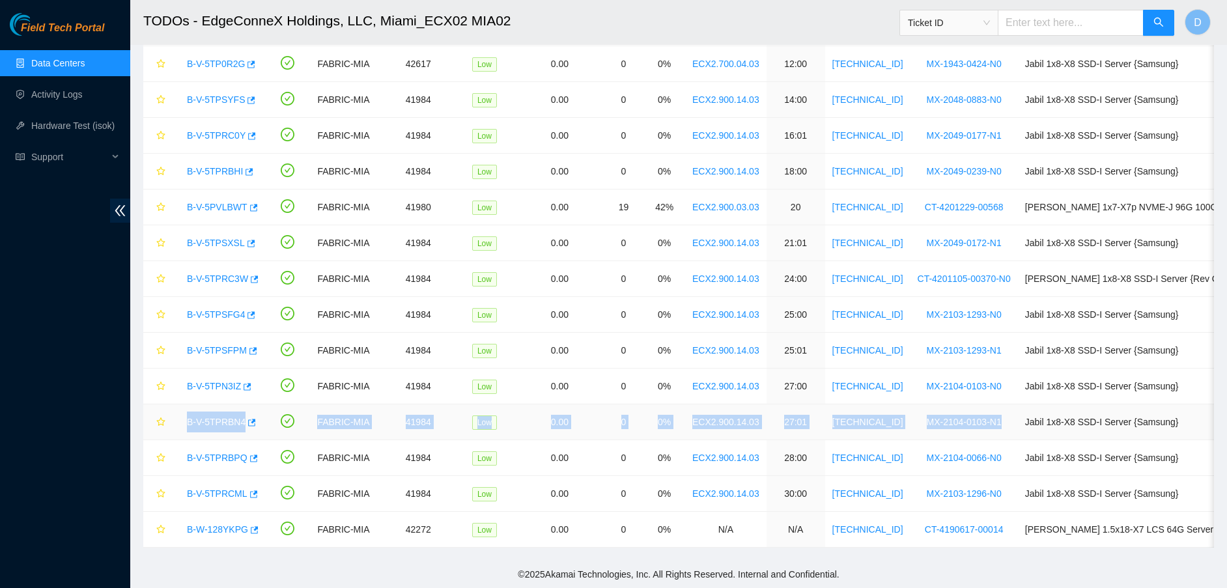
drag, startPoint x: 182, startPoint y: 405, endPoint x: 981, endPoint y: 401, distance: 798.4
click at [981, 404] on tr "B-V-5TPRBN4 FABRIC-MIA 41984 Low 0.00 0 0% ECX2.900.14.03 27:01 23.218.255.57 M…" at bounding box center [737, 422] width 1188 height 36
copy tr "B-V-5TPRBN4 FABRIC-MIA 41984 Low 0.00 0 0% ECX2.900.14.03 27:01 23.218.255.57 M…"
click at [209, 381] on link "B-V-5TPN3IZ" at bounding box center [214, 386] width 54 height 10
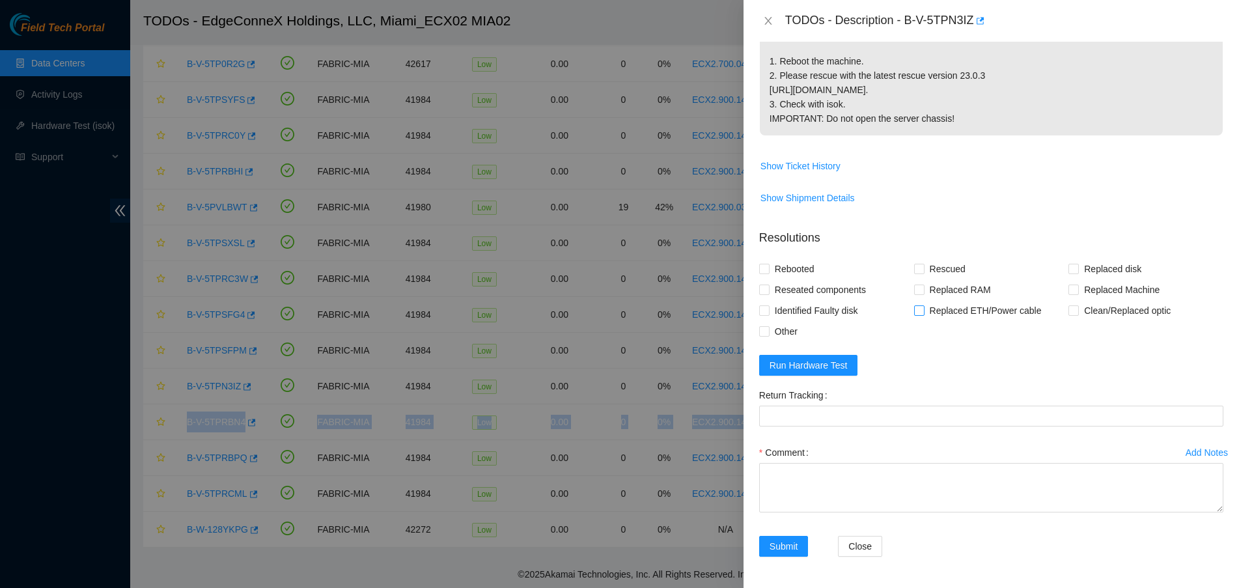
scroll to position [349, 0]
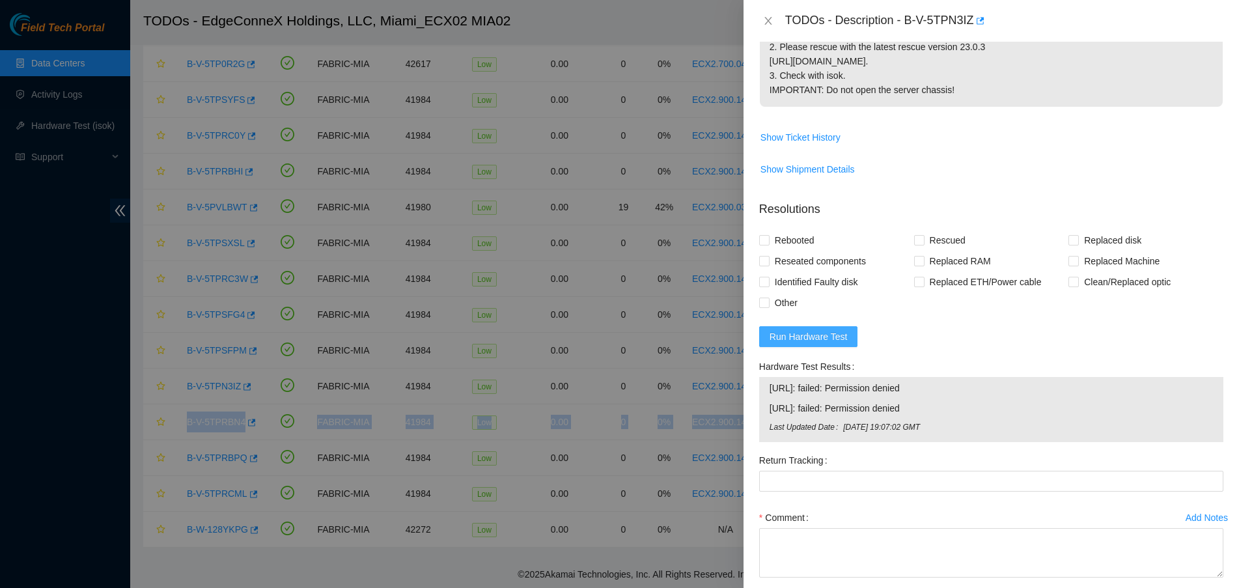
click at [790, 344] on span "Run Hardware Test" at bounding box center [809, 337] width 78 height 14
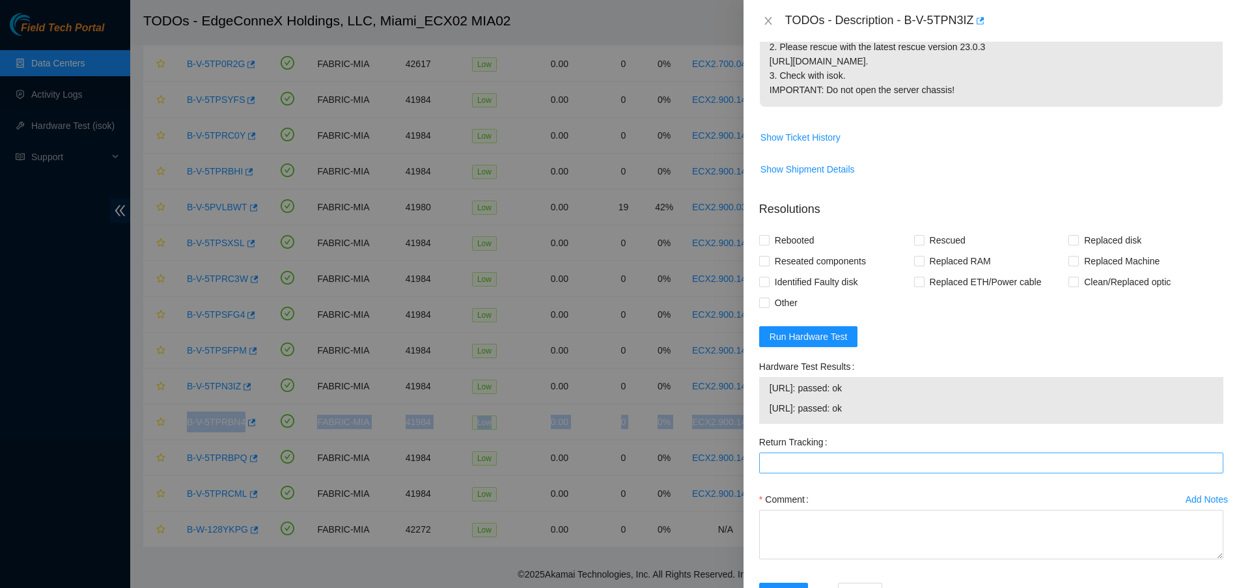
scroll to position [425, 0]
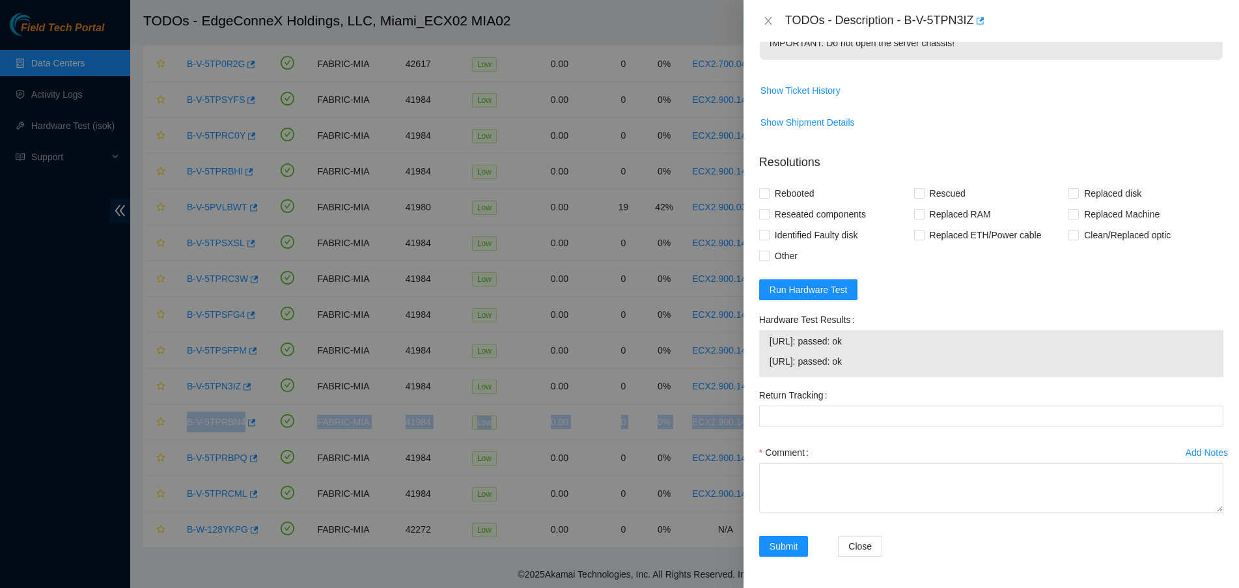
drag, startPoint x: 922, startPoint y: 358, endPoint x: 767, endPoint y: 339, distance: 156.1
click at [767, 339] on div "23.218.255.56: passed: ok 23.218.255.57: passed: ok" at bounding box center [991, 353] width 464 height 47
copy tbody "23.218.255.56: passed: ok 23.218.255.57: passed: ok"
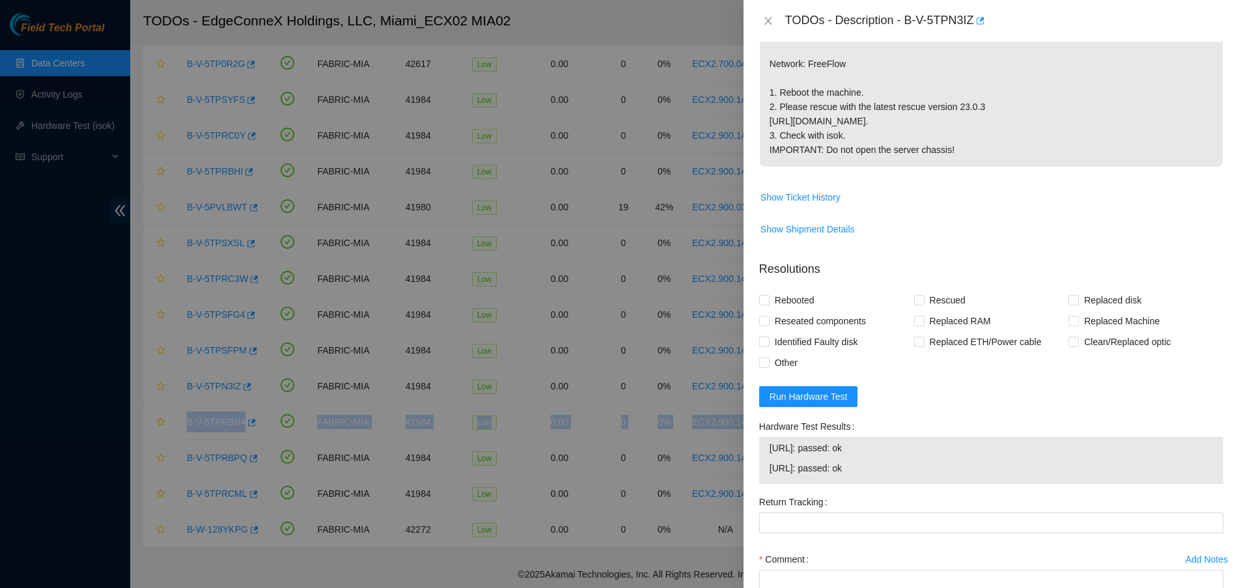
scroll to position [326, 0]
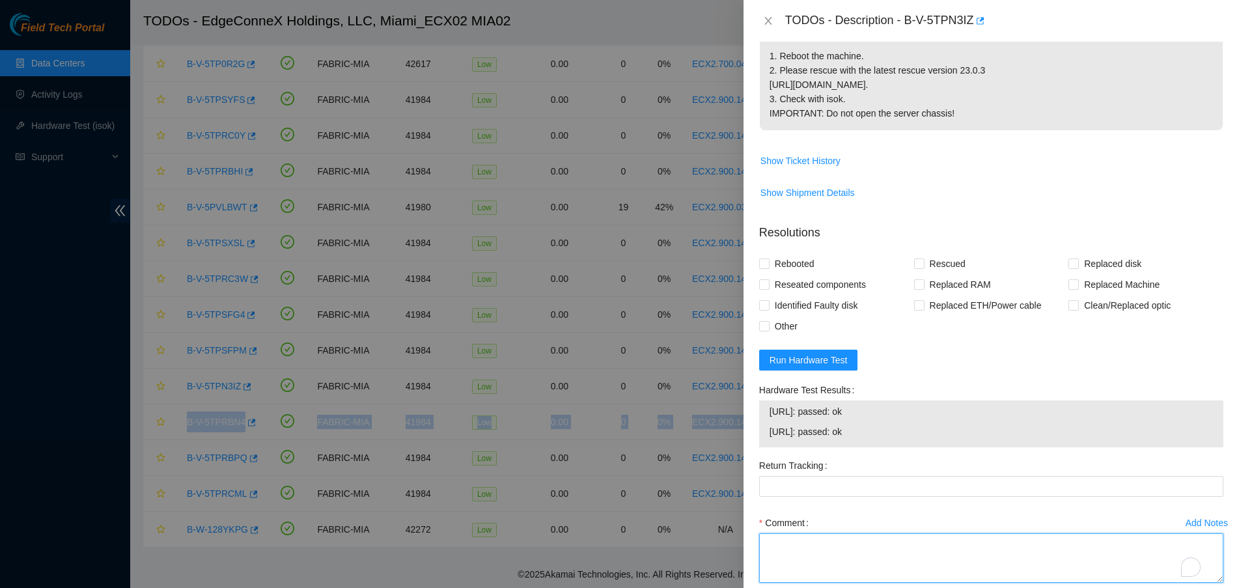
click at [818, 573] on textarea "Comment" at bounding box center [991, 557] width 464 height 49
paste textarea "Verified ticket is safe to work on YES NOCC Authorized: YES Located server conn…"
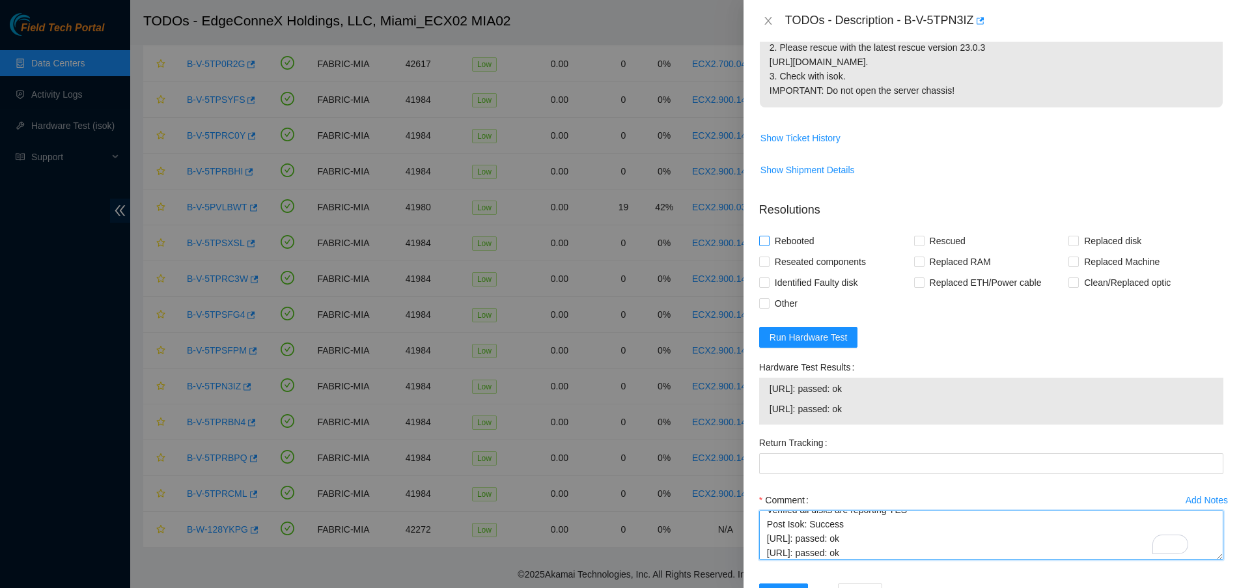
scroll to position [183, 0]
type textarea "Verified ticket is safe to work on YES NOCC Authorized: YES Located server conn…"
click at [774, 251] on span "Rebooted" at bounding box center [795, 241] width 50 height 21
click at [768, 245] on input "Rebooted" at bounding box center [763, 240] width 9 height 9
checkbox input "true"
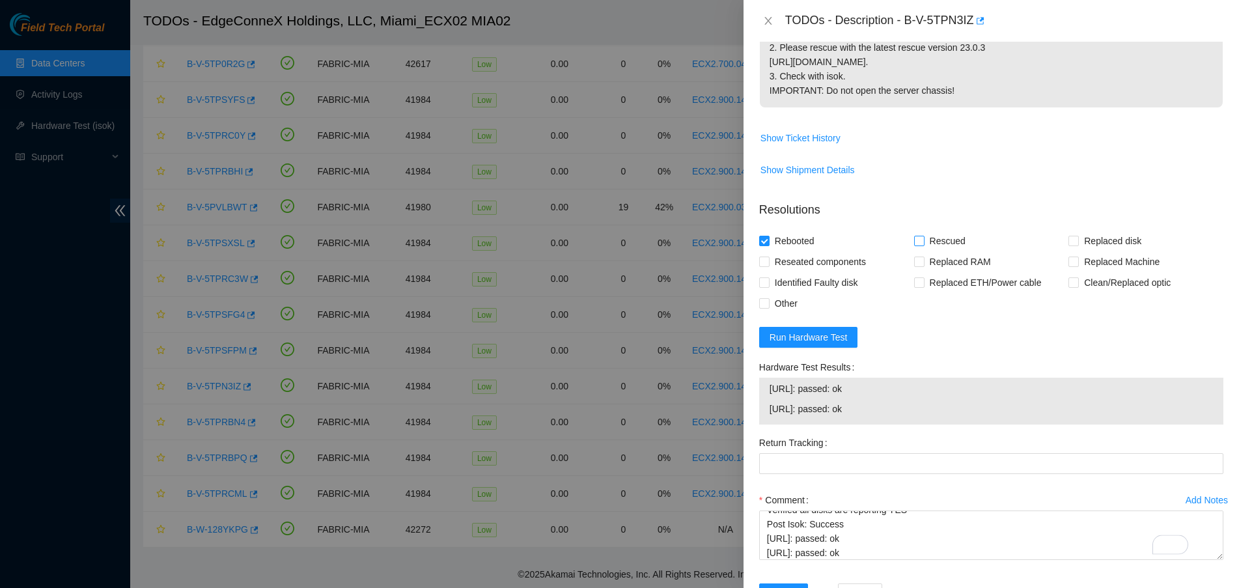
click at [914, 245] on input "Rescued" at bounding box center [918, 240] width 9 height 9
checkbox input "true"
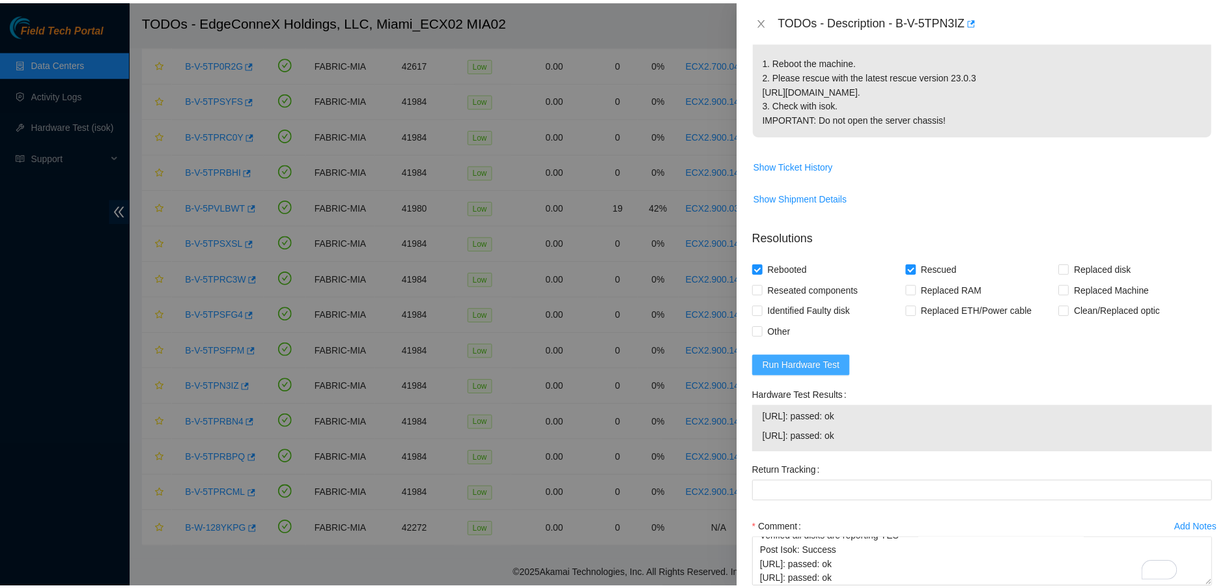
scroll to position [437, 0]
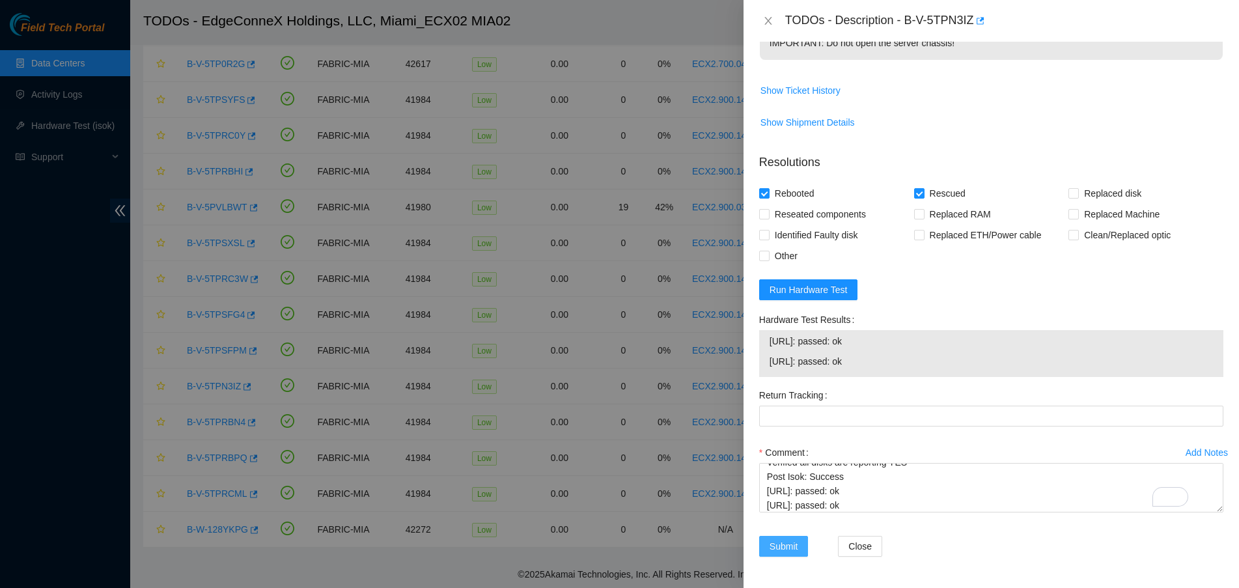
click at [784, 539] on span "Submit" at bounding box center [784, 546] width 29 height 14
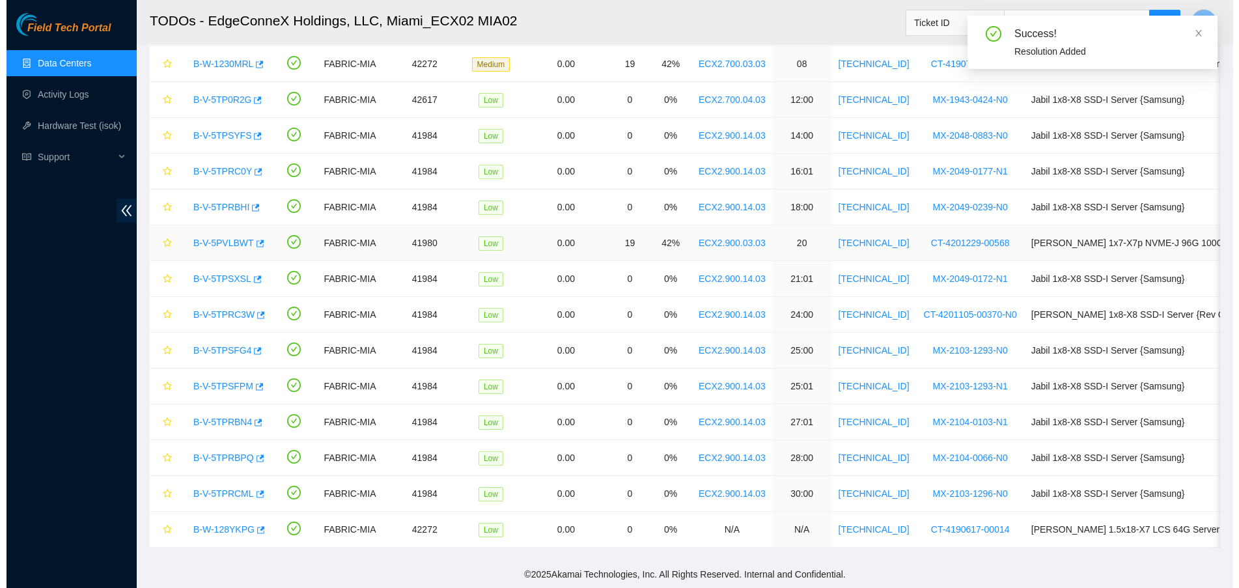
scroll to position [214, 0]
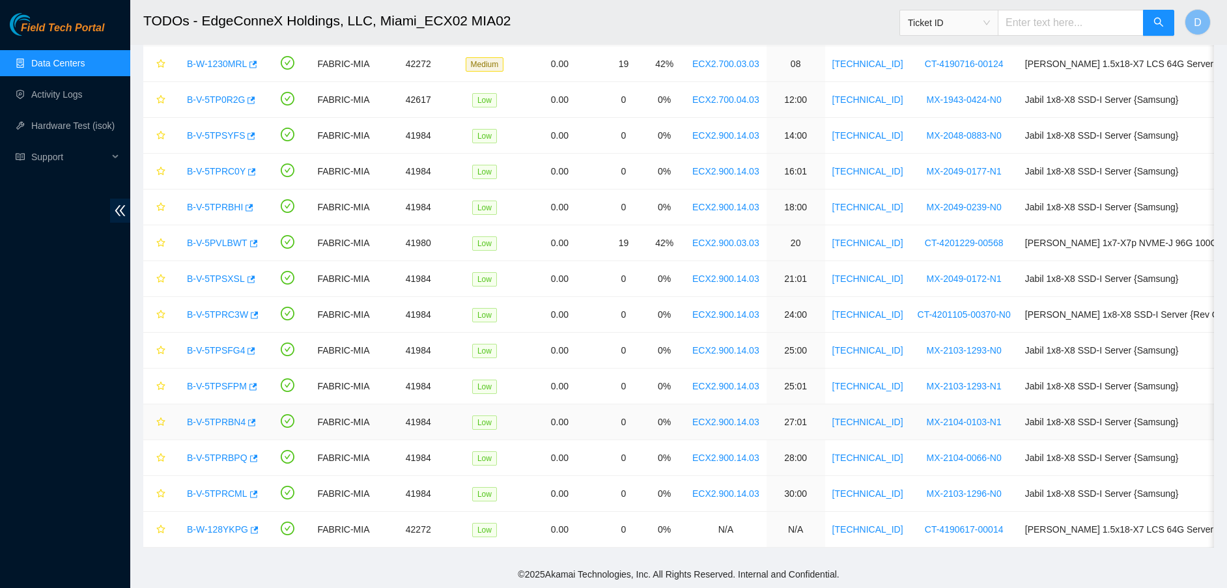
click at [207, 417] on link "B-V-5TPRBN4" at bounding box center [216, 422] width 59 height 10
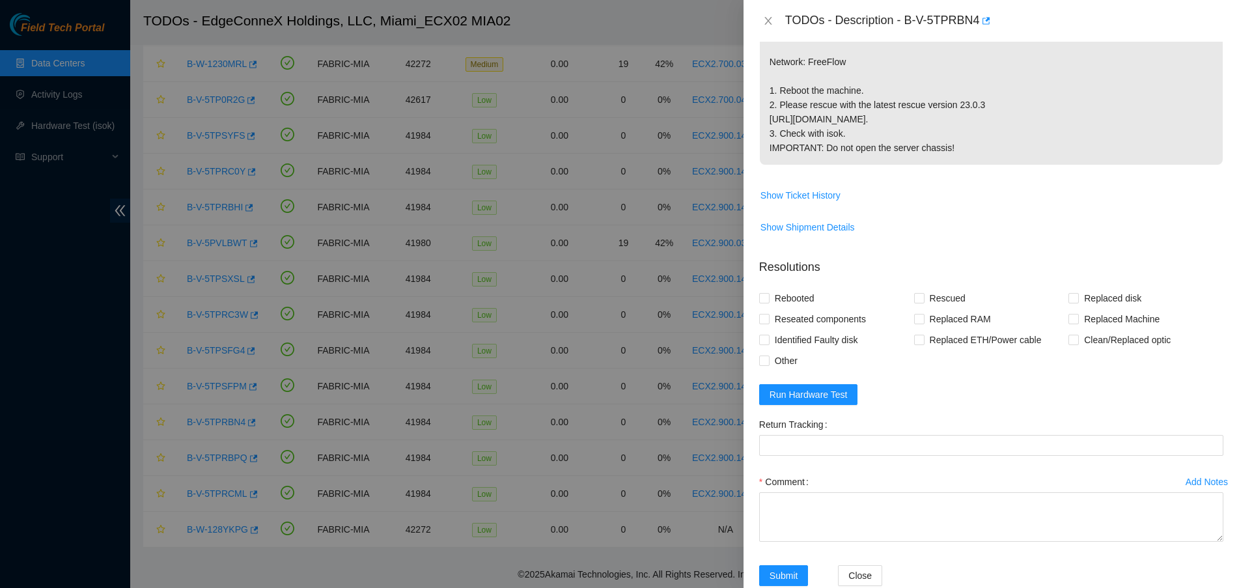
scroll to position [349, 0]
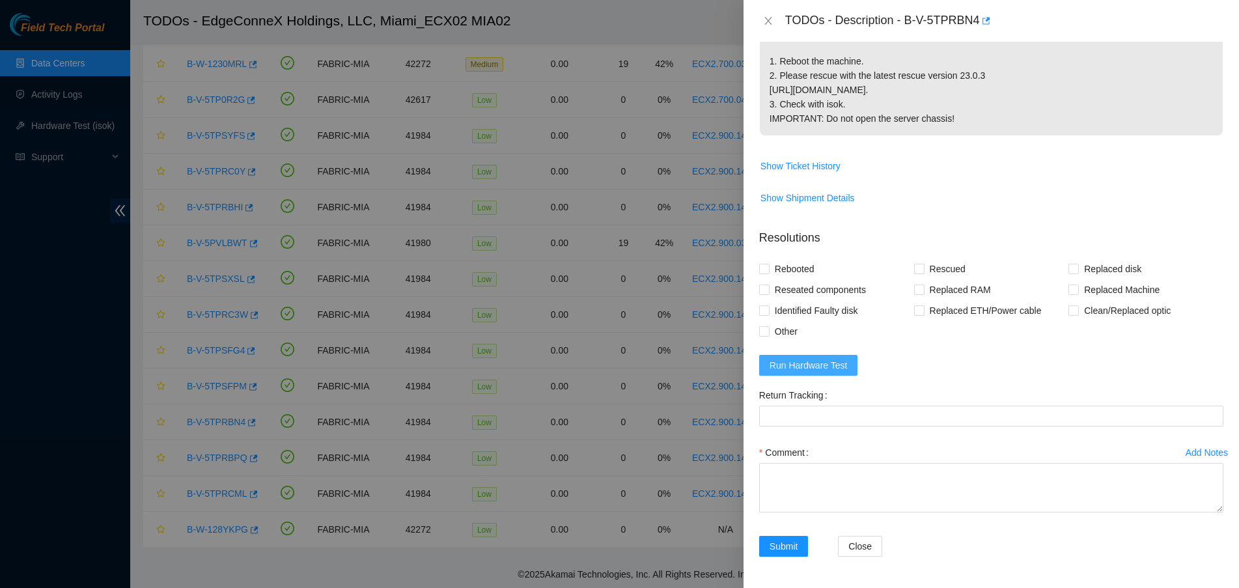
click at [832, 368] on span "Run Hardware Test" at bounding box center [809, 365] width 78 height 14
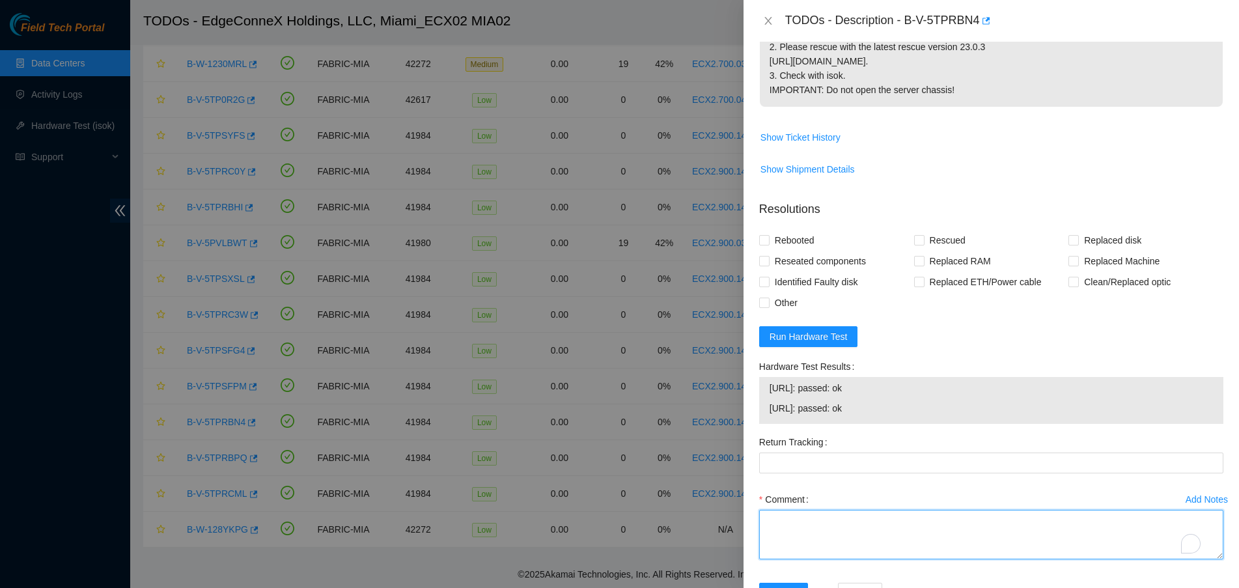
click at [834, 559] on textarea "Comment" at bounding box center [991, 534] width 464 height 49
paste textarea "Verified ticket is safe to work on YES NOCC Authorized: YES Located server conn…"
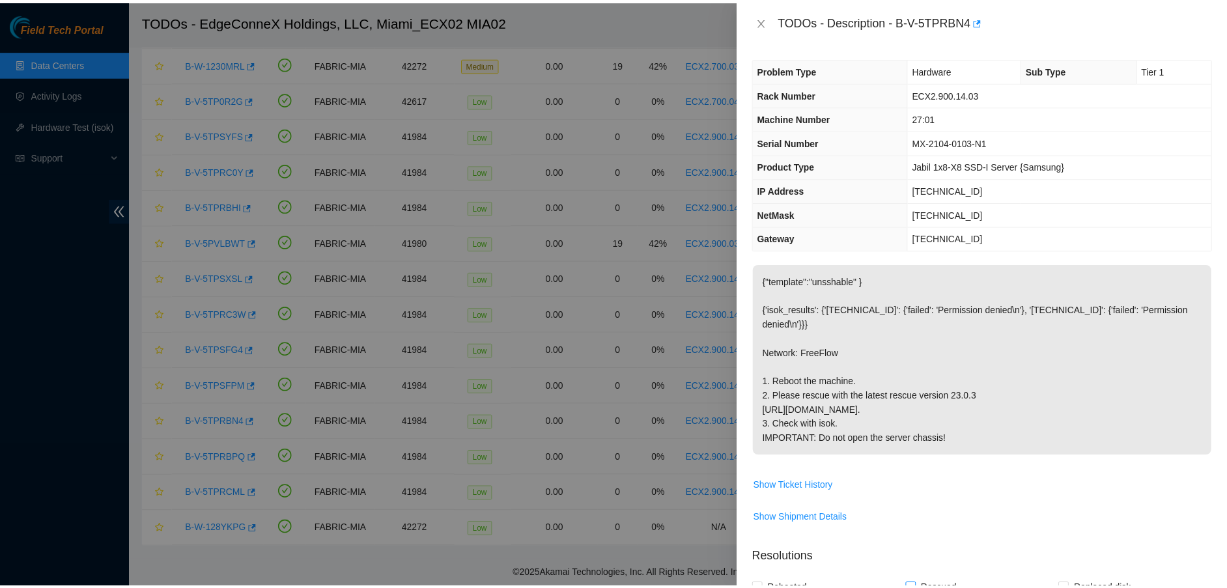
scroll to position [437, 0]
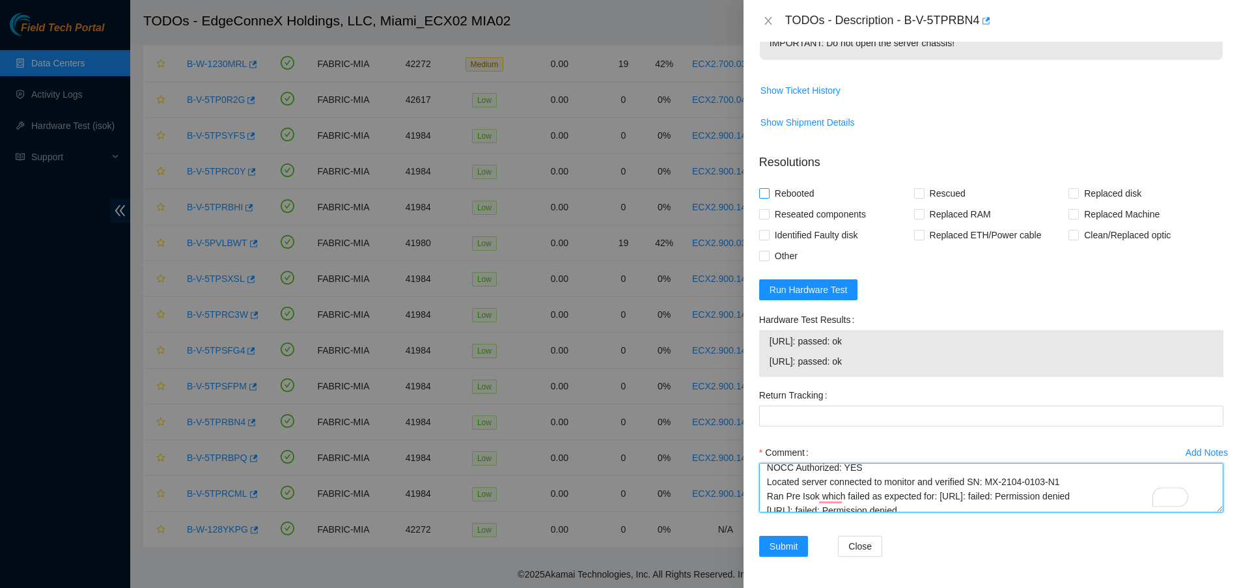
type textarea "Verified ticket is safe to work on YES NOCC Authorized: YES Located server conn…"
click at [766, 188] on input "Rebooted" at bounding box center [763, 192] width 9 height 9
checkbox input "true"
click at [914, 188] on input "Rescued" at bounding box center [918, 192] width 9 height 9
checkbox input "true"
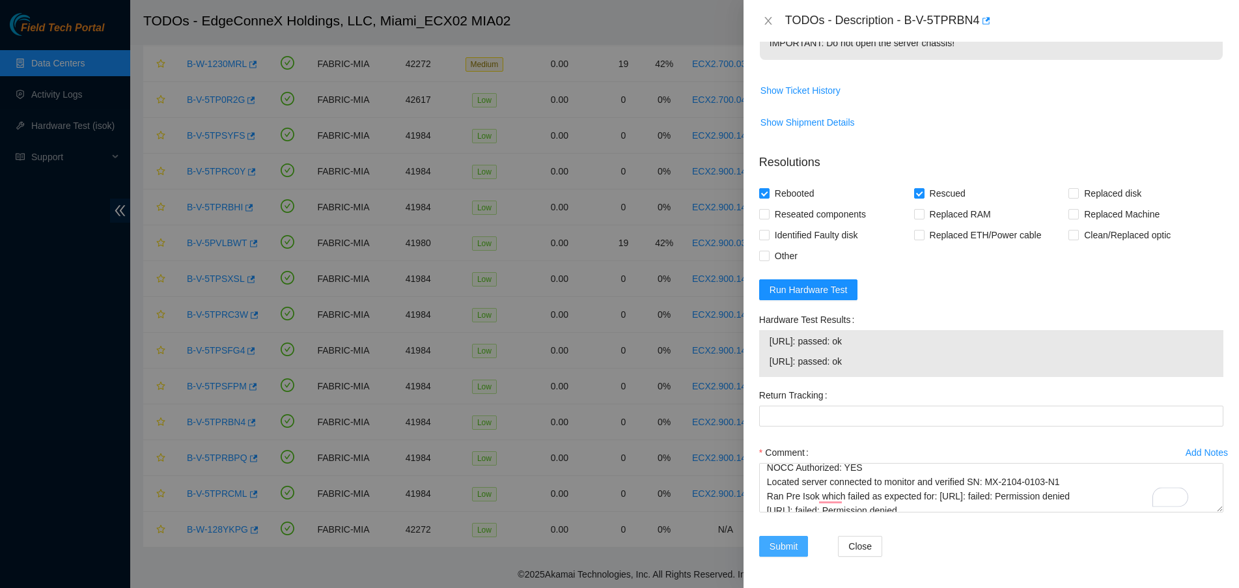
click at [783, 540] on span "Submit" at bounding box center [784, 546] width 29 height 14
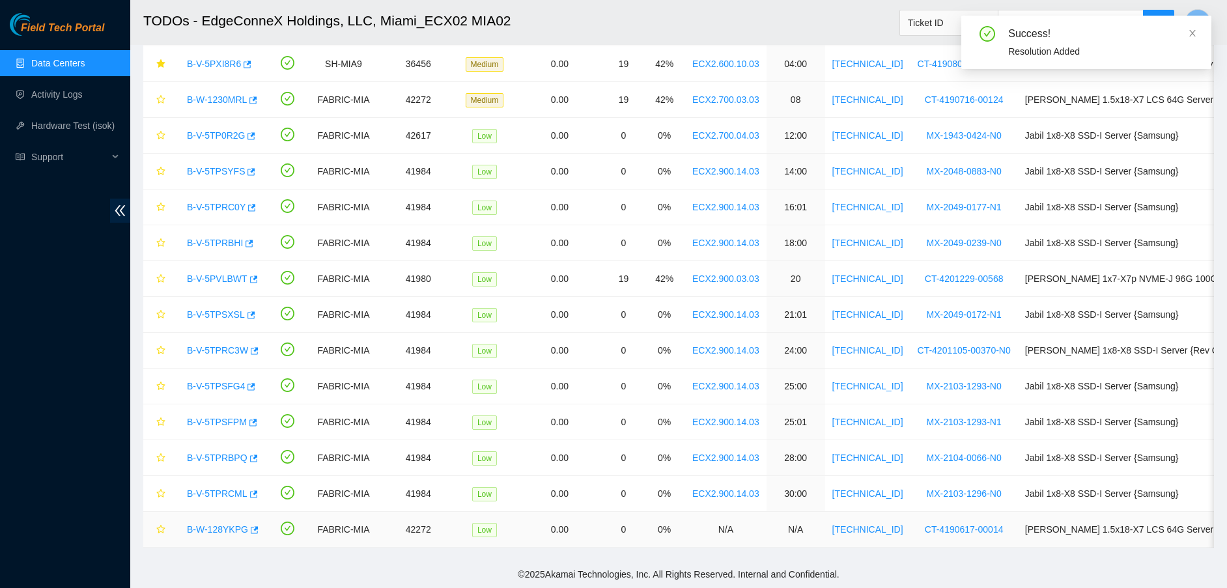
scroll to position [178, 0]
click at [64, 62] on link "Data Centers" at bounding box center [57, 63] width 53 height 10
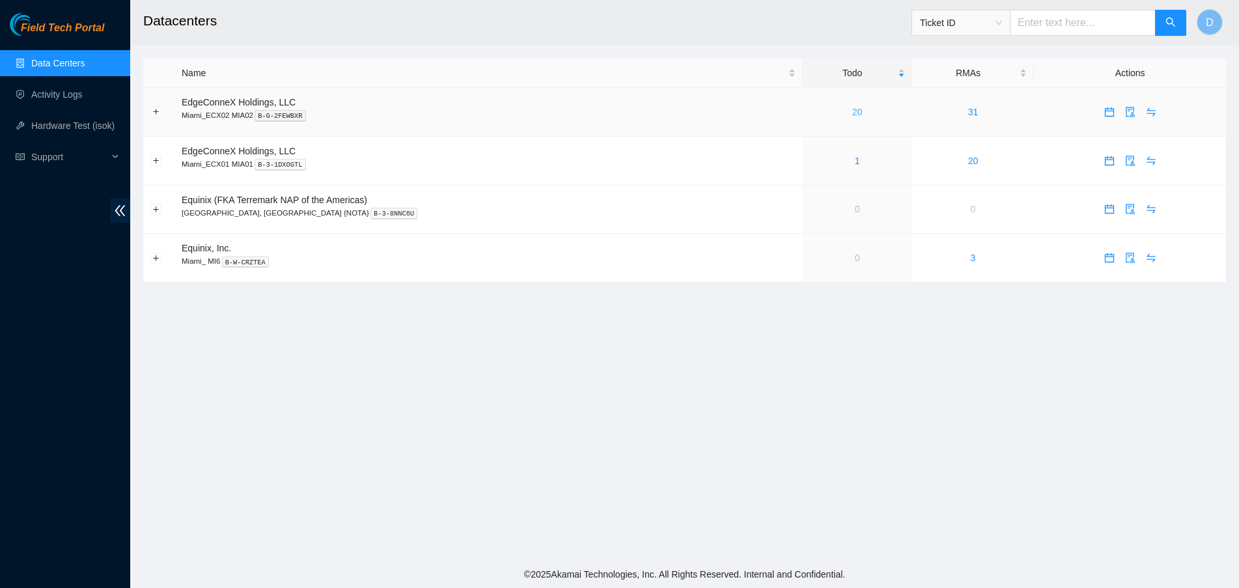
click at [852, 115] on link "20" at bounding box center [857, 112] width 10 height 10
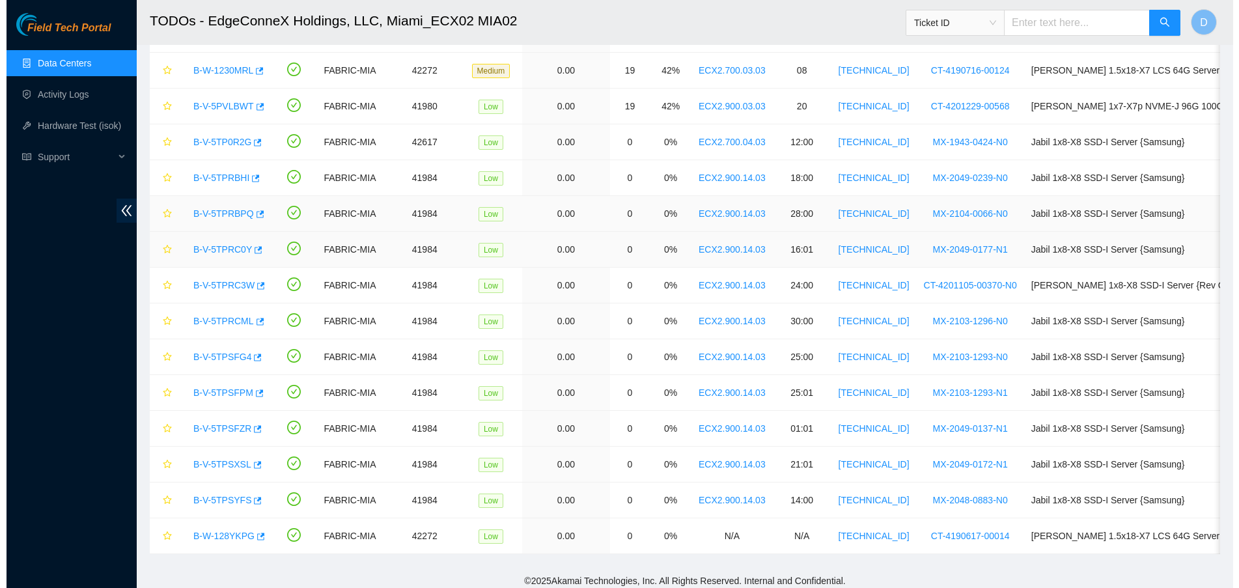
scroll to position [163, 0]
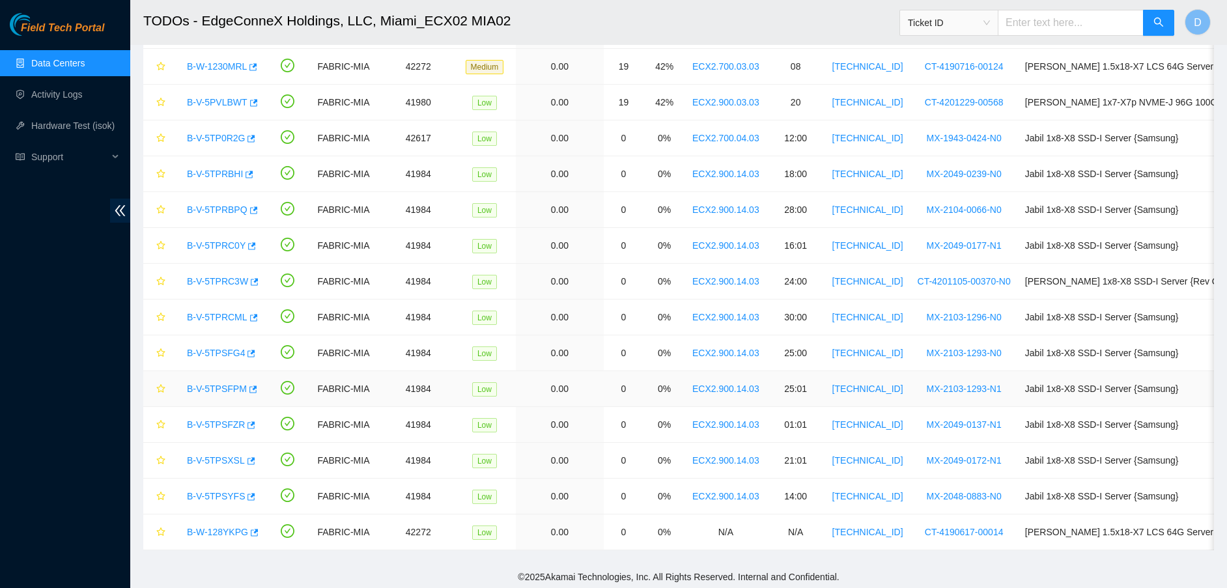
click at [219, 387] on link "B-V-5TPSFPM" at bounding box center [217, 389] width 60 height 10
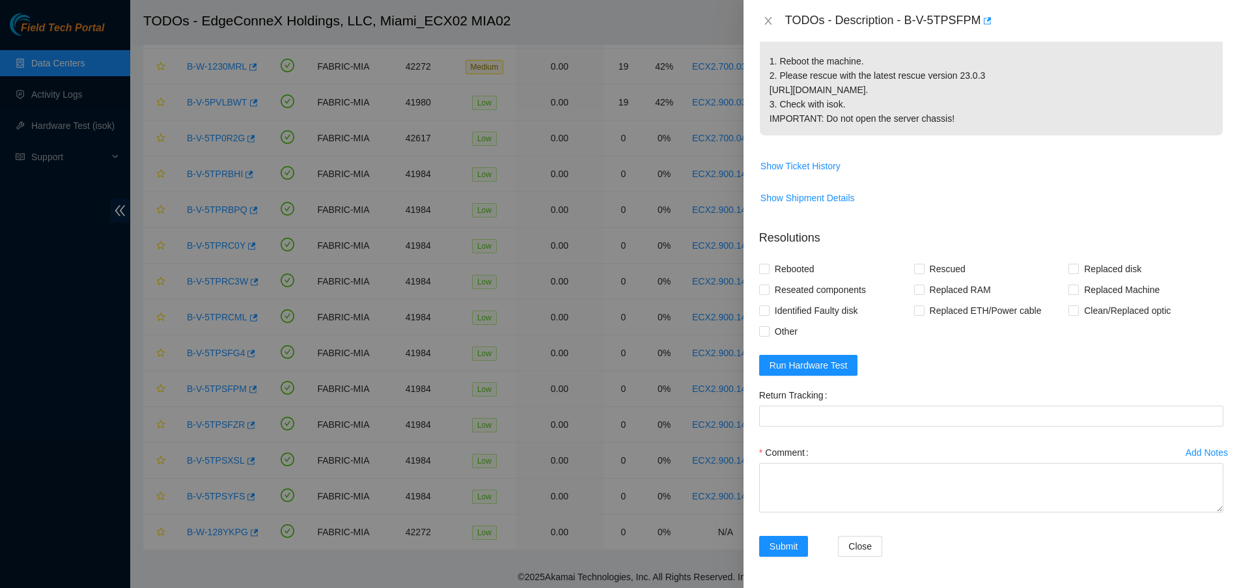
scroll to position [349, 0]
click at [814, 365] on span "Run Hardware Test" at bounding box center [809, 365] width 78 height 14
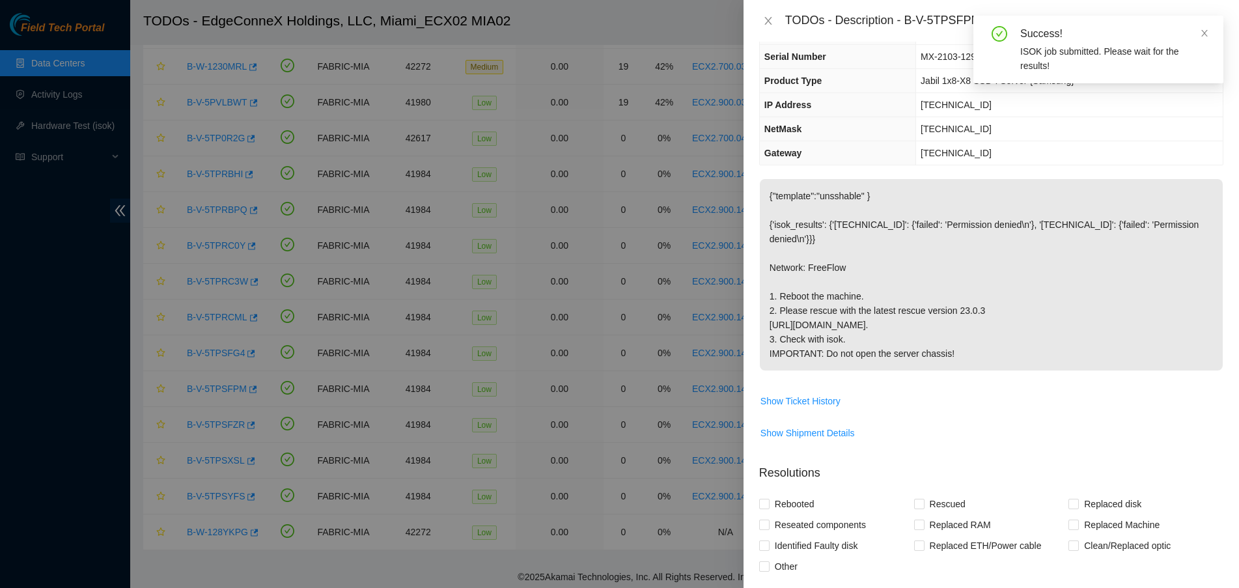
scroll to position [23, 0]
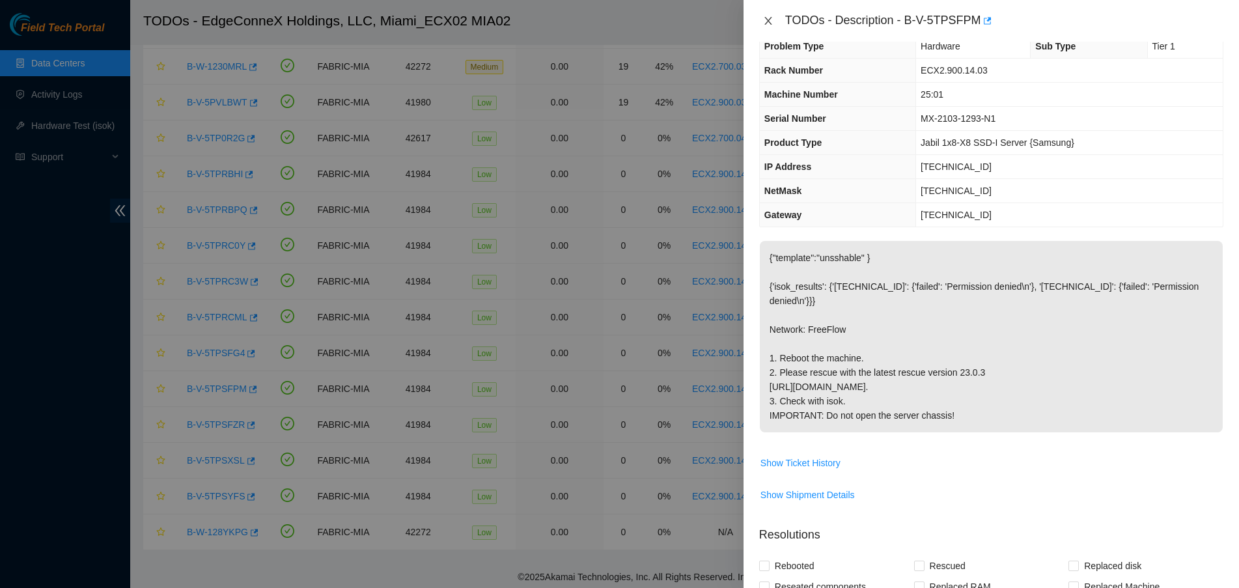
click at [764, 22] on icon "close" at bounding box center [768, 21] width 10 height 10
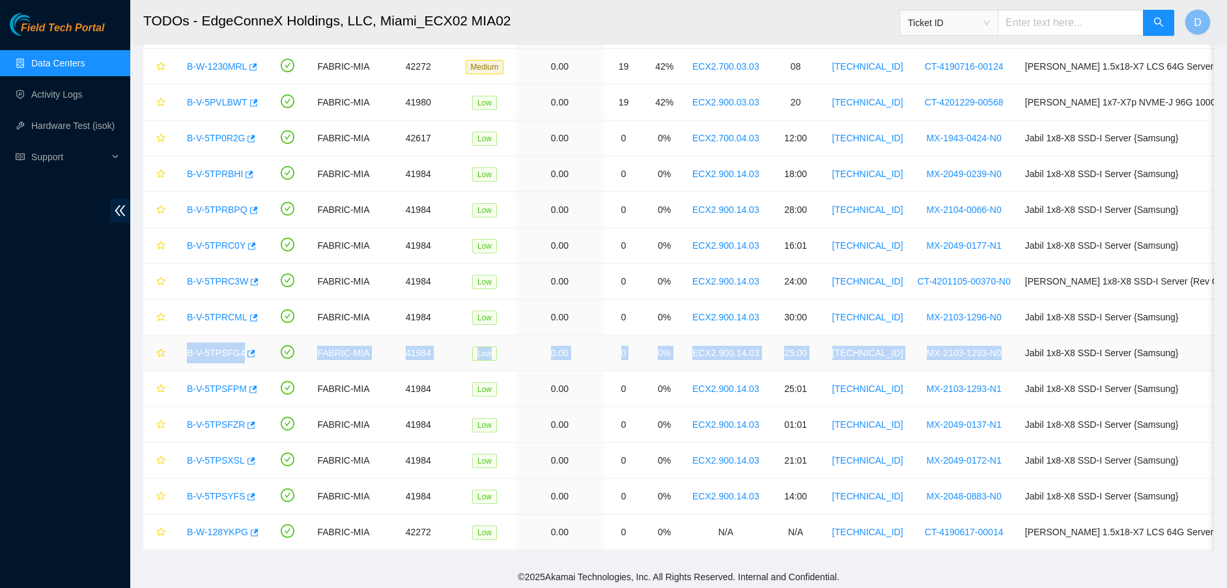
drag, startPoint x: 182, startPoint y: 354, endPoint x: 985, endPoint y: 339, distance: 802.4
click at [985, 339] on tr "B-V-5TPSFG4 FABRIC-MIA 41984 Low 0.00 0 0% ECX2.900.14.03 25:00 23.218.255.52 M…" at bounding box center [737, 353] width 1188 height 36
copy tr "B-V-5TPSFG4 FABRIC-MIA 41984 Low 0.00 0 0% ECX2.900.14.03 25:00 23.218.255.52 M…"
click at [214, 348] on link "B-V-5TPSFG4" at bounding box center [216, 353] width 58 height 10
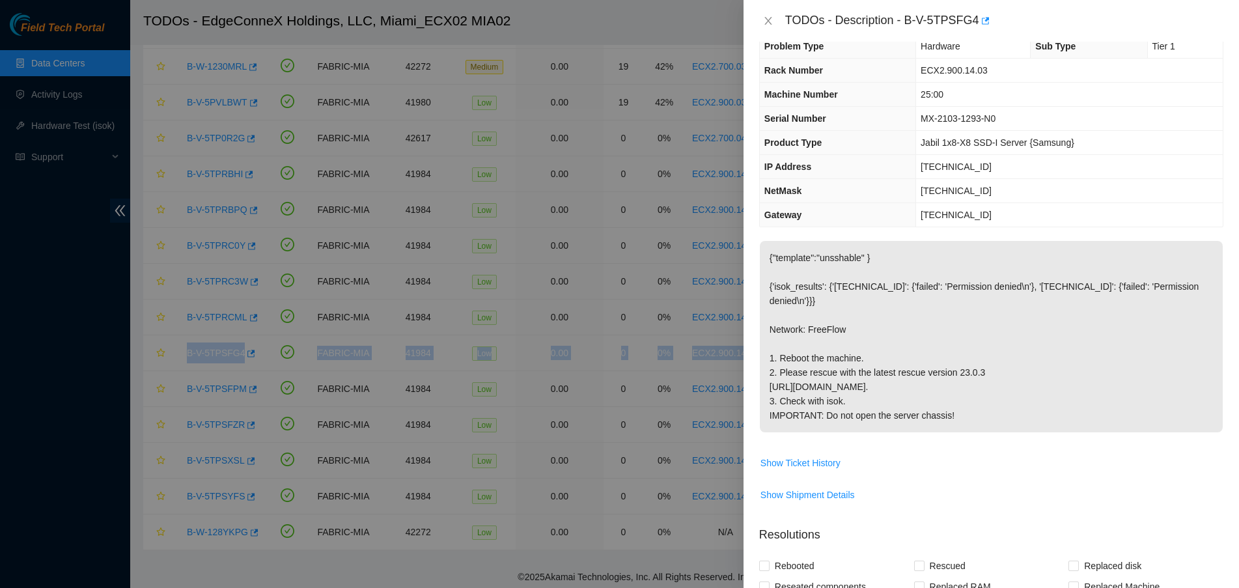
scroll to position [425, 0]
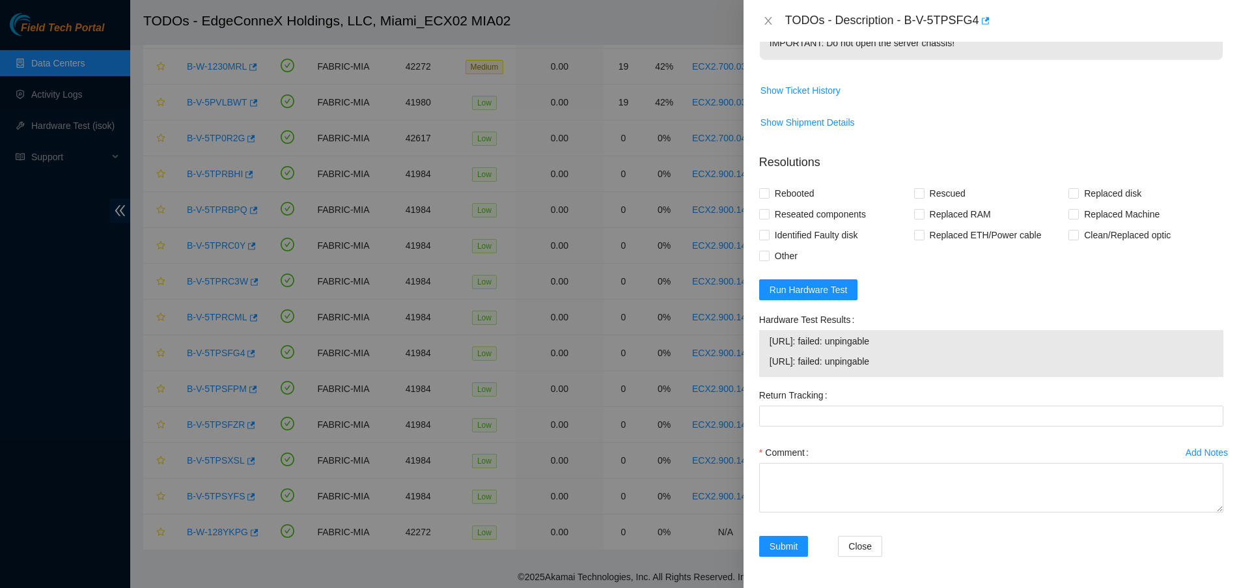
click at [976, 132] on span "Show Shipment Details" at bounding box center [991, 122] width 463 height 21
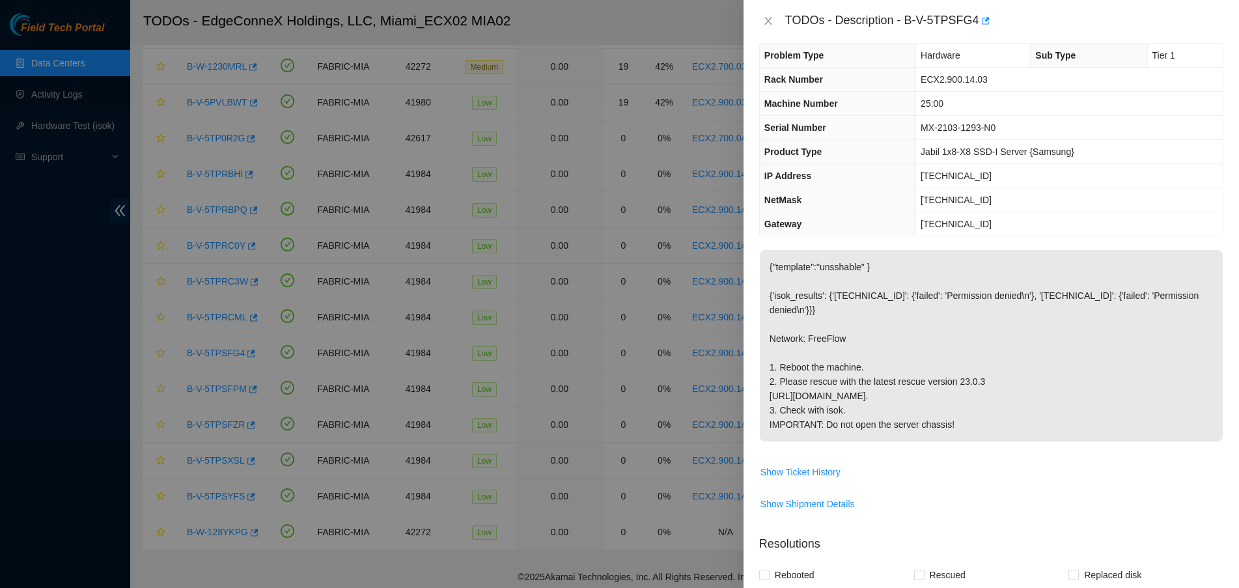
scroll to position [0, 0]
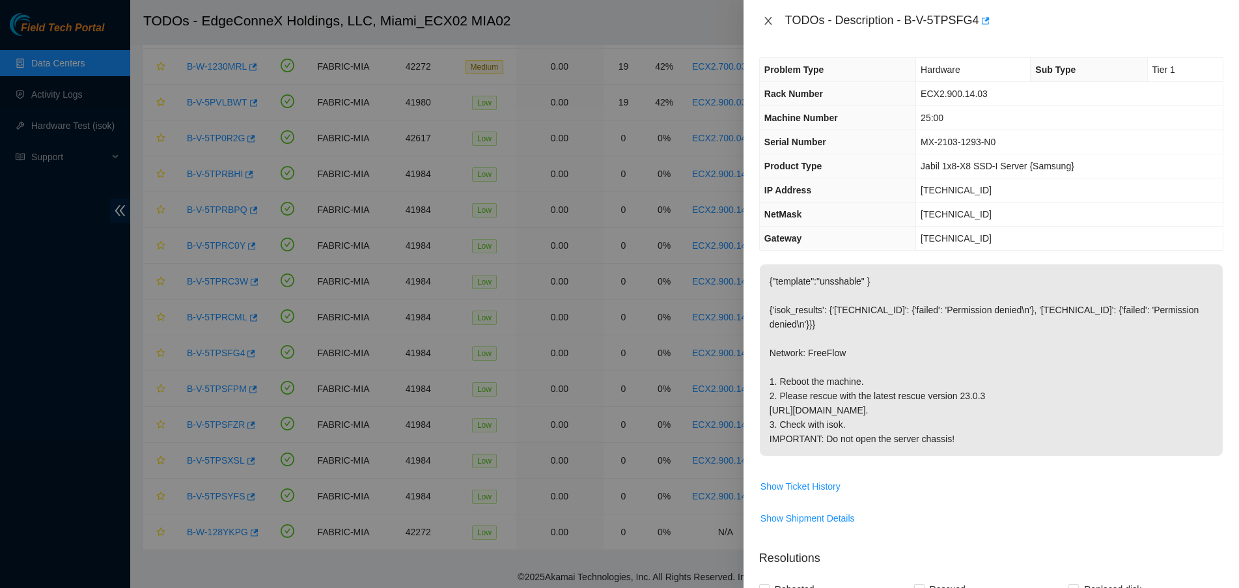
click at [763, 18] on icon "close" at bounding box center [768, 21] width 10 height 10
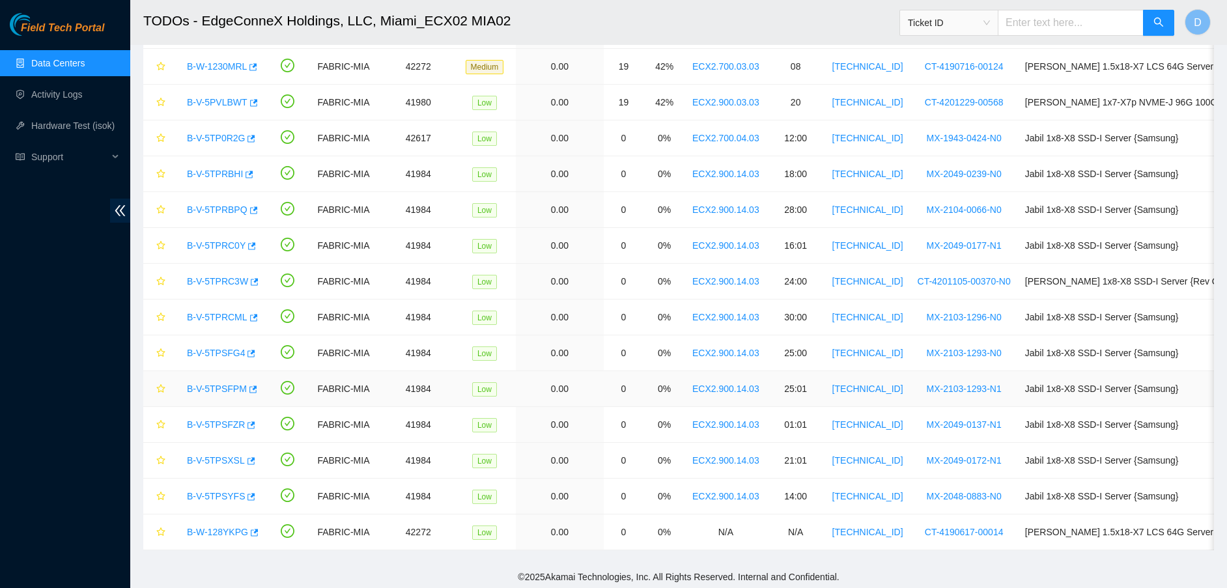
click at [228, 386] on link "B-V-5TPSFPM" at bounding box center [217, 389] width 60 height 10
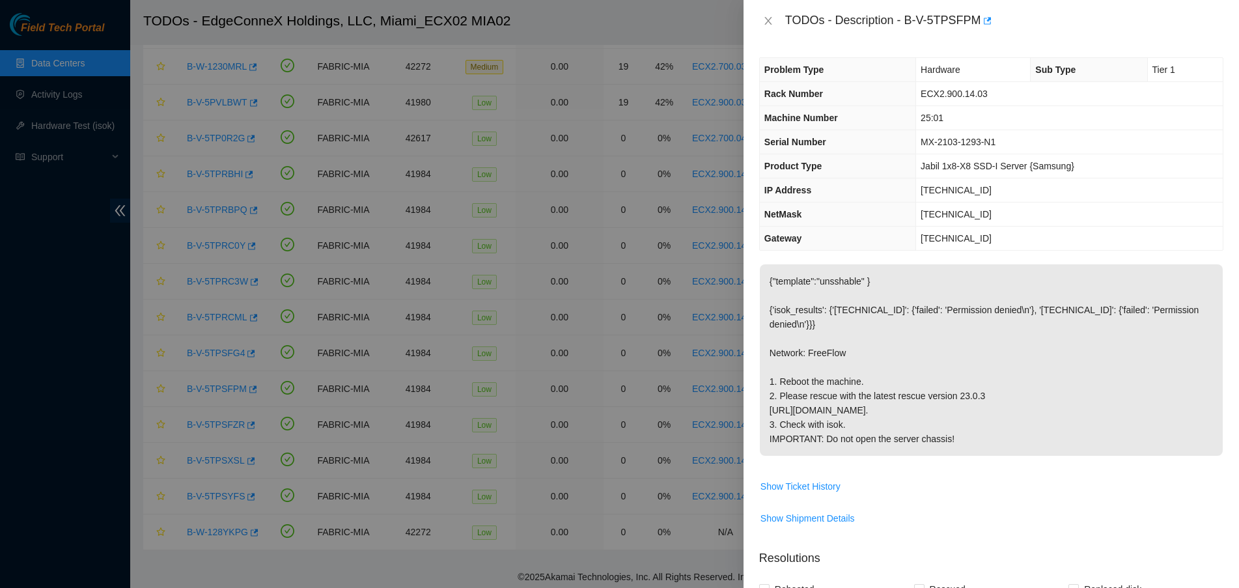
scroll to position [407, 0]
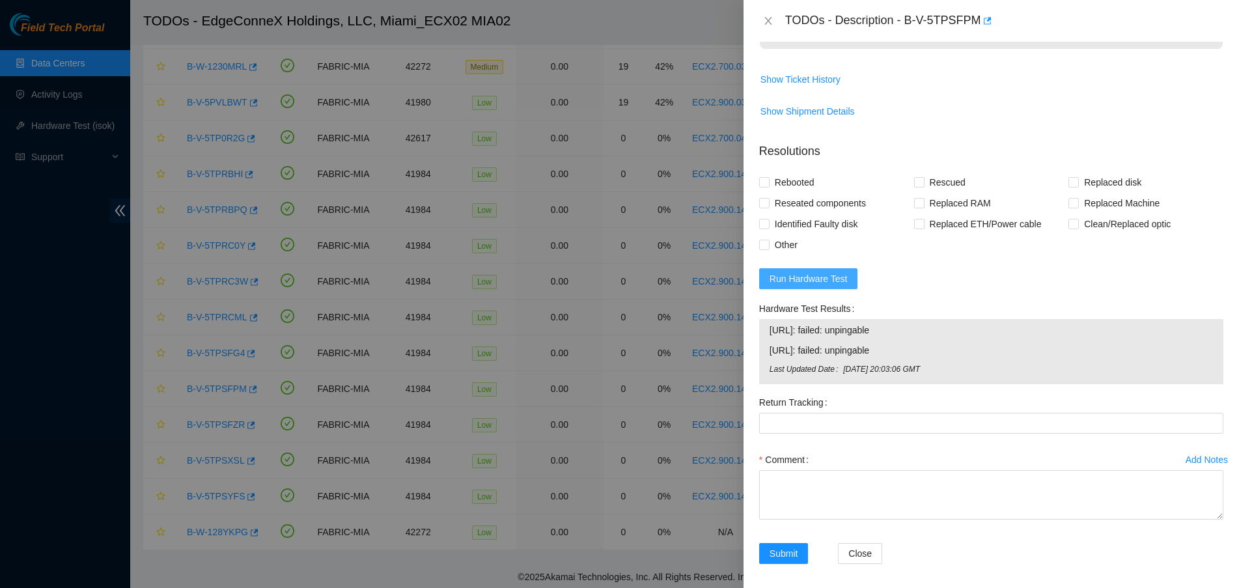
click at [806, 286] on span "Run Hardware Test" at bounding box center [809, 279] width 78 height 14
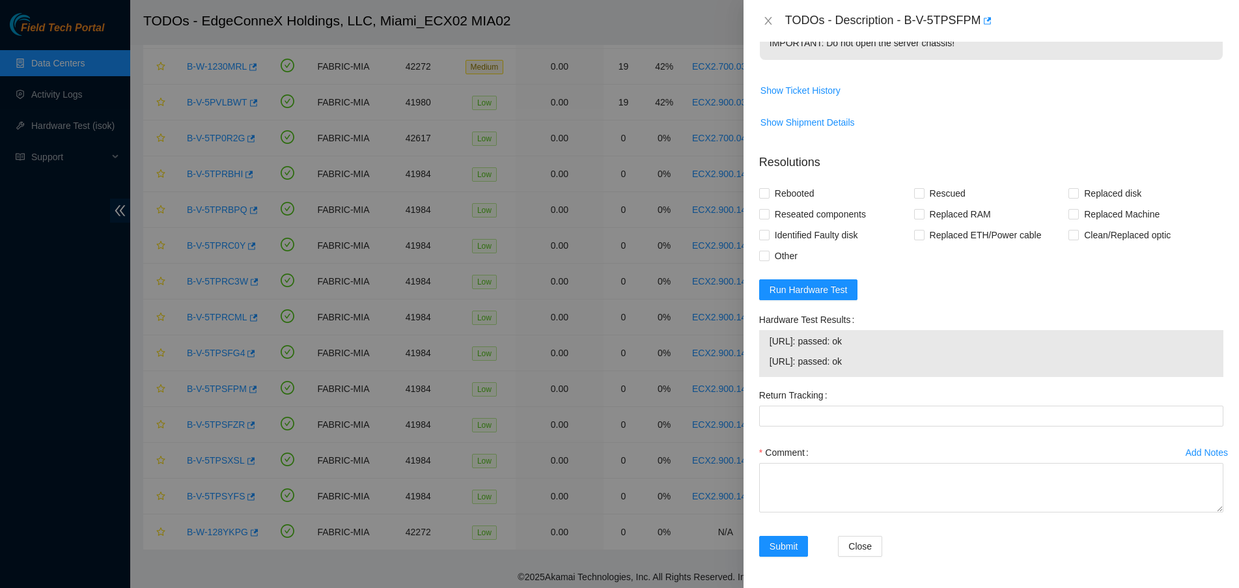
drag, startPoint x: 903, startPoint y: 389, endPoint x: 759, endPoint y: 364, distance: 146.0
click at [759, 364] on div "23.218.255.52: passed: ok 23.218.255.53: passed: ok" at bounding box center [991, 353] width 464 height 47
copy tbody "23.218.255.52: passed: ok 23.218.255.53: passed: ok"
click at [766, 20] on icon "close" at bounding box center [768, 21] width 10 height 10
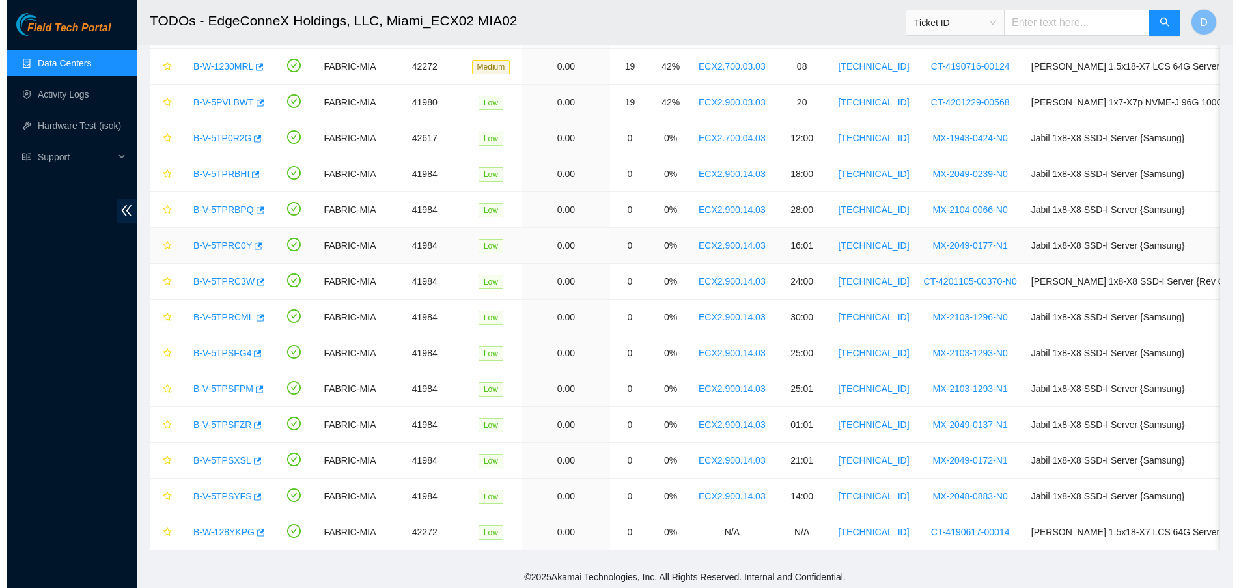
scroll to position [291, 0]
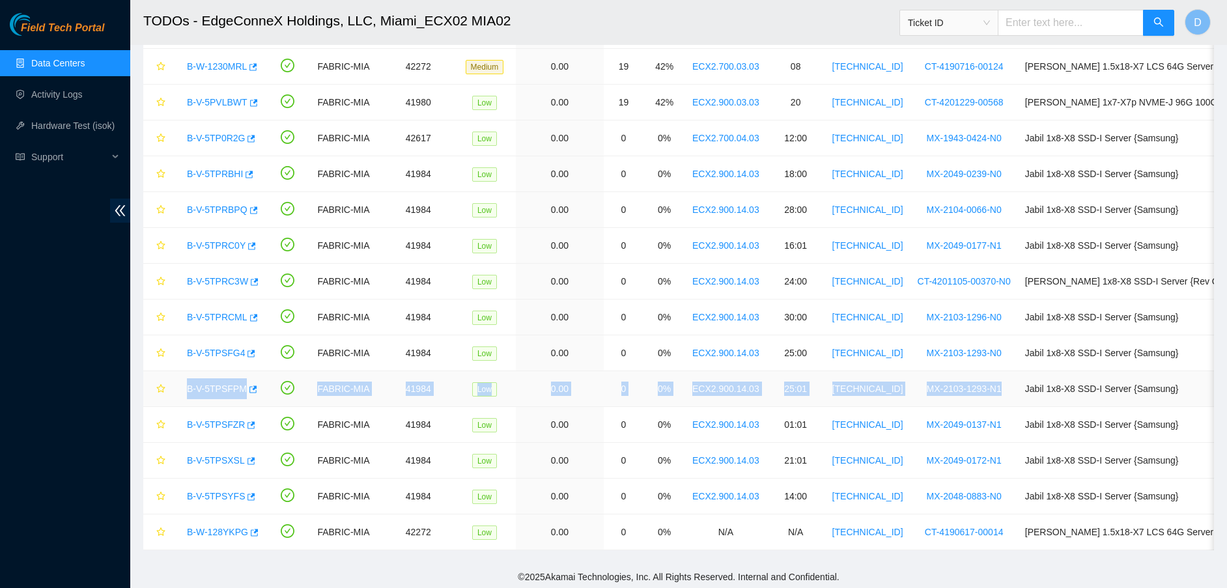
drag, startPoint x: 184, startPoint y: 389, endPoint x: 987, endPoint y: 397, distance: 803.0
click at [987, 397] on tr "B-V-5TPSFPM FABRIC-MIA 41984 Low 0.00 0 0% ECX2.900.14.03 25:01 23.218.255.53 M…" at bounding box center [737, 389] width 1188 height 36
copy tr "B-V-5TPSFPM FABRIC-MIA 41984 Low 0.00 0 0% ECX2.900.14.03 25:01 23.218.255.53 M…"
click at [199, 391] on link "B-V-5TPSFPM" at bounding box center [217, 389] width 60 height 10
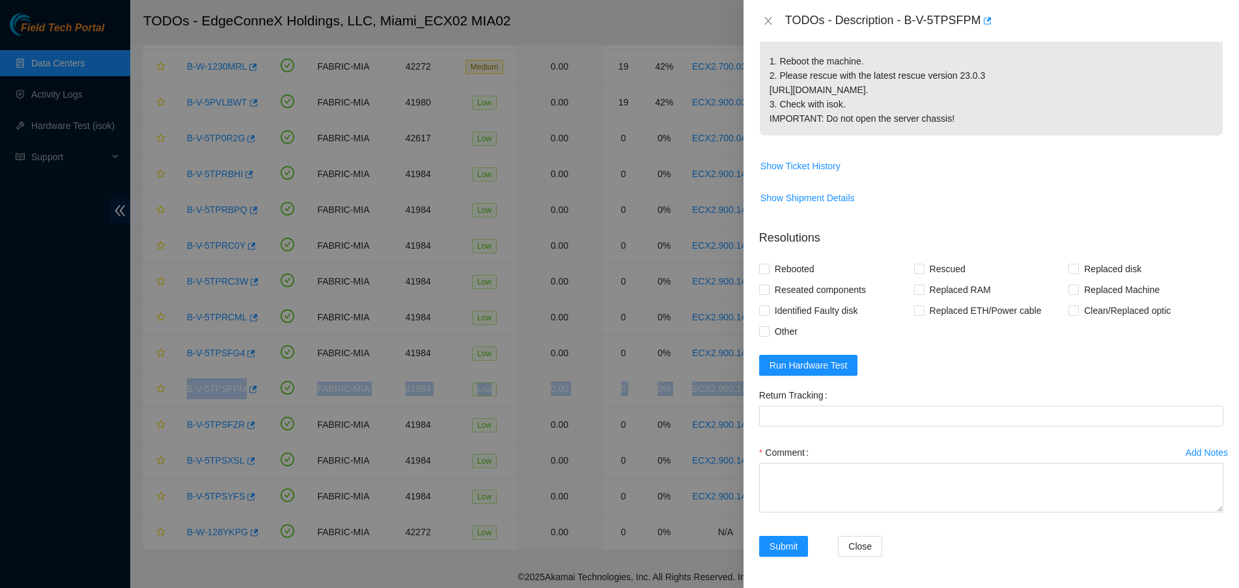
scroll to position [407, 0]
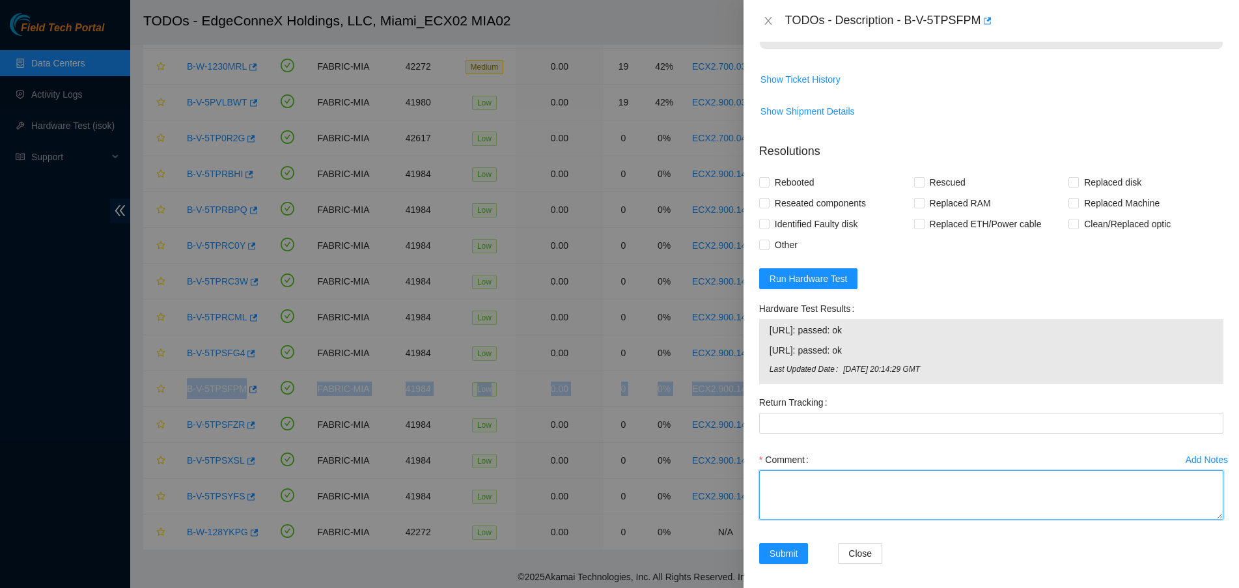
click at [826, 519] on textarea "Comment" at bounding box center [991, 494] width 464 height 49
paste textarea "Verified ticket is safe to work on YES NOCC Authorized: YES Located server conn…"
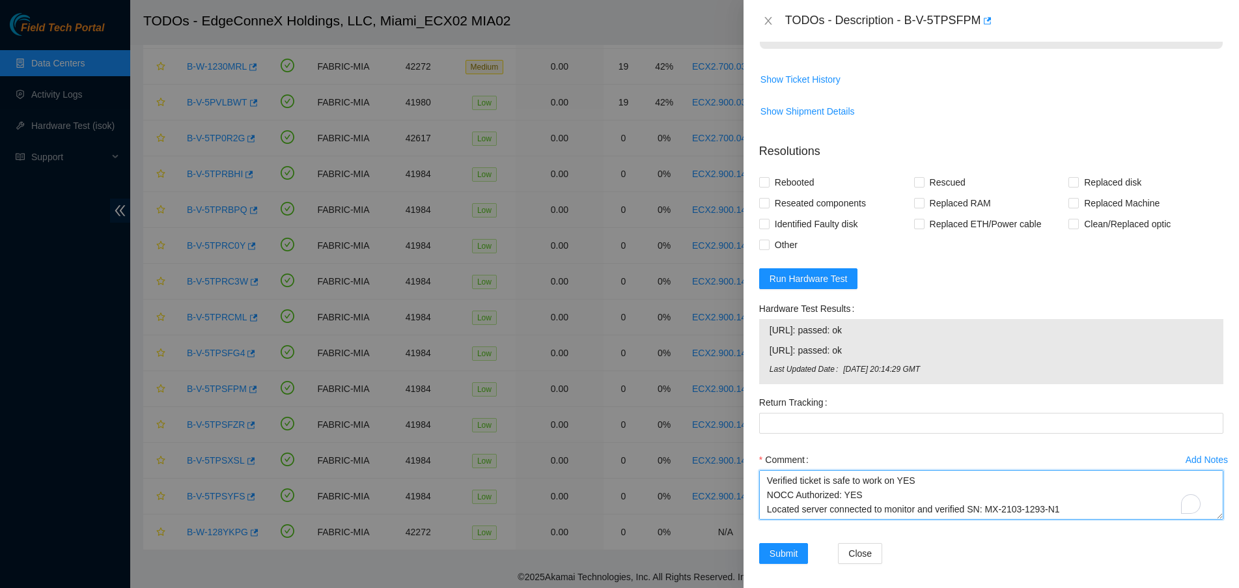
scroll to position [226, 0]
type textarea "Verified ticket is safe to work on YES NOCC Authorized: YES Located server conn…"
click at [765, 186] on input "Rebooted" at bounding box center [763, 181] width 9 height 9
checkbox input "true"
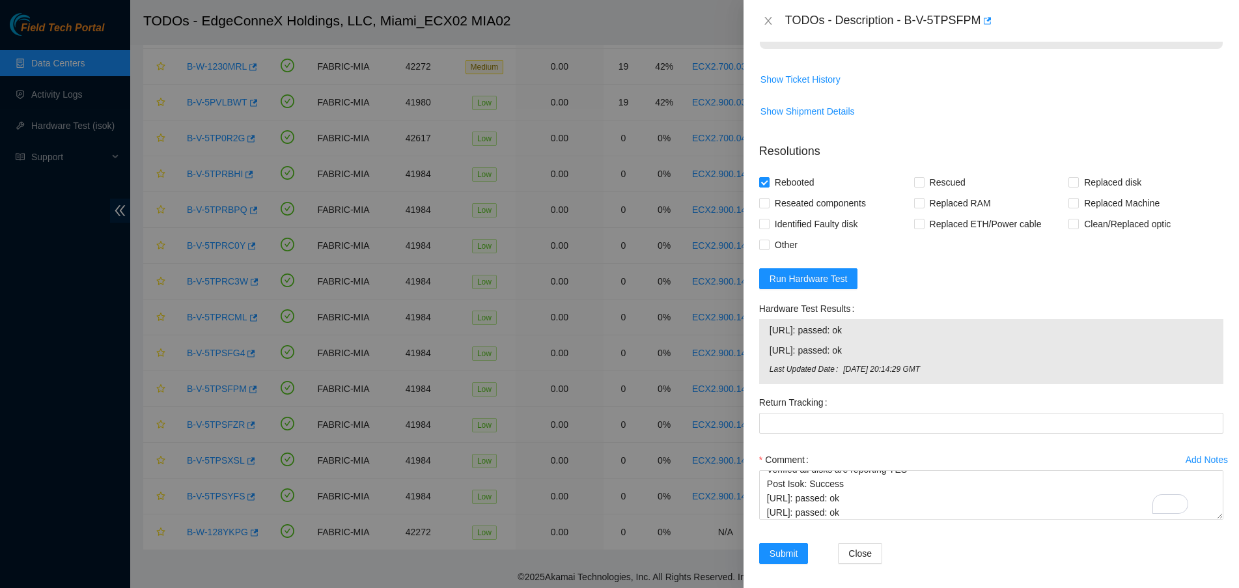
click at [909, 193] on div "Rebooted" at bounding box center [836, 182] width 155 height 21
click at [910, 210] on div "Rebooted Rescued Replaced disk Reseated components Replaced RAM Replaced Machin…" at bounding box center [991, 213] width 464 height 83
click at [914, 188] on span at bounding box center [919, 182] width 10 height 10
click at [914, 186] on input "Rescued" at bounding box center [918, 181] width 9 height 9
checkbox input "true"
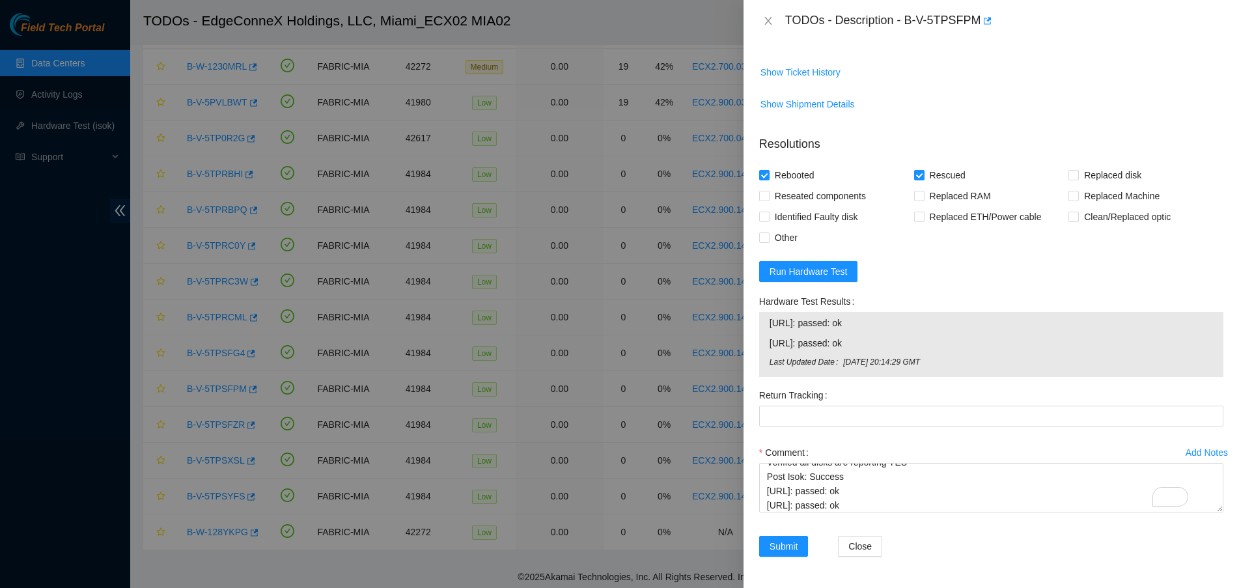
scroll to position [455, 0]
click at [786, 539] on span "Submit" at bounding box center [784, 546] width 29 height 14
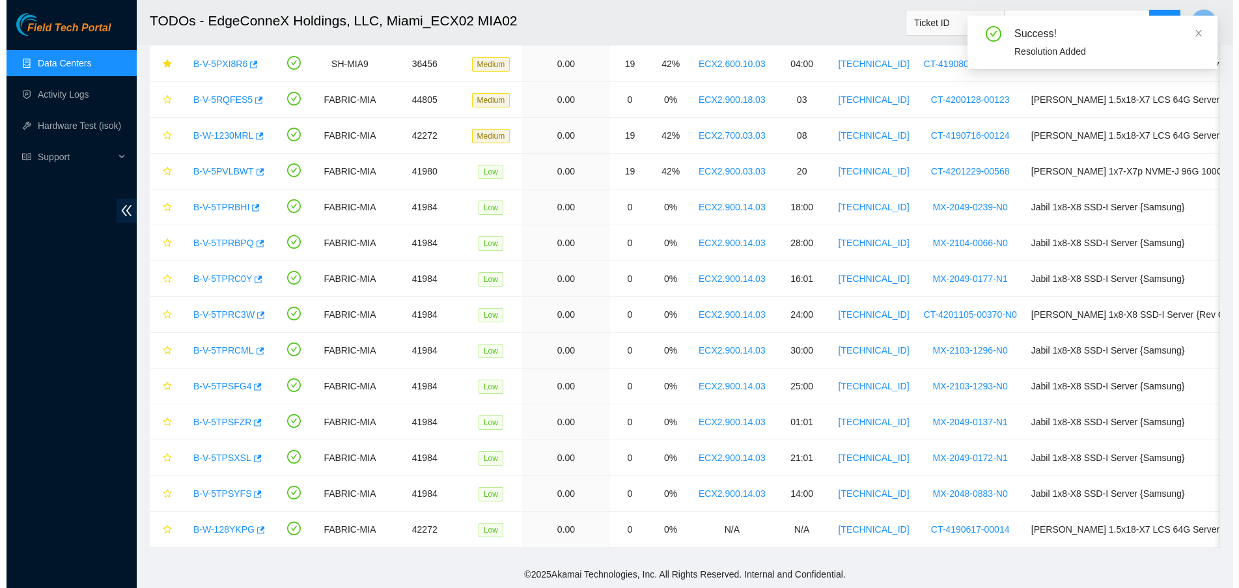
scroll to position [106, 0]
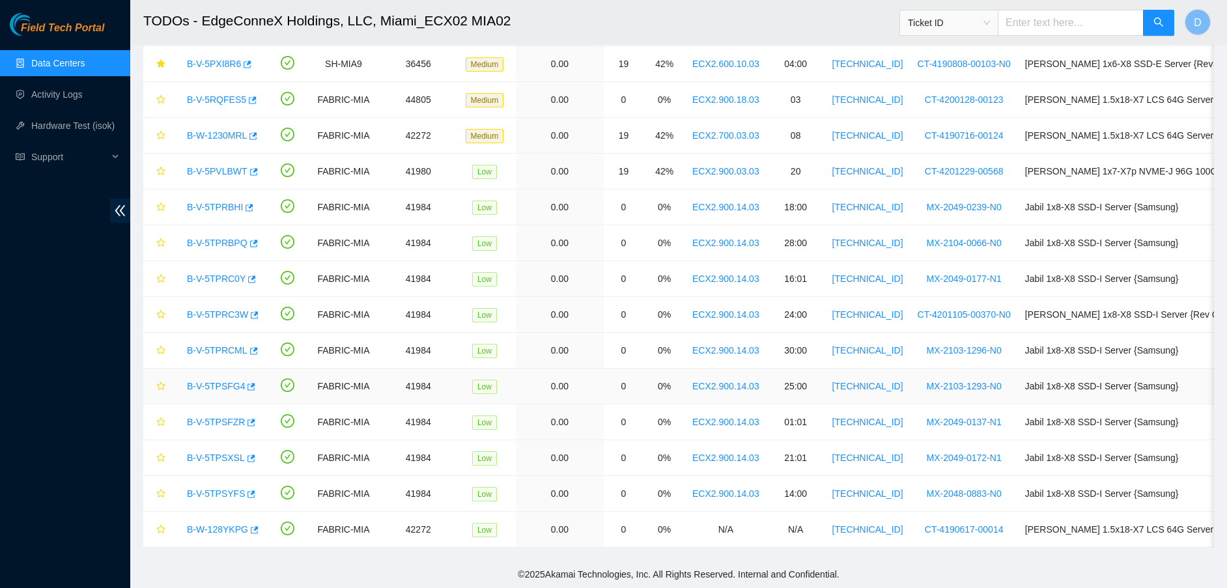
click at [202, 381] on link "B-V-5TPSFG4" at bounding box center [216, 386] width 58 height 10
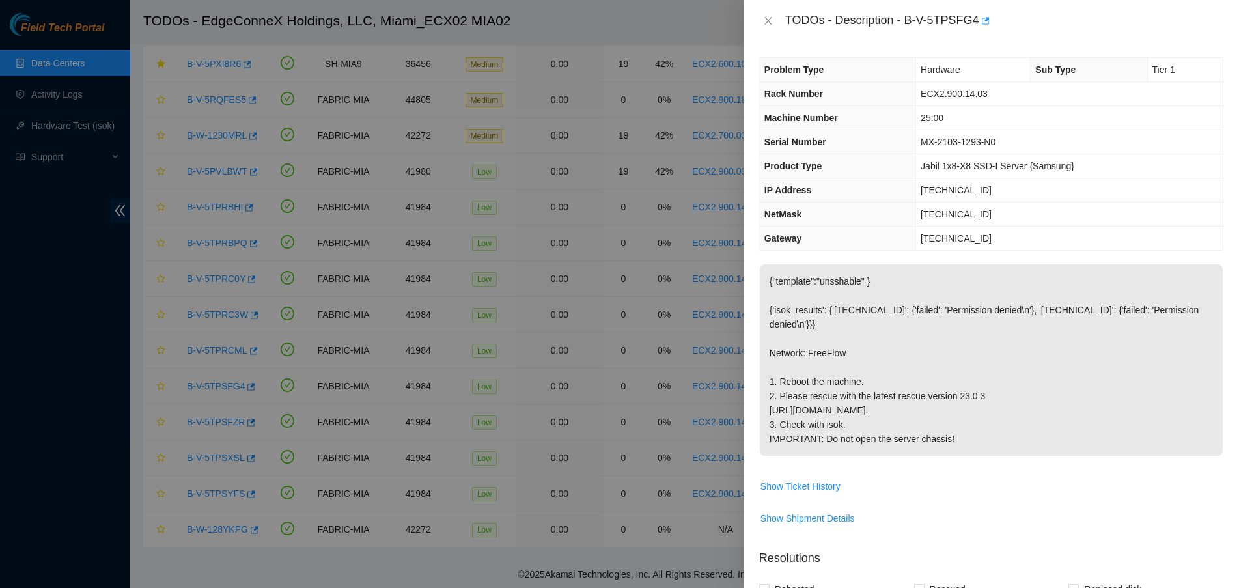
scroll to position [349, 0]
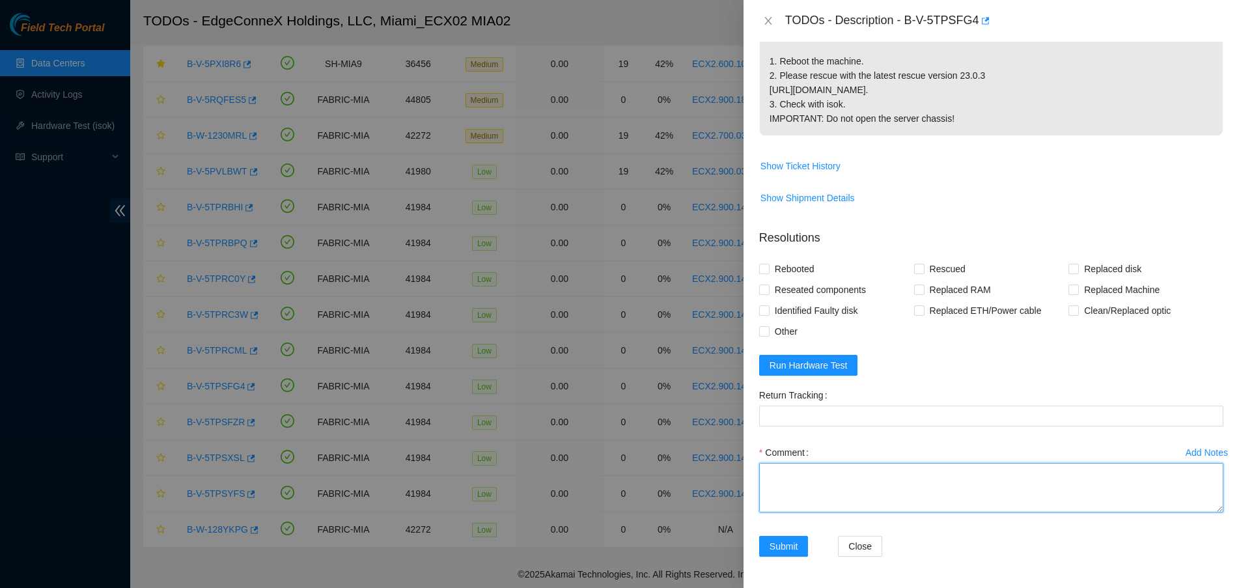
click at [837, 486] on textarea "Comment" at bounding box center [991, 487] width 464 height 49
paste textarea "Verified ticket is safe to work on YES NOCC Authorized: YES Located server conn…"
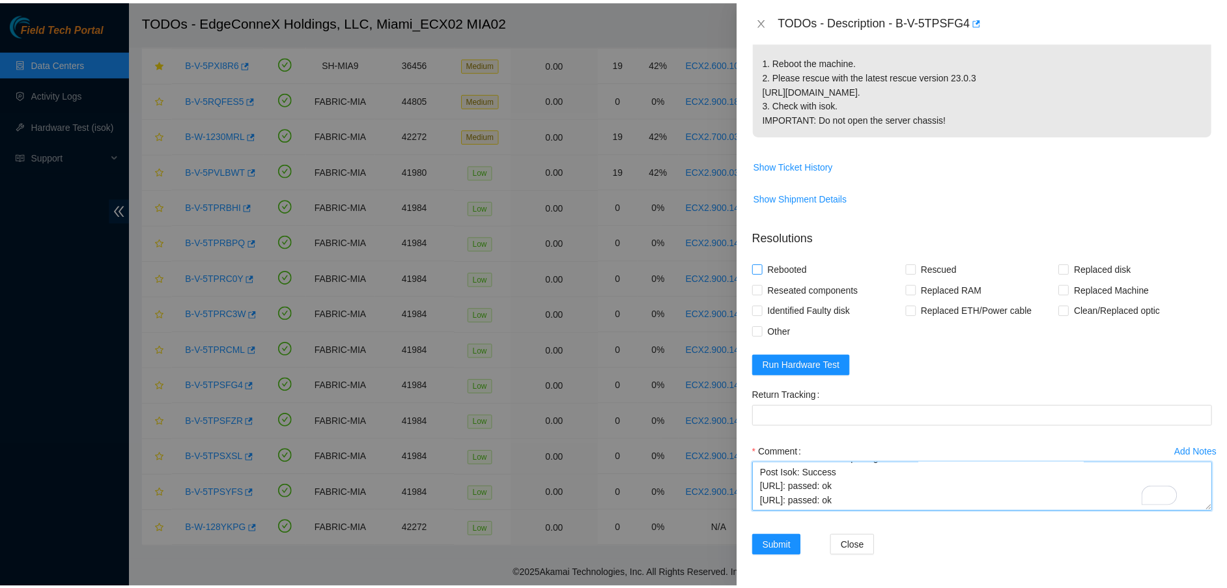
scroll to position [212, 0]
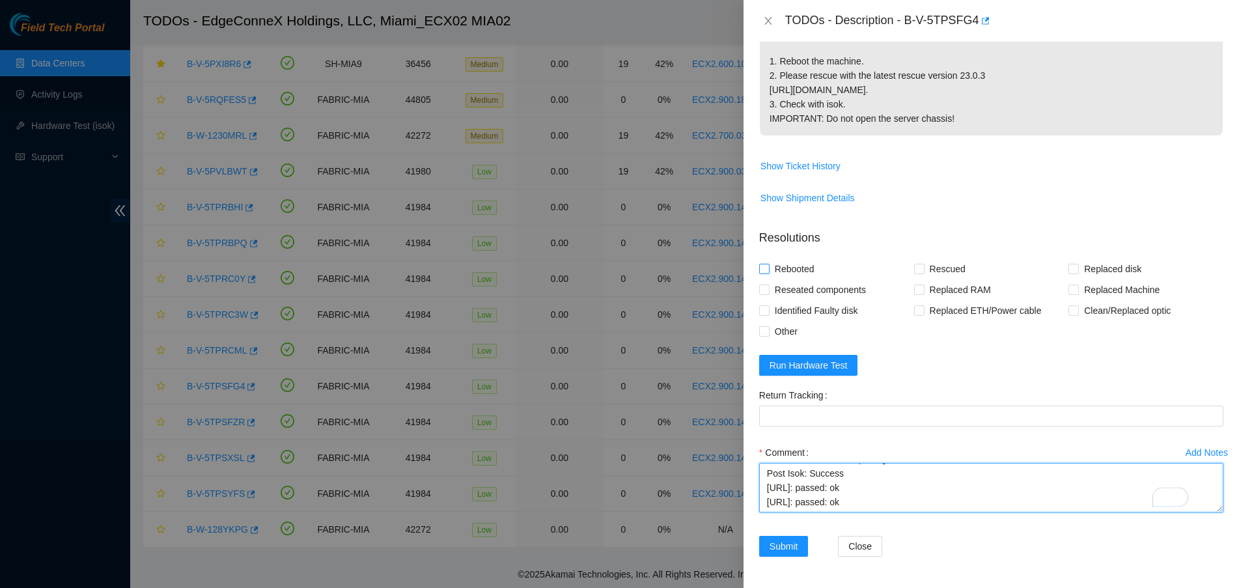
type textarea "Verified ticket is safe to work on YES NOCC Authorized: YES Located server conn…"
click at [766, 270] on input "Rebooted" at bounding box center [763, 268] width 9 height 9
checkbox input "true"
click at [925, 265] on span "Rescued" at bounding box center [948, 269] width 46 height 21
click at [923, 265] on input "Rescued" at bounding box center [918, 268] width 9 height 9
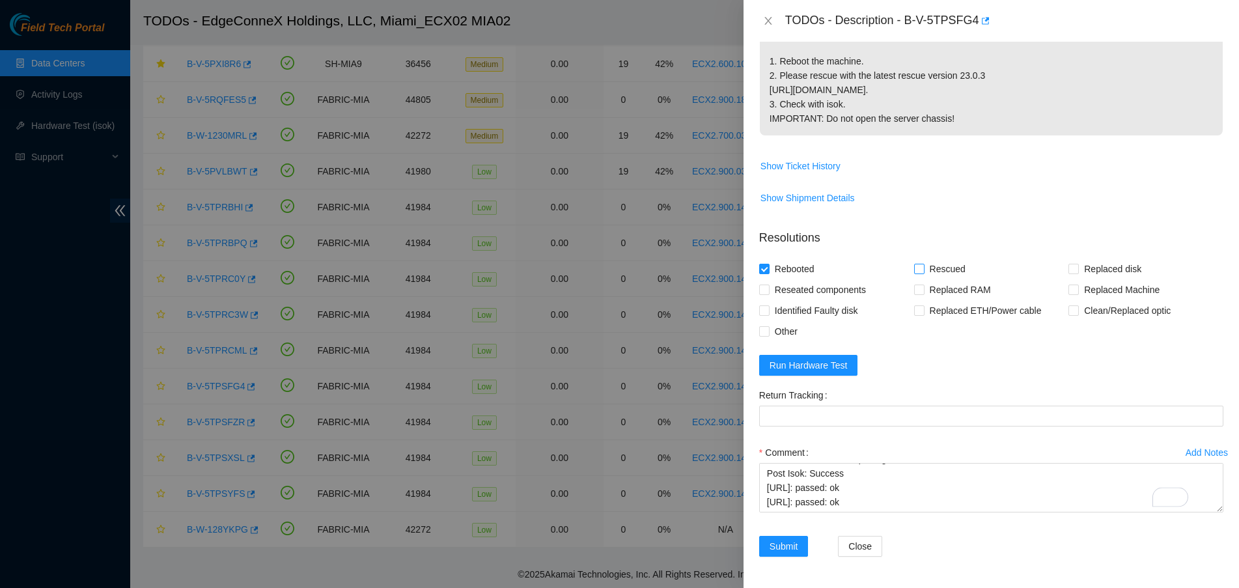
checkbox input "true"
click at [801, 546] on button "Submit" at bounding box center [783, 546] width 49 height 21
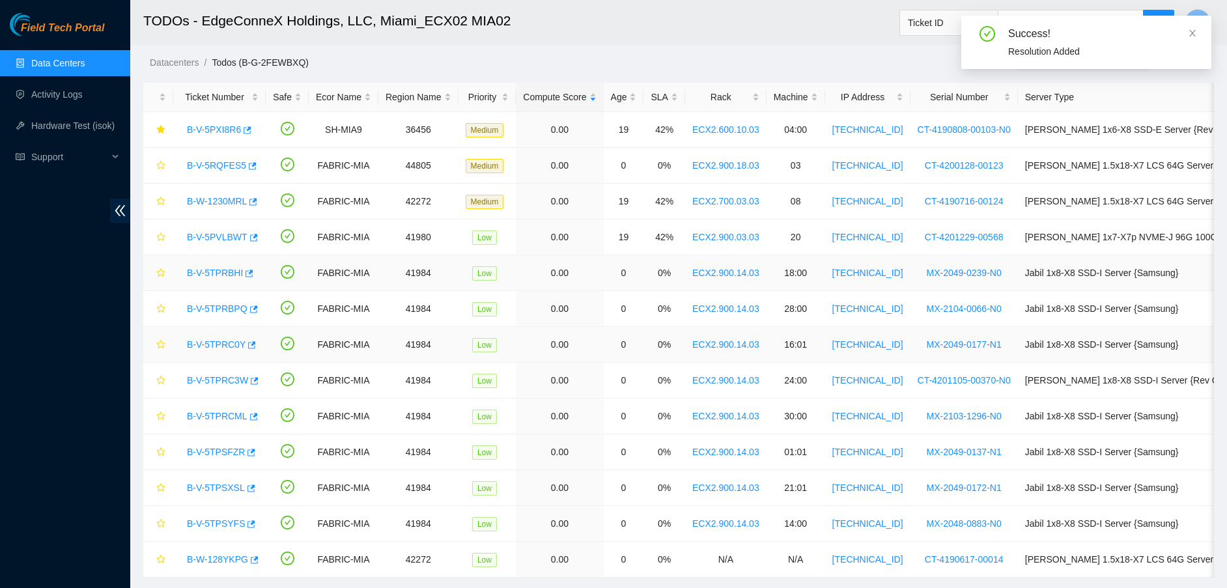
scroll to position [1, 0]
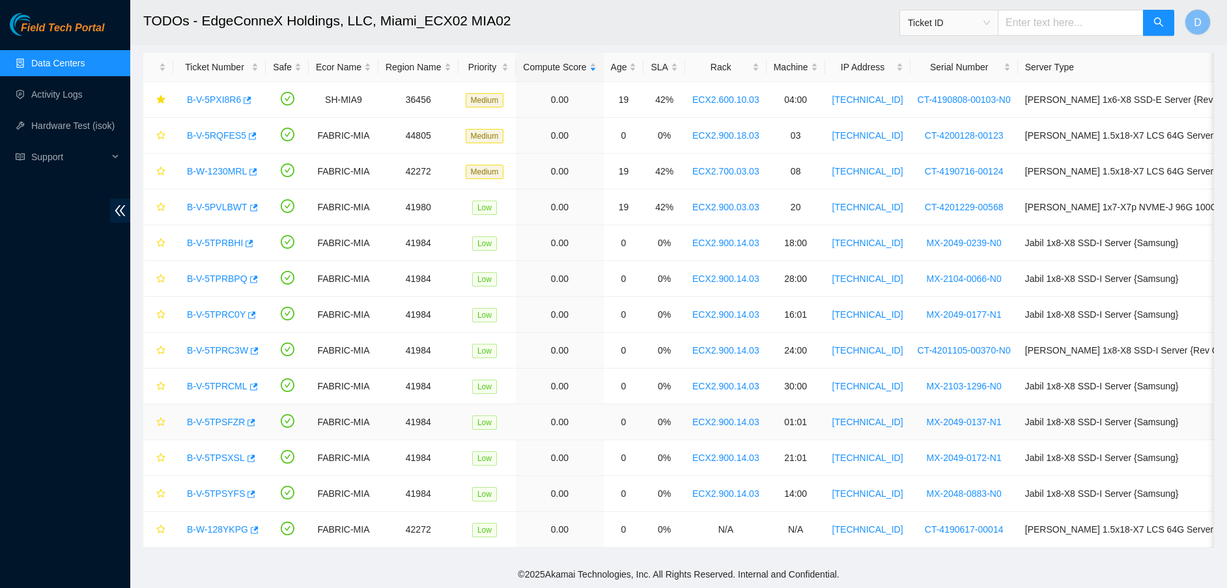
click at [214, 417] on link "B-V-5TPSFZR" at bounding box center [216, 422] width 58 height 10
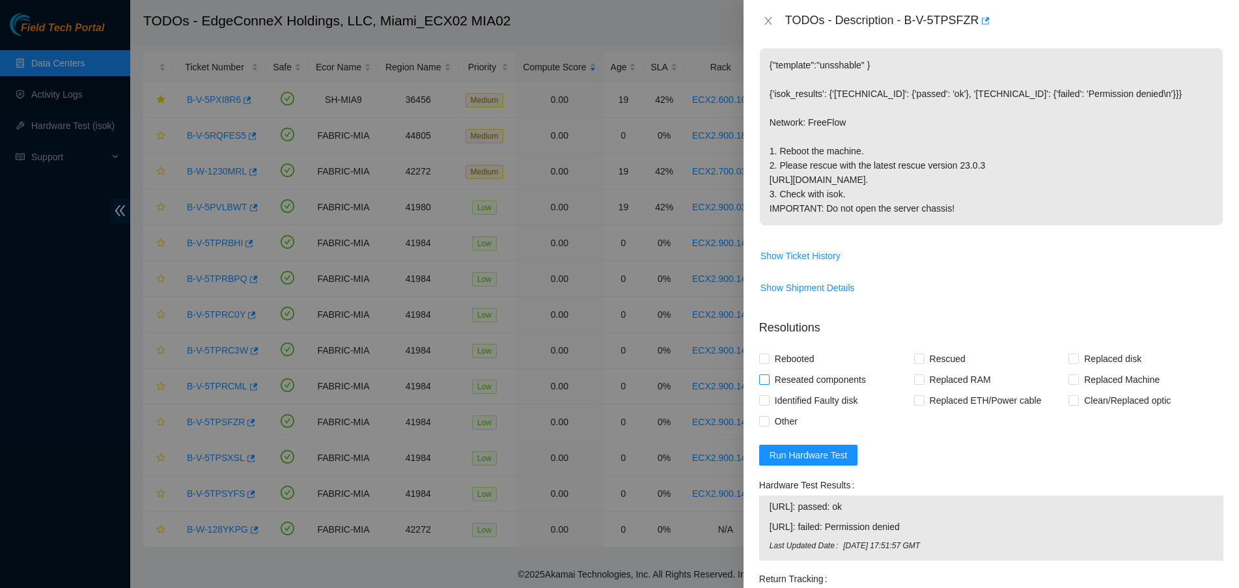
scroll to position [428, 0]
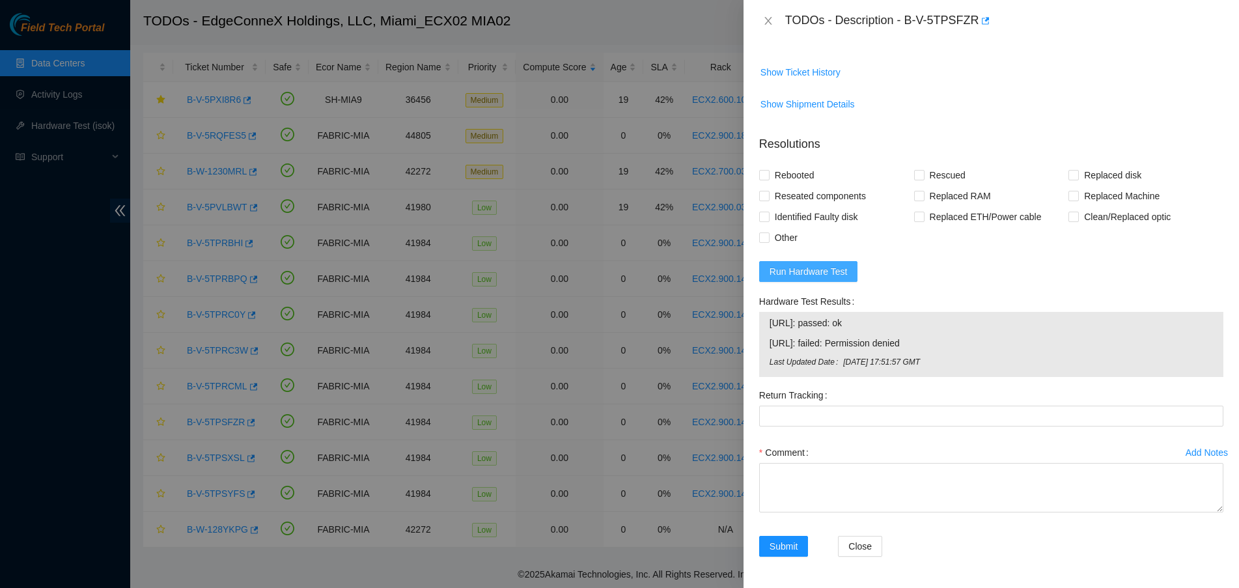
click at [797, 270] on span "Run Hardware Test" at bounding box center [809, 271] width 78 height 14
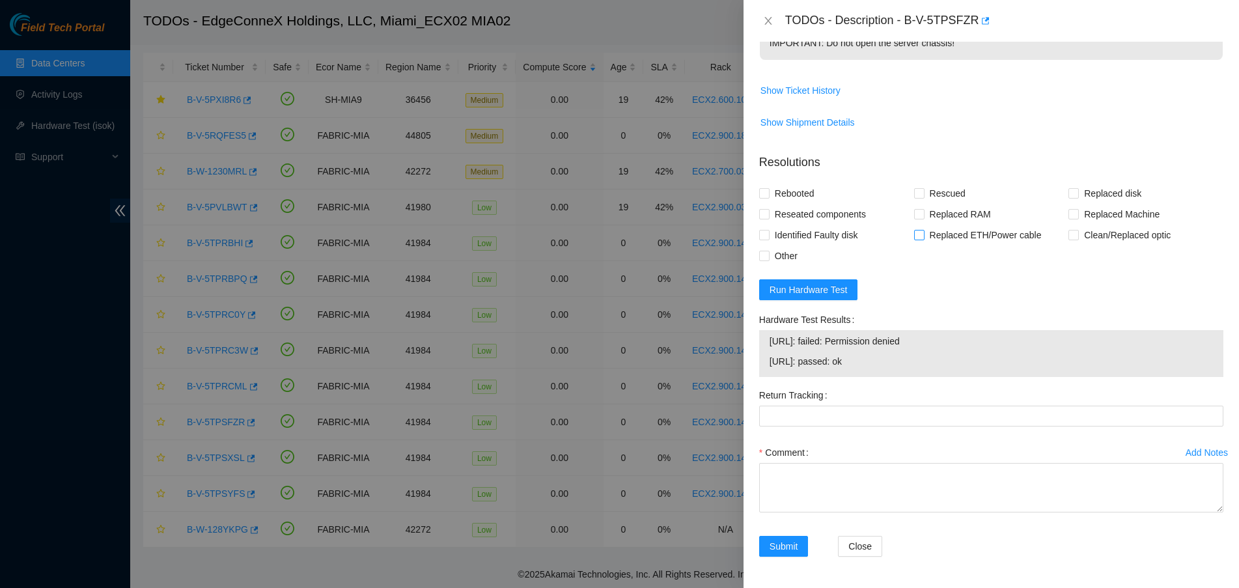
scroll to position [410, 0]
click at [856, 359] on span "23.218.255.5: passed: ok" at bounding box center [991, 361] width 443 height 14
copy span "23.218.255.5: passed: ok"
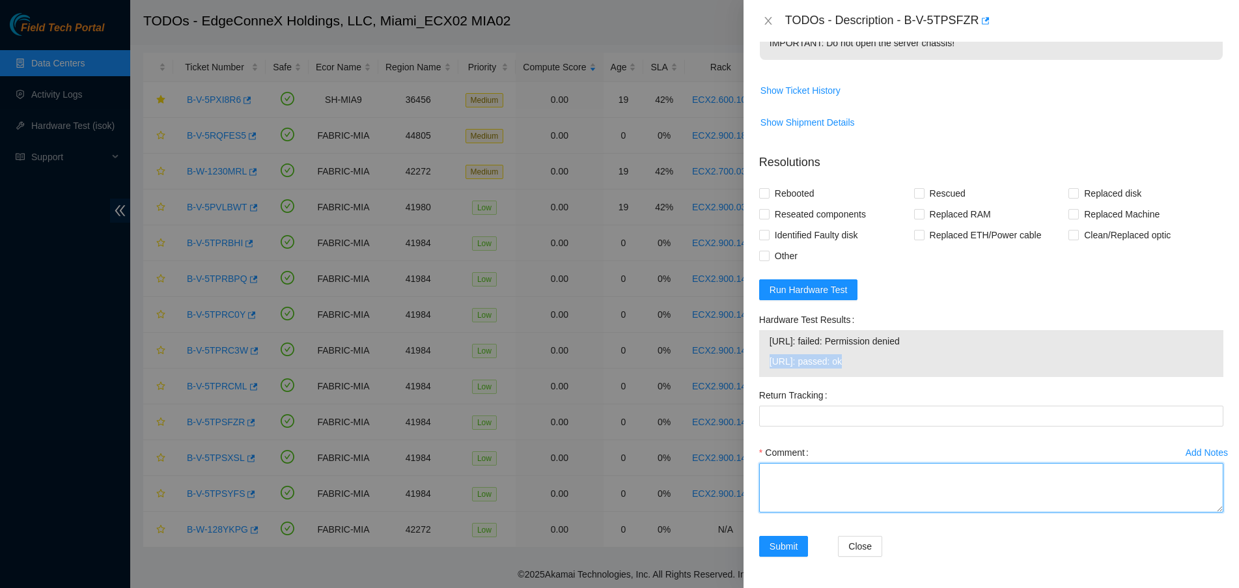
click at [822, 487] on textarea "Comment" at bounding box center [991, 487] width 464 height 49
paste textarea "Verified ticket is safe to work on YES NOCC Authorized: YES Located server conn…"
type textarea "Verified ticket is safe to work on YES NOCC Authorized: YES Located server conn…"
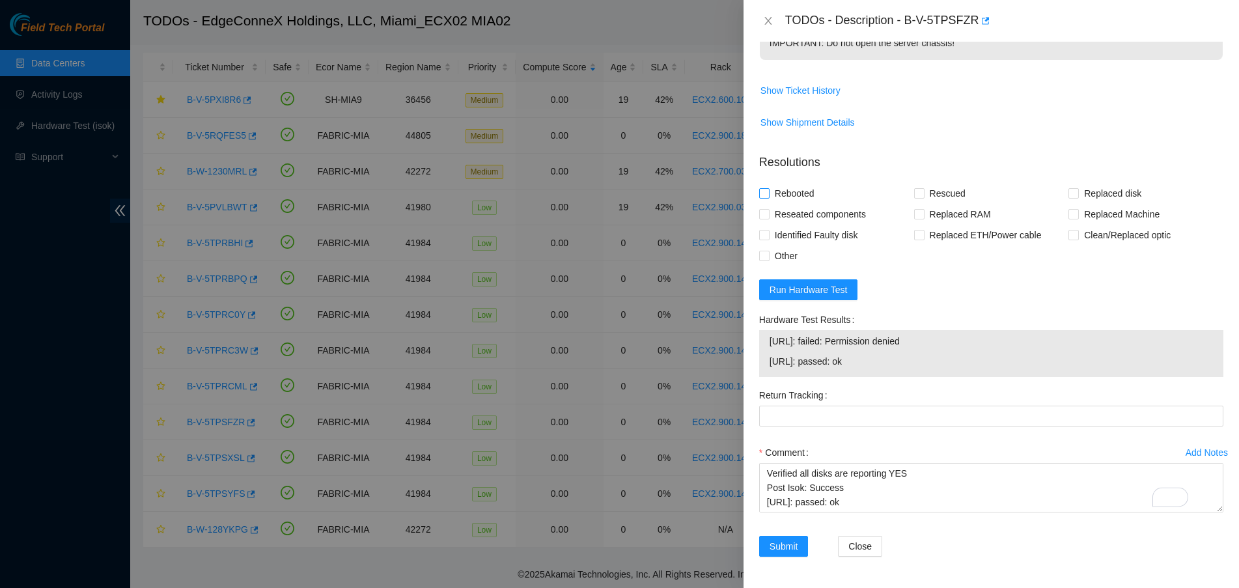
click at [772, 187] on span "Rebooted" at bounding box center [795, 193] width 50 height 21
click at [768, 188] on input "Rebooted" at bounding box center [763, 192] width 9 height 9
checkbox input "true"
click at [915, 192] on input "Rescued" at bounding box center [918, 192] width 9 height 9
checkbox input "true"
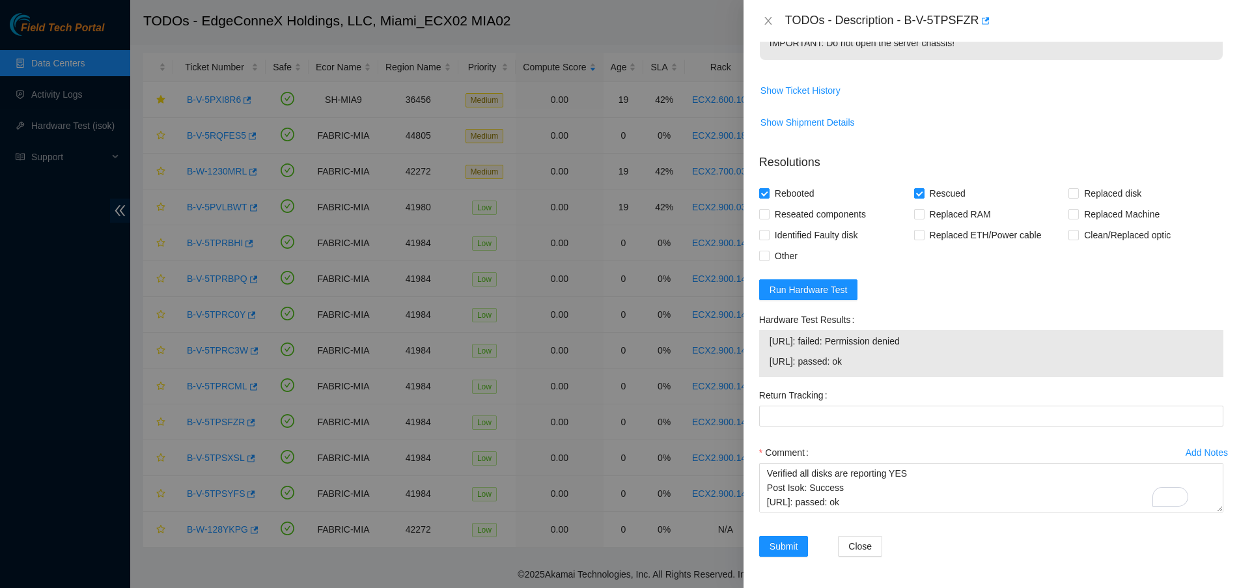
scroll to position [0, 0]
click at [791, 539] on span "Submit" at bounding box center [784, 546] width 29 height 14
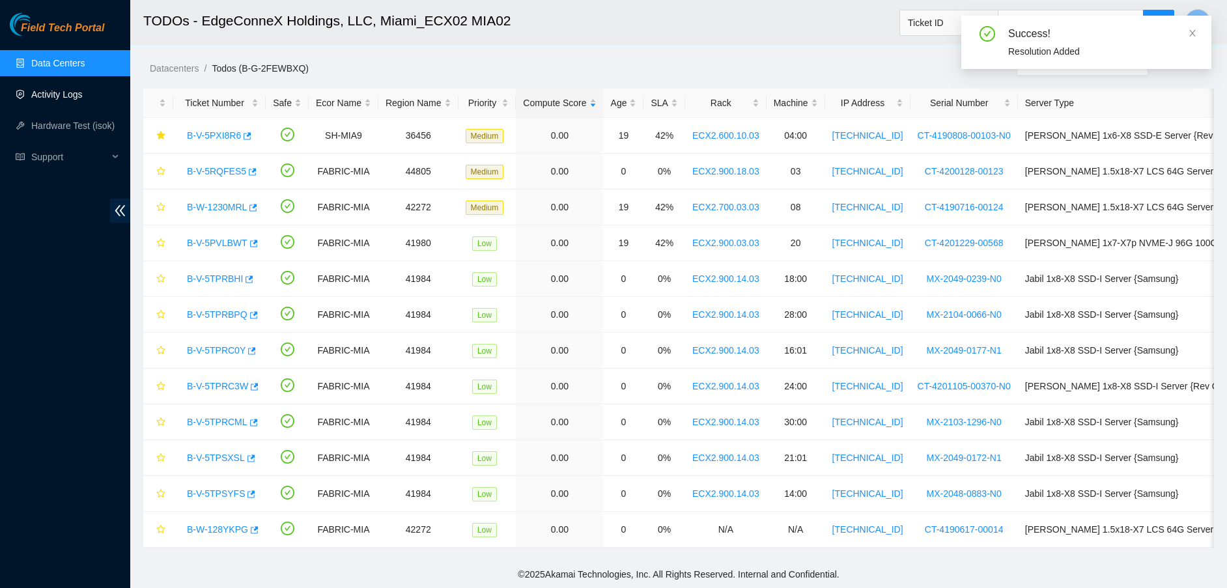
click at [68, 98] on link "Activity Logs" at bounding box center [56, 94] width 51 height 10
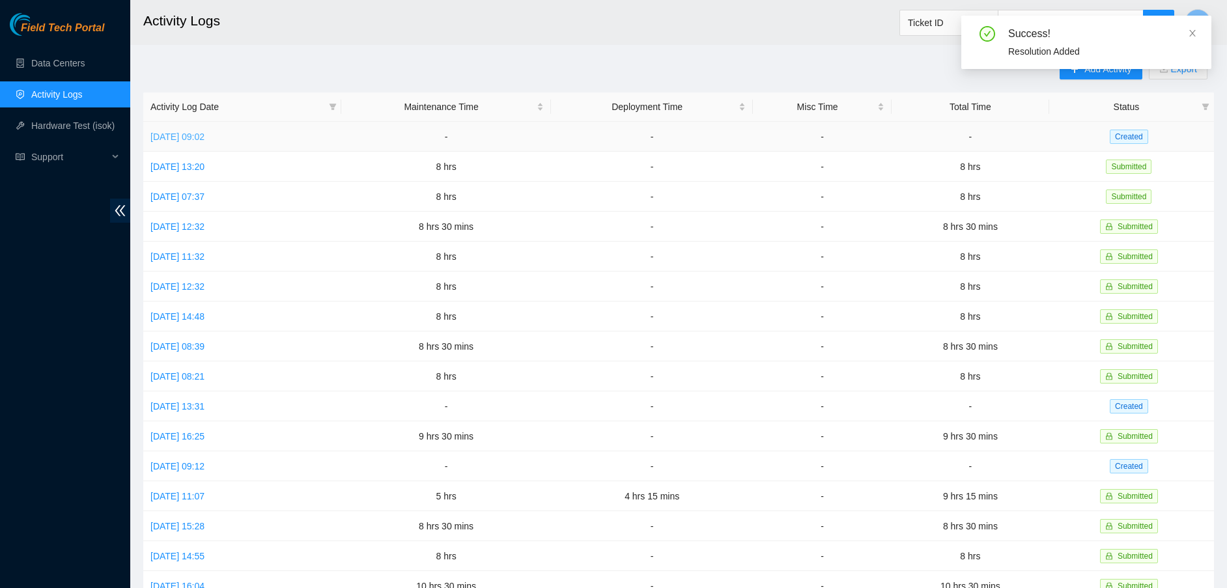
click at [204, 132] on link "Wed, 13 Aug 2025 09:02" at bounding box center [177, 137] width 54 height 10
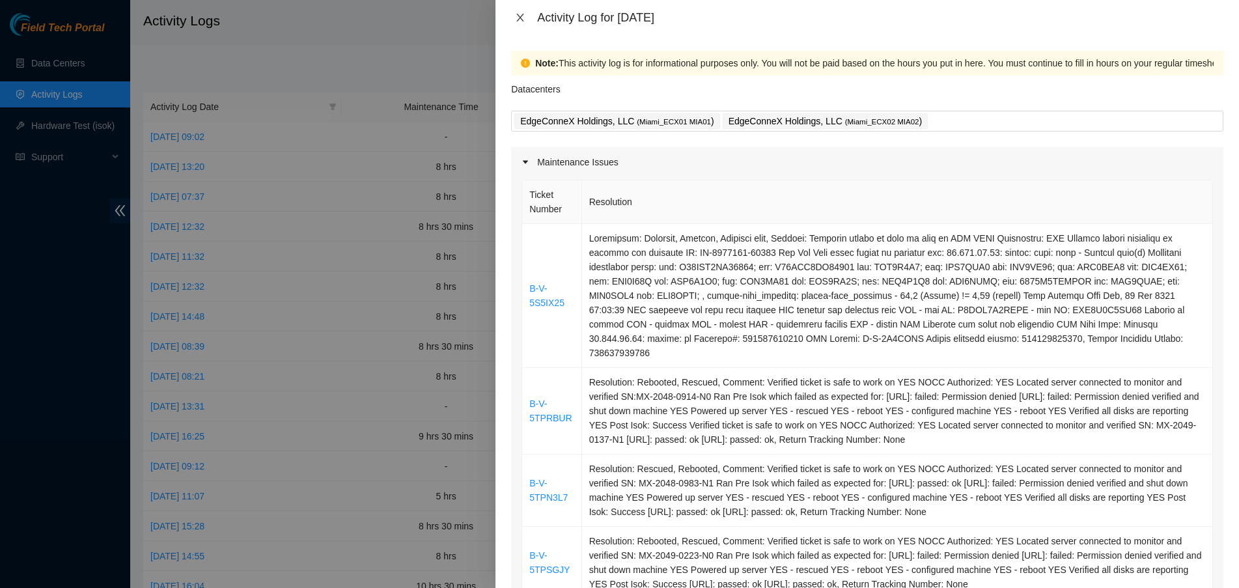
click at [524, 19] on icon "close" at bounding box center [520, 17] width 10 height 10
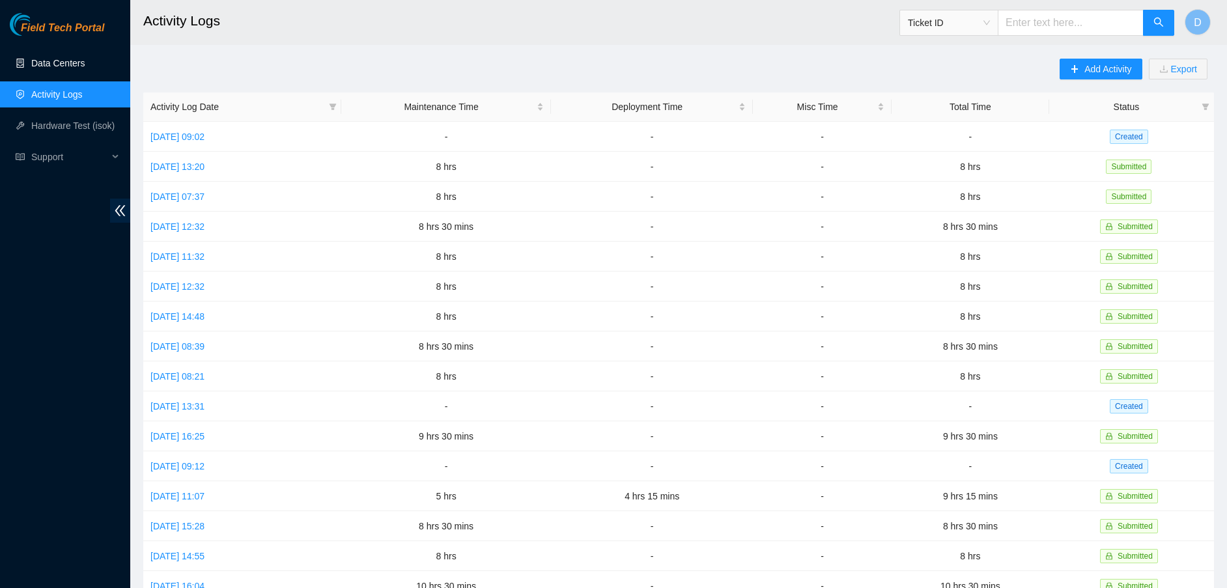
click at [74, 58] on link "Data Centers" at bounding box center [57, 63] width 53 height 10
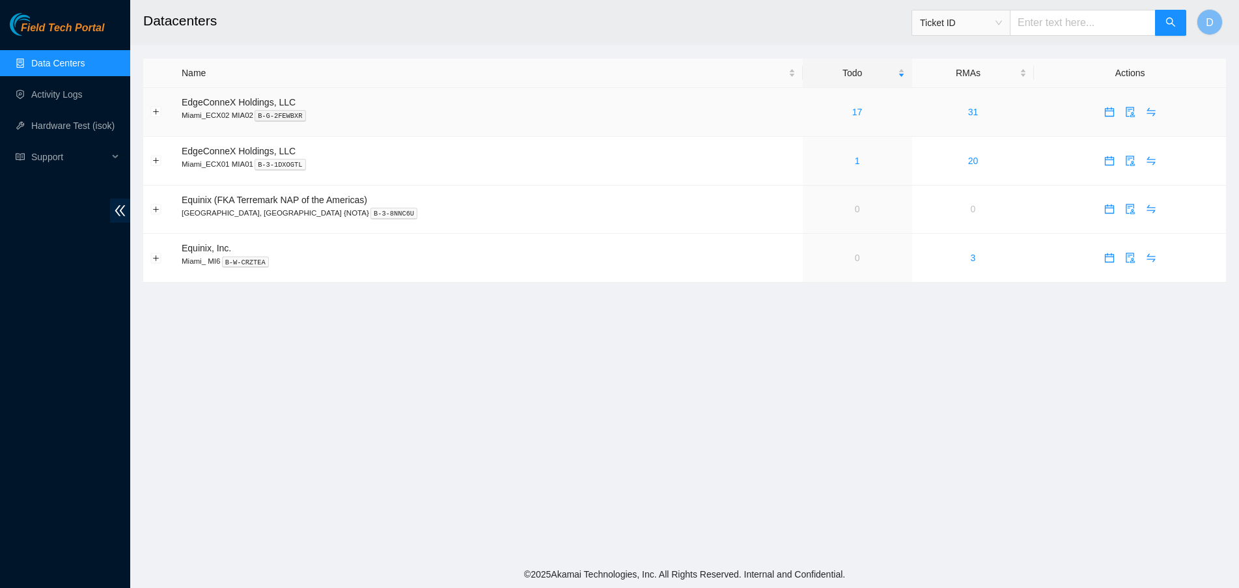
click at [811, 120] on td "17" at bounding box center [857, 112] width 109 height 49
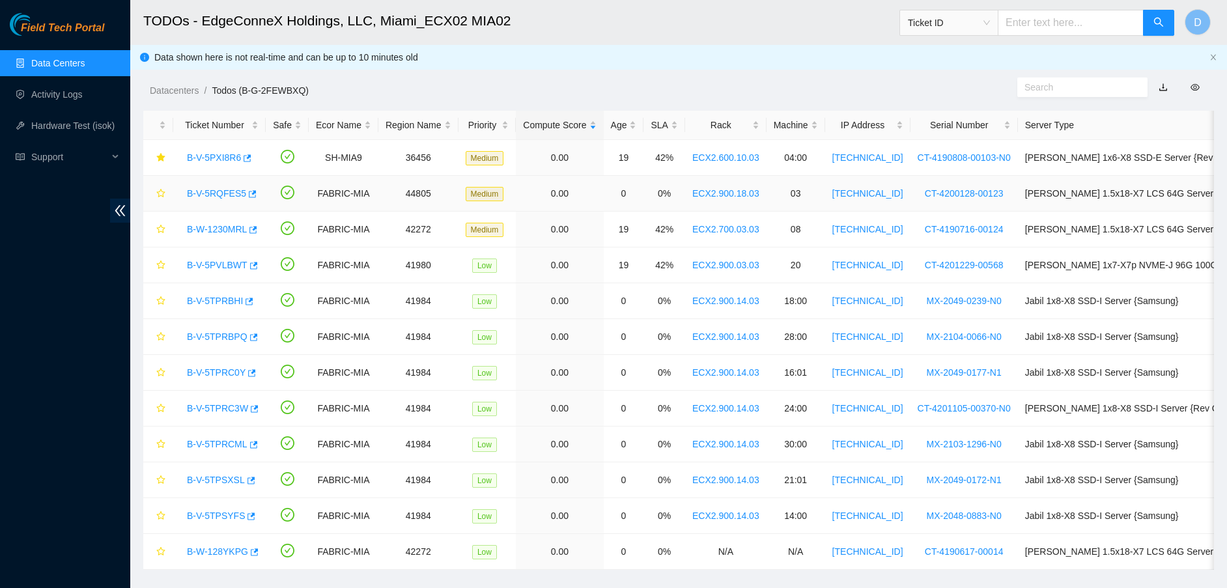
click at [214, 192] on link "B-V-5RQFES5" at bounding box center [216, 193] width 59 height 10
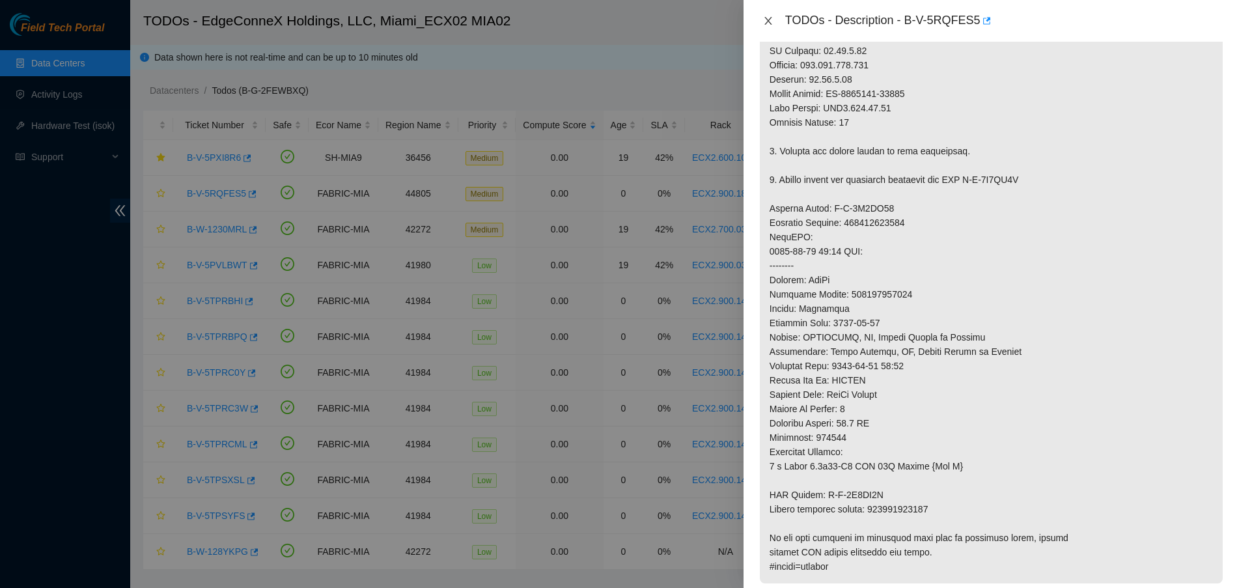
click at [762, 16] on button "Close" at bounding box center [768, 21] width 18 height 12
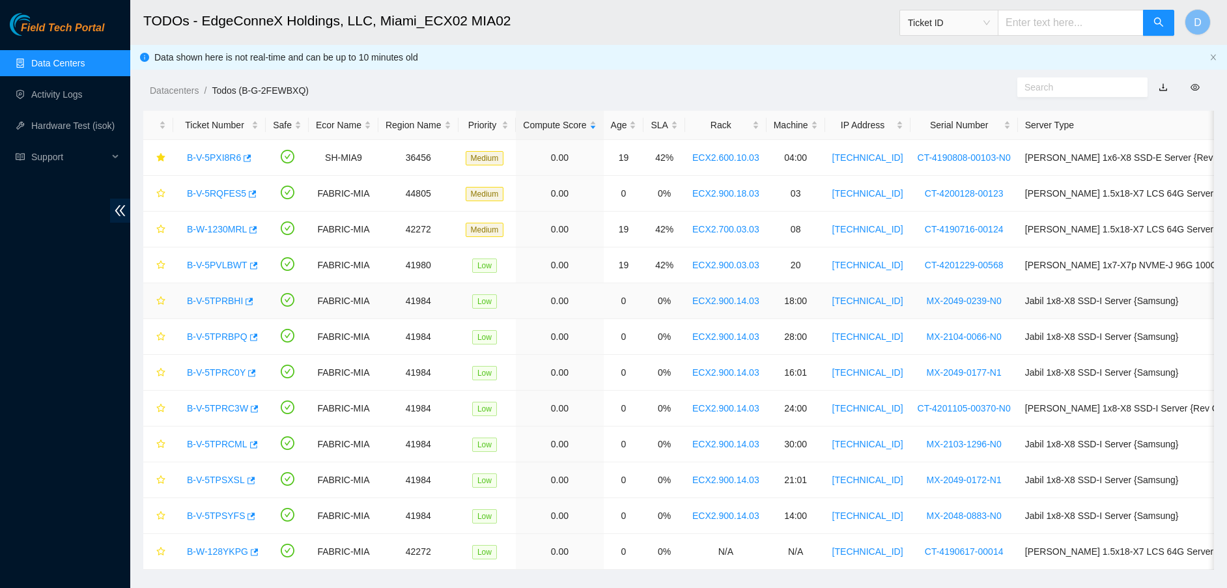
click at [207, 300] on link "B-V-5TPRBHI" at bounding box center [215, 301] width 56 height 10
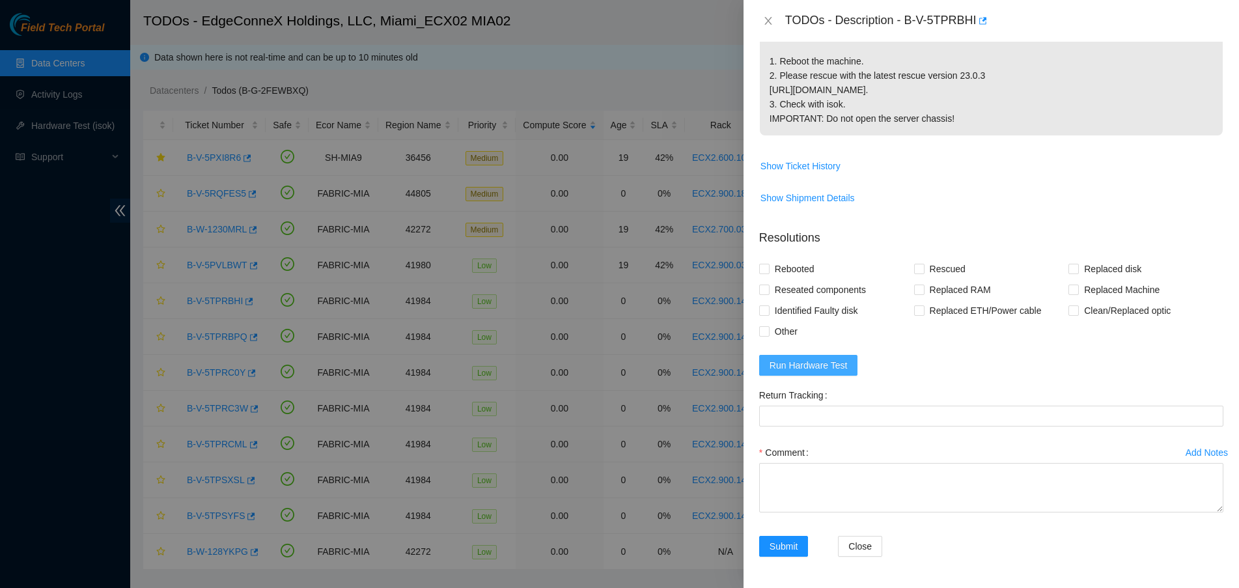
click at [825, 366] on span "Run Hardware Test" at bounding box center [809, 365] width 78 height 14
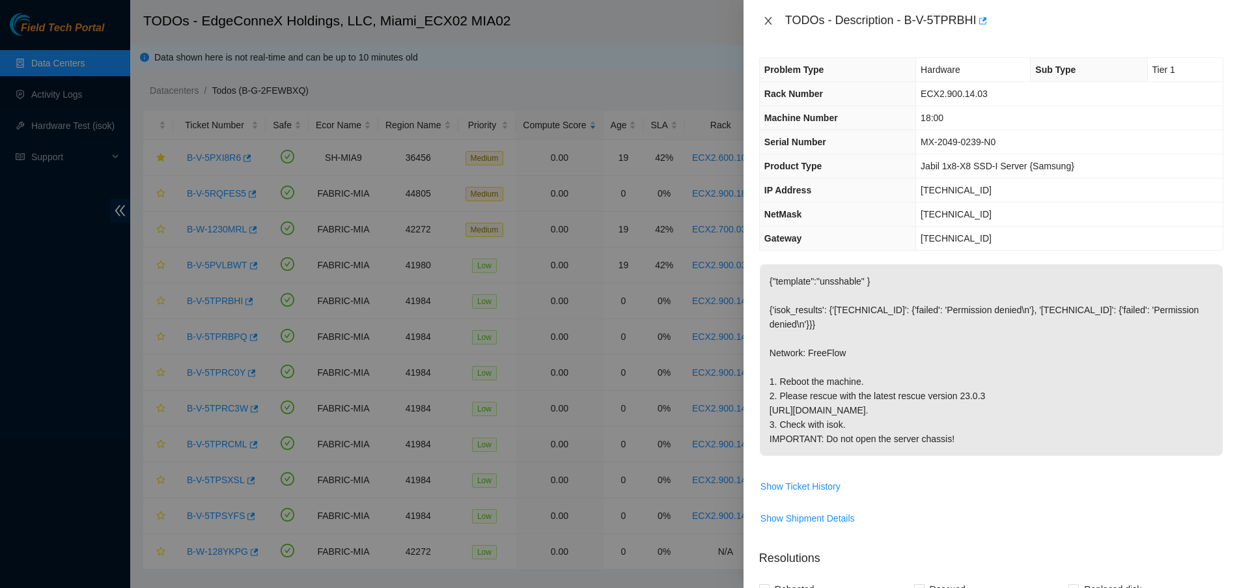
click at [770, 23] on icon "close" at bounding box center [768, 21] width 7 height 8
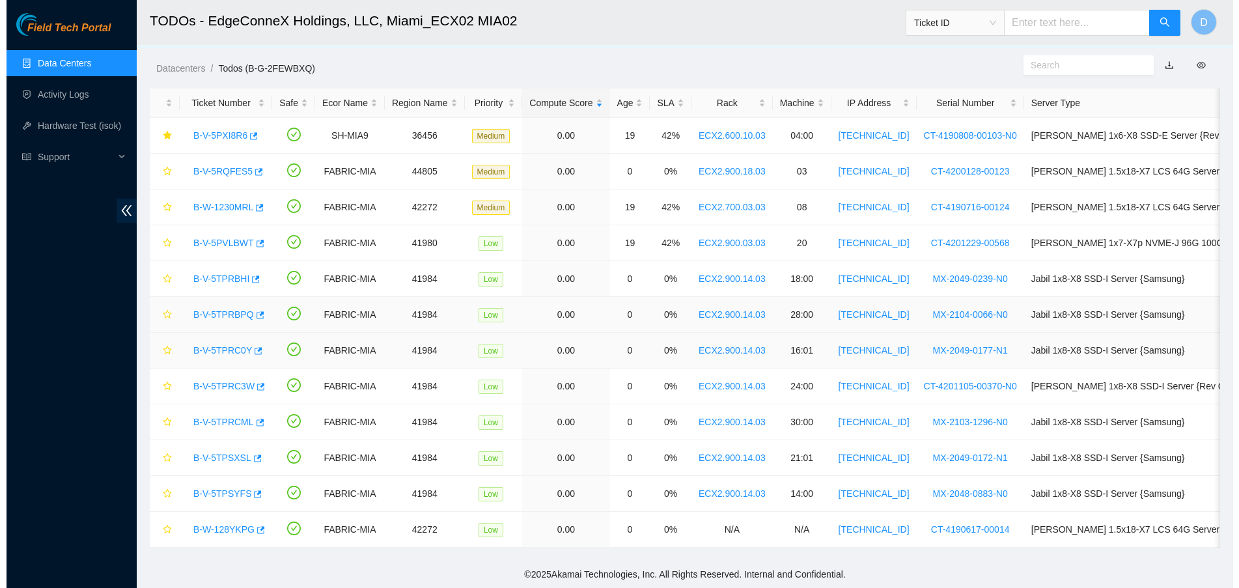
scroll to position [35, 0]
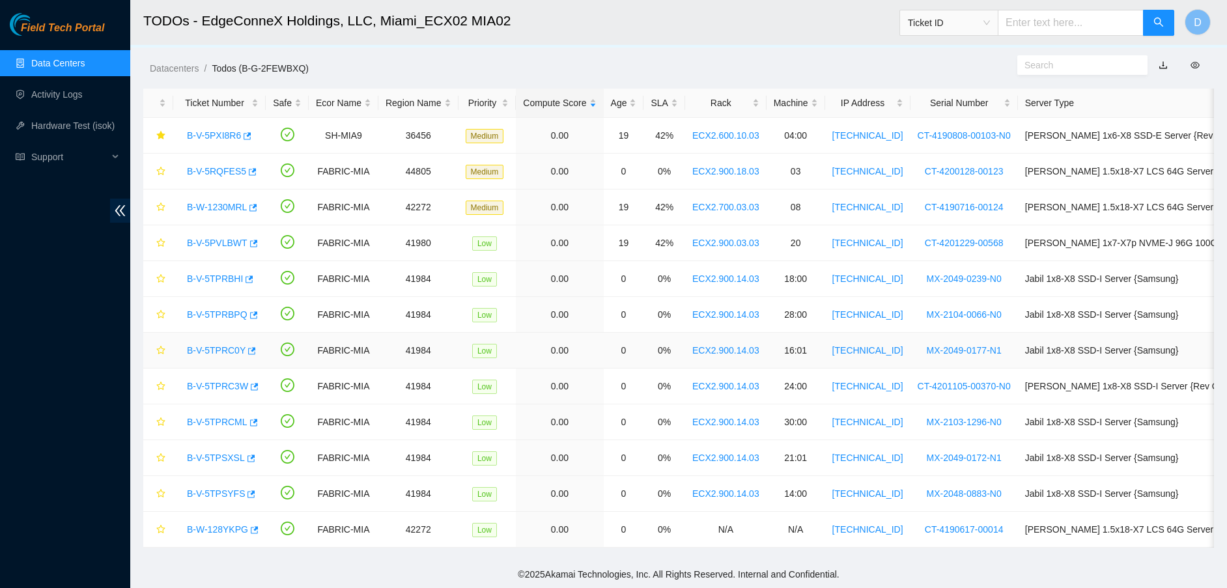
click at [228, 345] on link "B-V-5TPRC0Y" at bounding box center [216, 350] width 59 height 10
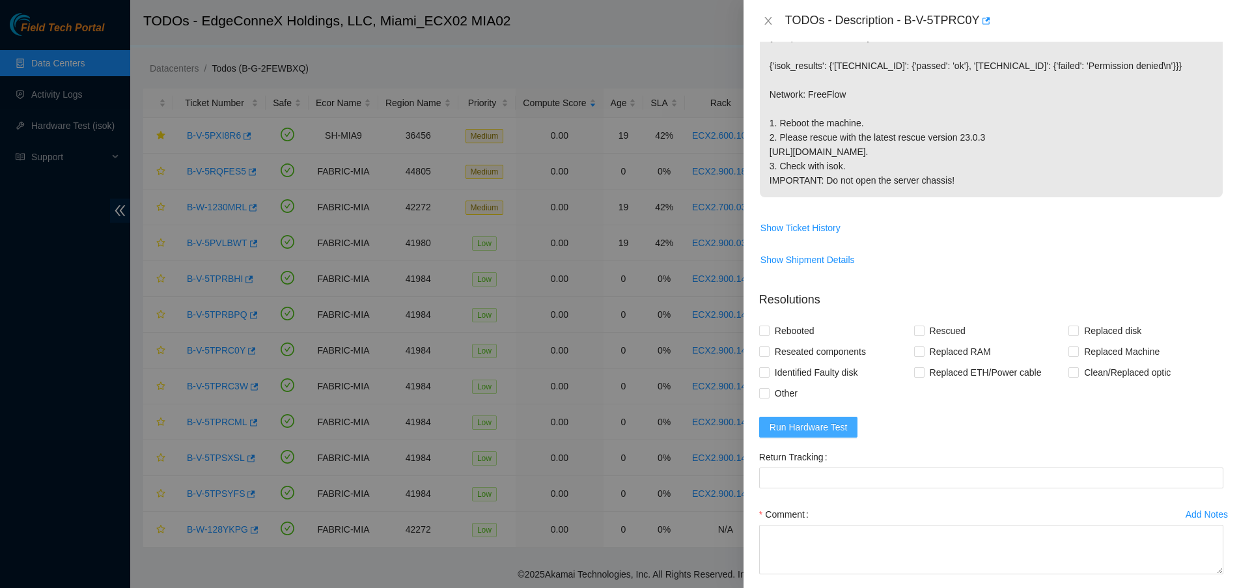
click at [828, 434] on span "Run Hardware Test" at bounding box center [809, 427] width 78 height 14
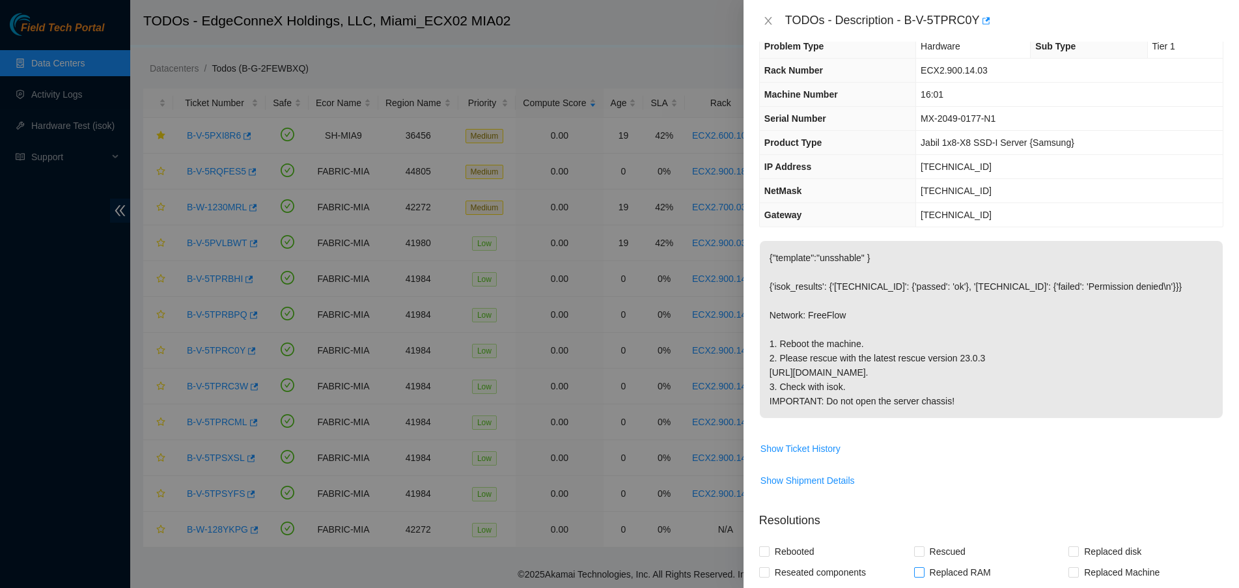
scroll to position [0, 0]
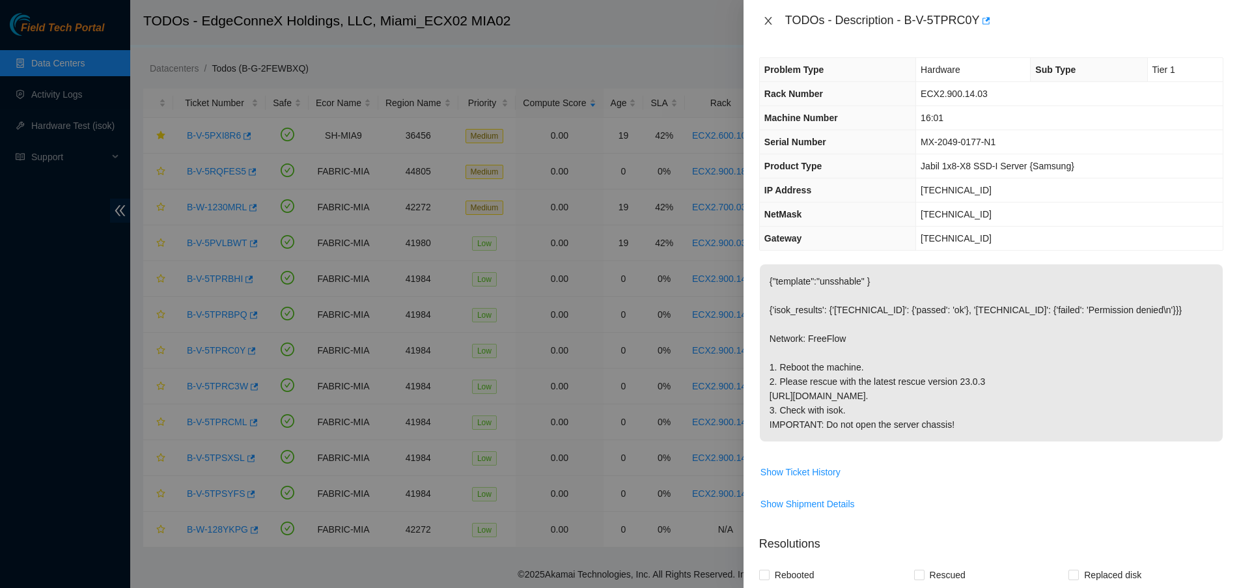
click at [765, 21] on icon "close" at bounding box center [768, 21] width 10 height 10
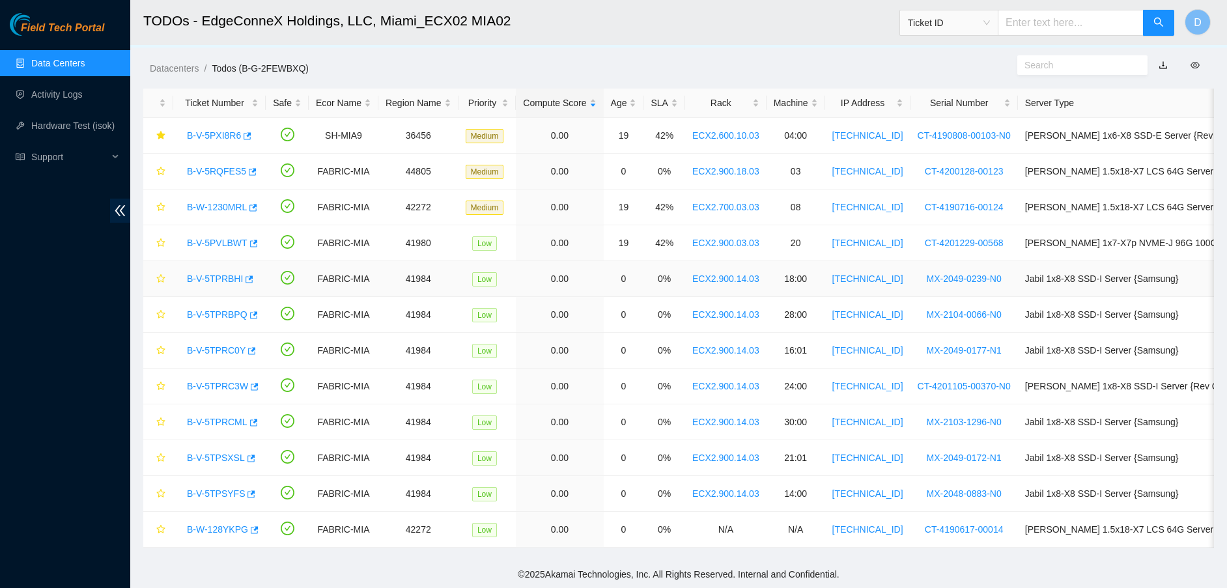
click at [194, 274] on link "B-V-5TPRBHI" at bounding box center [215, 279] width 56 height 10
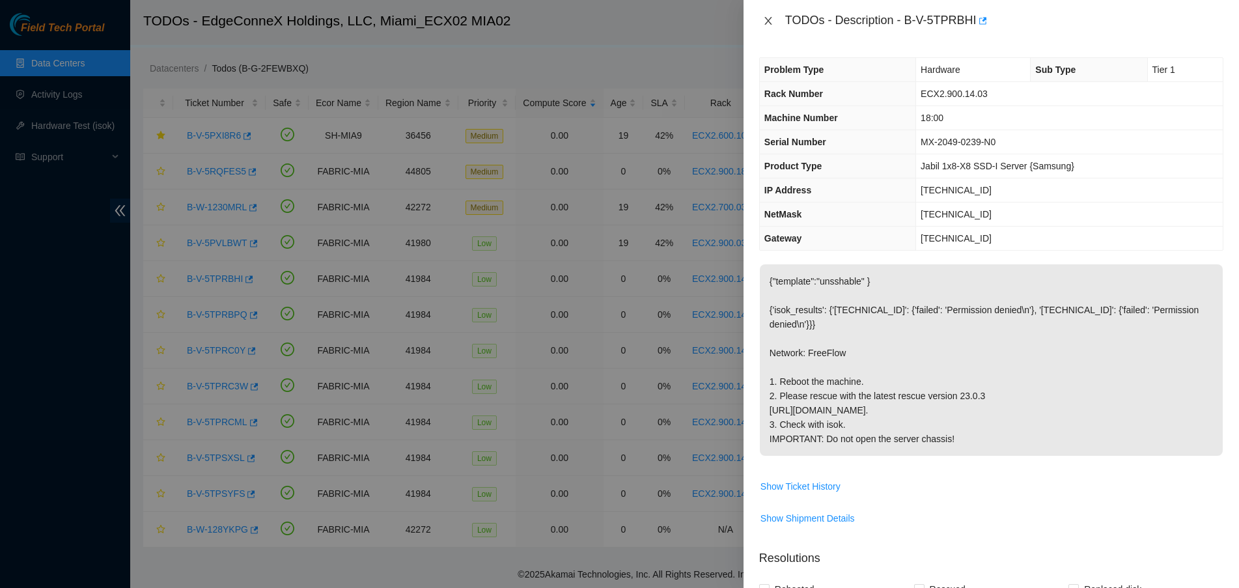
click at [766, 25] on icon "close" at bounding box center [768, 21] width 10 height 10
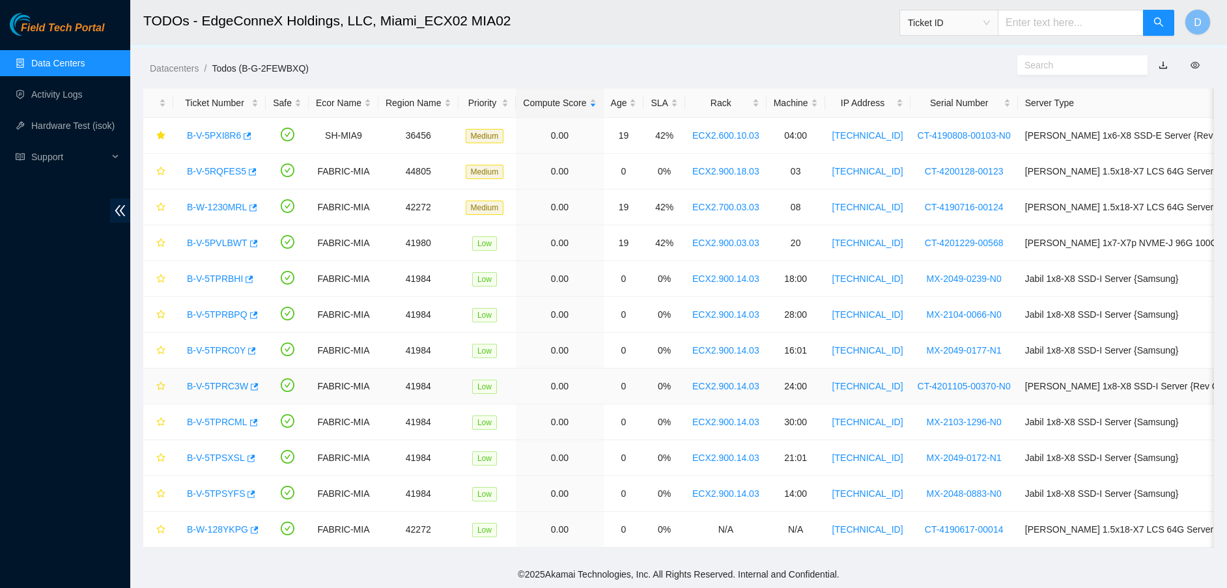
click at [213, 381] on link "B-V-5TPRC3W" at bounding box center [217, 386] width 61 height 10
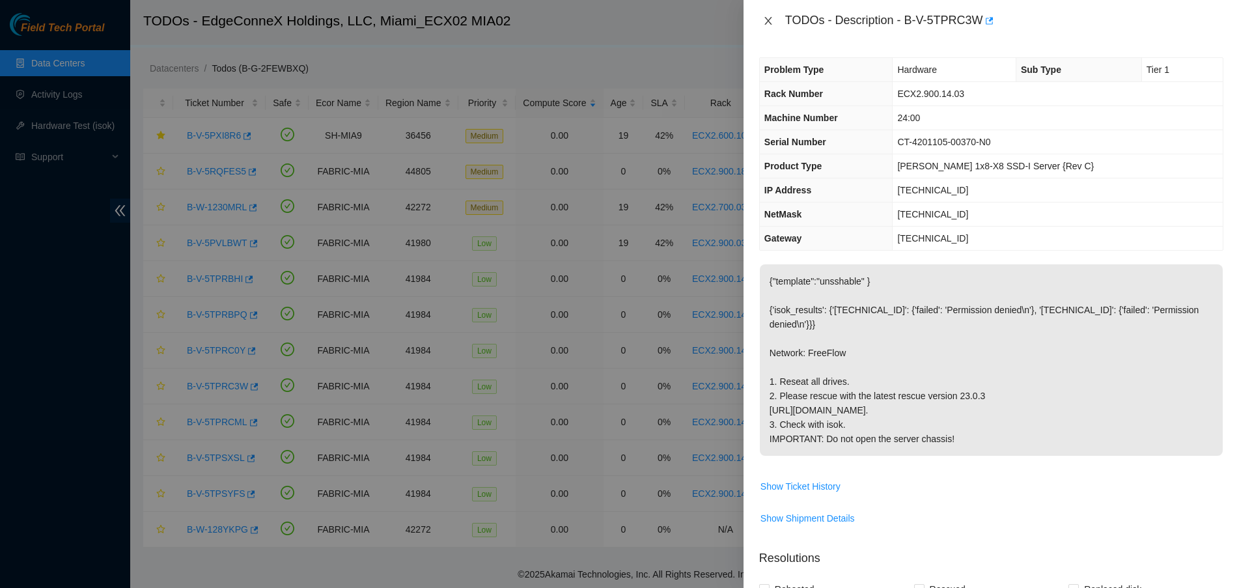
click at [766, 23] on icon "close" at bounding box center [768, 21] width 10 height 10
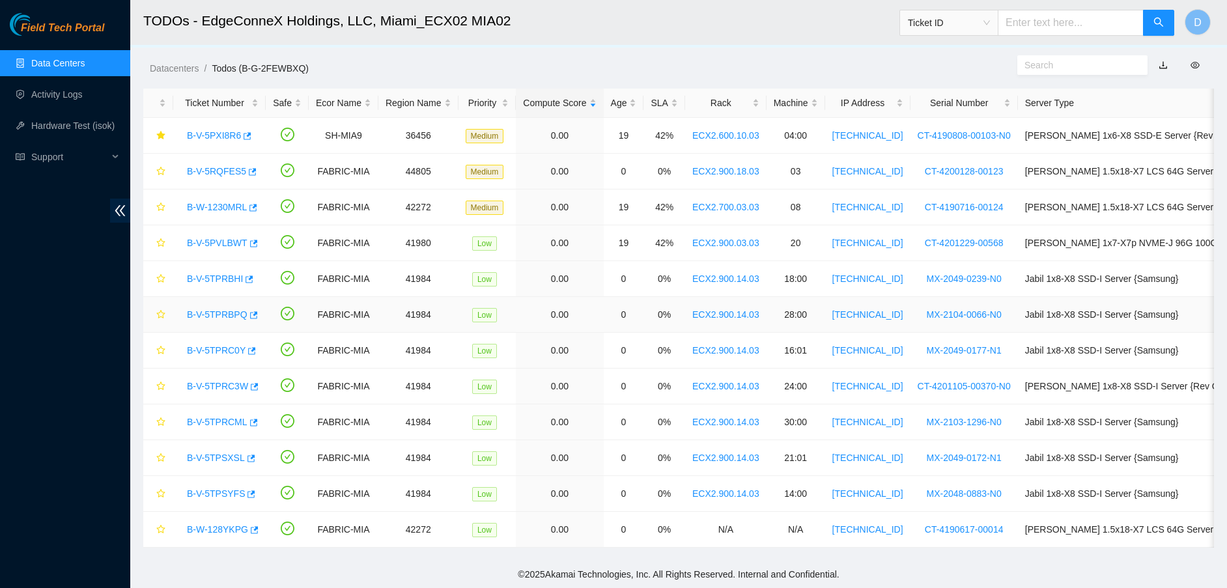
click at [232, 309] on link "B-V-5TPRBPQ" at bounding box center [217, 314] width 61 height 10
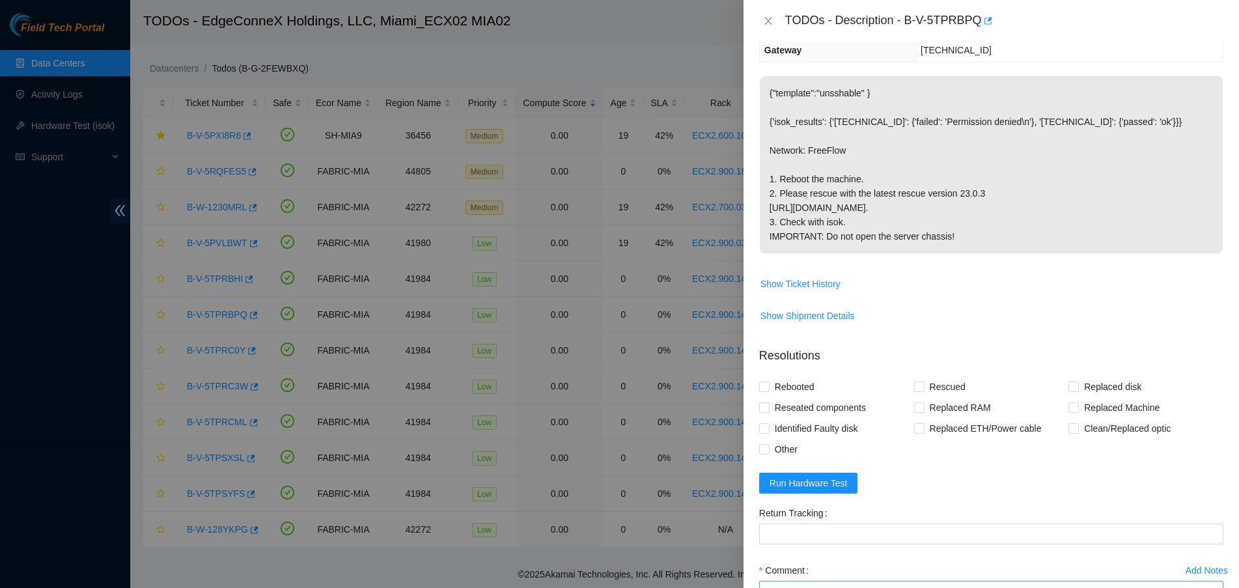
scroll to position [335, 0]
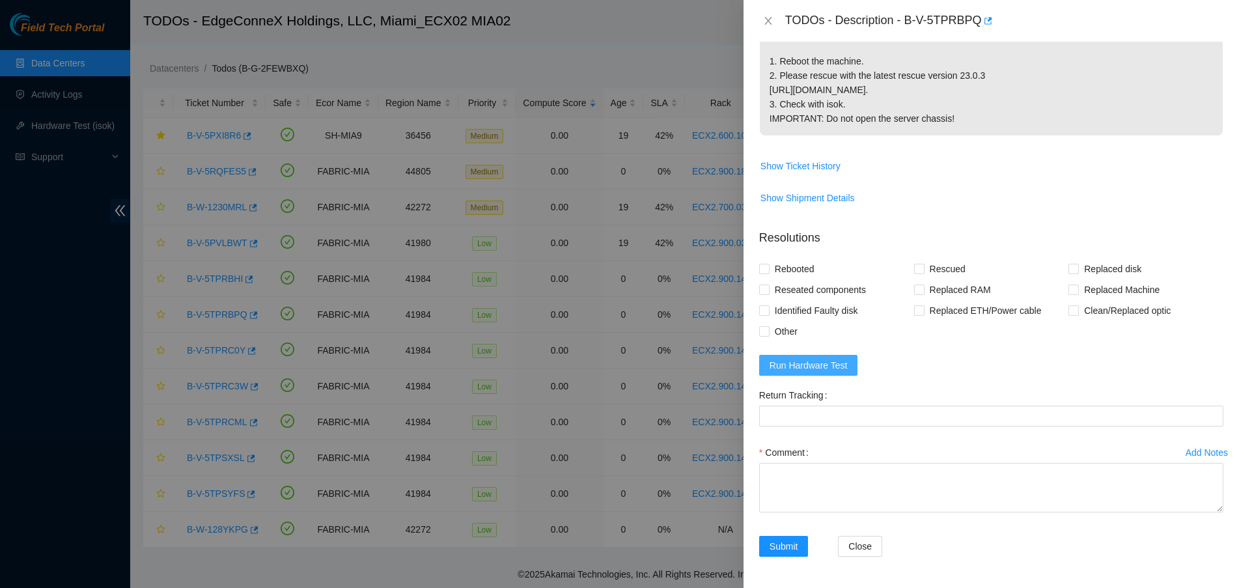
click at [837, 375] on button "Run Hardware Test" at bounding box center [808, 365] width 99 height 21
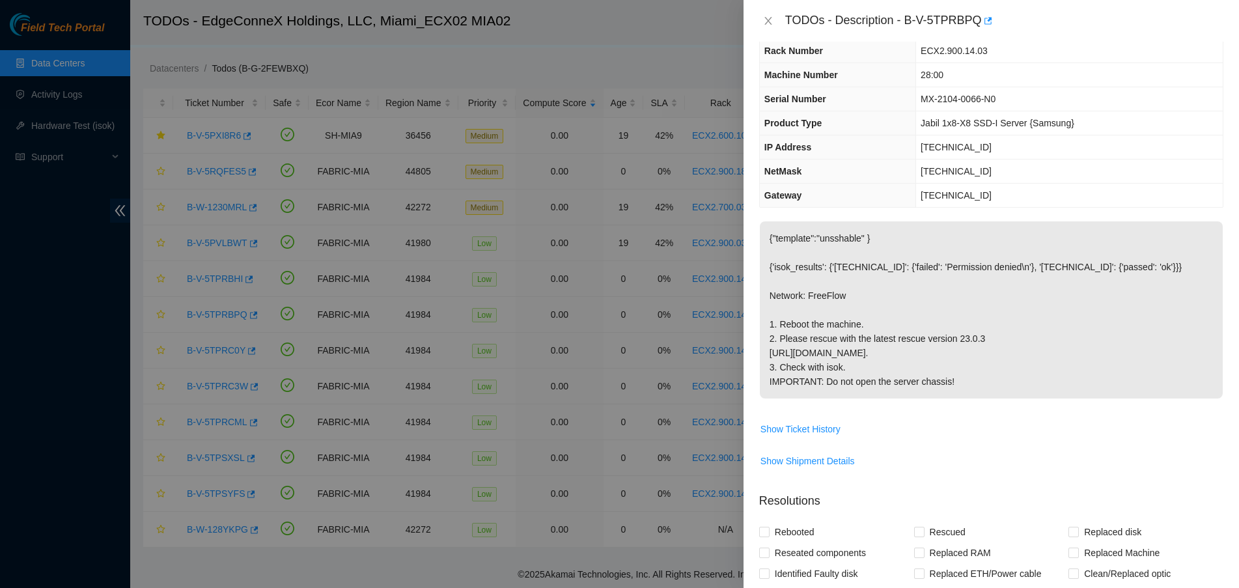
scroll to position [10, 0]
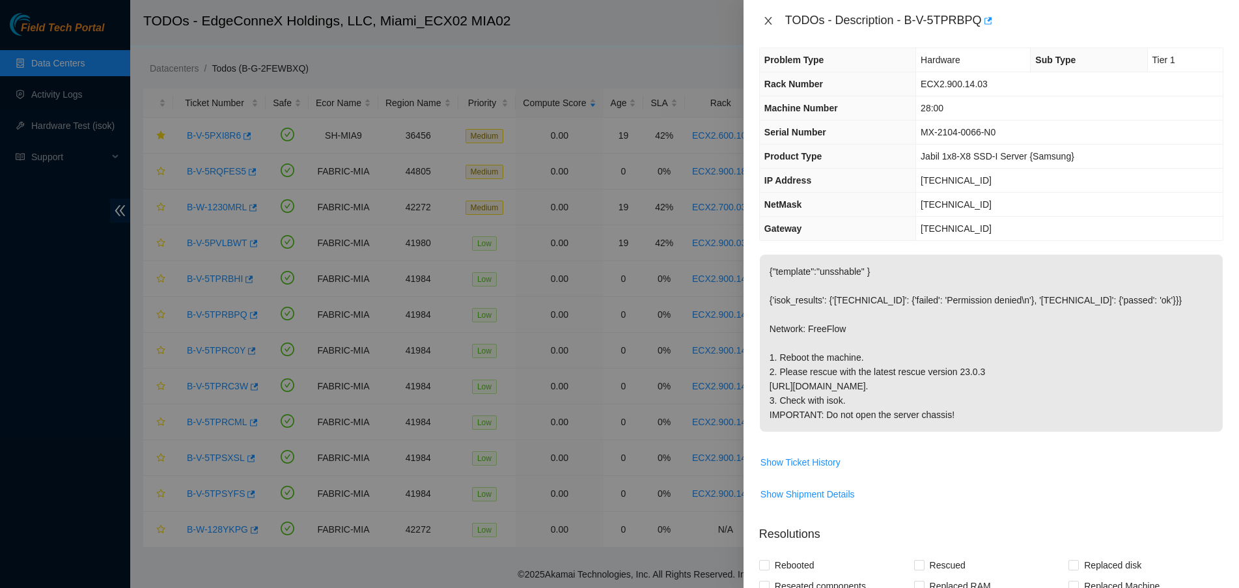
click at [766, 25] on icon "close" at bounding box center [768, 21] width 10 height 10
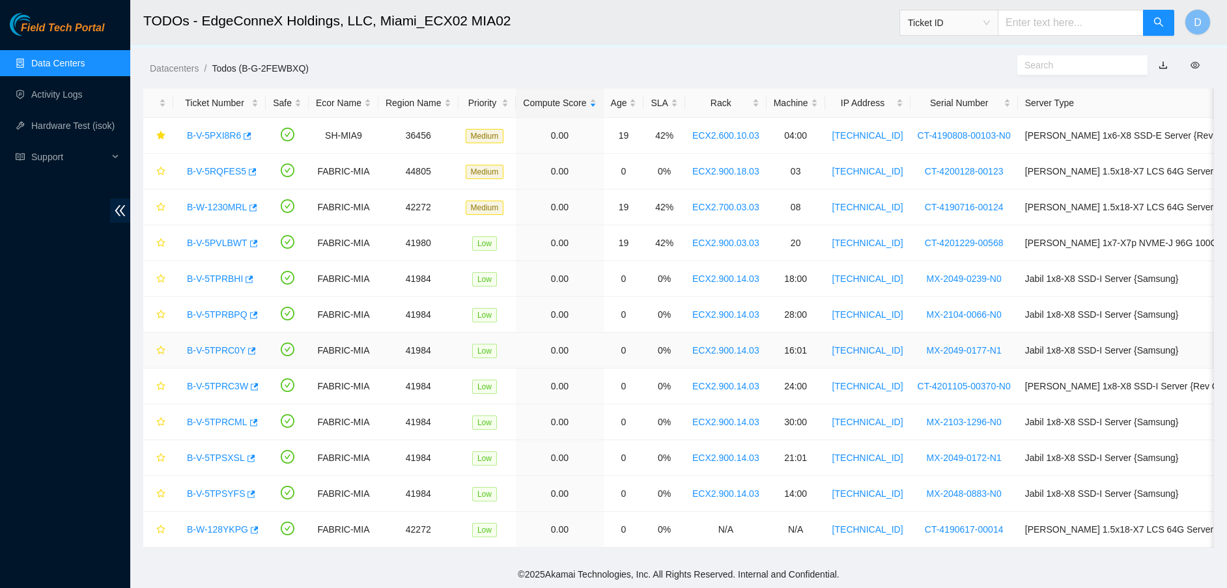
click at [225, 345] on link "B-V-5TPRC0Y" at bounding box center [216, 350] width 59 height 10
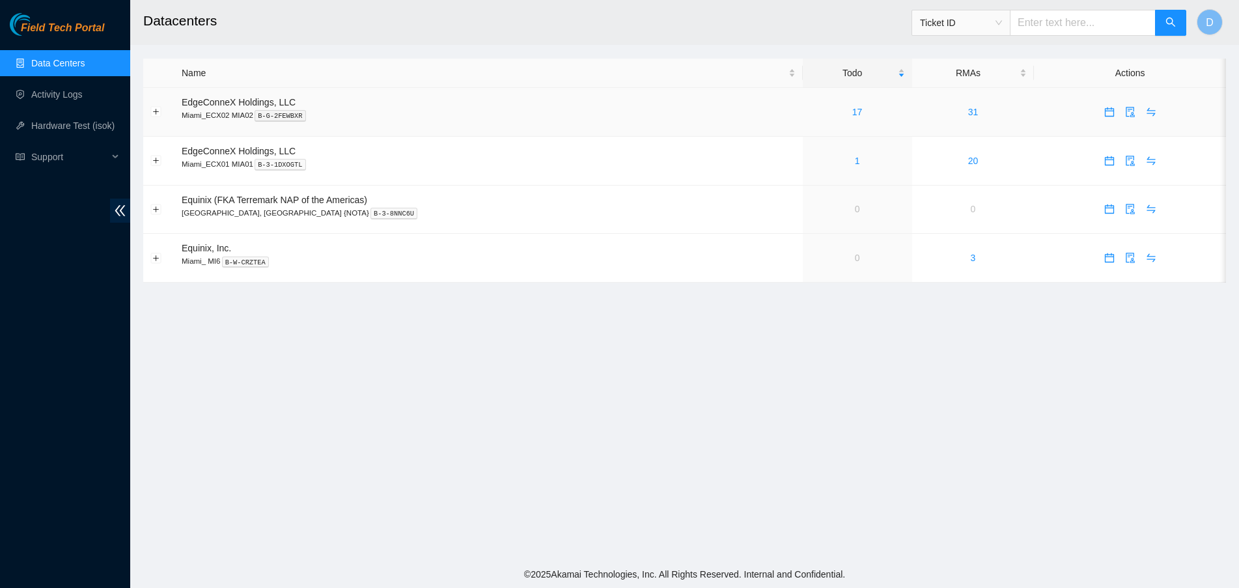
click at [817, 113] on div "17" at bounding box center [857, 112] width 95 height 14
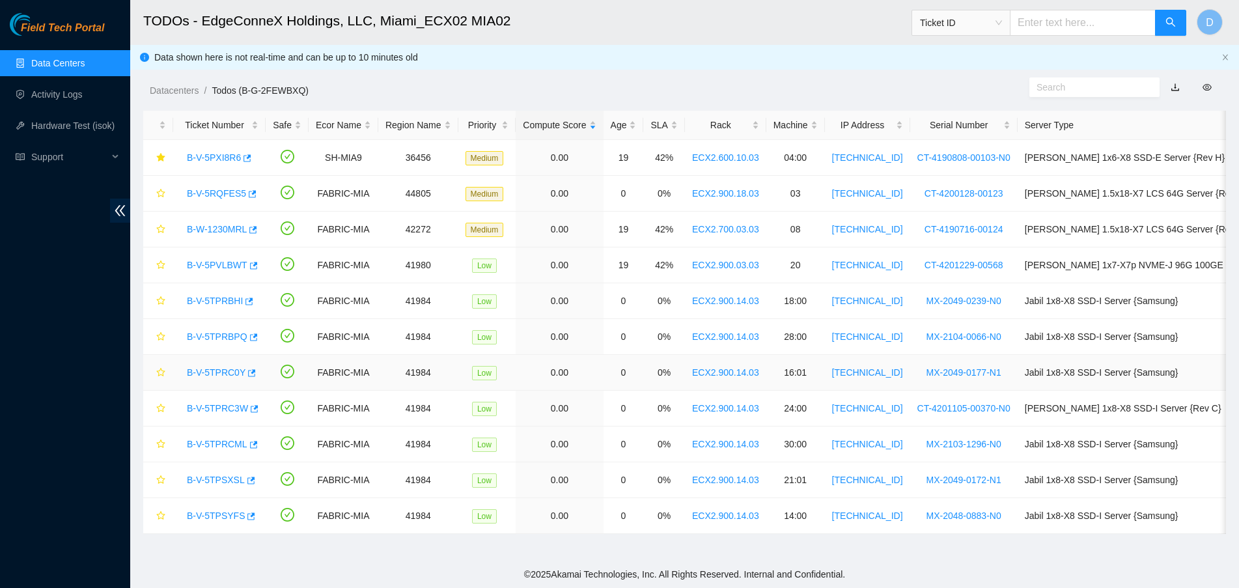
click at [221, 371] on link "B-V-5TPRC0Y" at bounding box center [216, 372] width 59 height 10
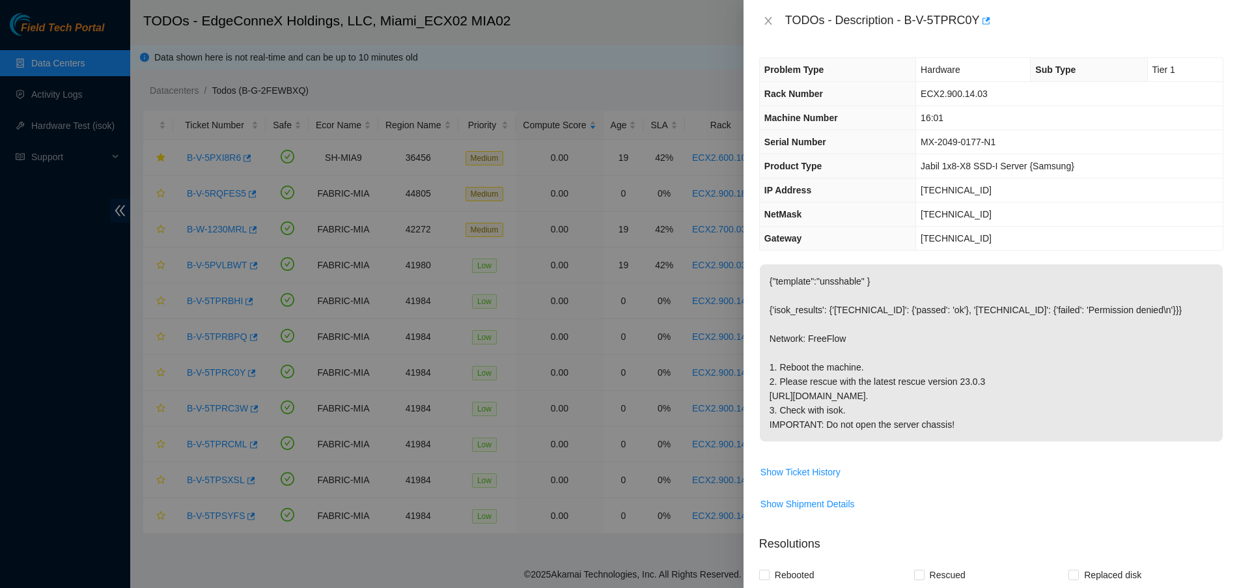
click at [928, 192] on span "23.218.255.35" at bounding box center [956, 190] width 71 height 10
copy span "23.218.255.35"
click at [764, 21] on icon "close" at bounding box center [768, 21] width 10 height 10
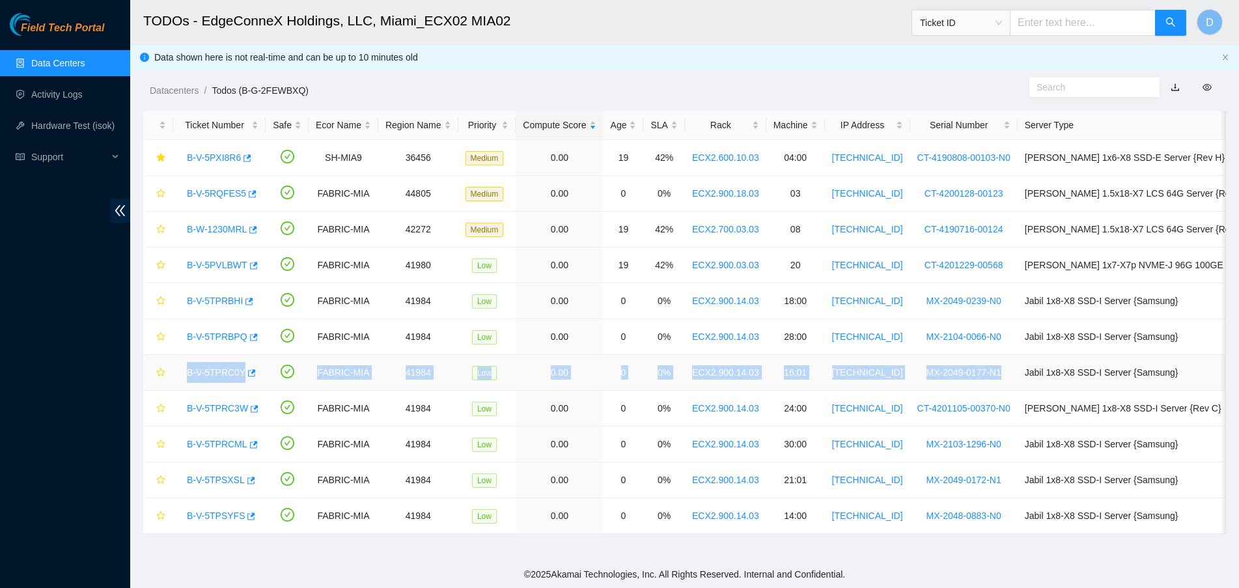
drag, startPoint x: 183, startPoint y: 375, endPoint x: 977, endPoint y: 370, distance: 794.5
click at [977, 370] on tr "B-V-5TPRC0Y FABRIC-MIA 41984 Low 0.00 0 0% ECX2.900.14.03 16:01 23.218.255.35 M…" at bounding box center [737, 373] width 1188 height 36
copy tr "B-V-5TPRC0Y FABRIC-MIA 41984 Low 0.00 0 0% ECX2.900.14.03 16:01 23.218.255.35 M…"
click at [219, 369] on link "B-V-5TPRC0Y" at bounding box center [216, 372] width 59 height 10
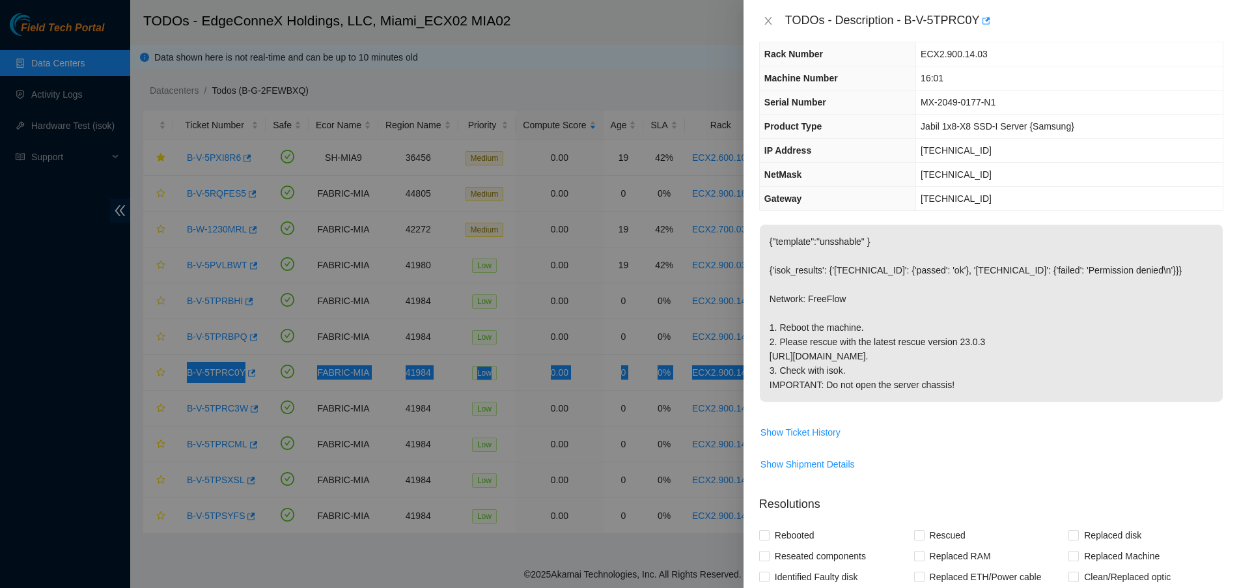
scroll to position [407, 0]
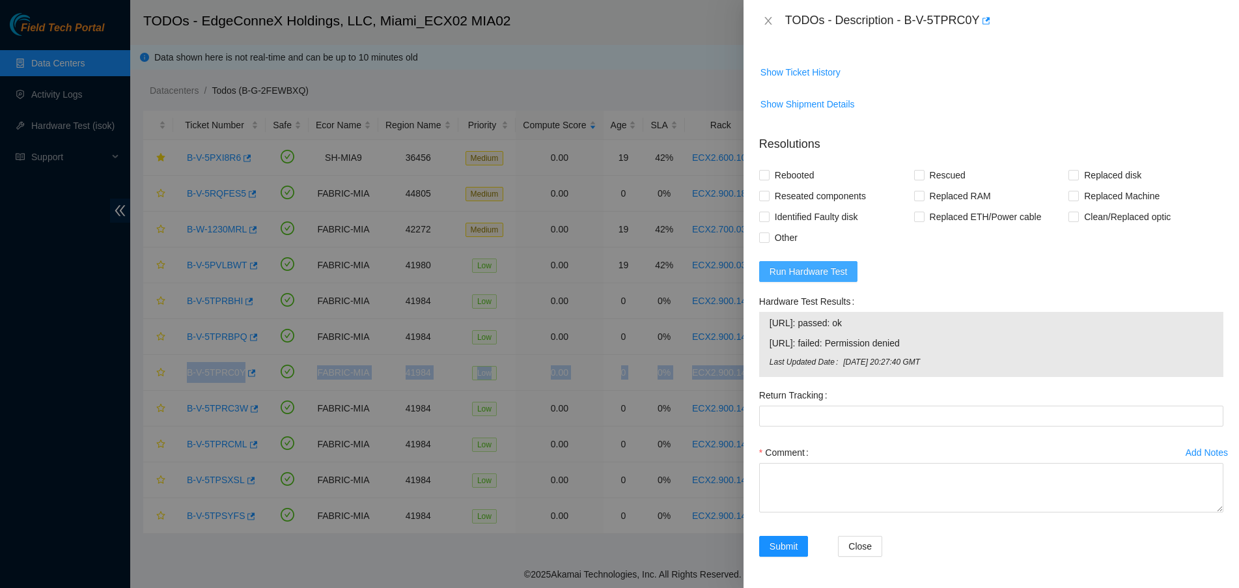
click at [823, 279] on span "Run Hardware Test" at bounding box center [809, 271] width 78 height 14
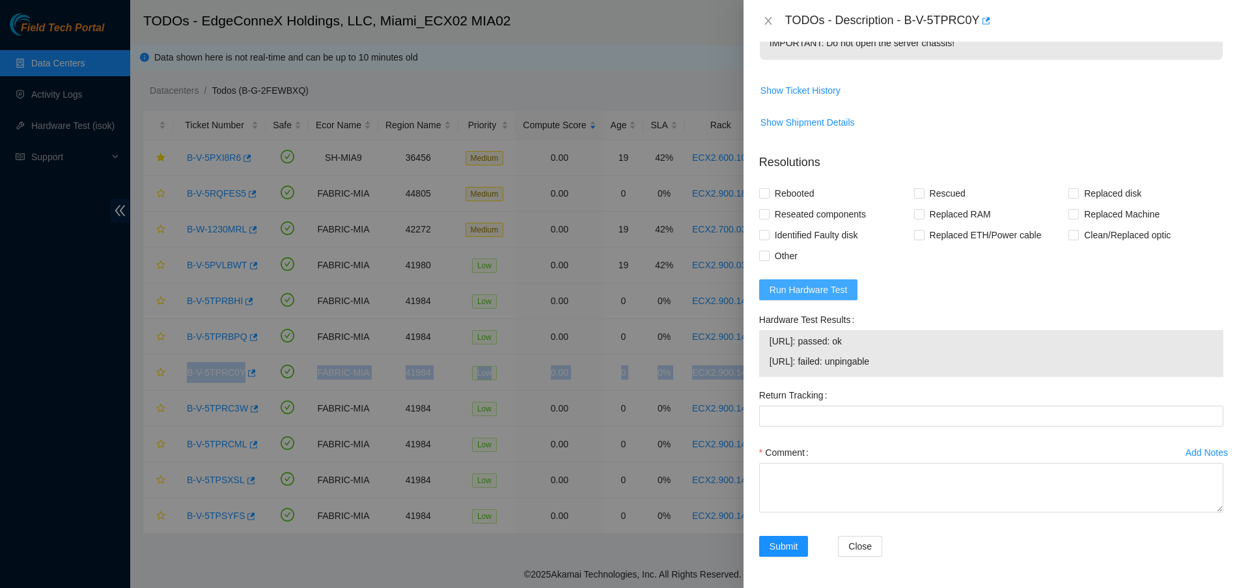
click at [824, 292] on span "Run Hardware Test" at bounding box center [809, 290] width 78 height 14
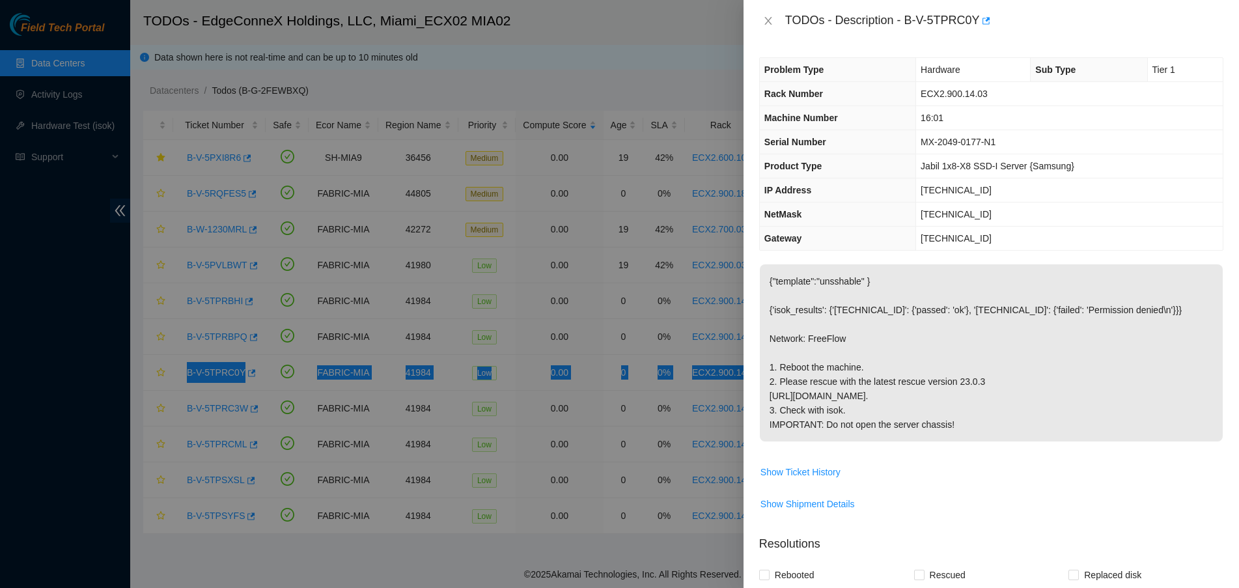
scroll to position [410, 0]
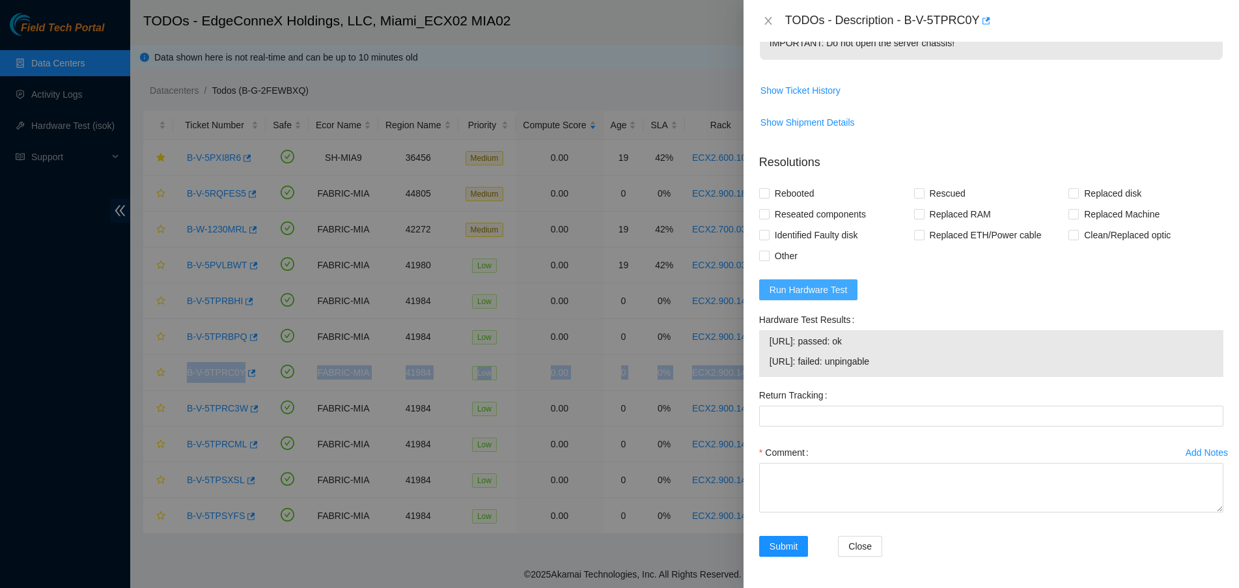
click at [819, 292] on span "Run Hardware Test" at bounding box center [809, 290] width 78 height 14
click at [983, 305] on form "Resolutions Rebooted Rescued Replaced disk Reseated components Replaced RAM Rep…" at bounding box center [991, 357] width 464 height 429
drag, startPoint x: 907, startPoint y: 370, endPoint x: 761, endPoint y: 330, distance: 151.4
click at [761, 330] on div "Hardware Test Results 23.218.255.34: passed: ok 23.218.255.35: passed: ok" at bounding box center [991, 343] width 464 height 68
copy div "23.218.255.34: passed: ok 23.218.255.35: passed: ok"
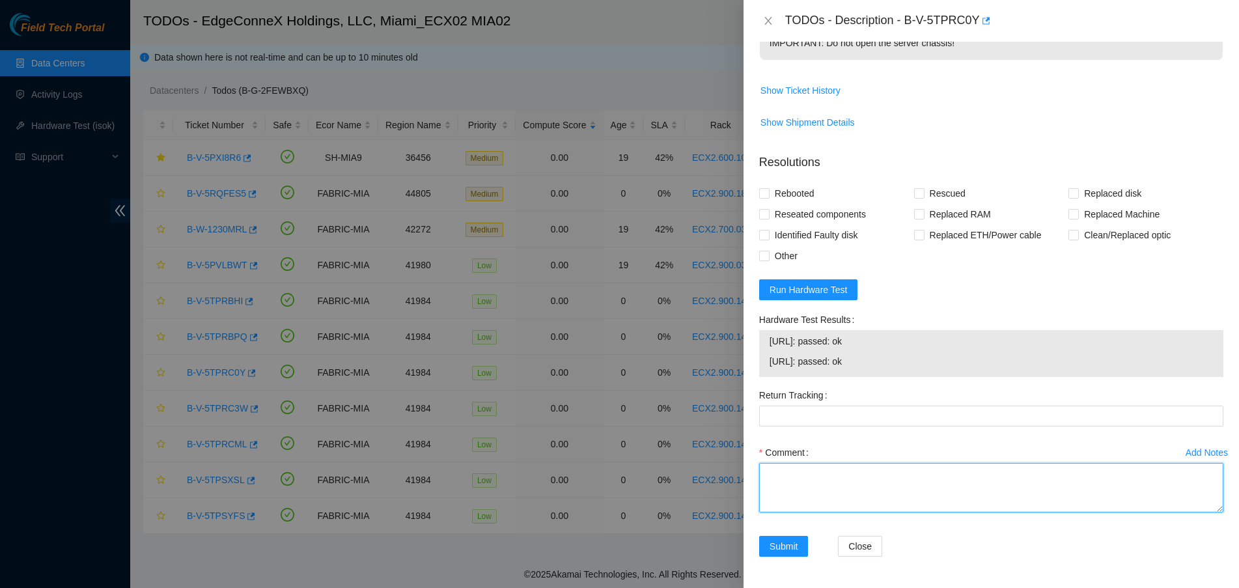
click at [854, 494] on textarea "Comment" at bounding box center [991, 487] width 464 height 49
paste textarea "Verified ticket is safe to work on YES NOCC Authorized: YES Located server conn…"
type textarea "Verified ticket is safe to work on YES NOCC Authorized: YES Located server conn…"
click at [766, 185] on label "Rebooted" at bounding box center [789, 193] width 61 height 21
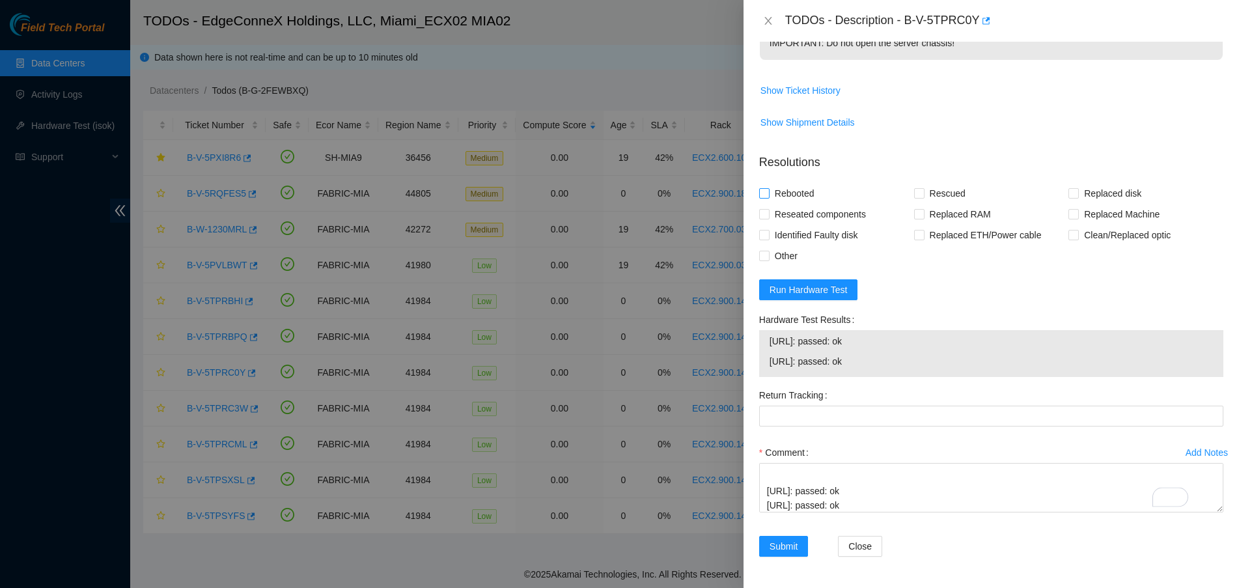
click at [766, 188] on input "Rebooted" at bounding box center [763, 192] width 9 height 9
checkbox input "true"
click at [917, 191] on input "Rescued" at bounding box center [918, 192] width 9 height 9
checkbox input "true"
click at [765, 549] on button "Submit" at bounding box center [783, 546] width 49 height 21
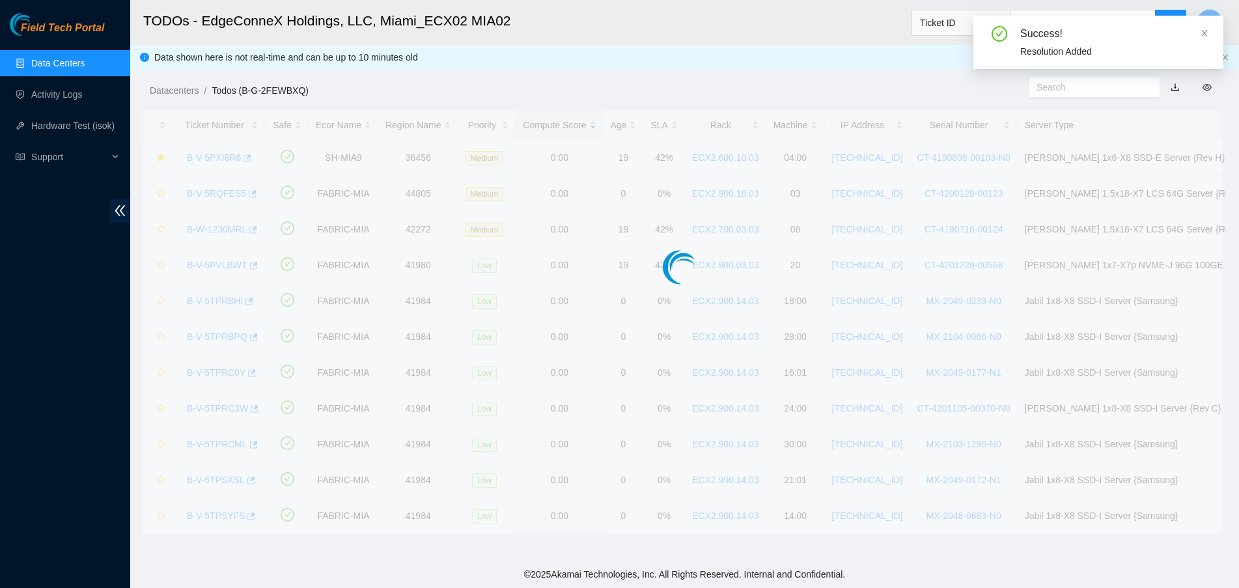
scroll to position [291, 0]
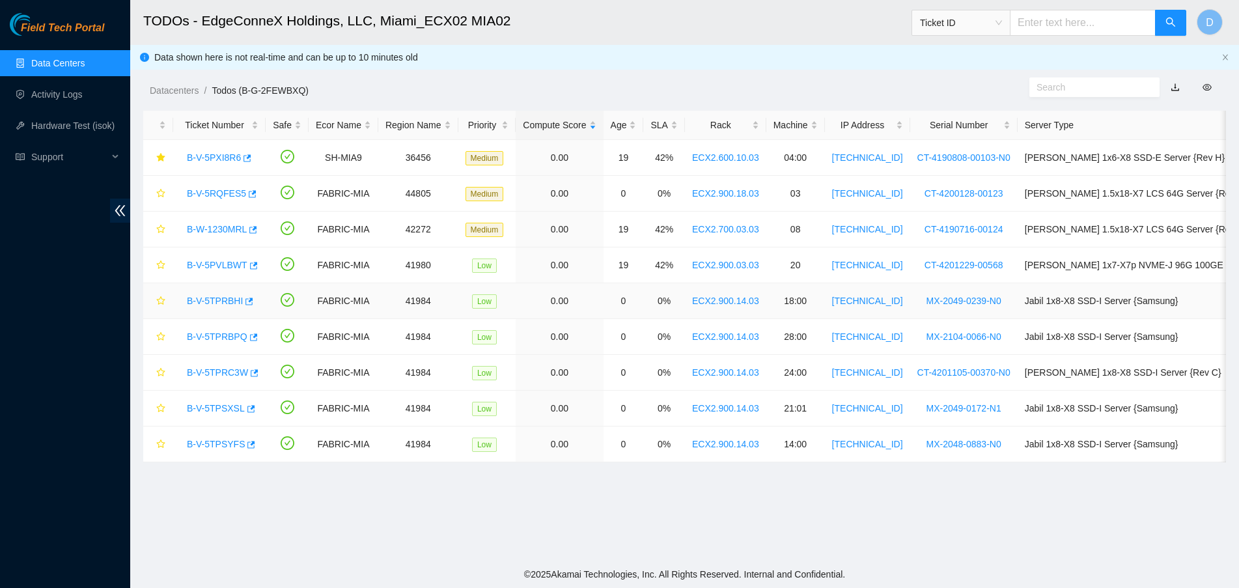
click at [216, 296] on link "B-V-5TPRBHI" at bounding box center [215, 301] width 56 height 10
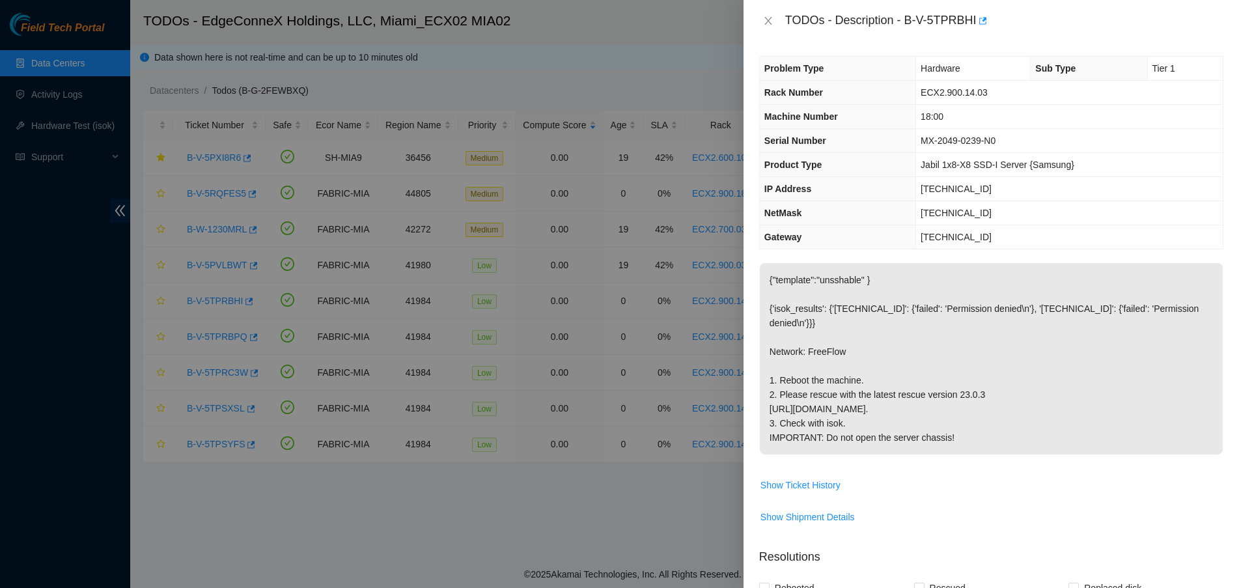
scroll to position [0, 0]
click at [770, 16] on icon "close" at bounding box center [768, 21] width 10 height 10
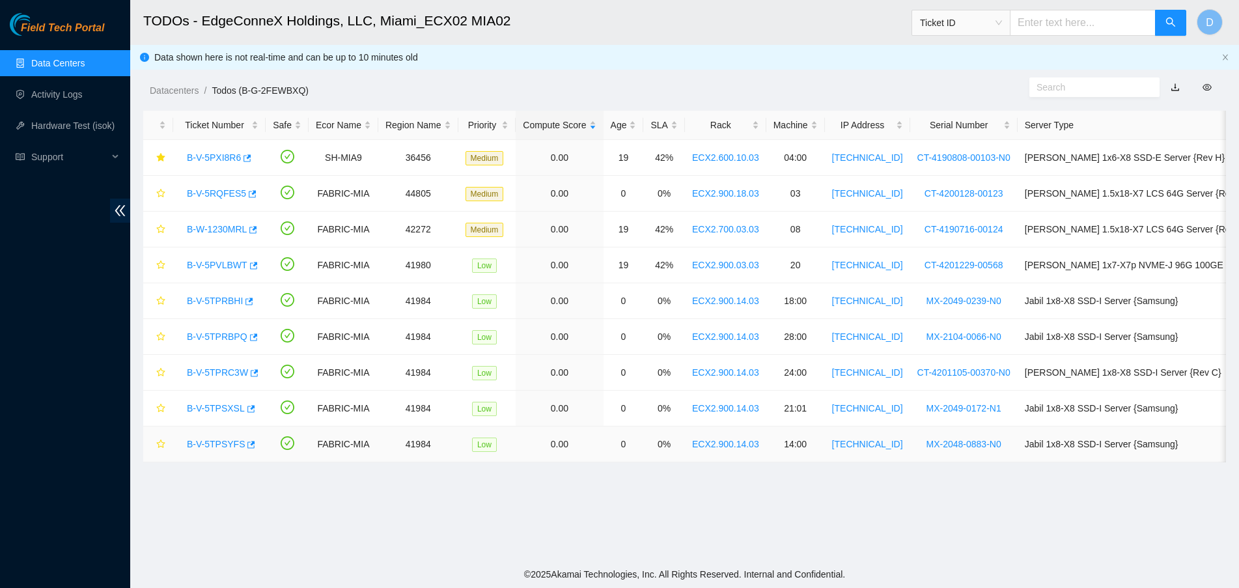
click at [220, 445] on link "B-V-5TPSYFS" at bounding box center [216, 444] width 58 height 10
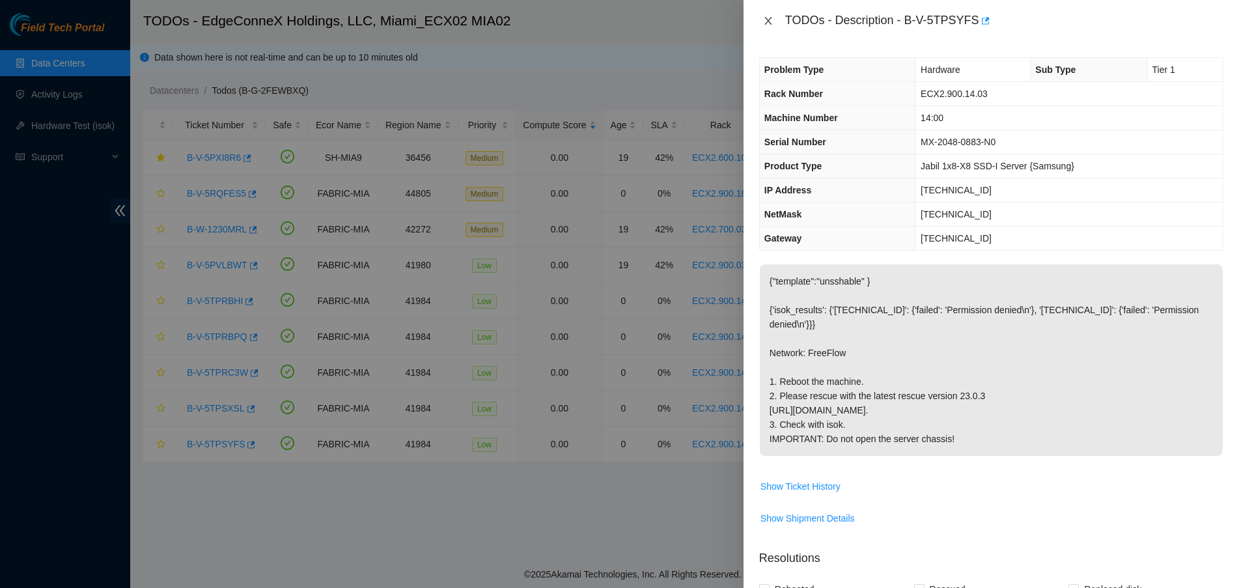
click at [767, 25] on icon "close" at bounding box center [768, 21] width 10 height 10
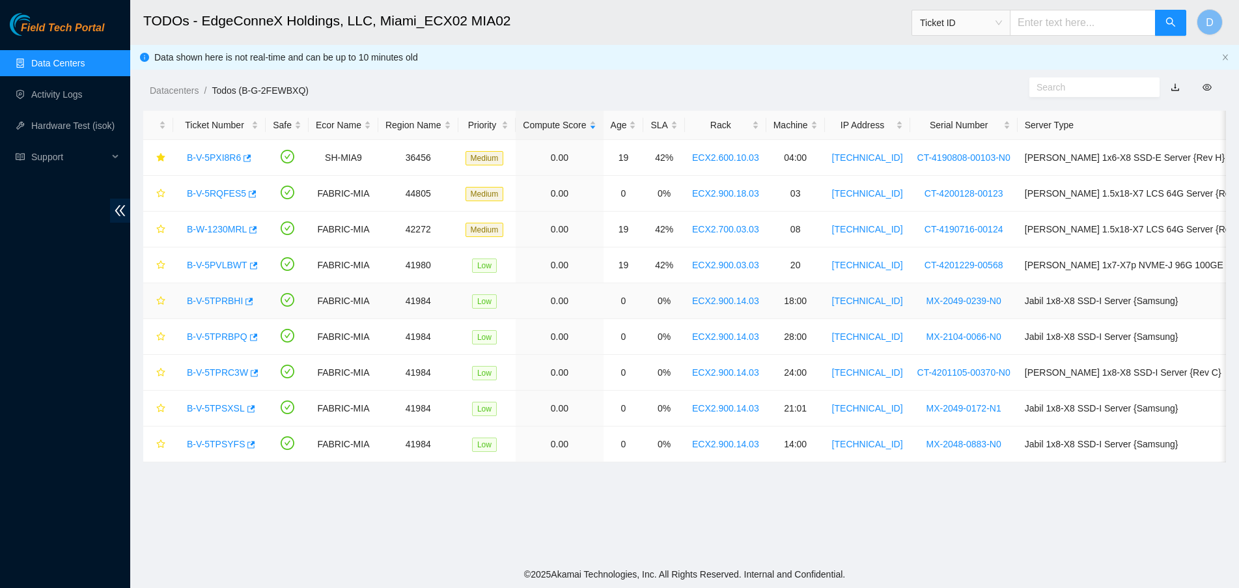
click at [208, 299] on link "B-V-5TPRBHI" at bounding box center [215, 301] width 56 height 10
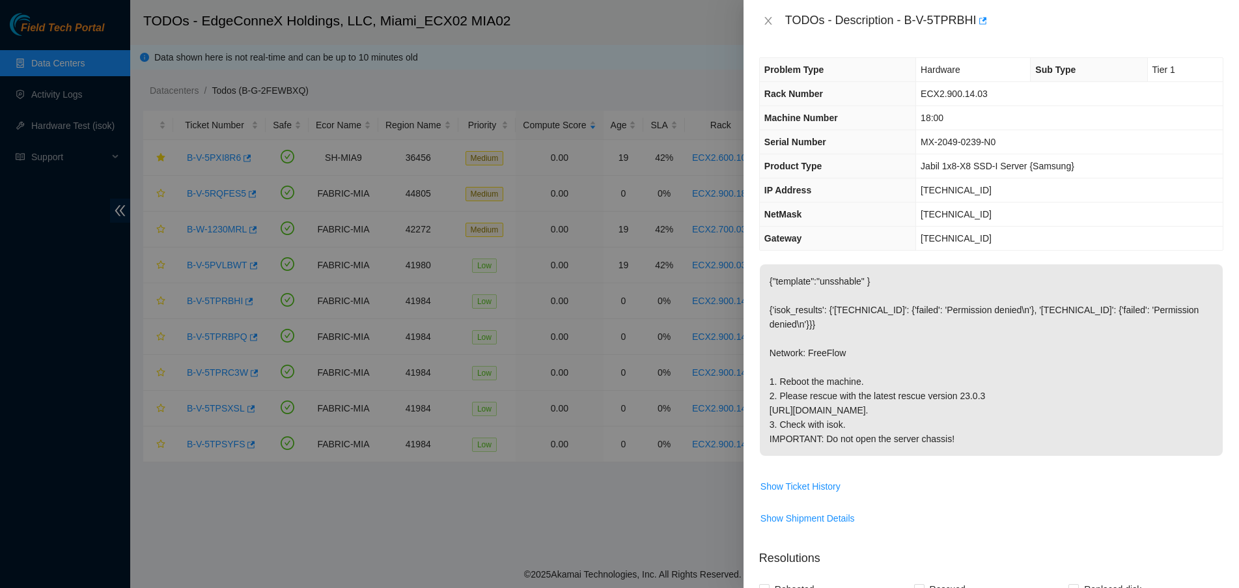
scroll to position [443, 0]
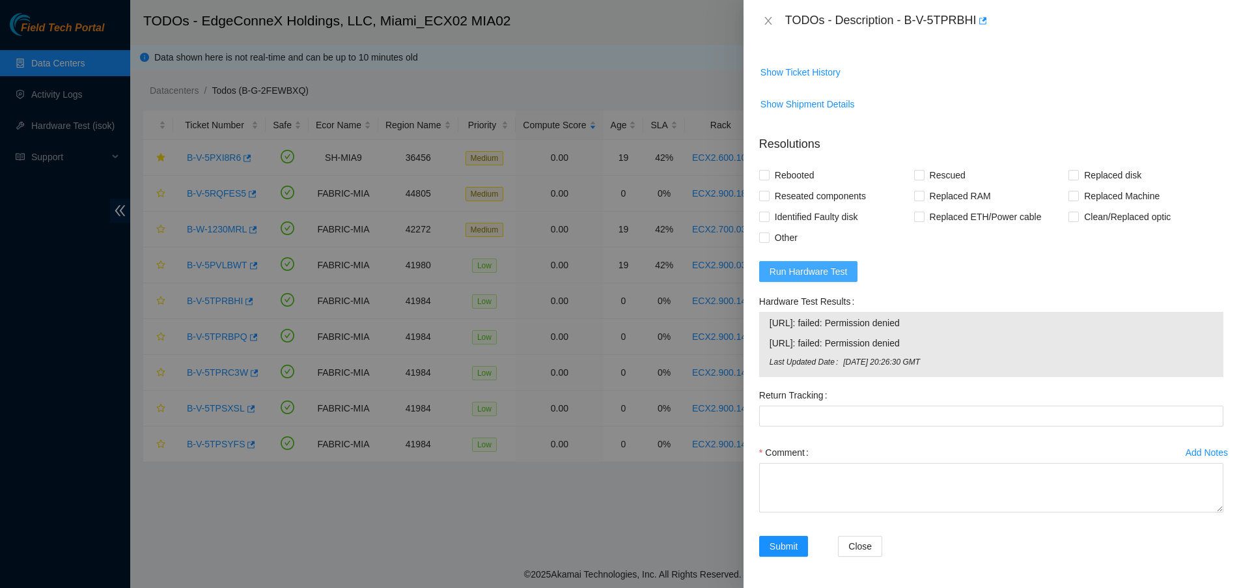
click at [789, 267] on span "Run Hardware Test" at bounding box center [809, 271] width 78 height 14
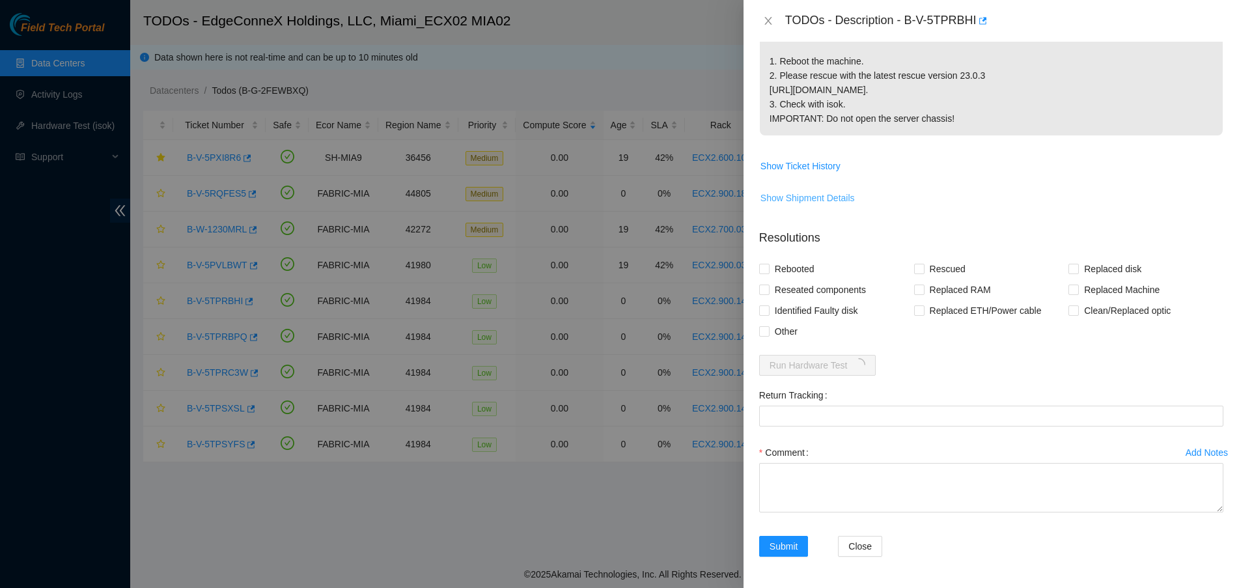
scroll to position [425, 0]
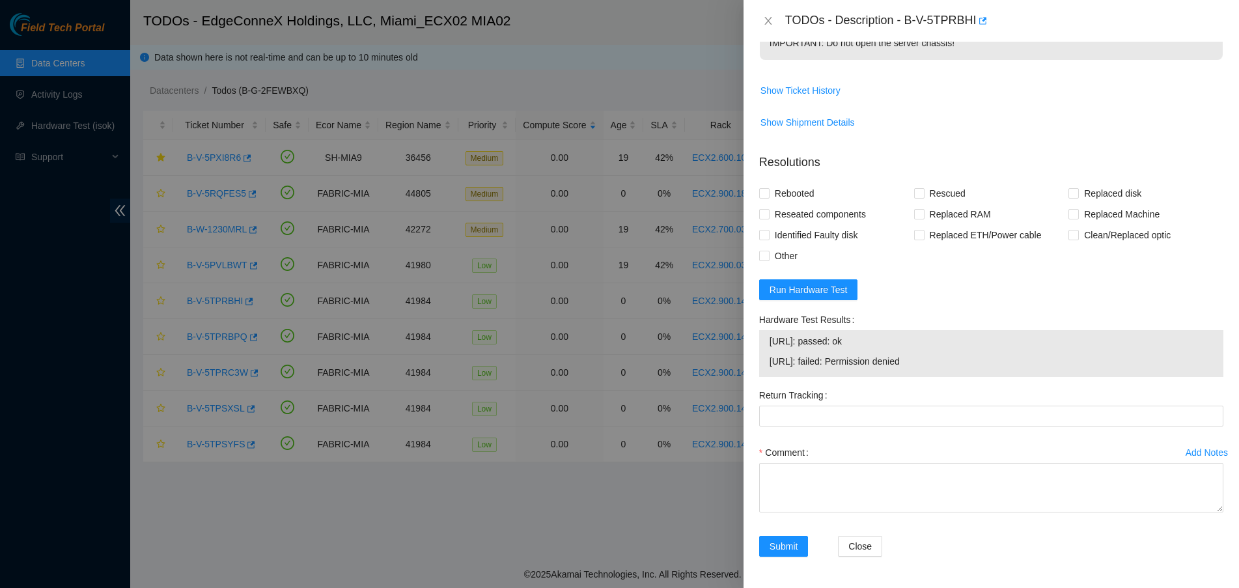
click at [819, 338] on span "23.218.255.38: passed: ok" at bounding box center [991, 341] width 443 height 14
copy span "23.218.255.38: passed: ok"
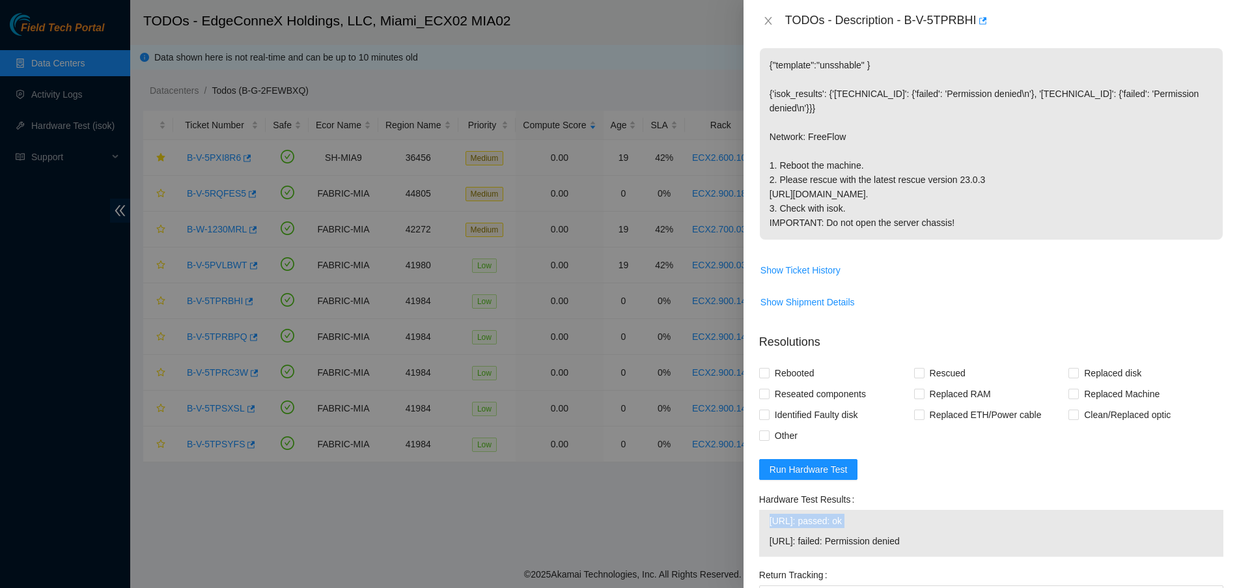
scroll to position [0, 0]
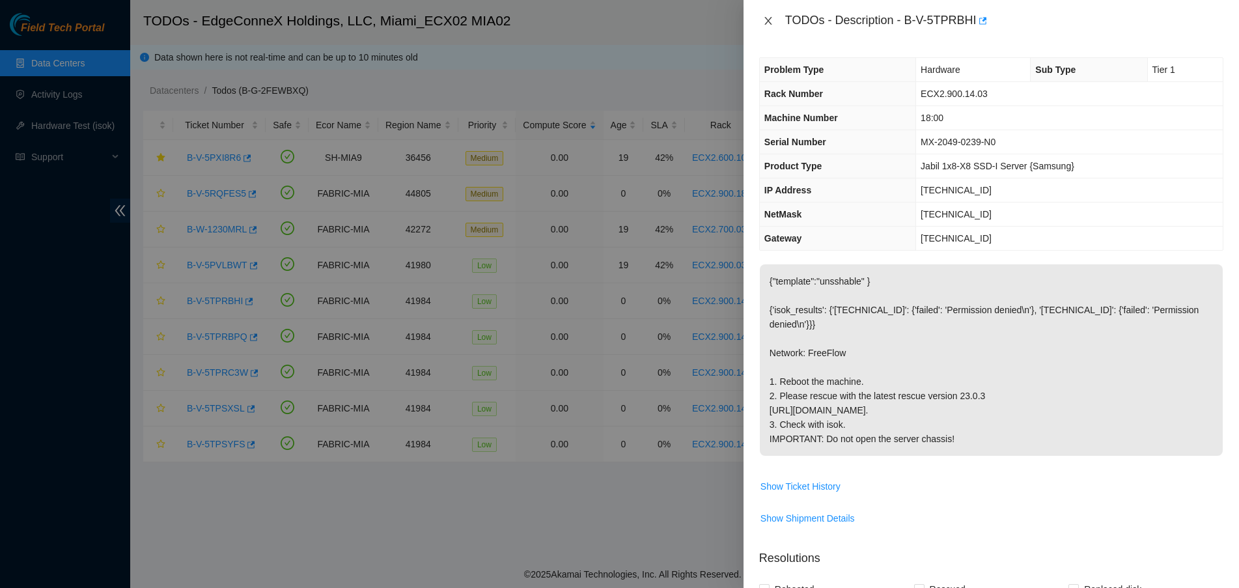
click at [767, 22] on icon "close" at bounding box center [768, 21] width 7 height 8
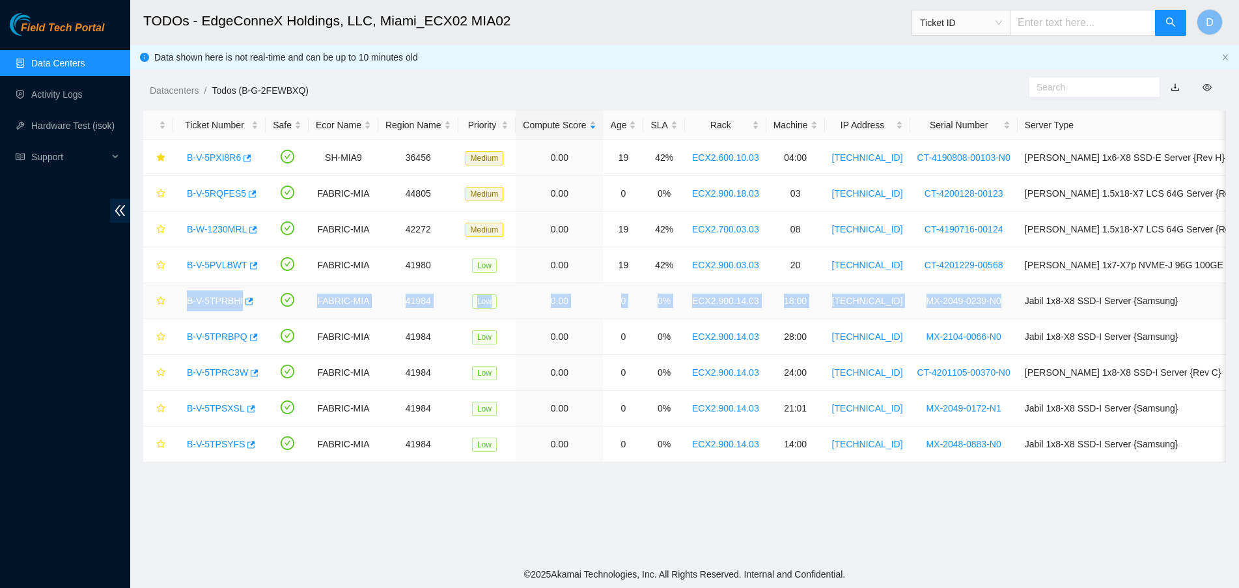
drag, startPoint x: 183, startPoint y: 301, endPoint x: 990, endPoint y: 312, distance: 807.6
click at [990, 312] on tr "B-V-5TPRBHI FABRIC-MIA 41984 Low 0.00 0 0% ECX2.900.14.03 18:00 23.218.255.38 M…" at bounding box center [737, 301] width 1188 height 36
copy tr "B-V-5TPRBHI FABRIC-MIA 41984 Low 0.00 0 0% ECX2.900.14.03 18:00 23.218.255.38 M…"
click at [211, 300] on link "B-V-5TPRBHI" at bounding box center [215, 301] width 56 height 10
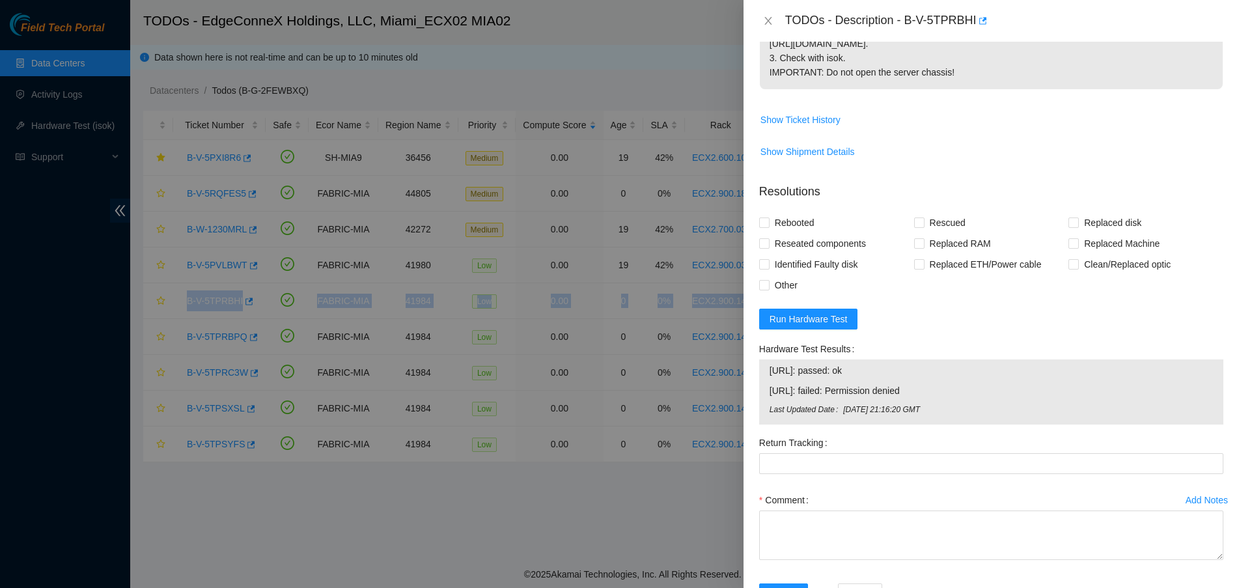
scroll to position [443, 0]
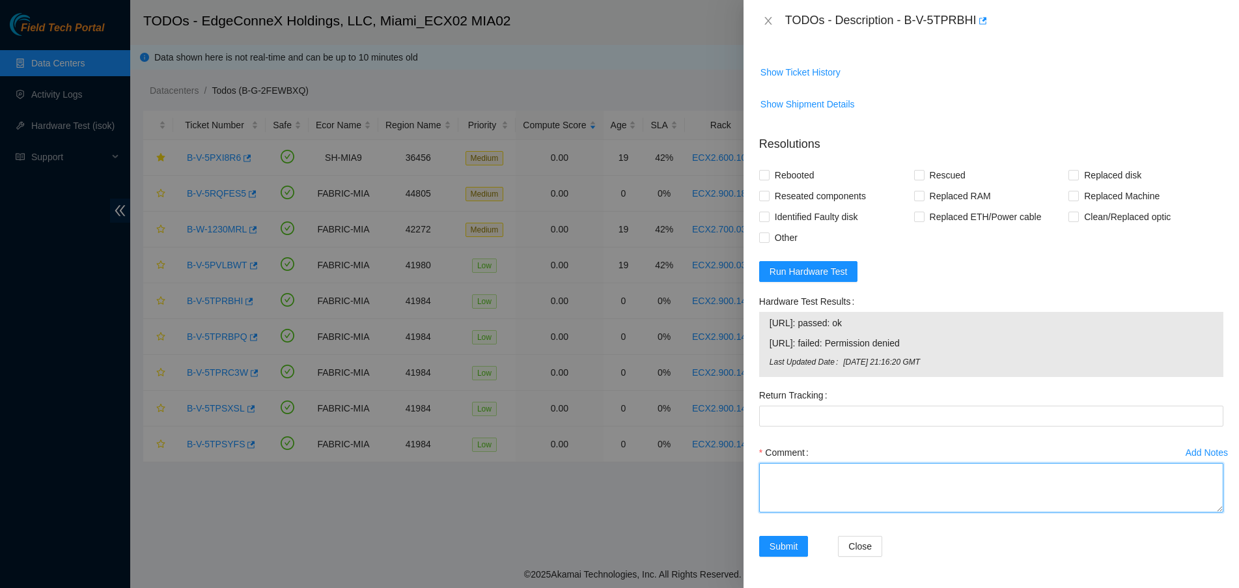
click at [843, 488] on textarea "Comment" at bounding box center [991, 487] width 464 height 49
click at [857, 490] on textarea "Comment" at bounding box center [991, 487] width 464 height 49
paste textarea "Verified ticket is safe to work on YES NOCC Authorized: YES Located server conn…"
type textarea "Verified ticket is safe to work on YES NOCC Authorized: YES Located server conn…"
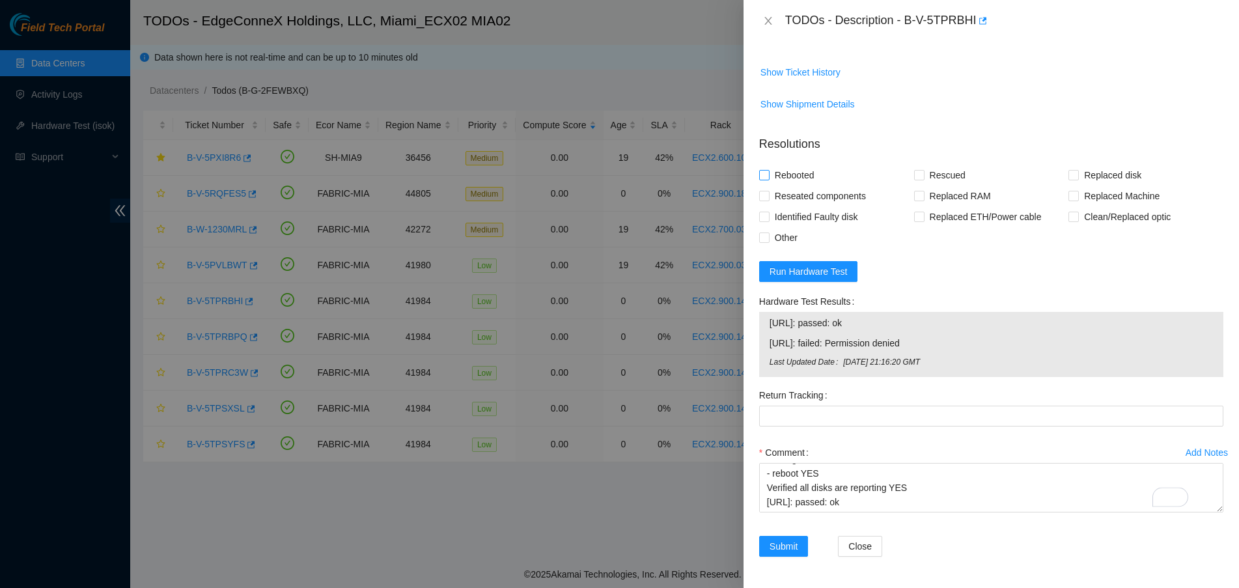
click at [761, 173] on input "Rebooted" at bounding box center [763, 174] width 9 height 9
checkbox input "true"
click at [931, 180] on span "Rescued" at bounding box center [948, 175] width 46 height 21
click at [923, 179] on input "Rescued" at bounding box center [918, 174] width 9 height 9
checkbox input "true"
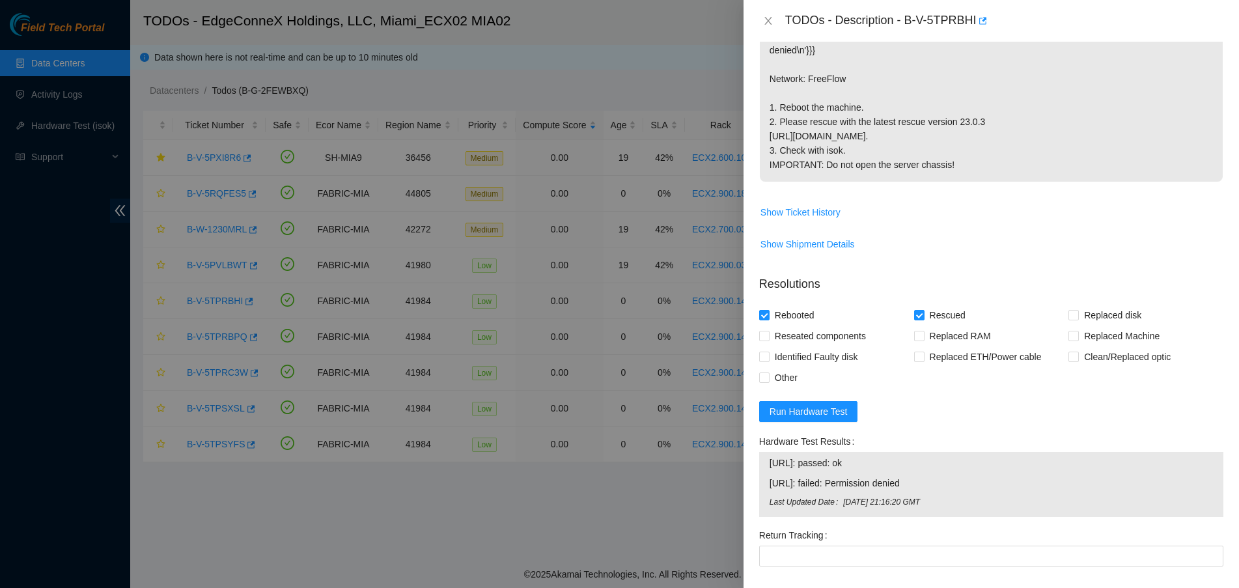
scroll to position [455, 0]
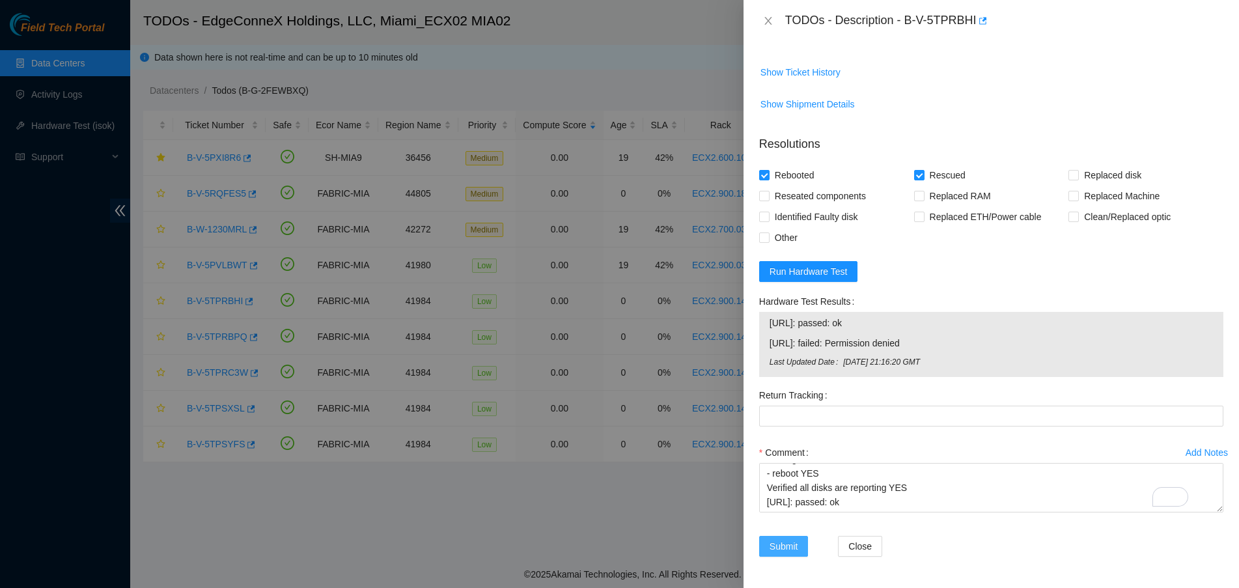
click at [791, 539] on span "Submit" at bounding box center [784, 546] width 29 height 14
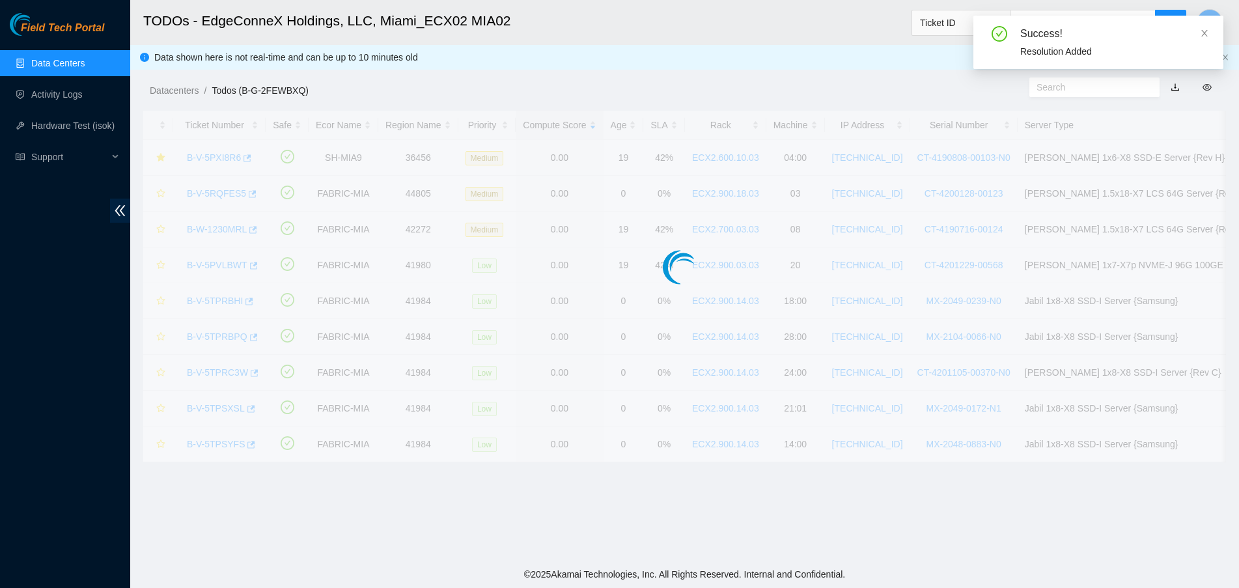
scroll to position [291, 0]
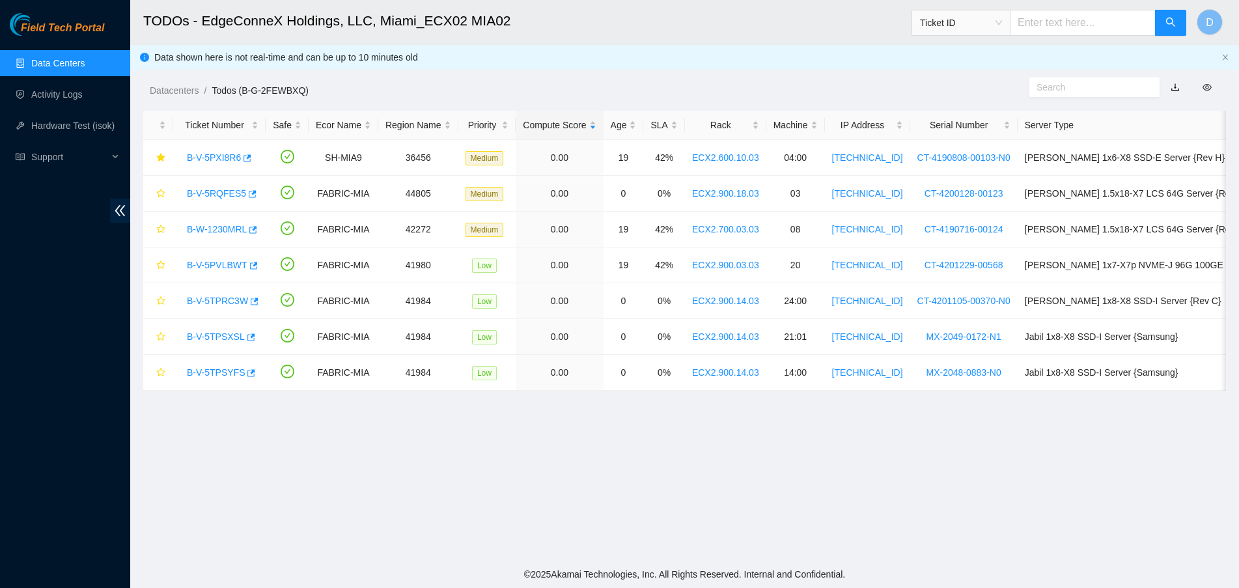
click at [826, 477] on main "TODOs - EdgeConneX Holdings, LLC, Miami_ECX02 MIA02 Ticket ID D Data shown here…" at bounding box center [684, 280] width 1109 height 561
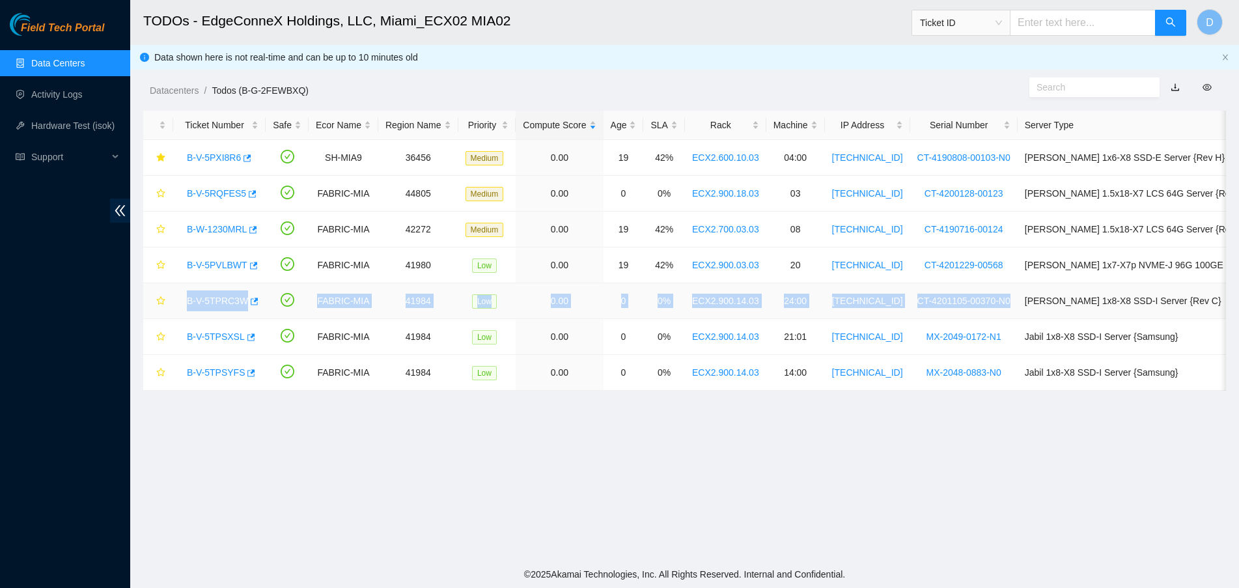
drag, startPoint x: 184, startPoint y: 298, endPoint x: 987, endPoint y: 285, distance: 803.7
click at [987, 285] on tr "B-V-5TPRC3W FABRIC-MIA 41984 Low 0.00 0 0% ECX2.900.14.03 24:00 23.218.255.50 C…" at bounding box center [737, 301] width 1188 height 36
copy tr "B-V-5TPRC3W FABRIC-MIA 41984 Low 0.00 0 0% ECX2.900.14.03 24:00 23.218.255.50 C…"
click at [212, 297] on link "B-V-5TPRC3W" at bounding box center [217, 301] width 61 height 10
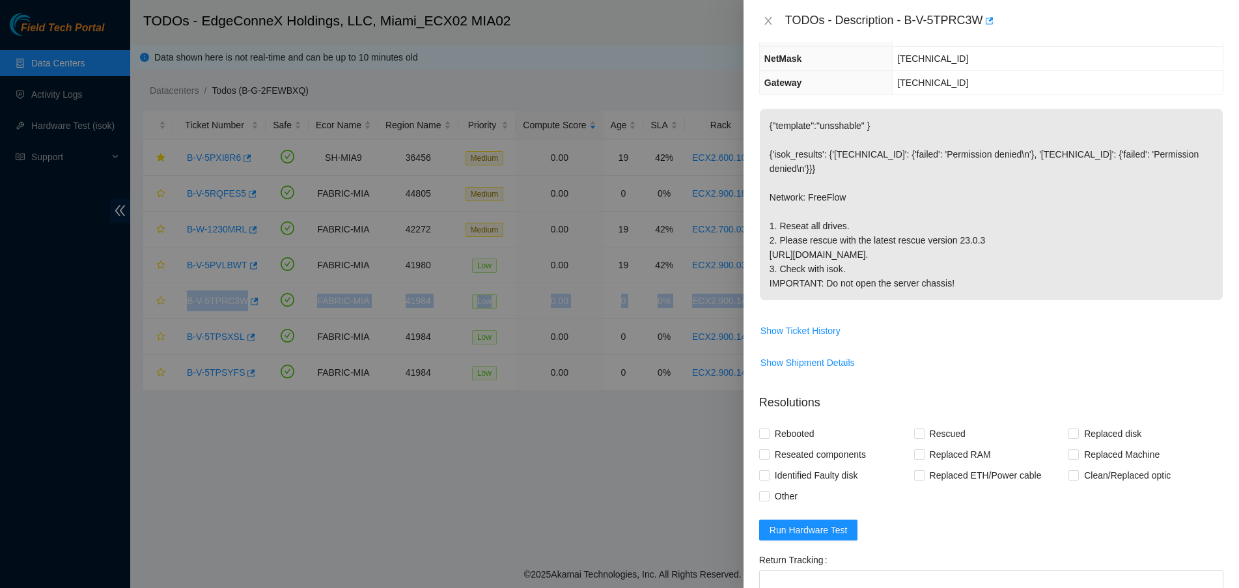
scroll to position [0, 0]
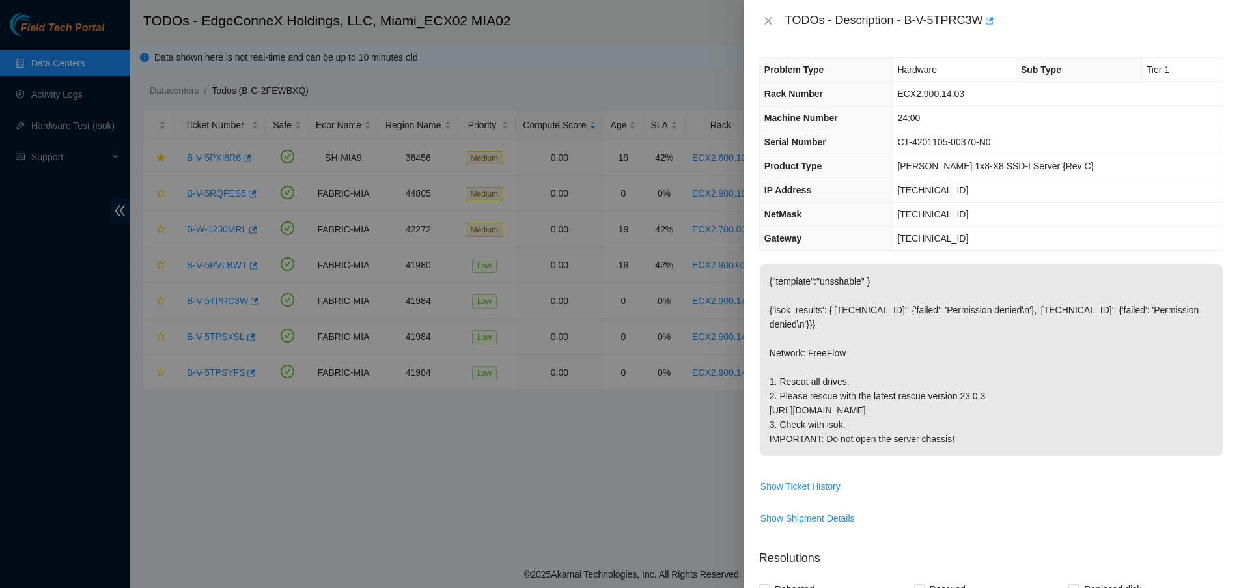
click at [968, 189] on span "23.218.255.50" at bounding box center [932, 190] width 71 height 10
copy span "23.218.255.50"
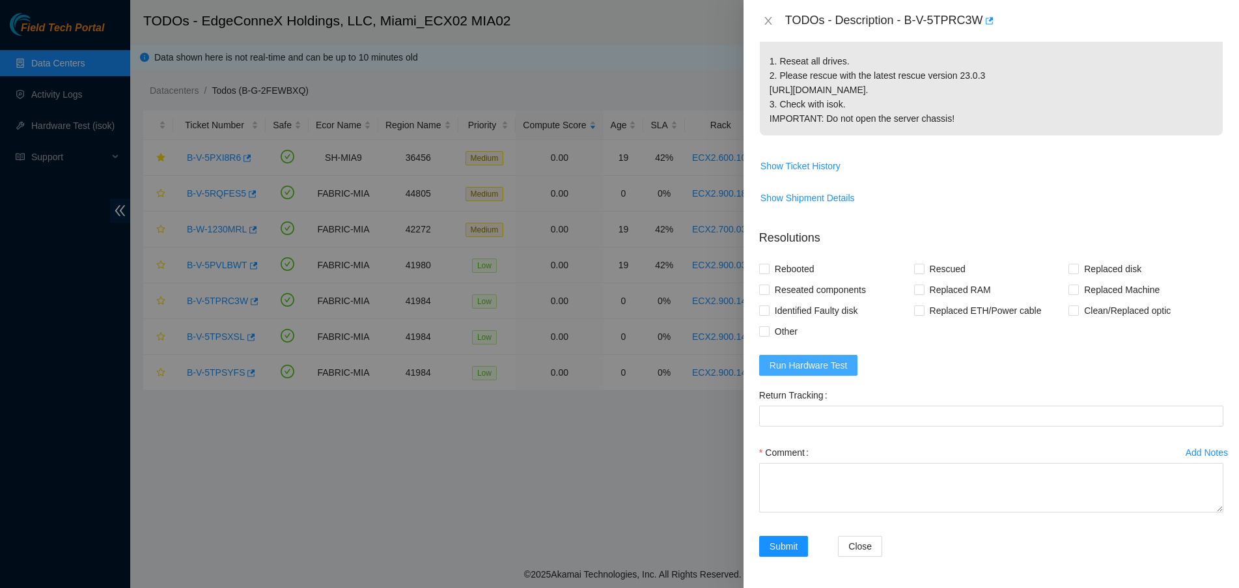
click at [823, 366] on span "Run Hardware Test" at bounding box center [809, 365] width 78 height 14
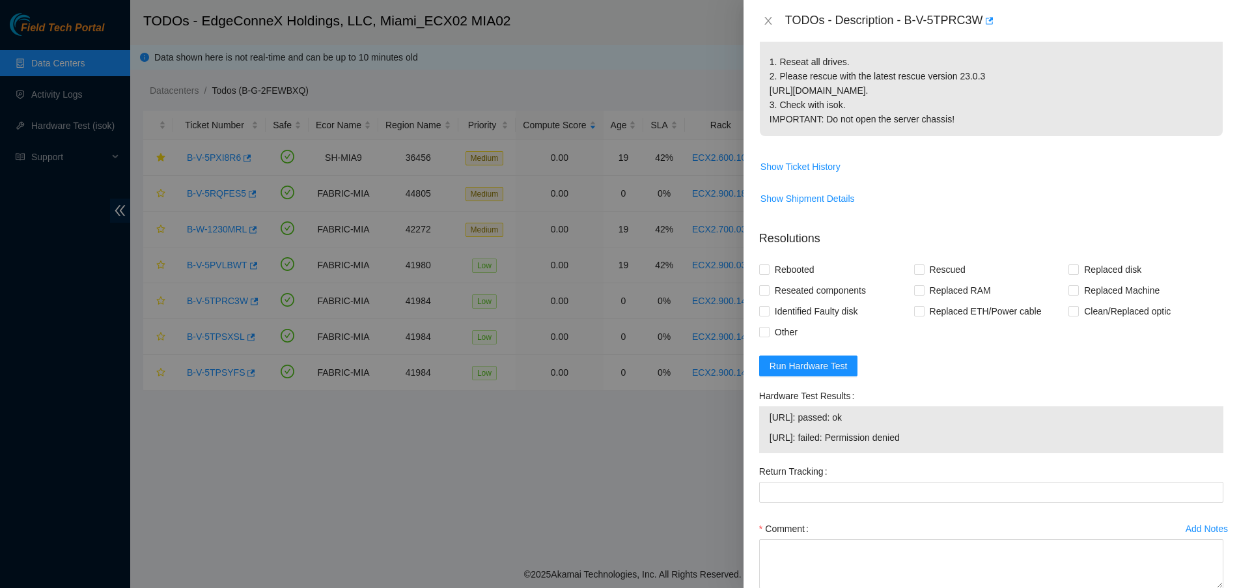
scroll to position [326, 0]
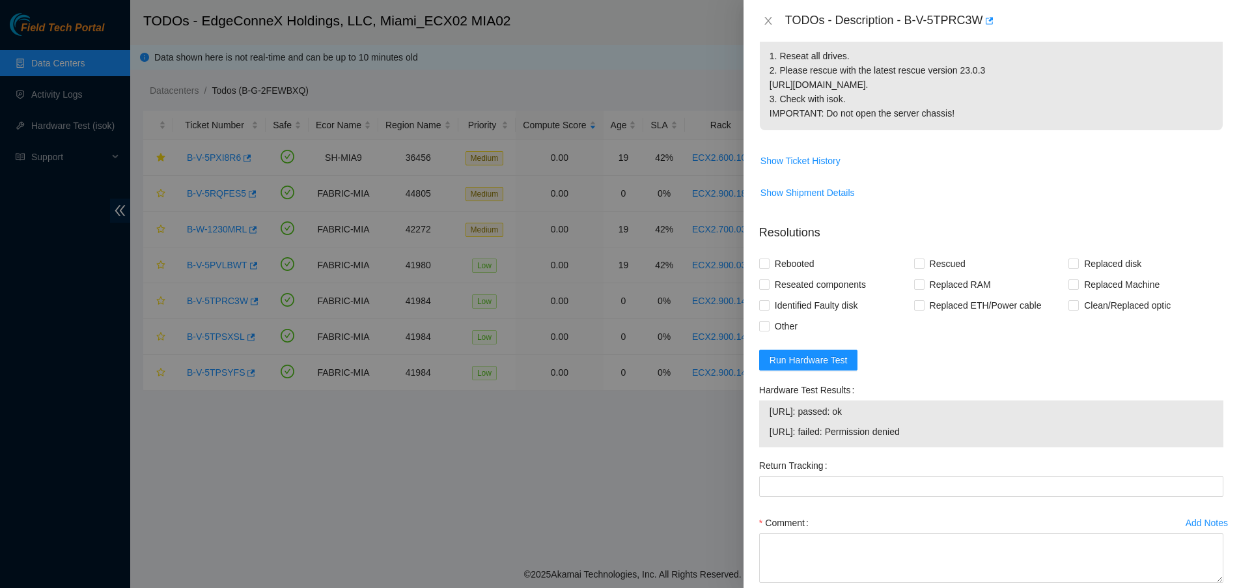
click at [862, 419] on span "23.218.255.50: passed: ok" at bounding box center [991, 411] width 443 height 14
click at [861, 419] on span "23.218.255.50: passed: ok" at bounding box center [991, 411] width 443 height 14
click at [862, 419] on span "23.218.255.50: passed: ok" at bounding box center [991, 411] width 443 height 14
copy span "23.218.255.50: passed: ok"
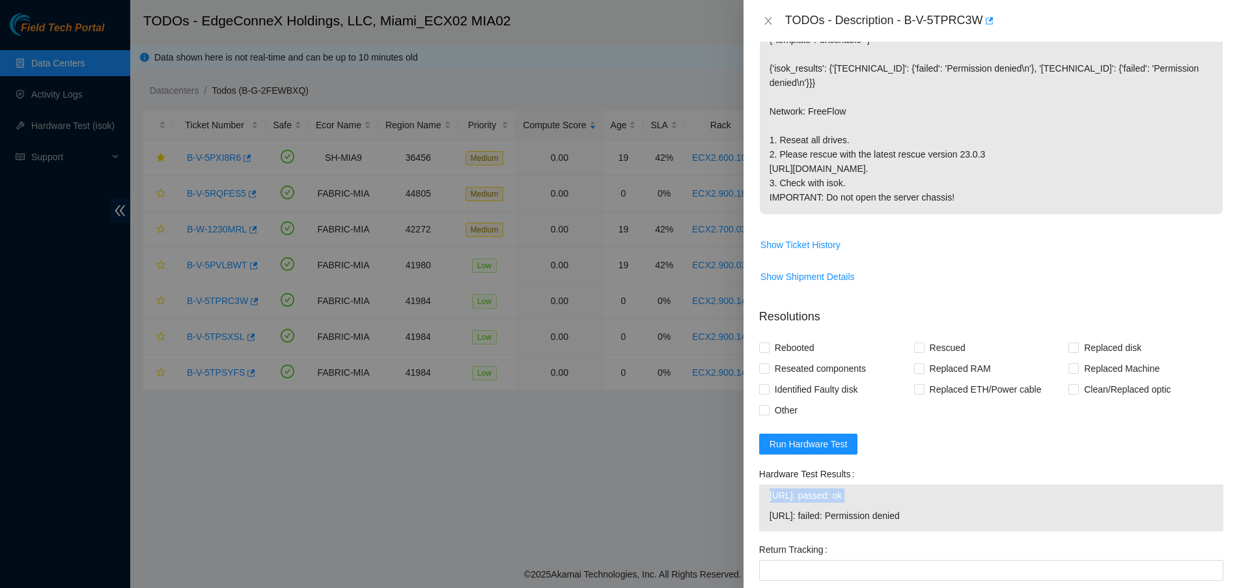
scroll to position [410, 0]
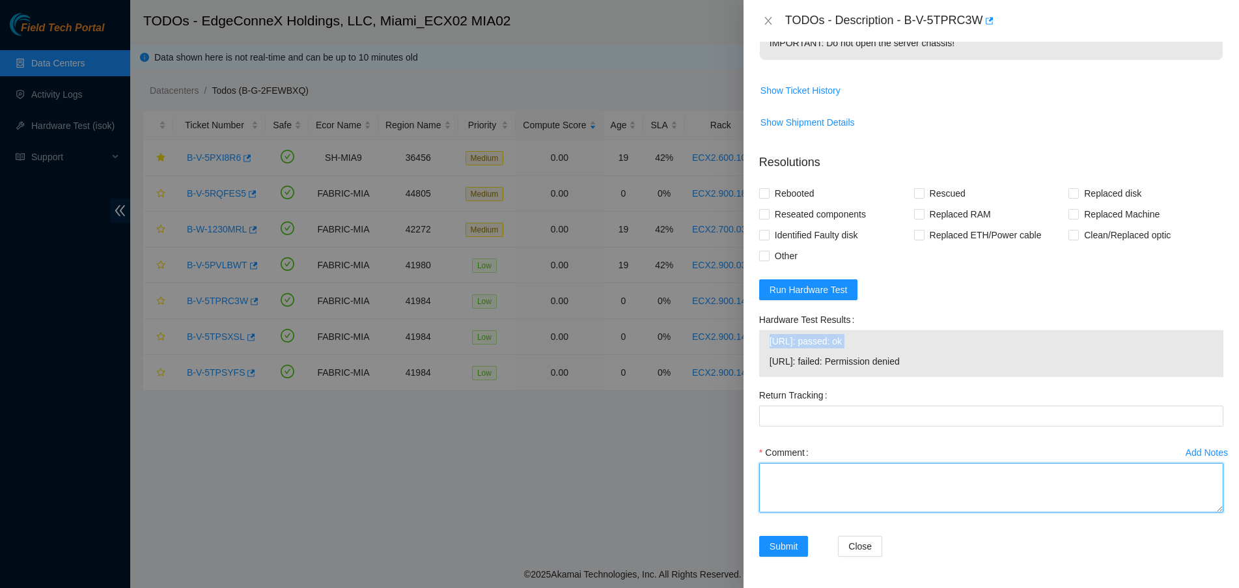
click at [891, 466] on textarea "Comment" at bounding box center [991, 487] width 464 height 49
paste textarea "Verified ticket is safe to work on YES NOCC Authorized: YES Located server conn…"
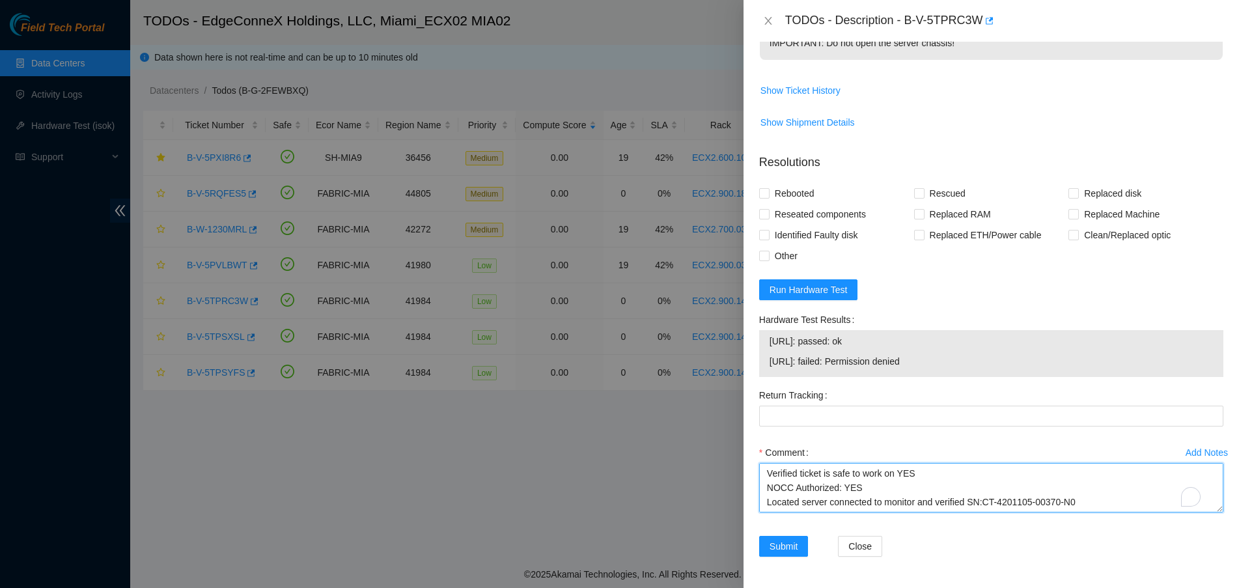
scroll to position [154, 0]
type textarea "Verified ticket is safe to work on YES NOCC Authorized: YES Located server conn…"
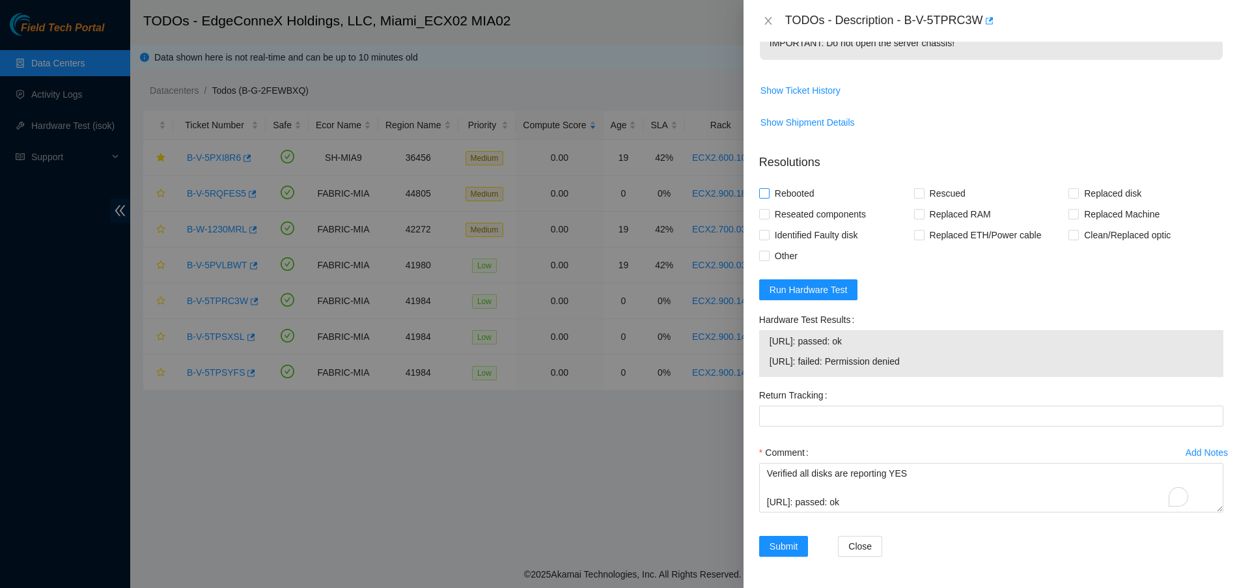
click at [778, 186] on span "Rebooted" at bounding box center [795, 193] width 50 height 21
click at [768, 188] on input "Rebooted" at bounding box center [763, 192] width 9 height 9
checkbox input "true"
click at [926, 186] on span "Rescued" at bounding box center [948, 193] width 46 height 21
click at [923, 188] on input "Rescued" at bounding box center [918, 192] width 9 height 9
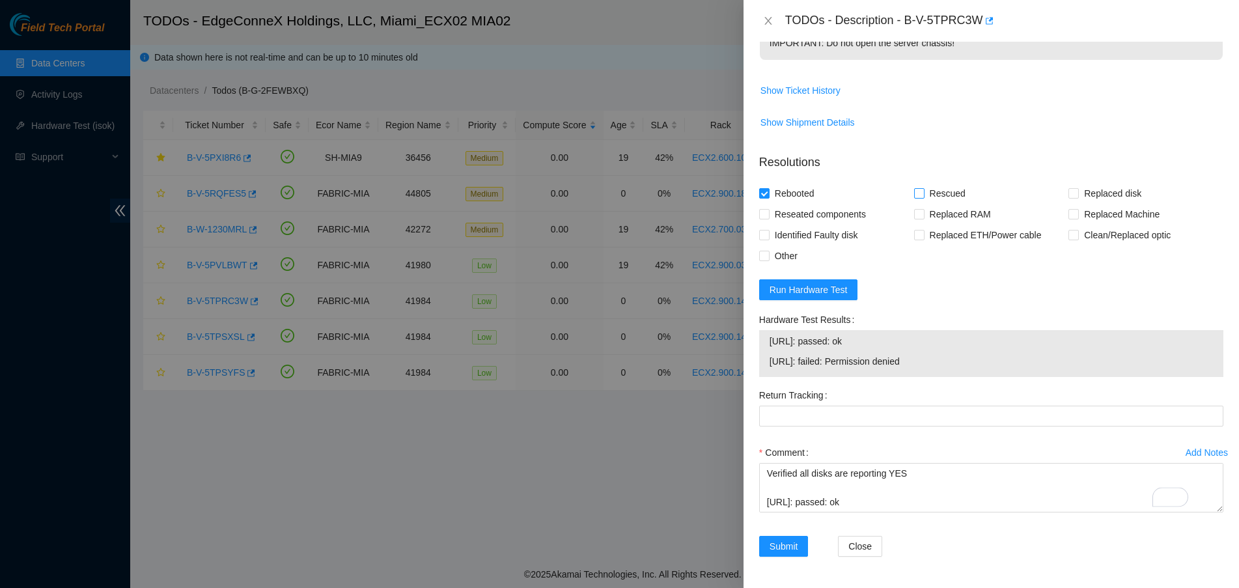
checkbox input "true"
click at [782, 536] on button "Submit" at bounding box center [783, 546] width 49 height 21
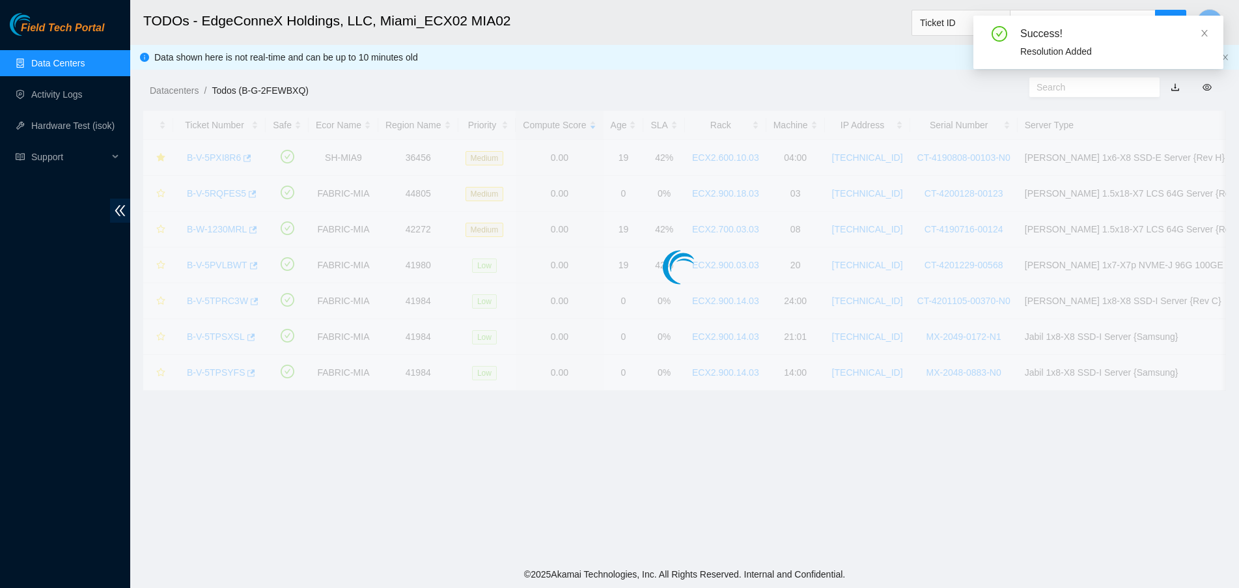
scroll to position [291, 0]
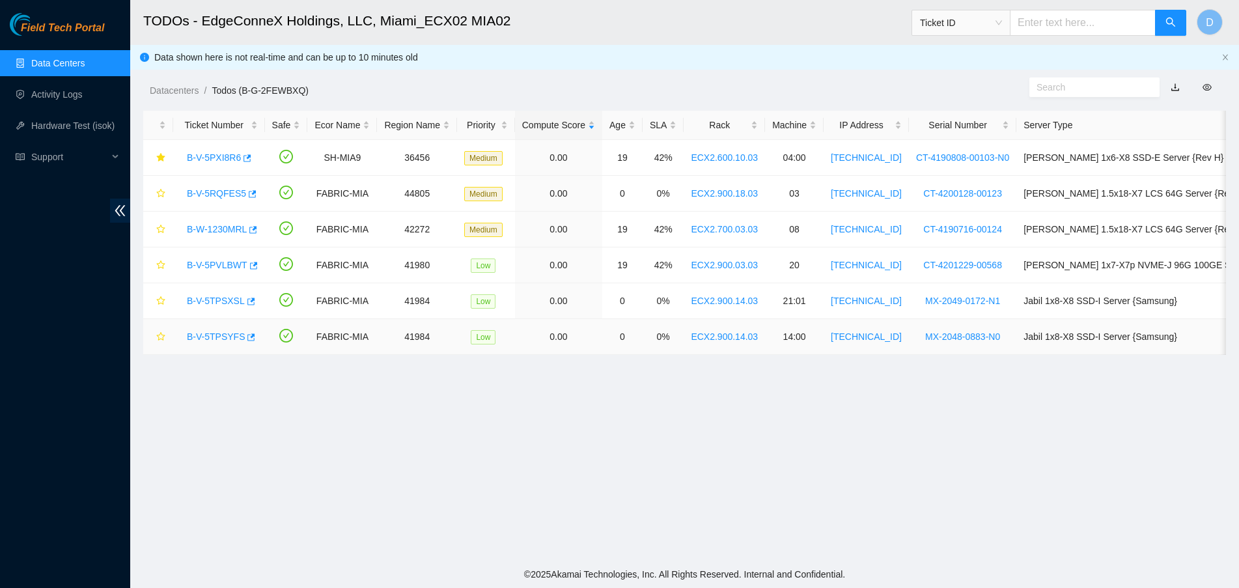
click at [219, 335] on link "B-V-5TPSYFS" at bounding box center [216, 336] width 58 height 10
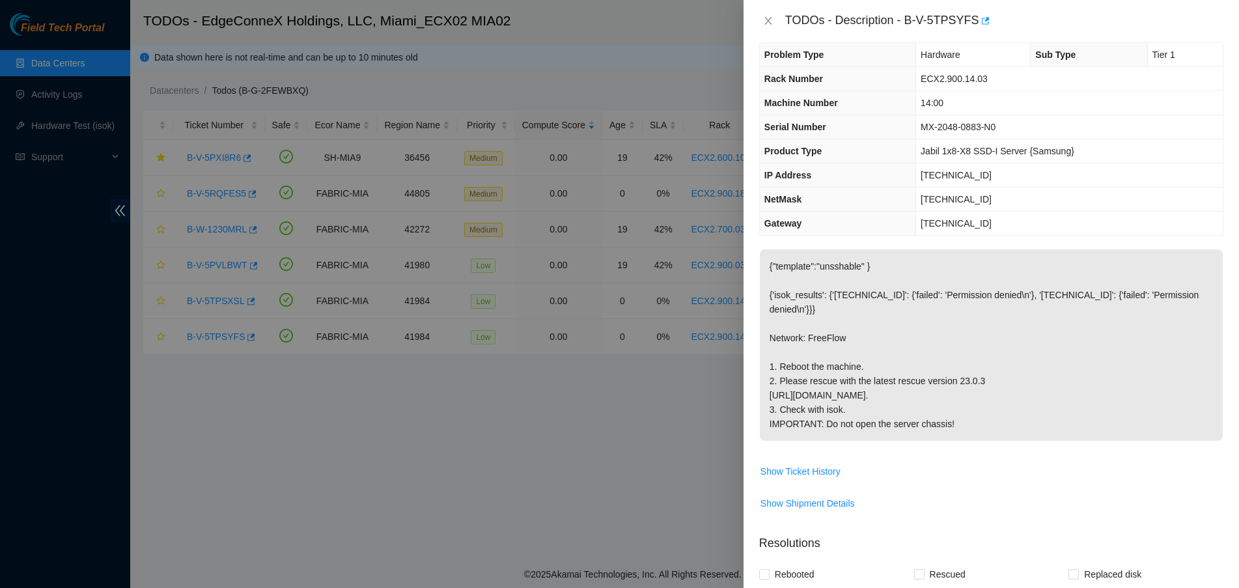
scroll to position [0, 0]
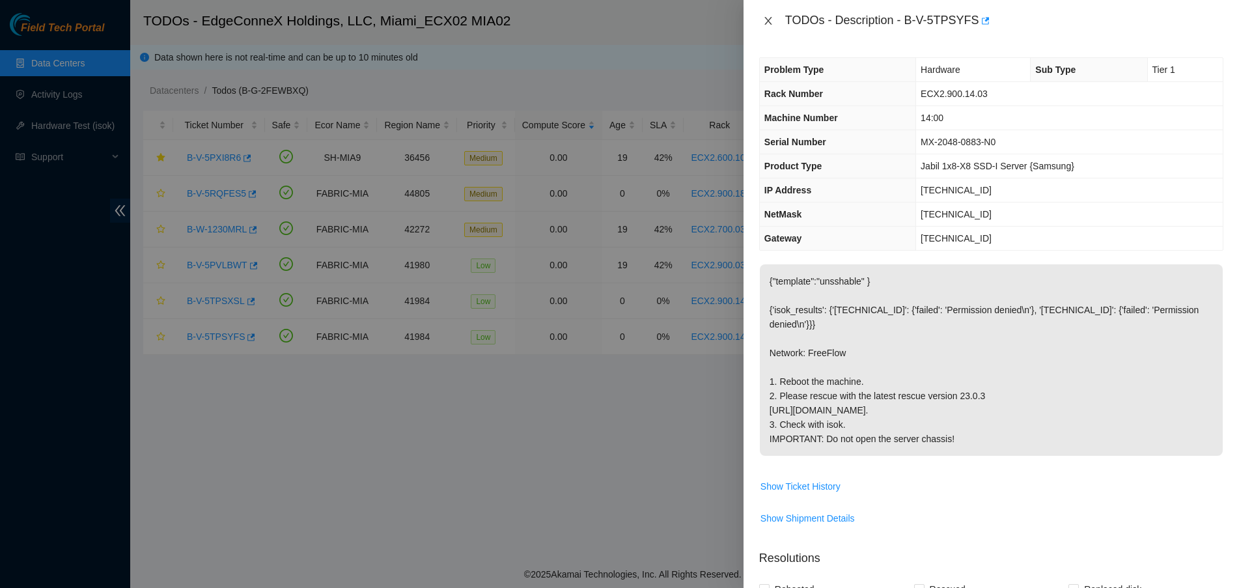
click at [770, 21] on icon "close" at bounding box center [768, 21] width 10 height 10
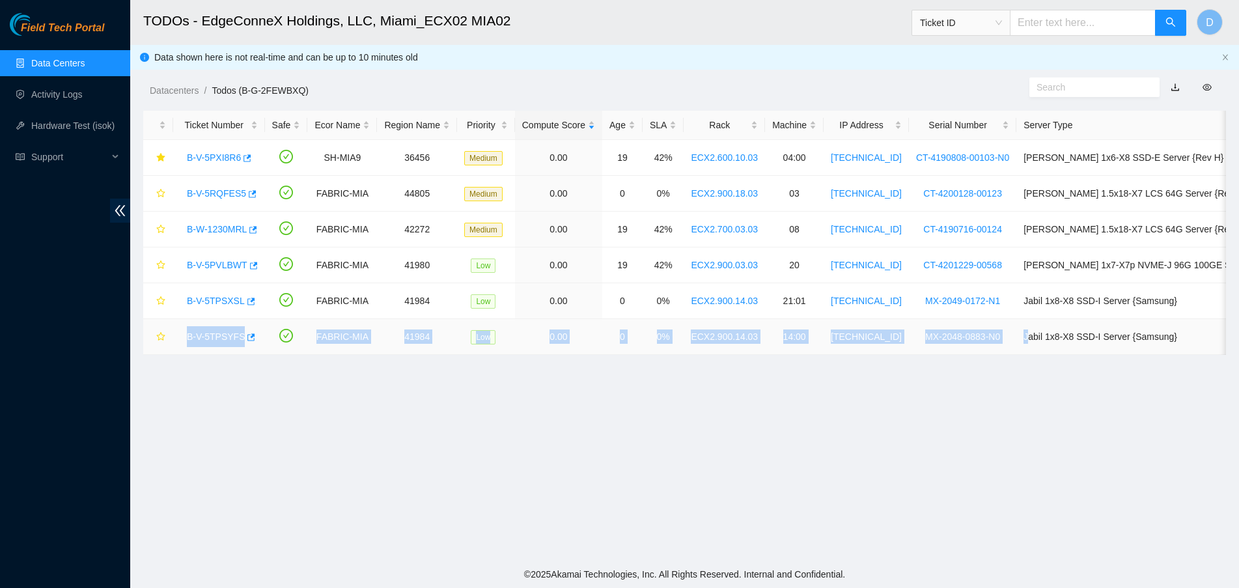
drag, startPoint x: 187, startPoint y: 335, endPoint x: 1001, endPoint y: 329, distance: 814.0
click at [1001, 329] on tr "B-V-5TPSYFS FABRIC-MIA 41984 Low 0.00 0 0% ECX2.900.14.03 14:00 23.218.255.30 M…" at bounding box center [736, 337] width 1186 height 36
copy tr "B-V-5TPSYFS FABRIC-MIA 41984 Low 0.00 0 0% ECX2.900.14.03 14:00 23.218.255.30 M…"
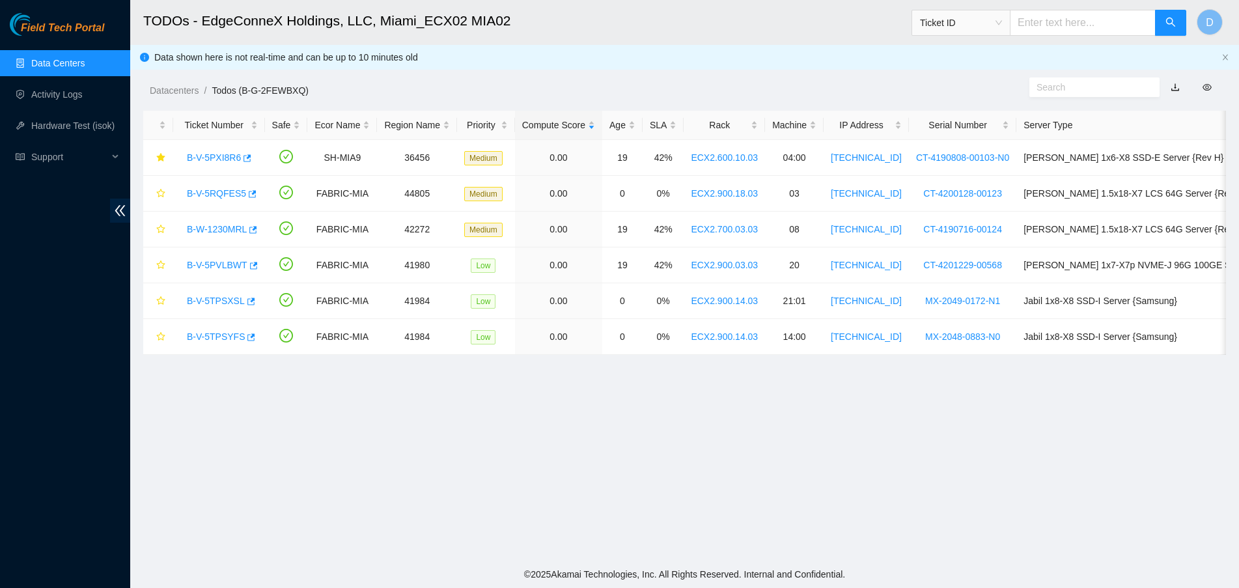
click at [579, 460] on main "TODOs - EdgeConneX Holdings, LLC, Miami_ECX02 MIA02 Ticket ID D Data shown here…" at bounding box center [684, 280] width 1109 height 561
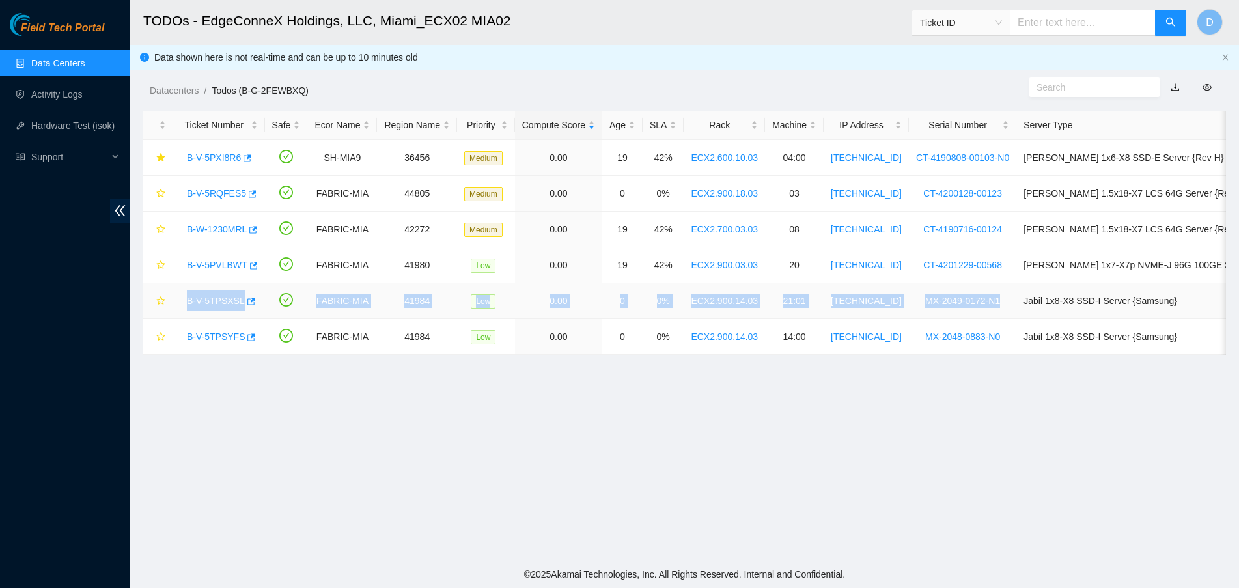
drag, startPoint x: 185, startPoint y: 300, endPoint x: 977, endPoint y: 298, distance: 792.5
click at [977, 298] on tr "B-V-5TPSXSL FABRIC-MIA 41984 Low 0.00 0 0% ECX2.900.14.03 21:01 23.218.255.45 M…" at bounding box center [736, 301] width 1186 height 36
copy tr "B-V-5TPSXSL FABRIC-MIA 41984 Low 0.00 0 0% ECX2.900.14.03 21:01 23.218.255.45 M…"
click at [219, 296] on link "B-V-5TPSXSL" at bounding box center [216, 301] width 58 height 10
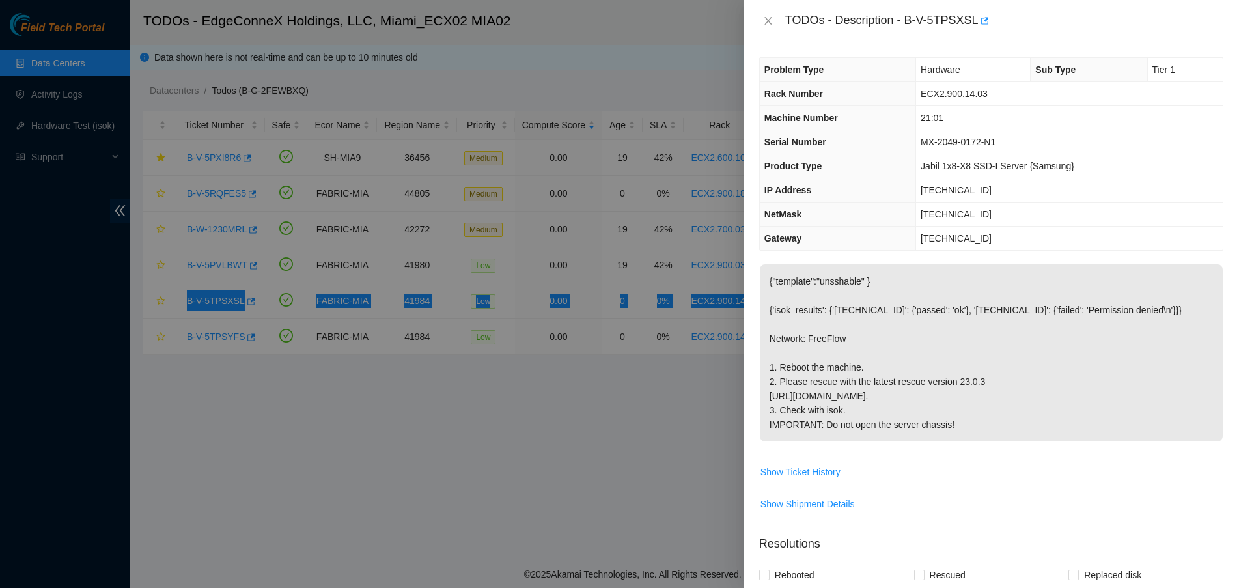
scroll to position [335, 0]
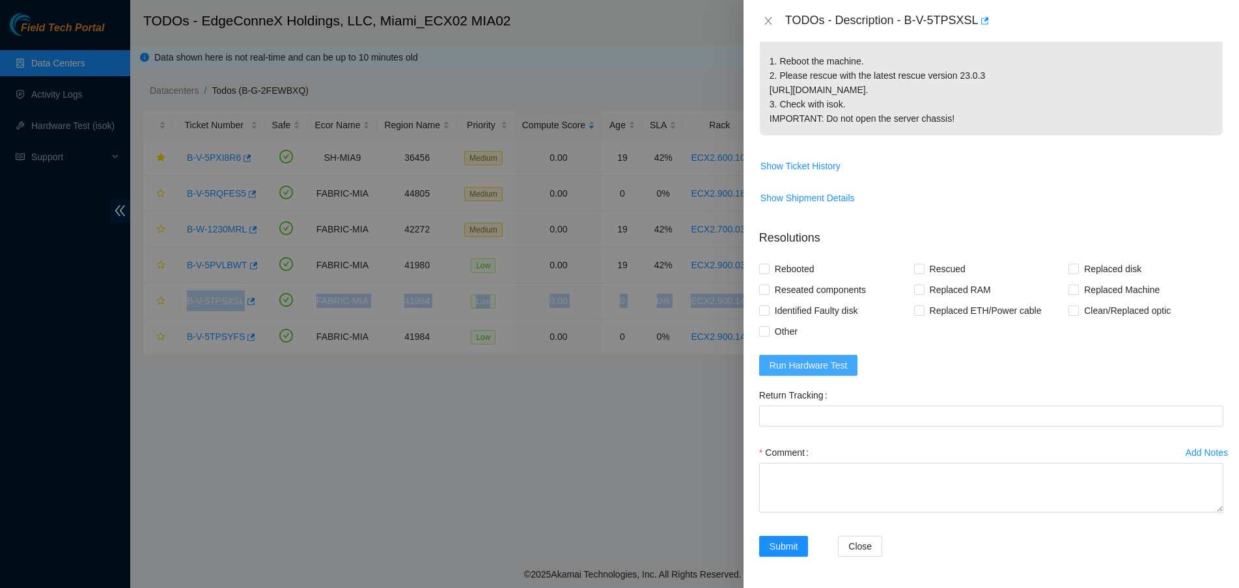
click at [837, 365] on span "Run Hardware Test" at bounding box center [809, 365] width 78 height 14
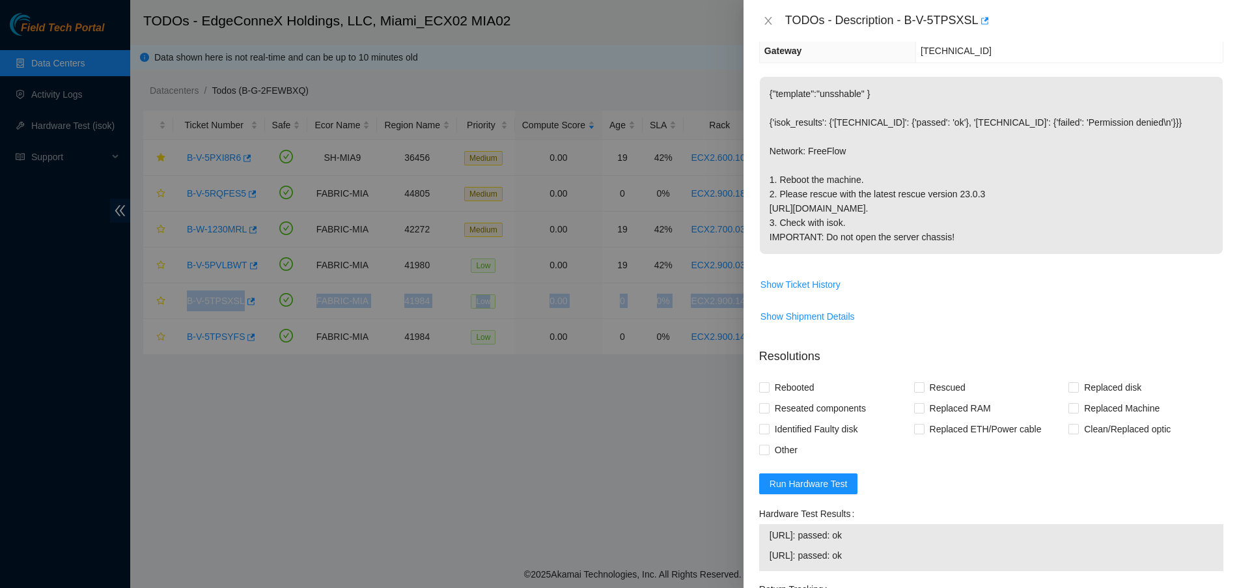
scroll to position [410, 0]
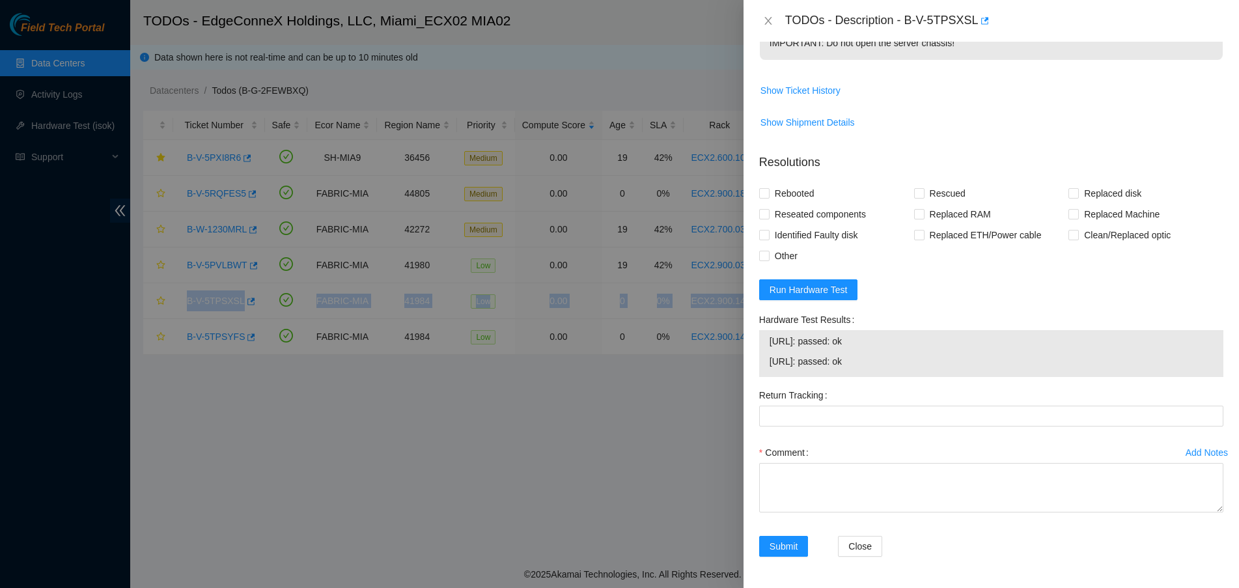
drag, startPoint x: 897, startPoint y: 359, endPoint x: 768, endPoint y: 341, distance: 130.2
click at [768, 341] on div "23.218.255.44: passed: ok 23.218.255.45: passed: ok" at bounding box center [991, 353] width 464 height 47
click at [784, 475] on textarea "Comment" at bounding box center [991, 487] width 464 height 49
paste textarea "Verified ticket is safe to work on YES NOCC Authorized: YES Located server conn…"
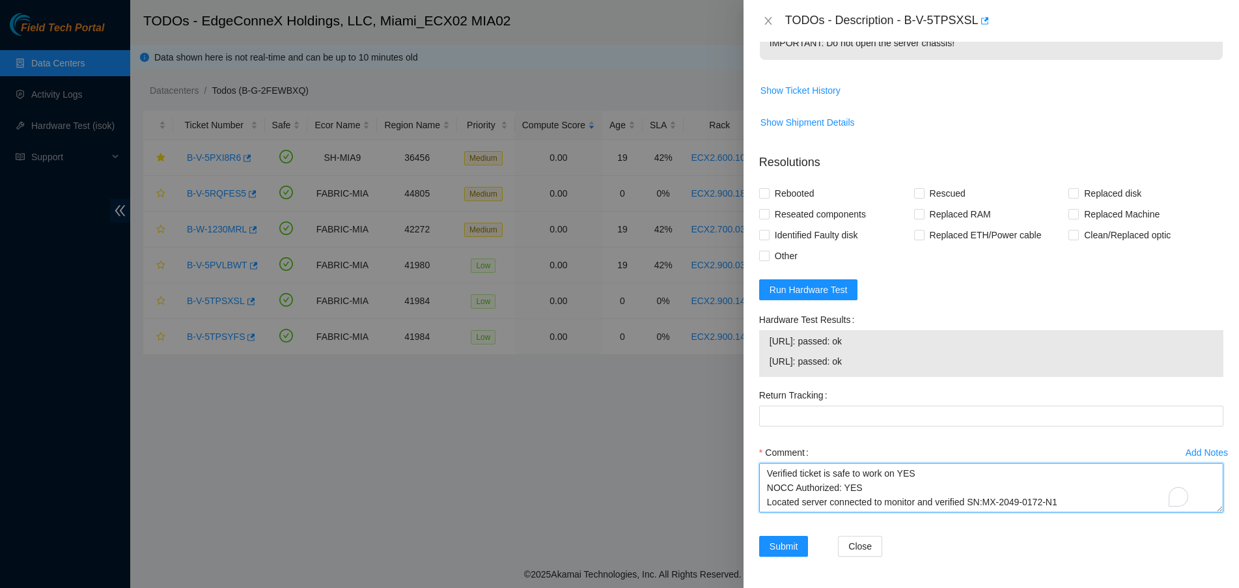
scroll to position [183, 0]
type textarea "Verified ticket is safe to work on YES NOCC Authorized: YES Located server conn…"
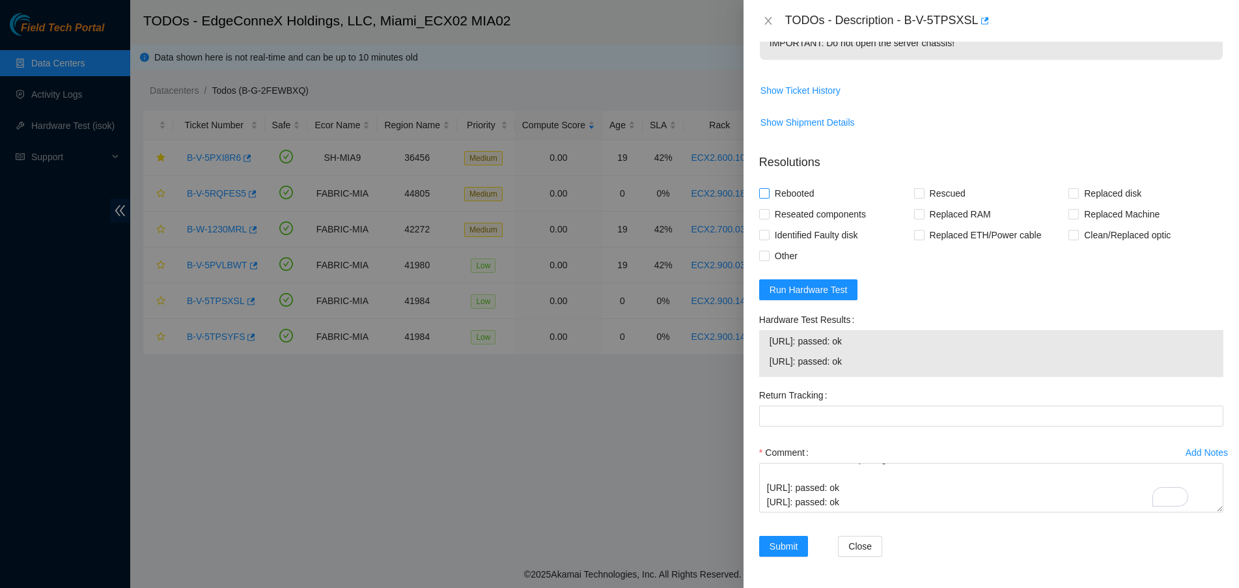
click at [761, 193] on input "Rebooted" at bounding box center [763, 192] width 9 height 9
checkbox input "true"
click at [919, 191] on input "Rescued" at bounding box center [918, 192] width 9 height 9
checkbox input "true"
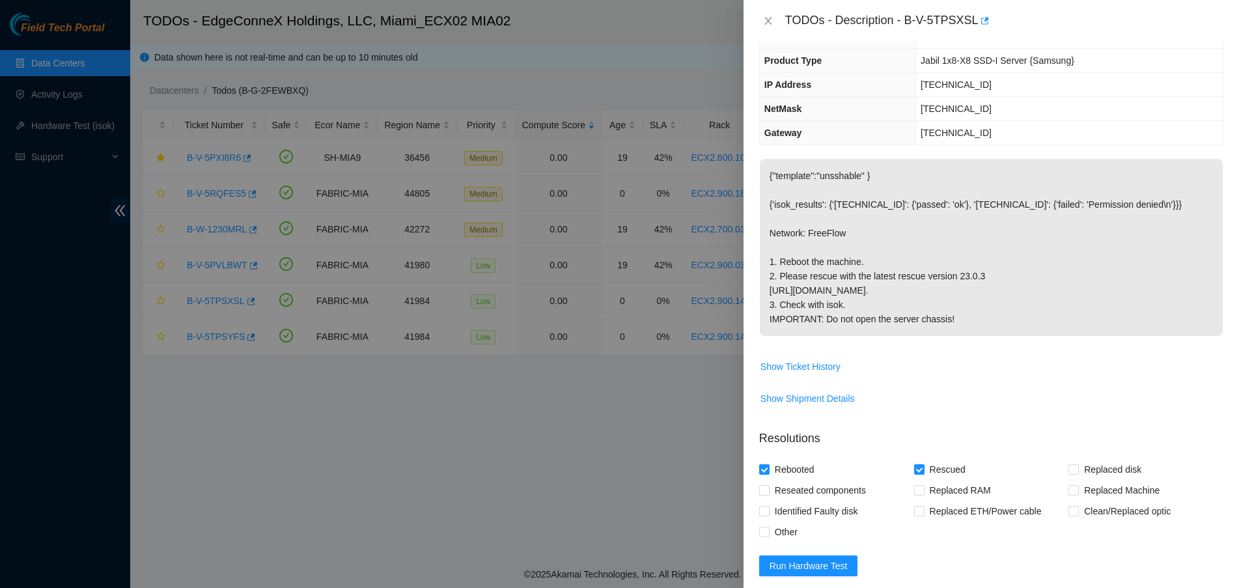
scroll to position [423, 0]
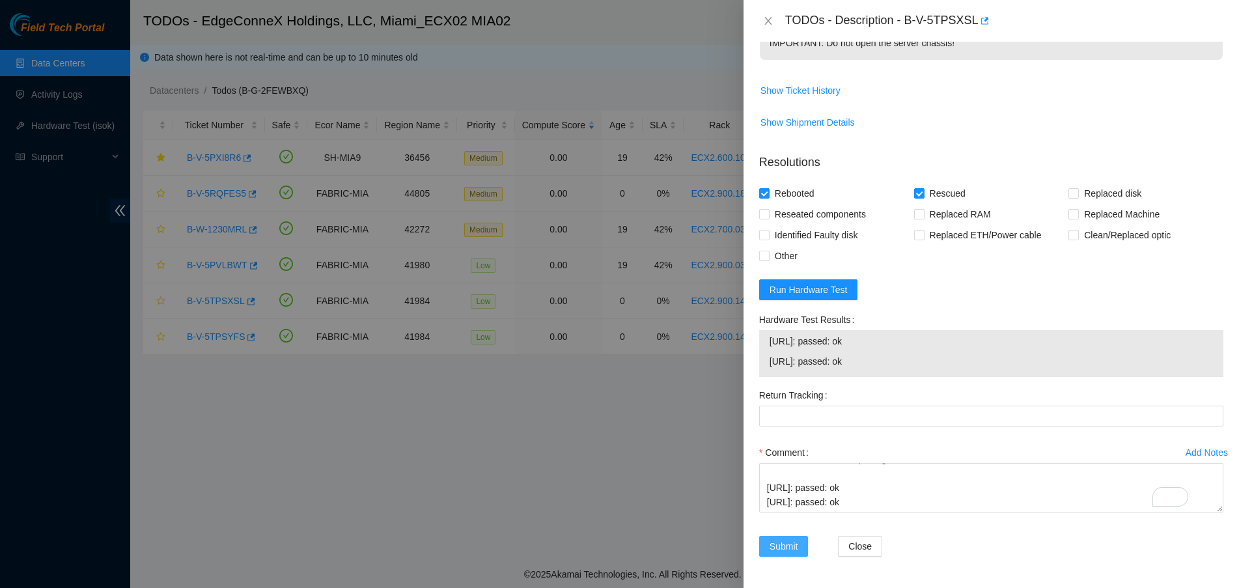
click at [800, 536] on button "Submit" at bounding box center [783, 546] width 49 height 21
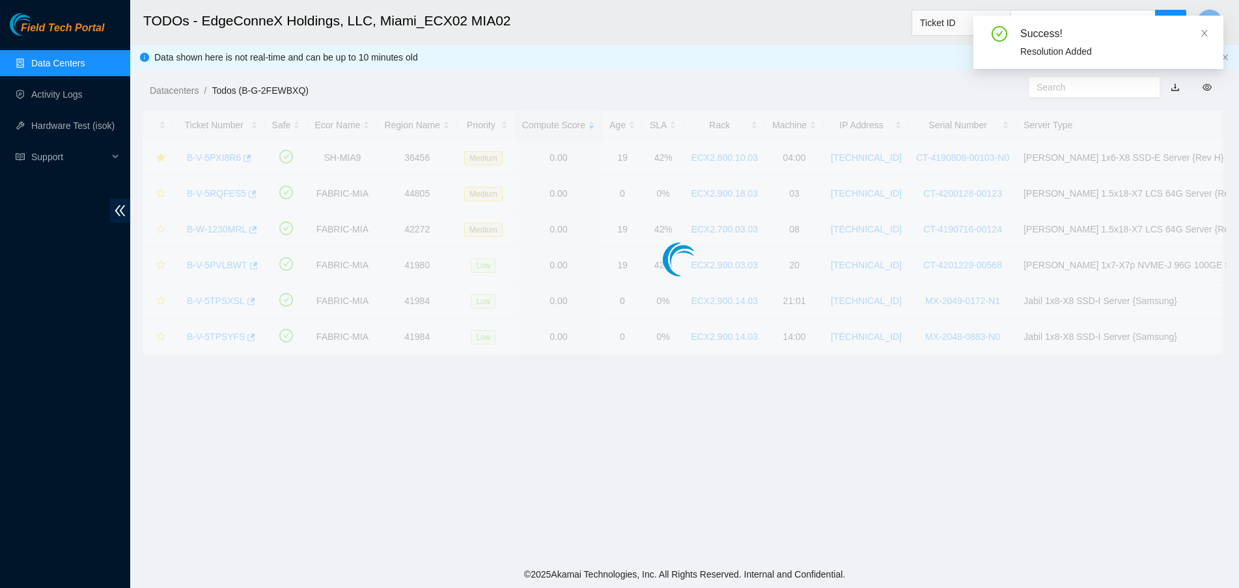
scroll to position [291, 0]
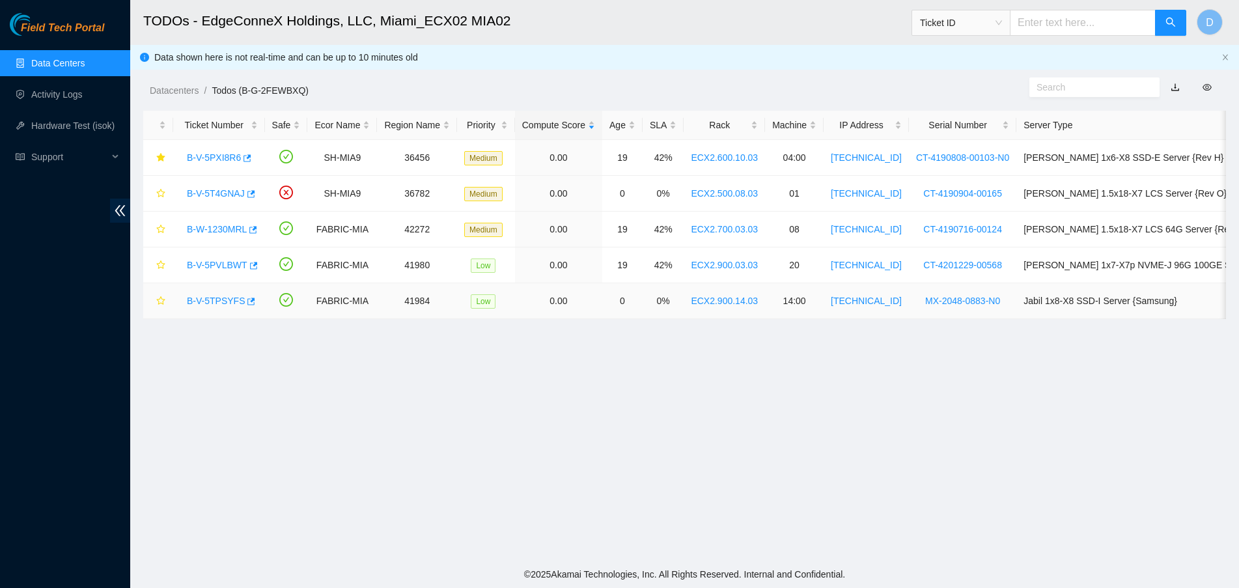
click at [230, 300] on link "B-V-5TPSYFS" at bounding box center [216, 301] width 58 height 10
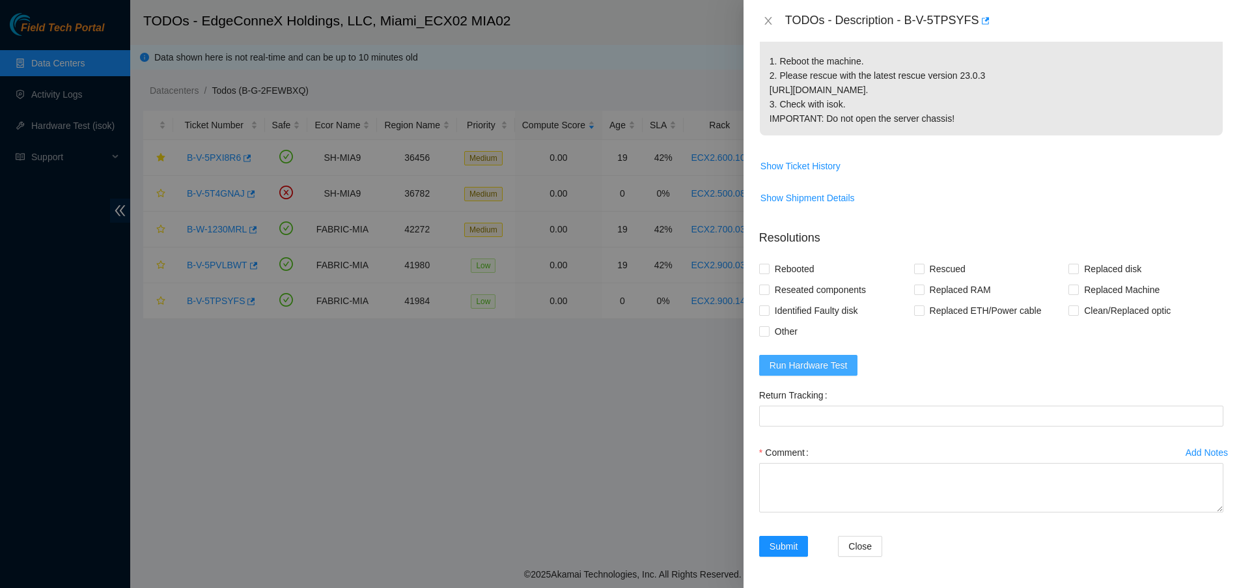
click at [828, 371] on span "Run Hardware Test" at bounding box center [809, 365] width 78 height 14
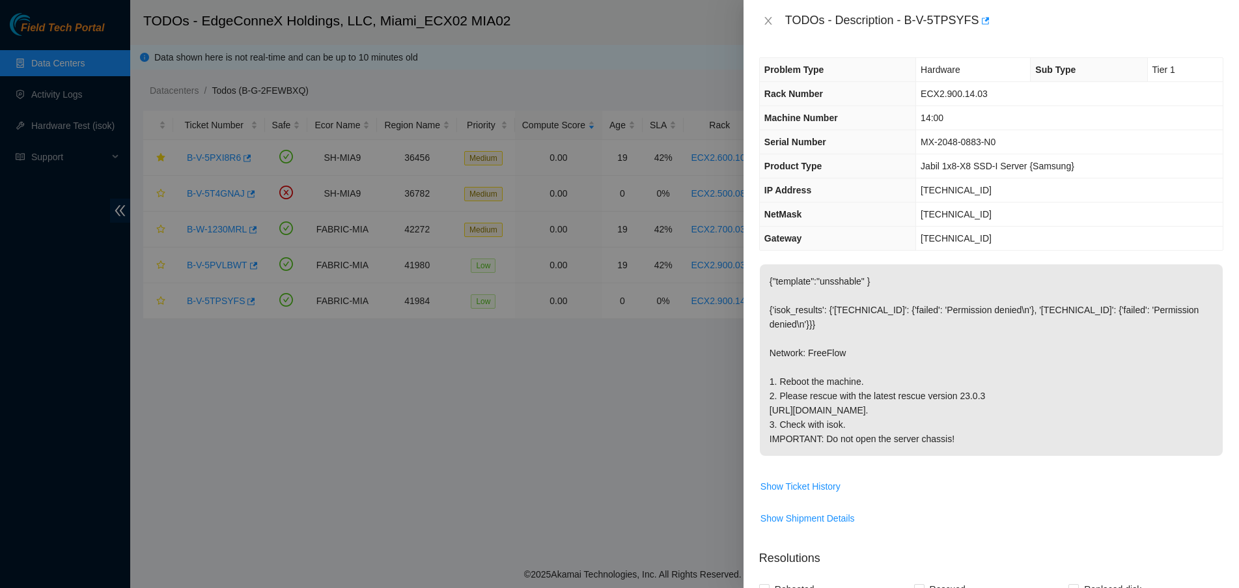
scroll to position [425, 0]
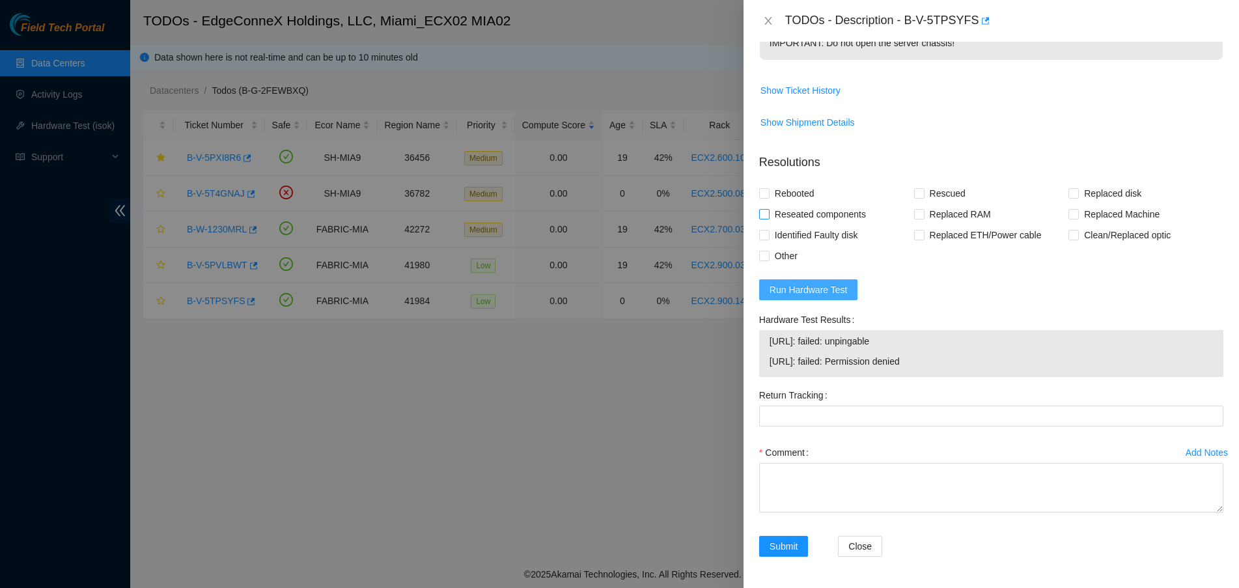
drag, startPoint x: 818, startPoint y: 288, endPoint x: 819, endPoint y: 296, distance: 7.8
click at [821, 292] on span "Run Hardware Test" at bounding box center [809, 290] width 78 height 14
drag, startPoint x: 890, startPoint y: 338, endPoint x: 763, endPoint y: 348, distance: 127.4
click at [763, 348] on div "23.218.255.30: passed: ok 23.218.255.31: failed: Permission denied" at bounding box center [991, 353] width 464 height 47
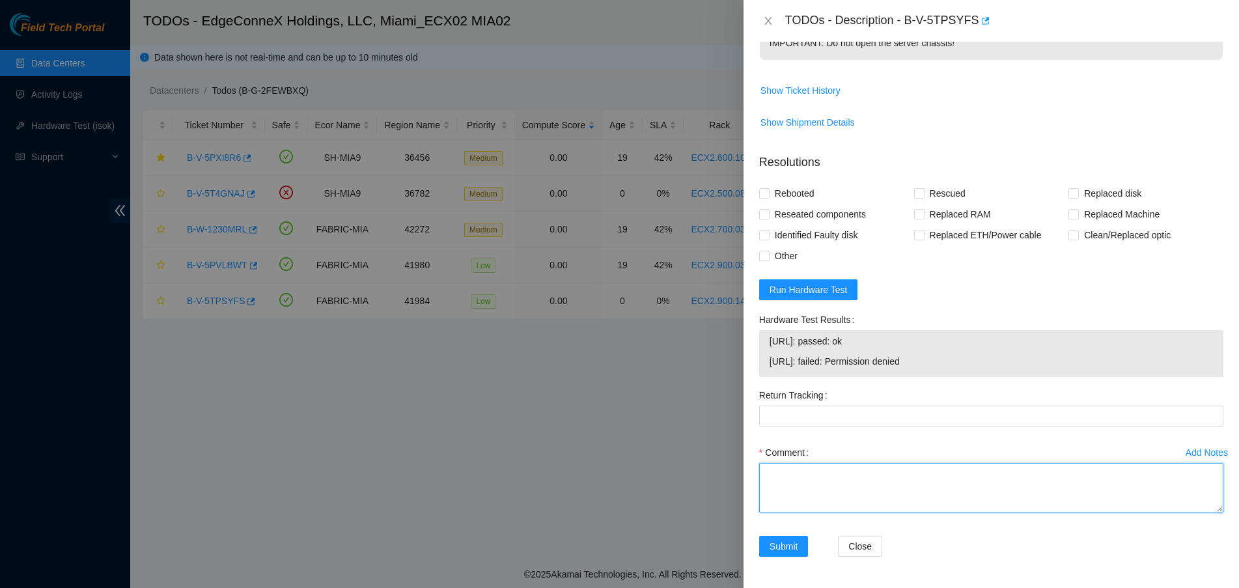
click at [824, 484] on textarea "Comment" at bounding box center [991, 487] width 464 height 49
paste textarea "Verified ticket is safe to work on YES NOCC Authorized: YES Located server conn…"
type textarea "Verified ticket is safe to work on YES NOCC Authorized: YES Located server conn…"
click at [770, 189] on span "Rebooted" at bounding box center [795, 193] width 50 height 21
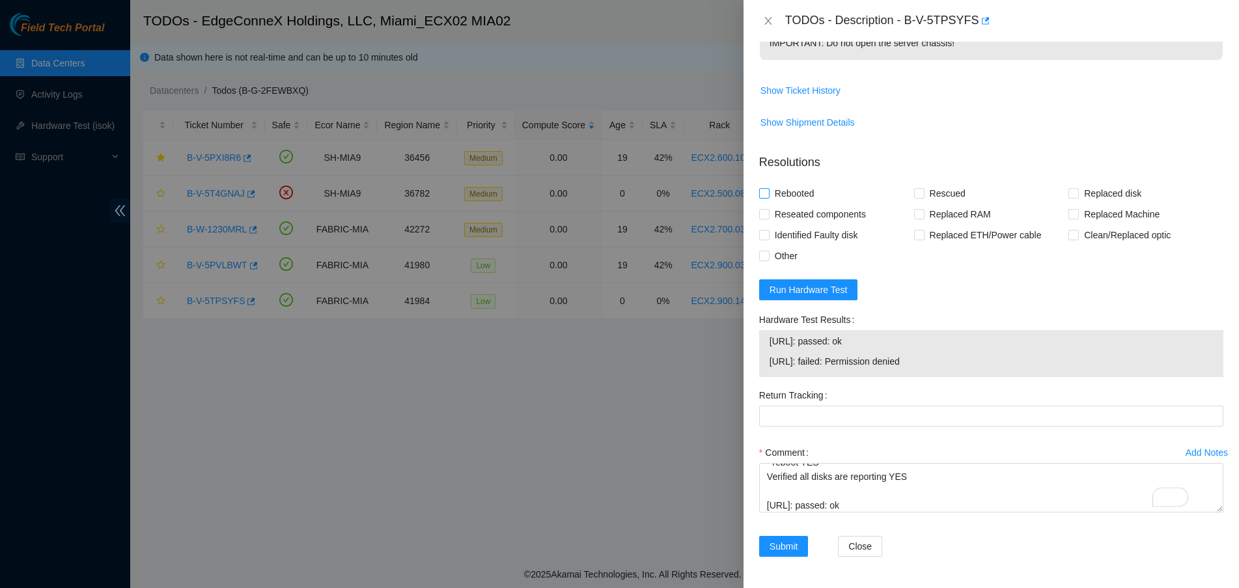
click at [768, 189] on input "Rebooted" at bounding box center [763, 192] width 9 height 9
checkbox input "true"
click at [925, 192] on span "Rescued" at bounding box center [948, 193] width 46 height 21
click at [921, 192] on input "Rescued" at bounding box center [918, 192] width 9 height 9
checkbox input "true"
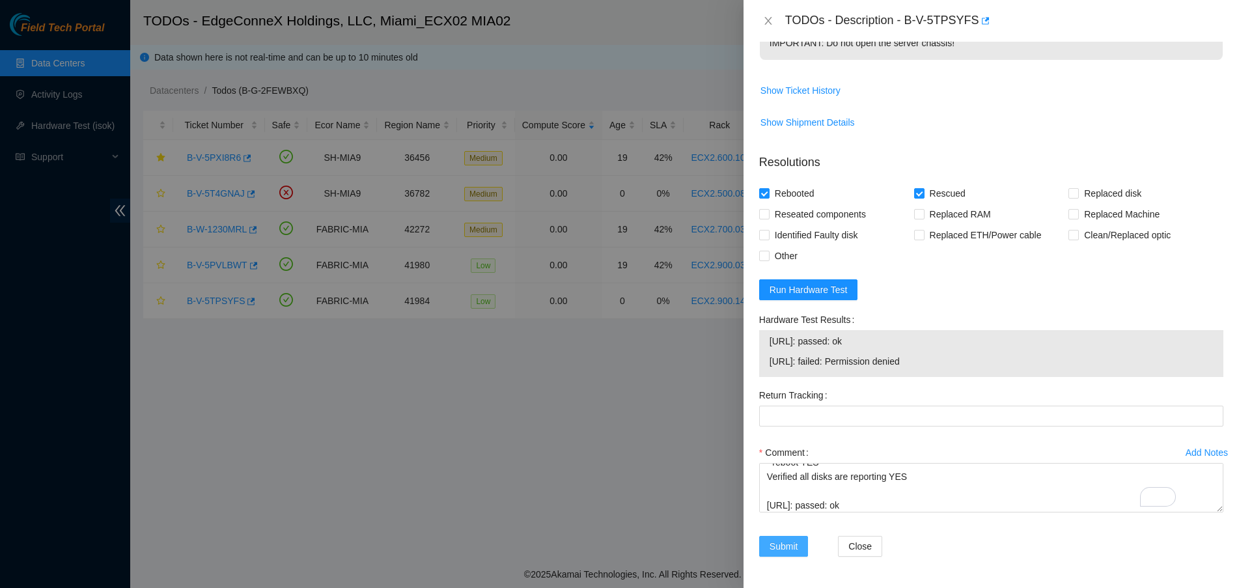
click at [779, 542] on span "Submit" at bounding box center [784, 546] width 29 height 14
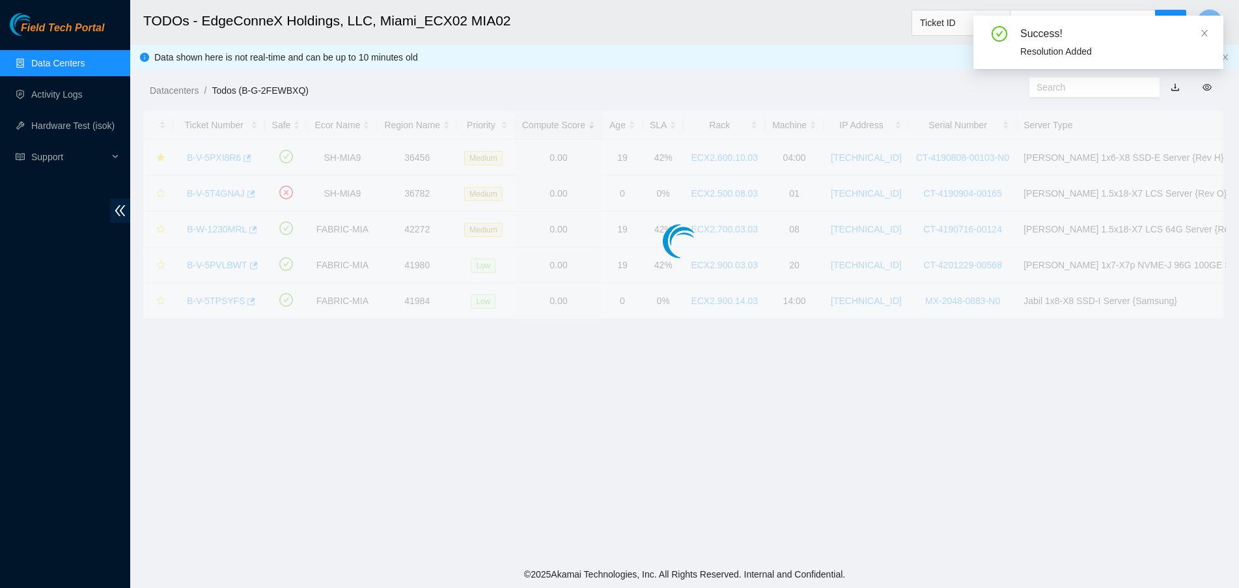
scroll to position [291, 0]
